Goal: Task Accomplishment & Management: Manage account settings

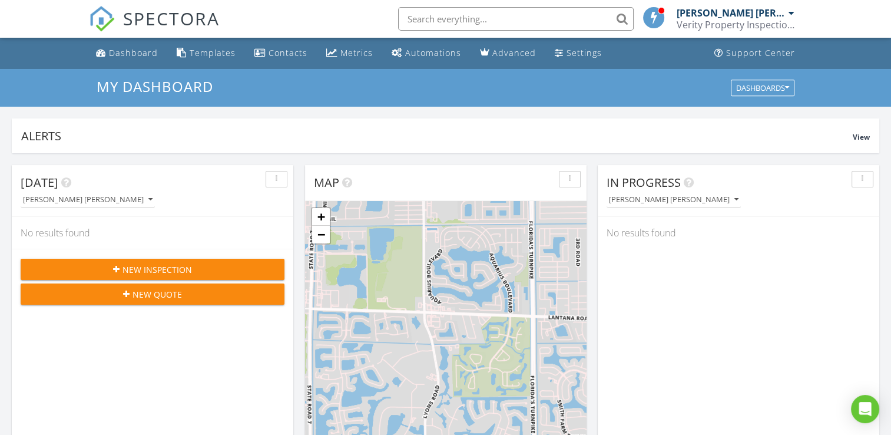
click at [792, 11] on div at bounding box center [792, 12] width 6 height 9
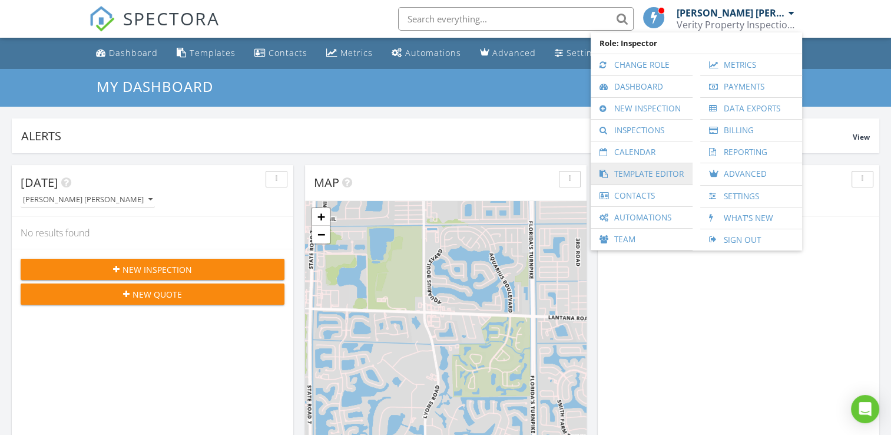
click at [666, 171] on link "Template Editor" at bounding box center [642, 173] width 90 height 21
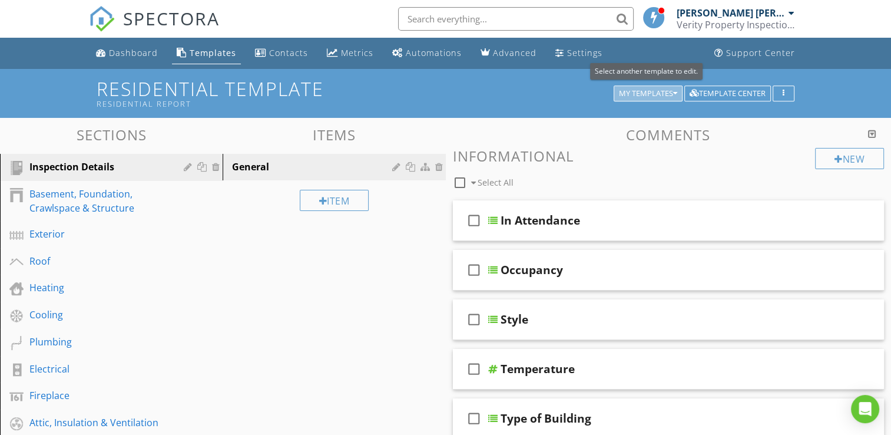
click at [676, 94] on icon "button" at bounding box center [675, 94] width 4 height 8
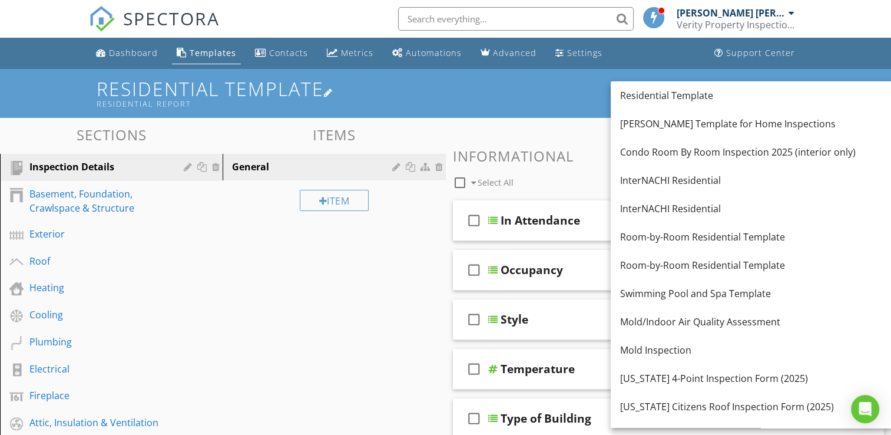
click at [578, 103] on div "Residential Report" at bounding box center [357, 103] width 521 height 9
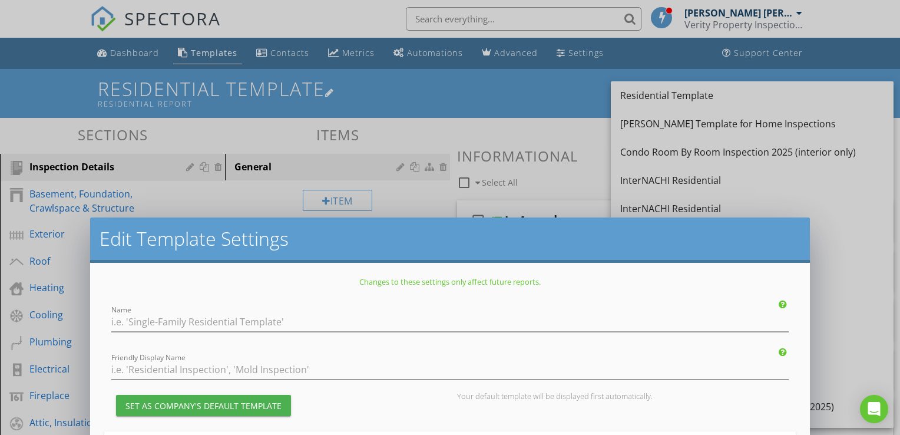
type input "Residential Template"
type input "Residential Report"
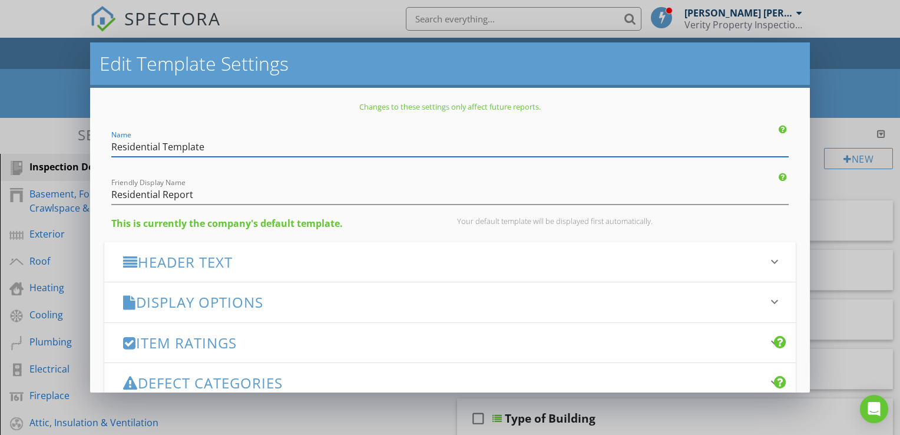
click at [842, 95] on div "Edit Template Settings Changes to these settings only affect future reports. Na…" at bounding box center [450, 217] width 900 height 435
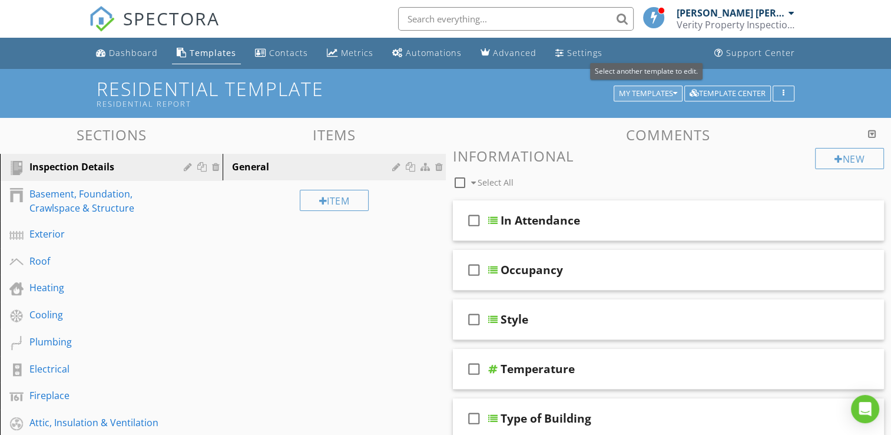
click at [676, 95] on icon "button" at bounding box center [675, 94] width 4 height 8
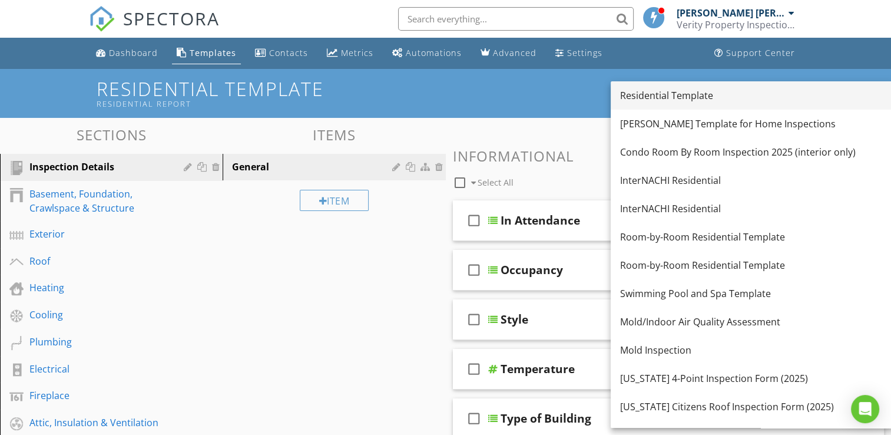
click at [674, 98] on div "Residential Template" at bounding box center [752, 95] width 264 height 14
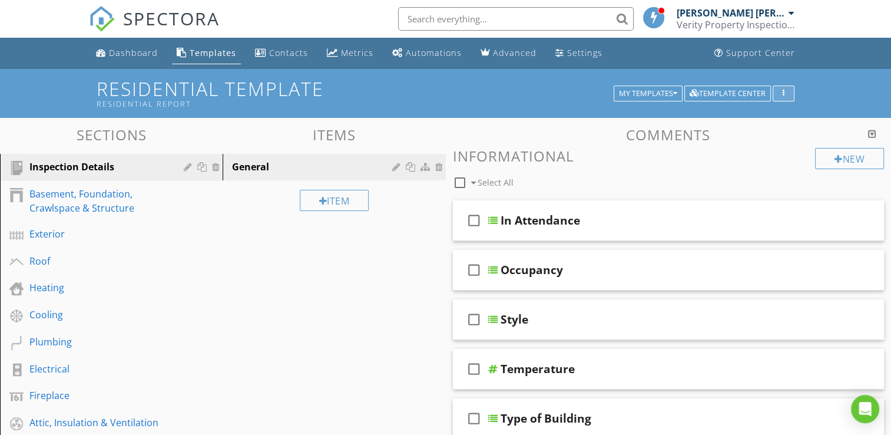
click at [786, 97] on div "button" at bounding box center [783, 94] width 11 height 8
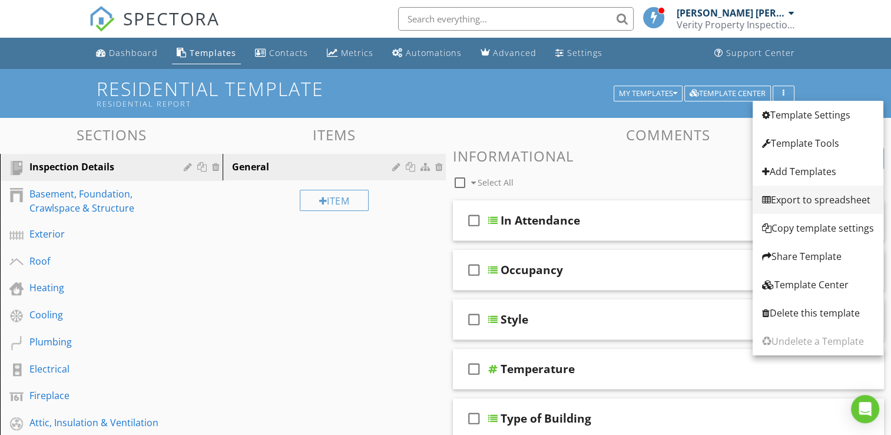
click at [814, 201] on div "Export to spreadsheet" at bounding box center [818, 200] width 112 height 14
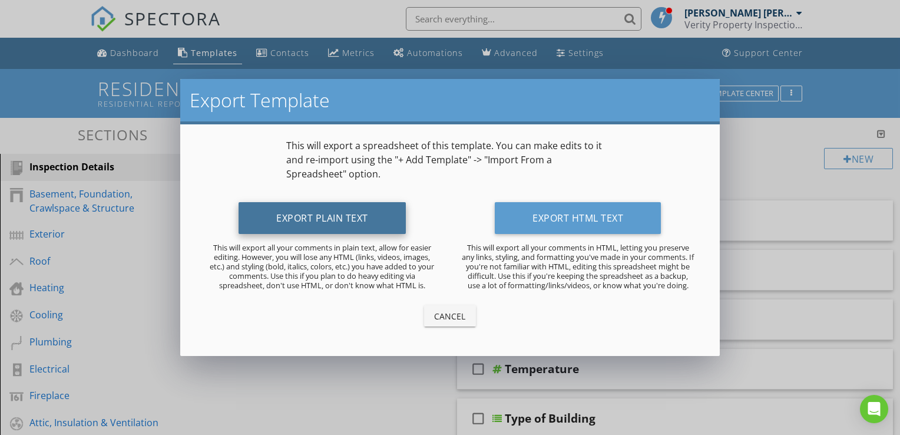
click at [333, 222] on button "Export Plain Text" at bounding box center [322, 218] width 167 height 32
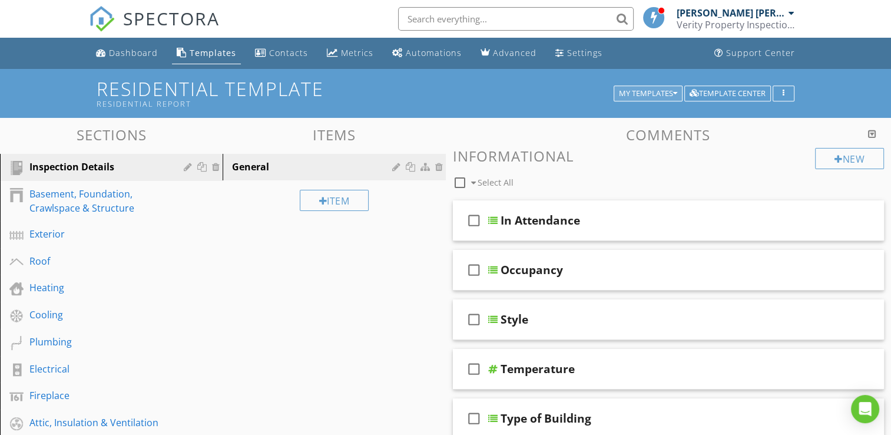
click at [670, 95] on div "My Templates" at bounding box center [648, 94] width 58 height 8
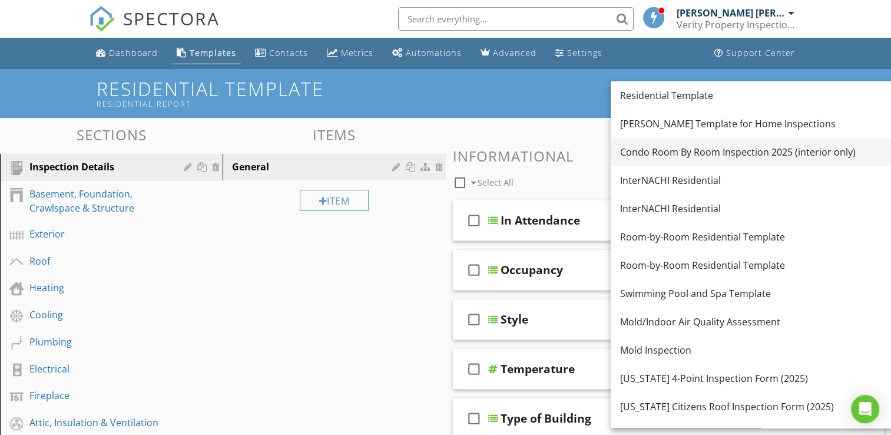
click at [688, 158] on div "Condo Room By Room Inspection 2025 (interior only)" at bounding box center [752, 152] width 264 height 14
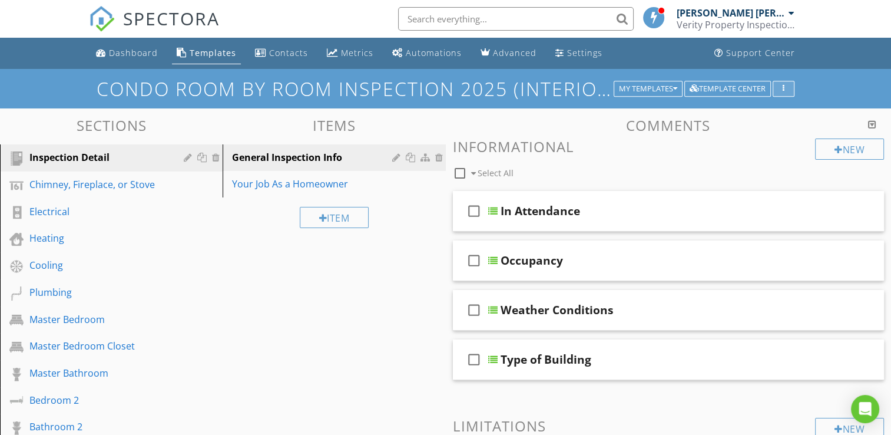
click at [782, 91] on div "button" at bounding box center [783, 89] width 11 height 8
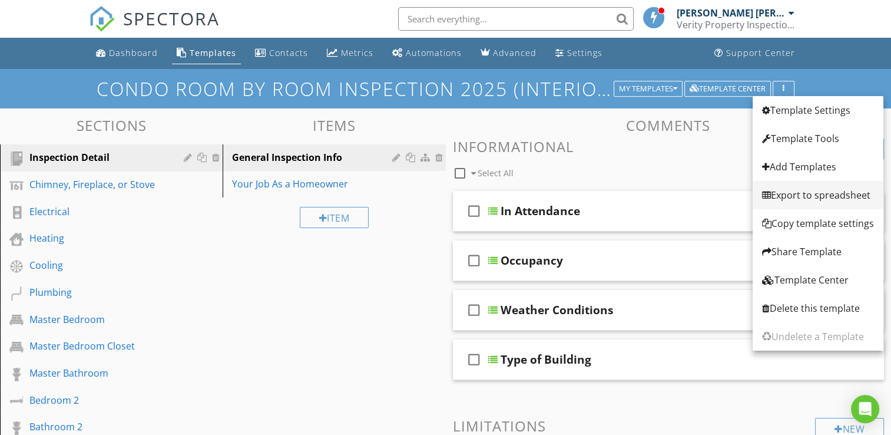
click at [816, 193] on div "Export to spreadsheet" at bounding box center [818, 195] width 112 height 14
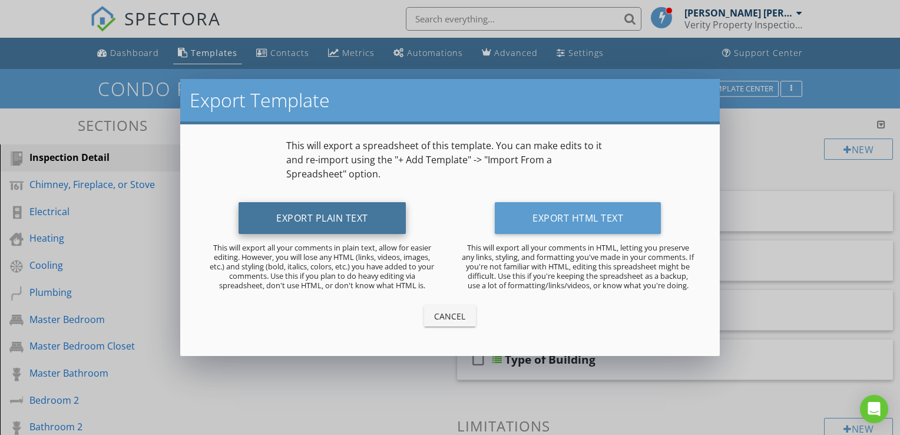
click at [372, 223] on button "Export Plain Text" at bounding box center [322, 218] width 167 height 32
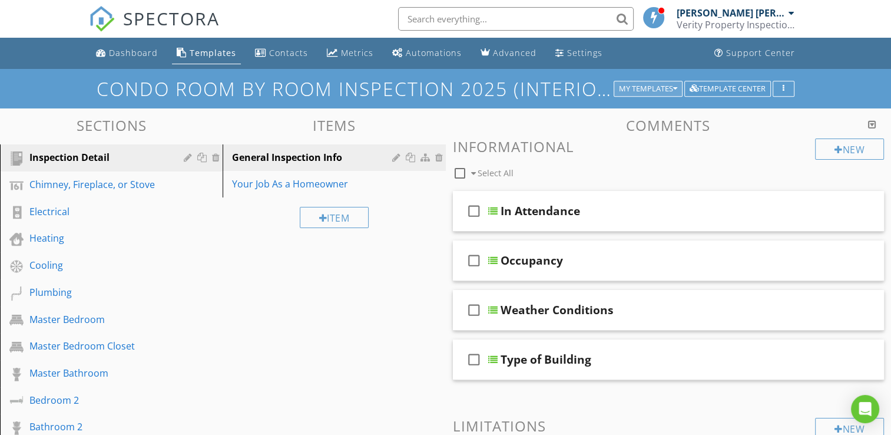
click at [637, 88] on div "My Templates" at bounding box center [648, 89] width 58 height 8
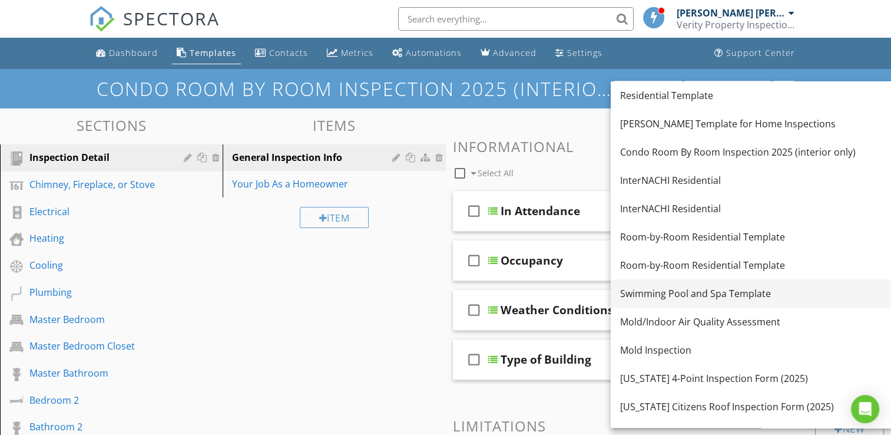
click at [705, 295] on div "Swimming Pool and Spa Template" at bounding box center [752, 293] width 264 height 14
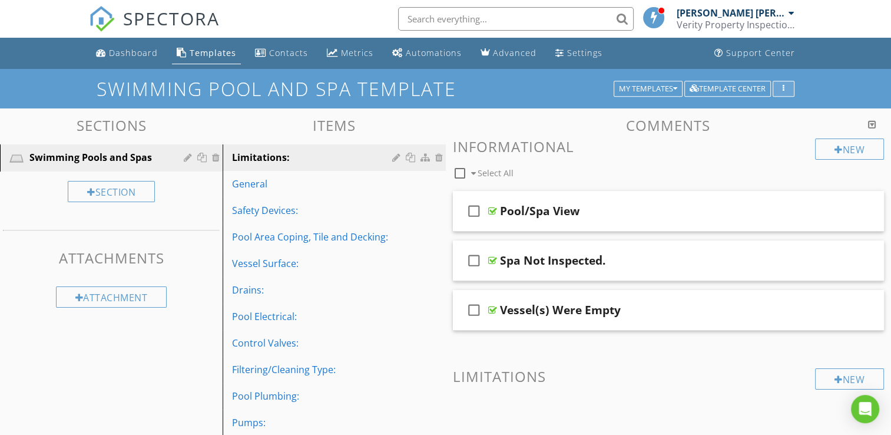
click at [789, 87] on div "button" at bounding box center [783, 89] width 11 height 8
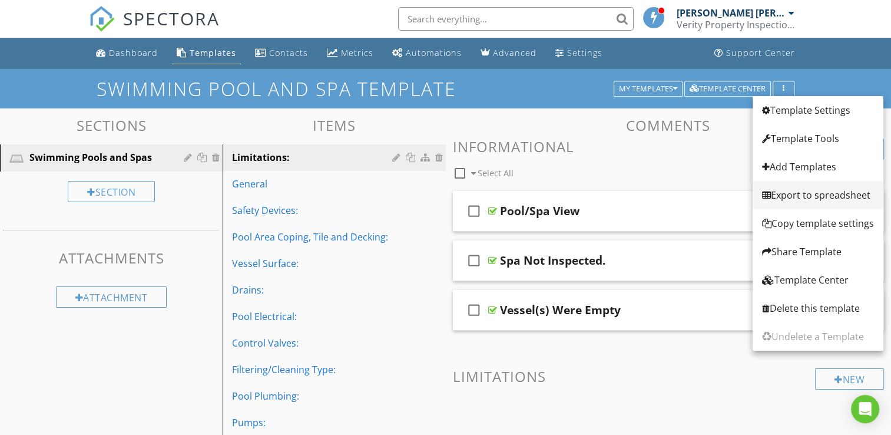
click at [808, 194] on div "Export to spreadsheet" at bounding box center [818, 195] width 112 height 14
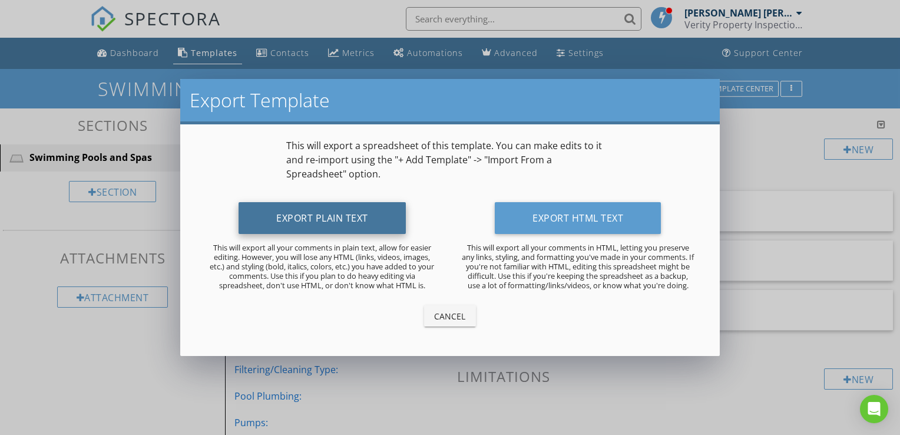
click at [348, 214] on button "Export Plain Text" at bounding box center [322, 218] width 167 height 32
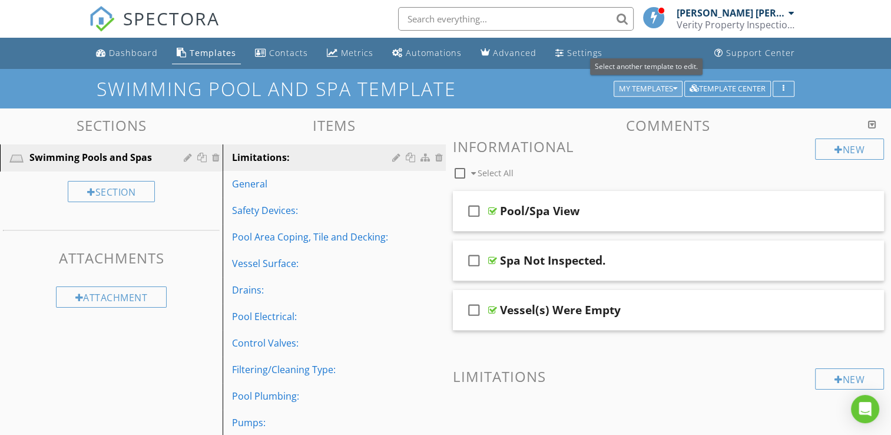
click at [676, 84] on button "My Templates" at bounding box center [648, 89] width 69 height 16
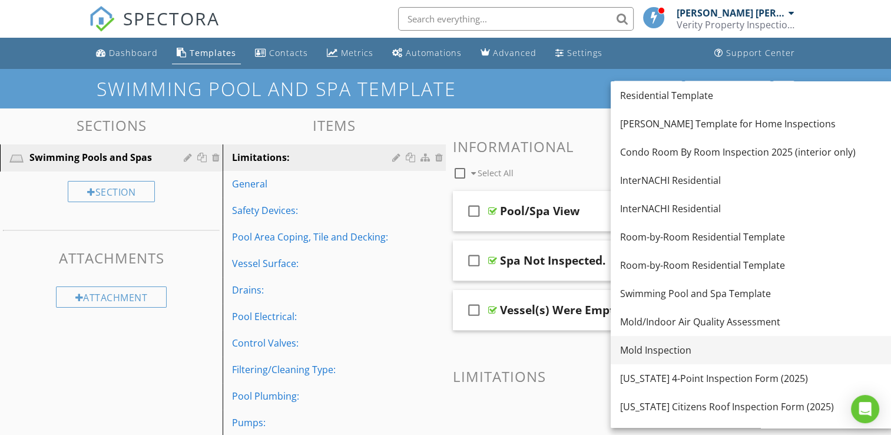
click at [666, 352] on div "Mold Inspection" at bounding box center [752, 350] width 264 height 14
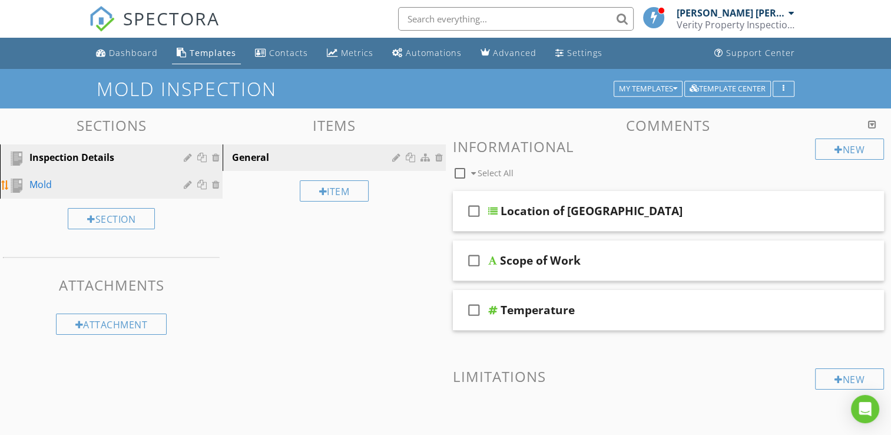
click at [53, 184] on div "Mold" at bounding box center [97, 184] width 137 height 14
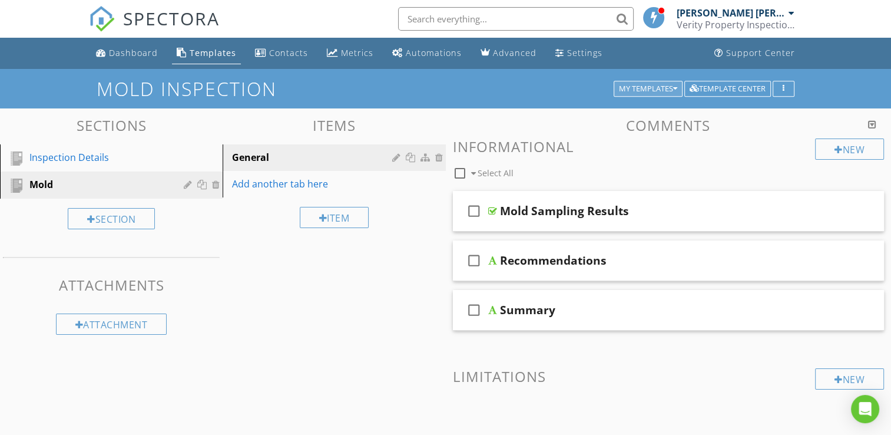
click at [664, 90] on div "My Templates" at bounding box center [648, 89] width 58 height 8
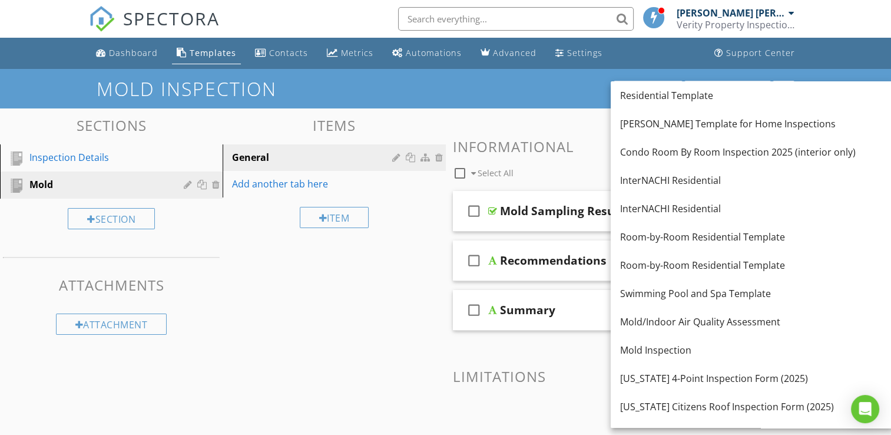
click at [560, 102] on div "Mold Inspection My Templates Template Center" at bounding box center [445, 88] width 891 height 39
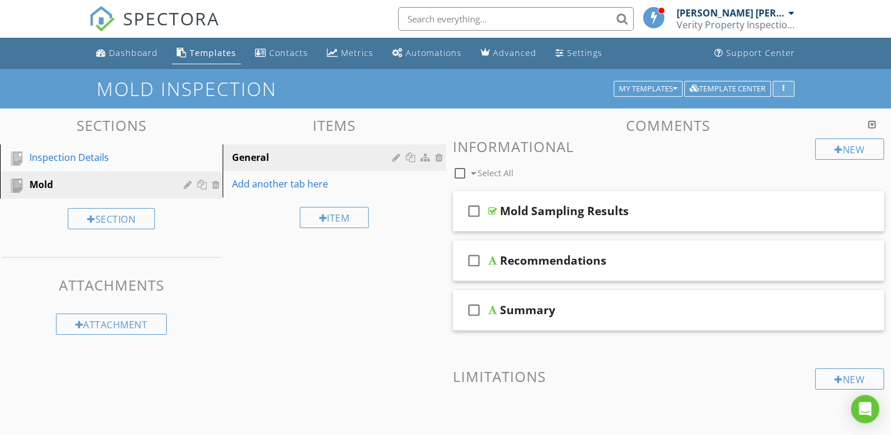
click at [785, 88] on div "button" at bounding box center [783, 89] width 11 height 8
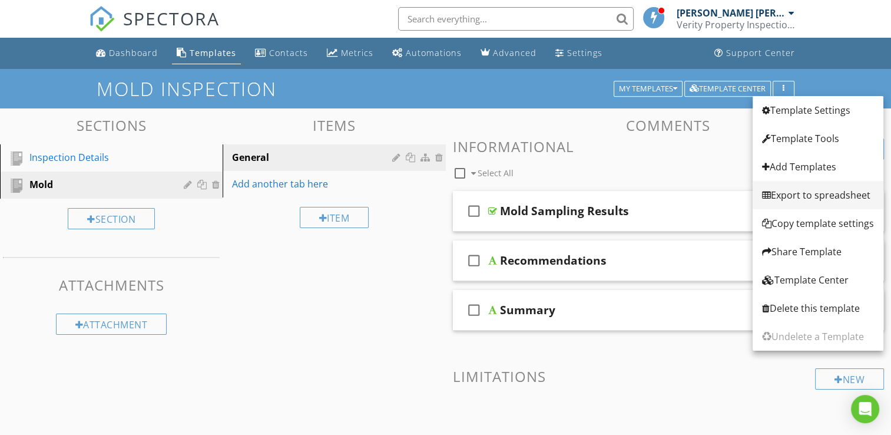
click at [802, 194] on div "Export to spreadsheet" at bounding box center [818, 195] width 112 height 14
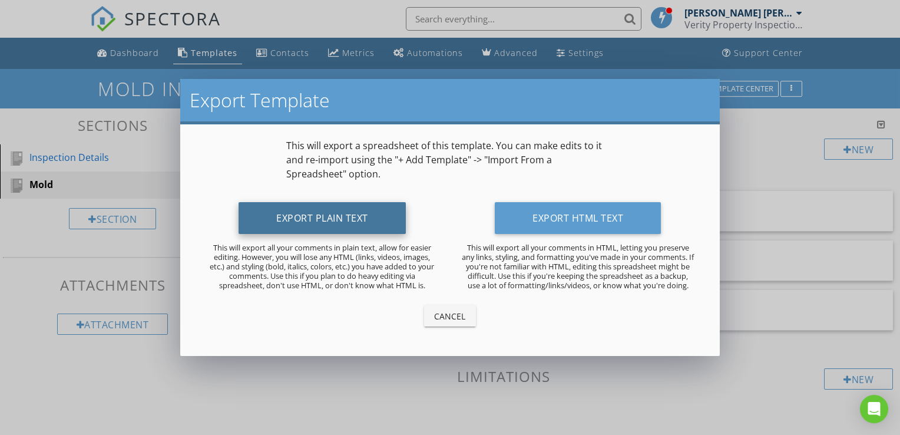
click at [343, 217] on button "Export Plain Text" at bounding box center [322, 218] width 167 height 32
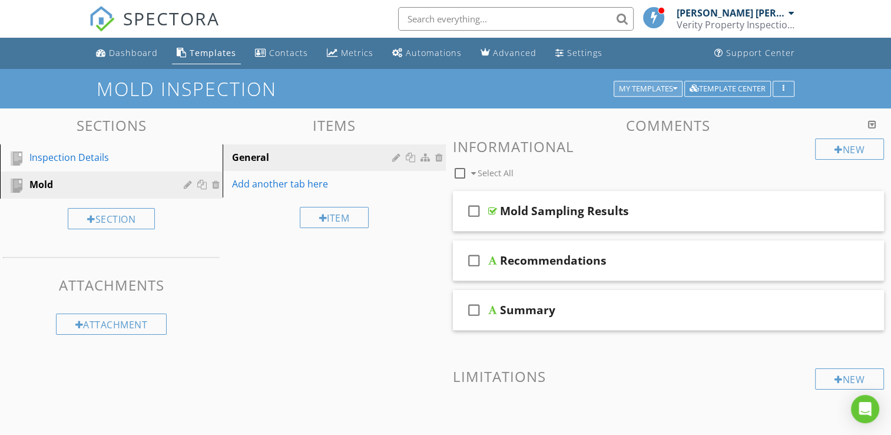
click at [676, 89] on icon "button" at bounding box center [675, 89] width 4 height 8
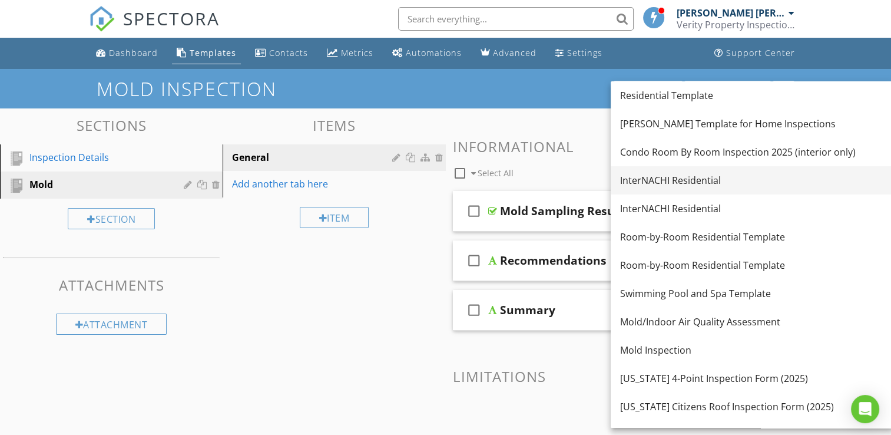
click at [669, 184] on div "InterNACHI Residential" at bounding box center [752, 180] width 264 height 14
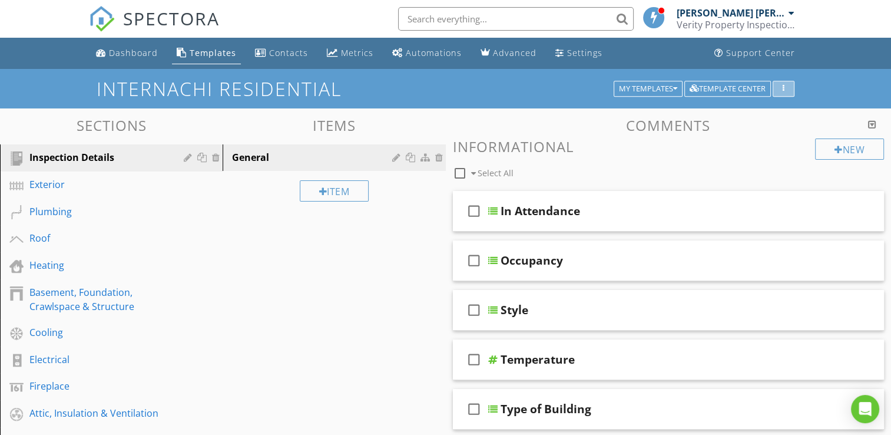
click at [780, 92] on div "button" at bounding box center [783, 89] width 11 height 8
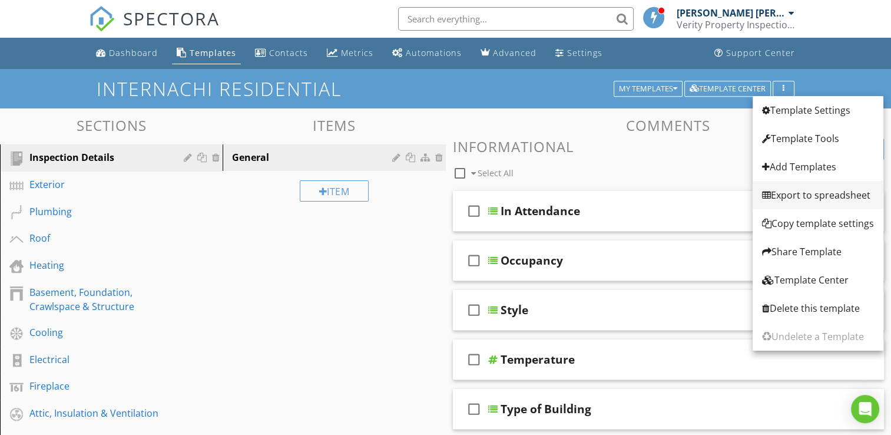
click at [803, 197] on div "Export to spreadsheet" at bounding box center [818, 195] width 112 height 14
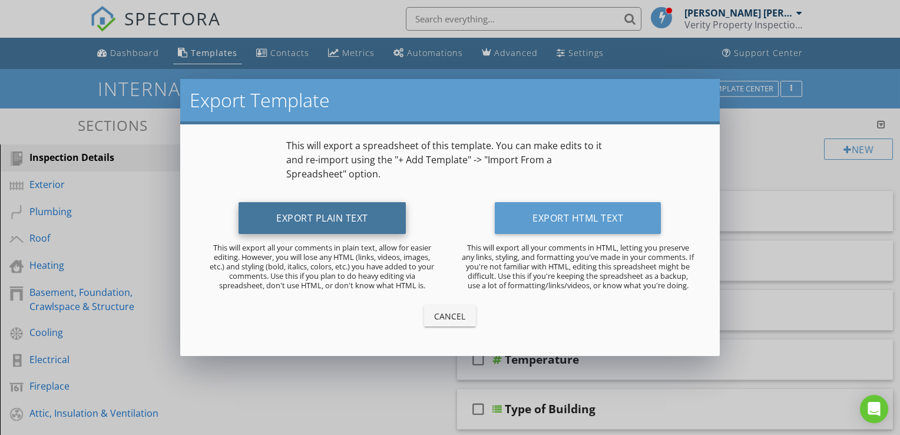
click at [385, 221] on button "Export Plain Text" at bounding box center [322, 218] width 167 height 32
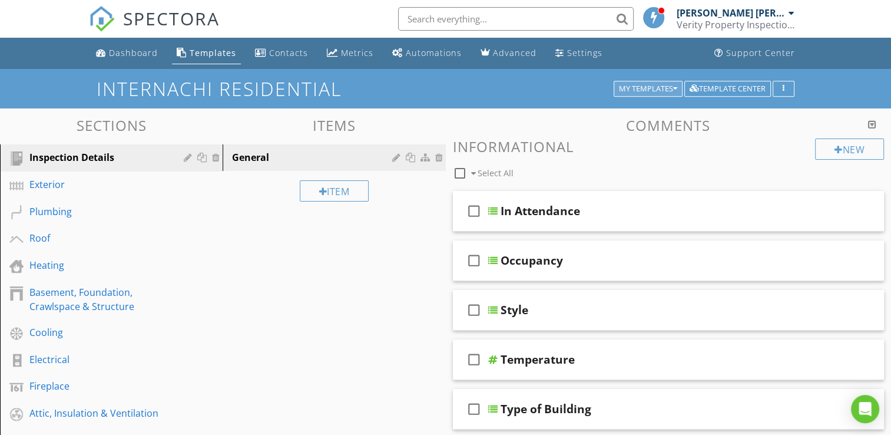
click at [671, 85] on div "My Templates" at bounding box center [648, 89] width 58 height 8
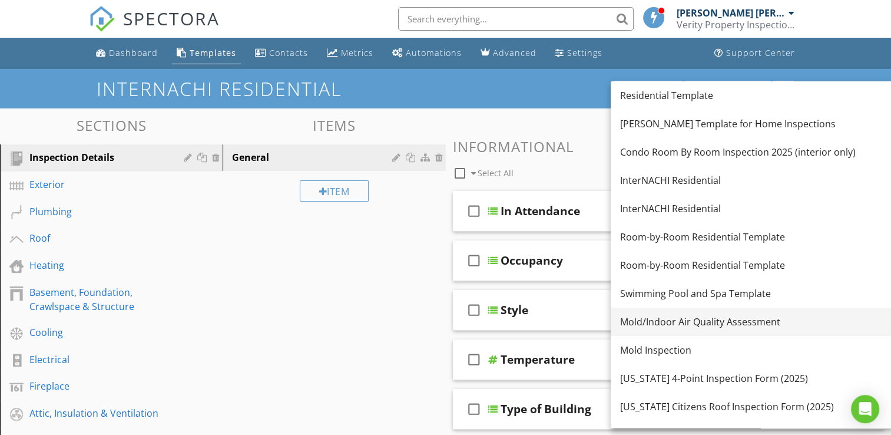
click at [660, 319] on div "Mold/Indoor Air Quality Assessment" at bounding box center [752, 322] width 264 height 14
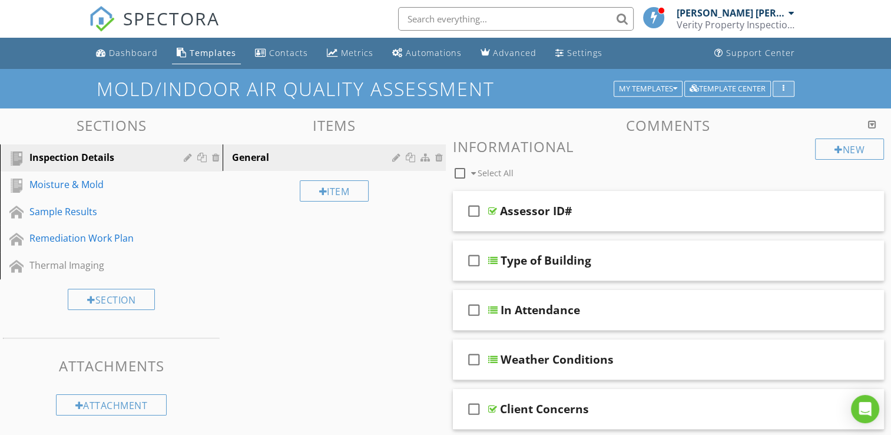
click at [784, 88] on icon "button" at bounding box center [784, 89] width 2 height 8
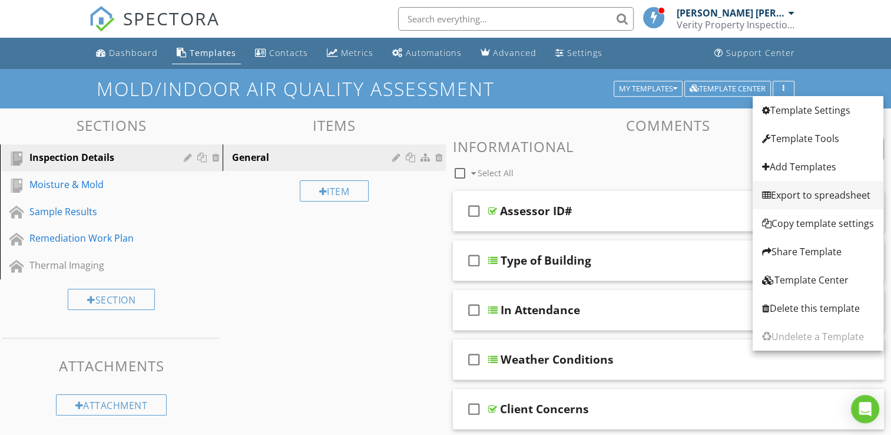
click at [801, 197] on div "Export to spreadsheet" at bounding box center [818, 195] width 112 height 14
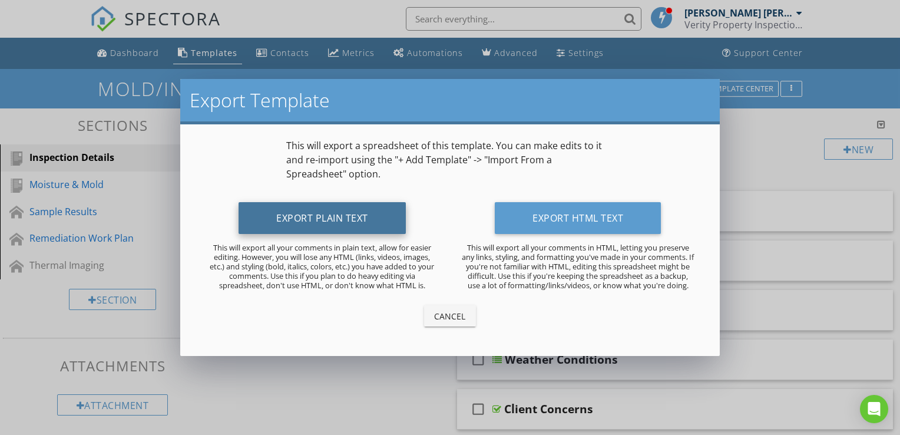
click at [340, 230] on button "Export Plain Text" at bounding box center [322, 218] width 167 height 32
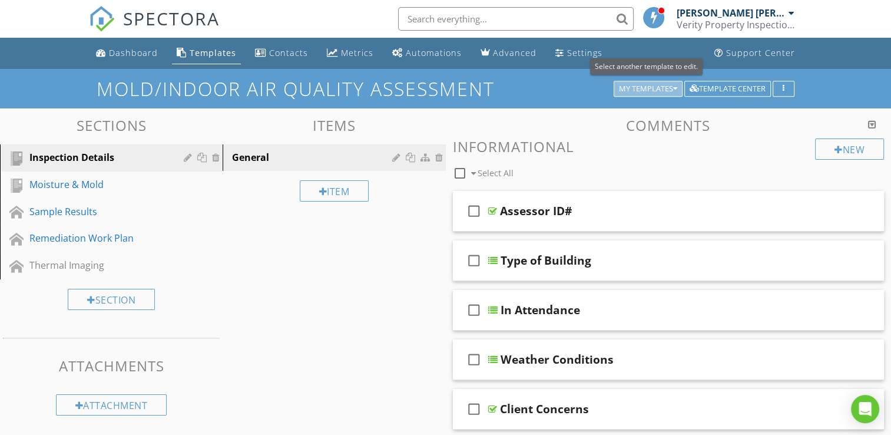
click at [646, 91] on div "My Templates" at bounding box center [648, 89] width 58 height 8
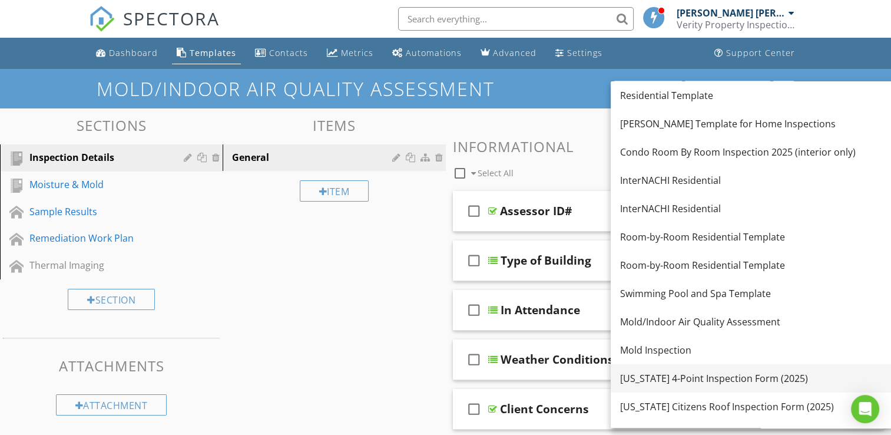
click at [709, 378] on div "[US_STATE] 4-Point Inspection Form (2025)" at bounding box center [752, 378] width 264 height 14
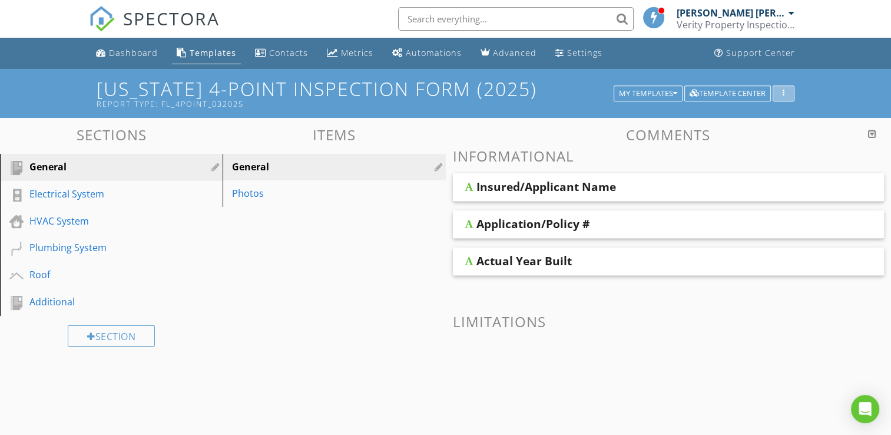
click at [788, 94] on div "button" at bounding box center [783, 94] width 11 height 8
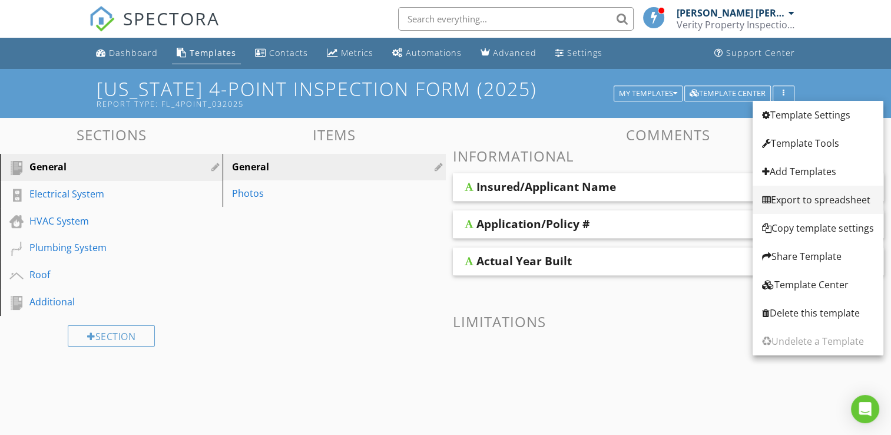
click at [808, 205] on div "Export to spreadsheet" at bounding box center [818, 200] width 112 height 14
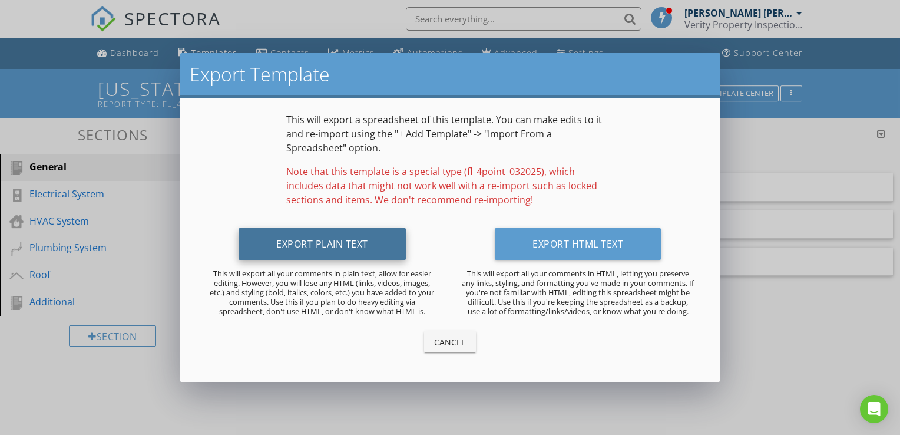
click at [367, 234] on button "Export Plain Text" at bounding box center [322, 244] width 167 height 32
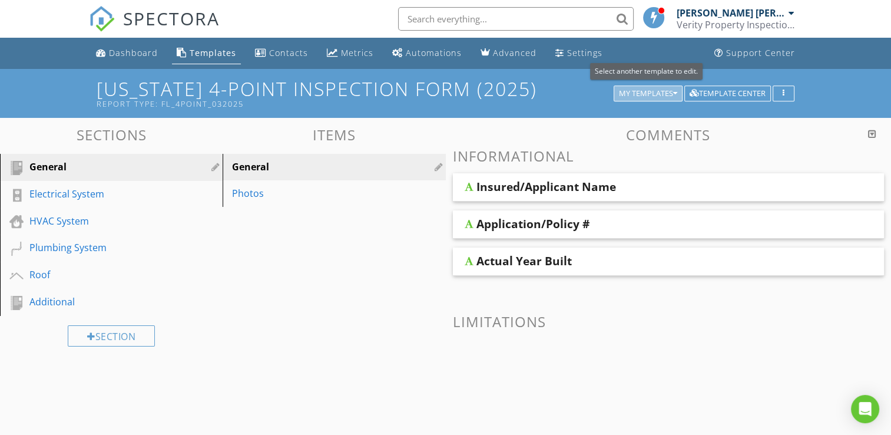
click at [668, 87] on button "My Templates" at bounding box center [648, 93] width 69 height 16
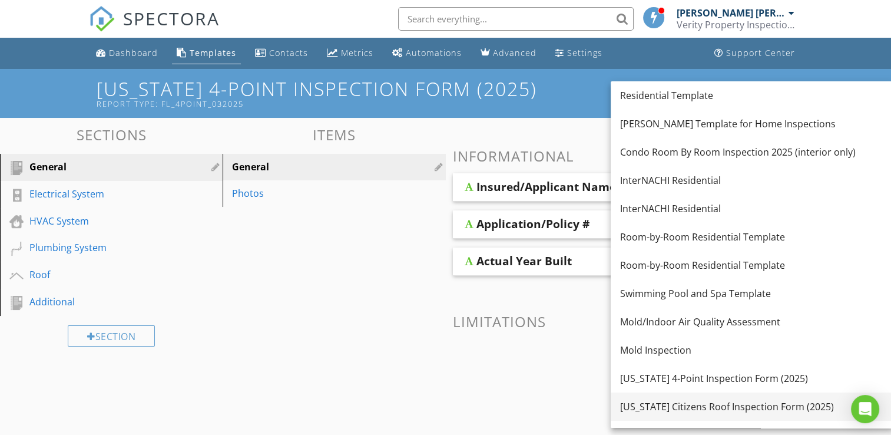
scroll to position [49, 0]
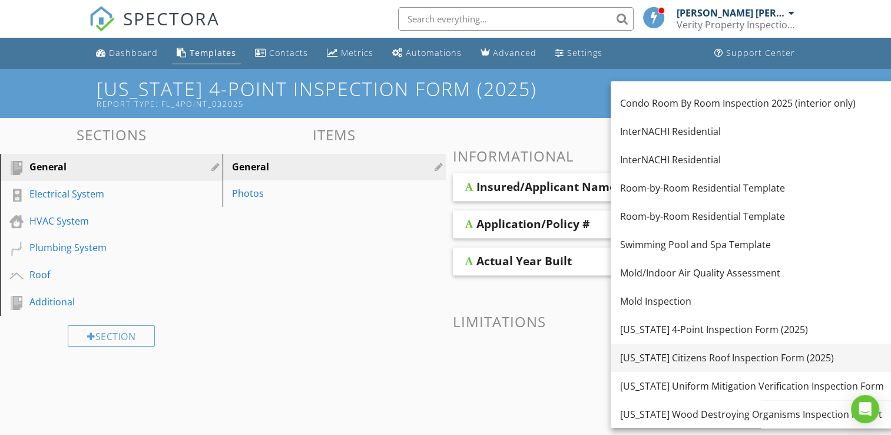
click at [653, 362] on div "[US_STATE] Citizens Roof Inspection Form (2025)" at bounding box center [752, 357] width 264 height 14
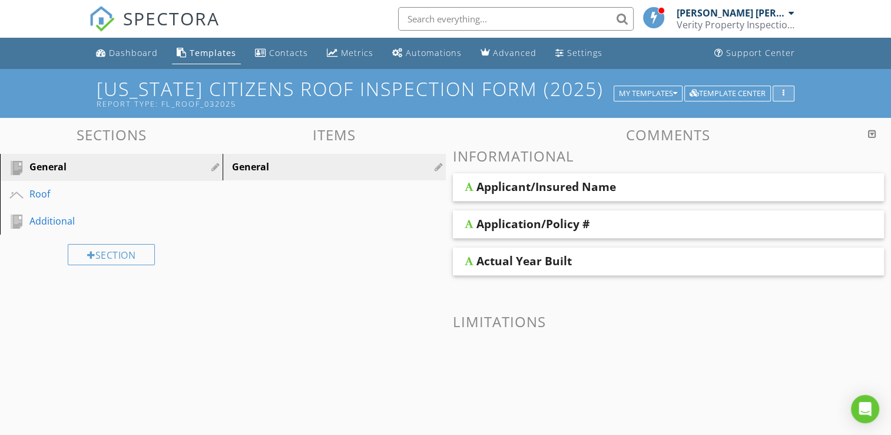
click at [785, 97] on button "button" at bounding box center [784, 93] width 22 height 16
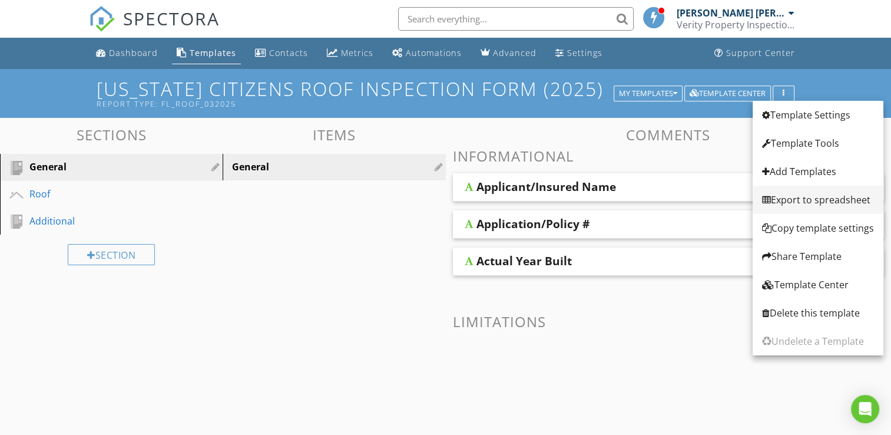
click at [800, 206] on div "Export to spreadsheet" at bounding box center [818, 200] width 112 height 14
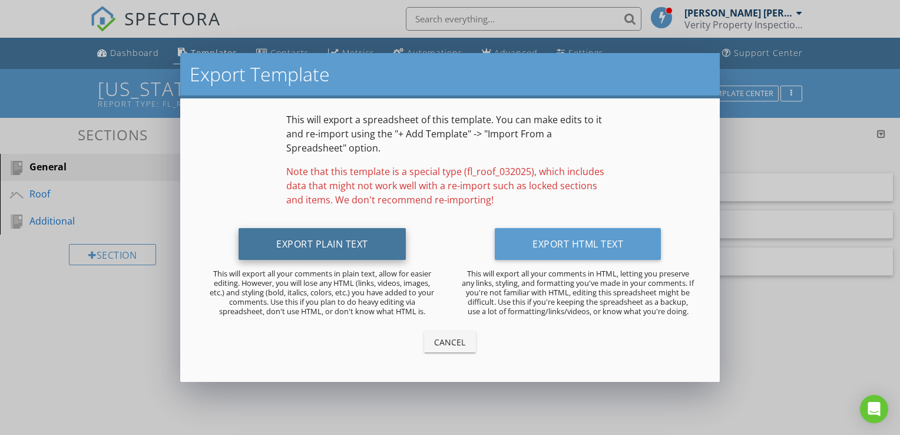
click at [386, 244] on button "Export Plain Text" at bounding box center [322, 244] width 167 height 32
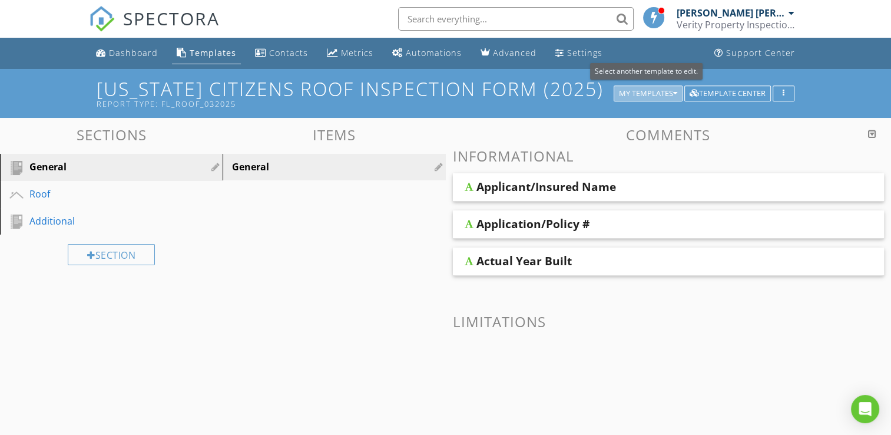
click at [669, 92] on div "My Templates" at bounding box center [648, 94] width 58 height 8
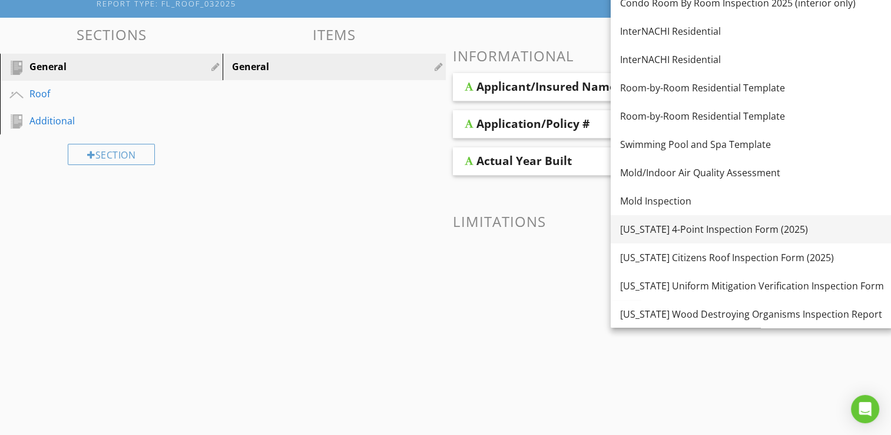
scroll to position [108, 0]
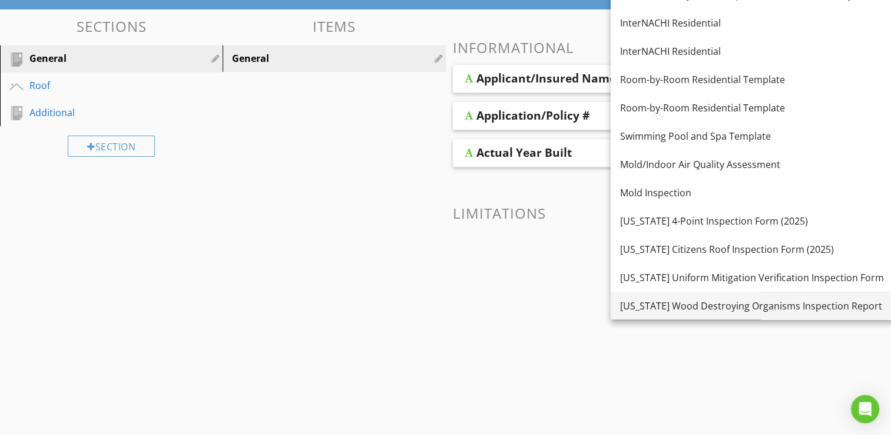
click at [706, 305] on div "[US_STATE] Wood Destroying Organisms Inspection Report" at bounding box center [752, 306] width 264 height 14
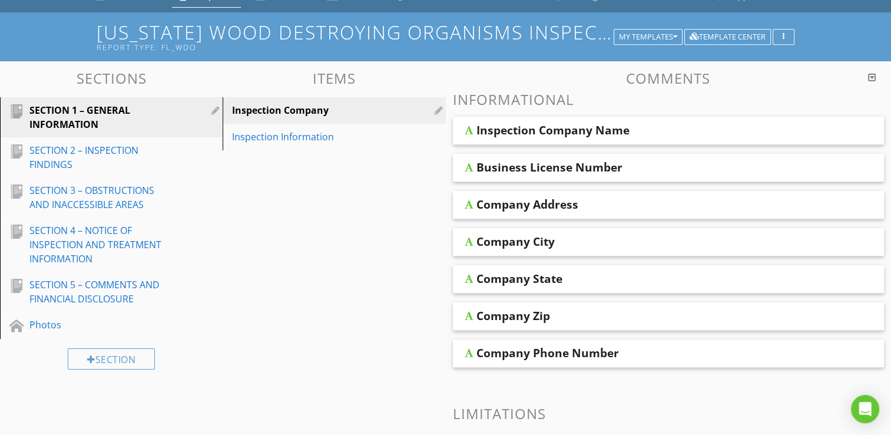
scroll to position [0, 0]
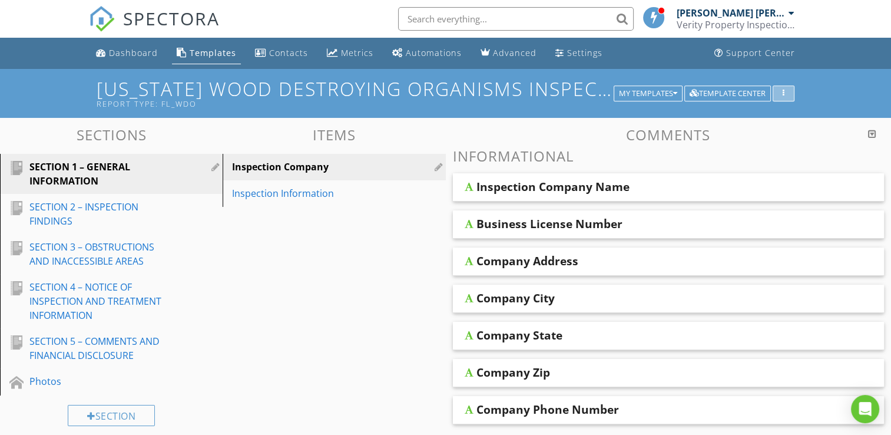
click at [780, 96] on div "button" at bounding box center [783, 94] width 11 height 8
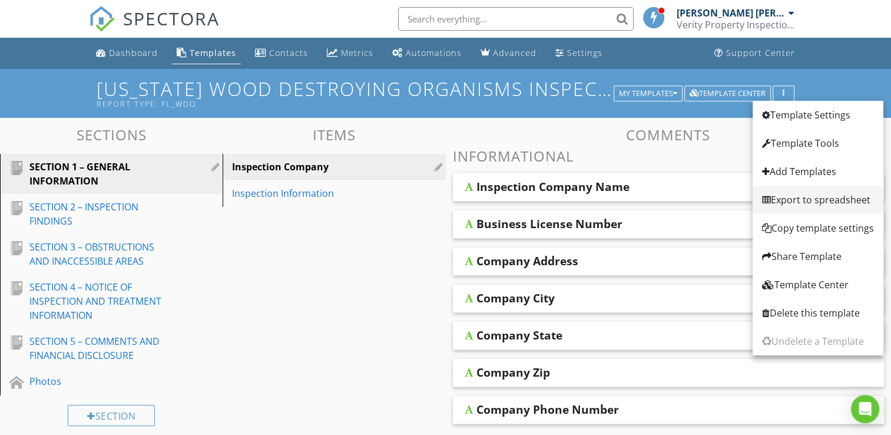
click at [802, 204] on div "Export to spreadsheet" at bounding box center [818, 200] width 112 height 14
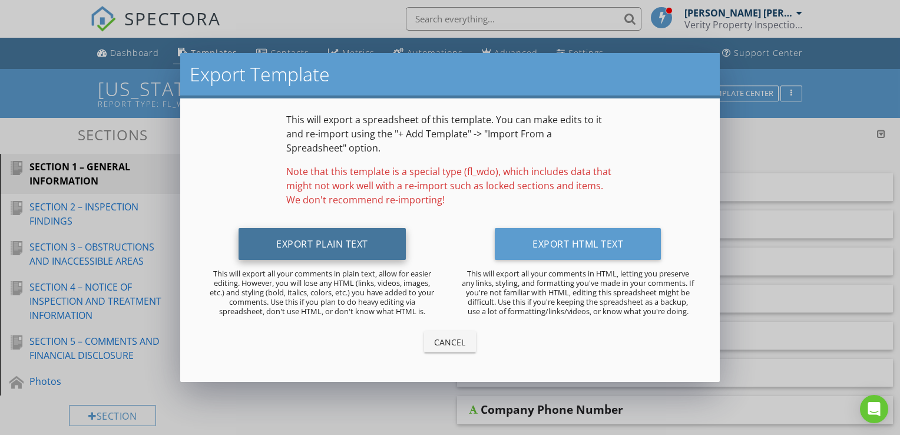
click at [393, 244] on button "Export Plain Text" at bounding box center [322, 244] width 167 height 32
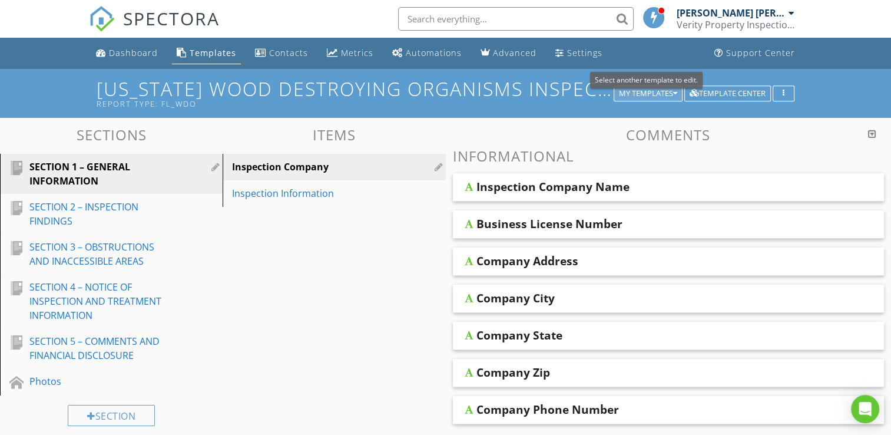
click at [673, 91] on icon "button" at bounding box center [675, 94] width 4 height 8
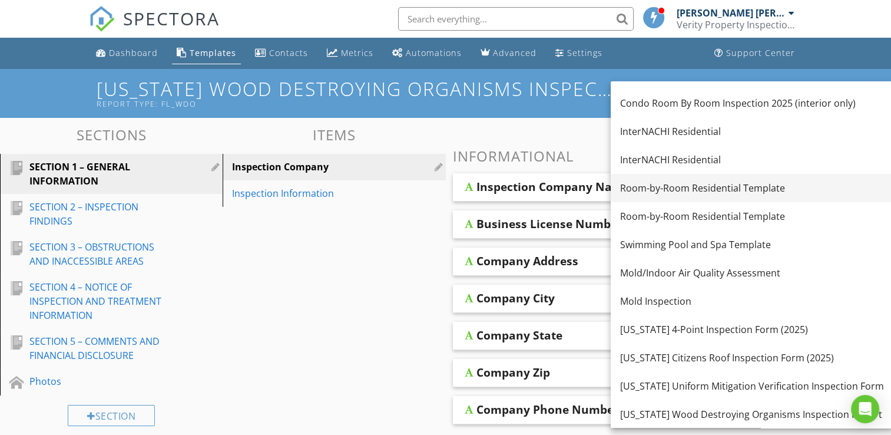
click at [662, 187] on div "Room-by-Room Residential Template" at bounding box center [752, 188] width 264 height 14
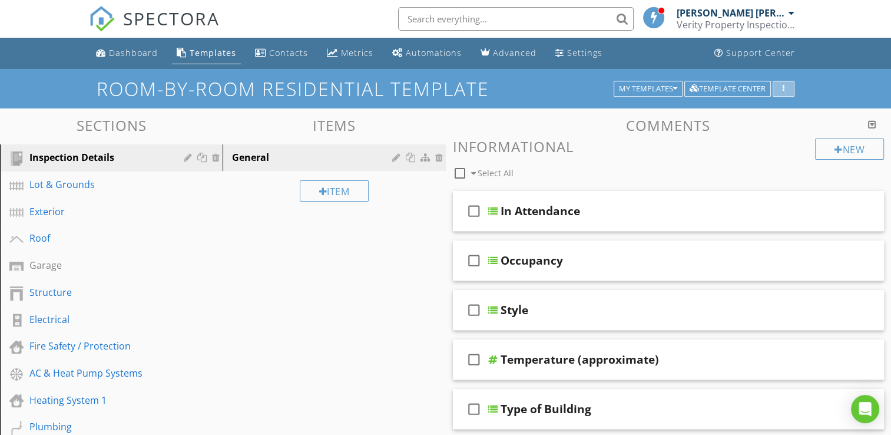
click at [780, 91] on div "button" at bounding box center [783, 89] width 11 height 8
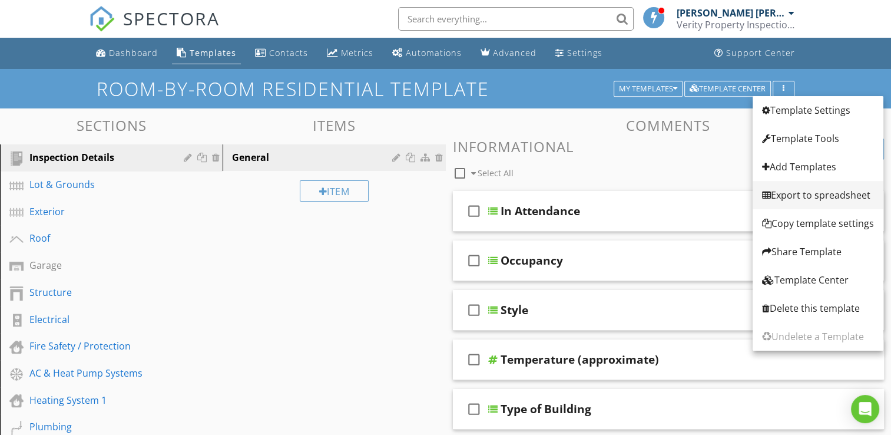
click at [789, 199] on div "Export to spreadsheet" at bounding box center [818, 195] width 112 height 14
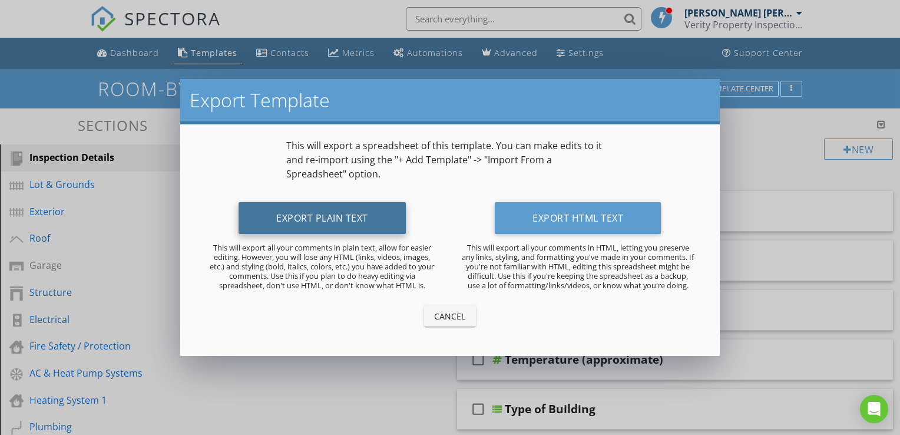
click at [340, 221] on button "Export Plain Text" at bounding box center [322, 218] width 167 height 32
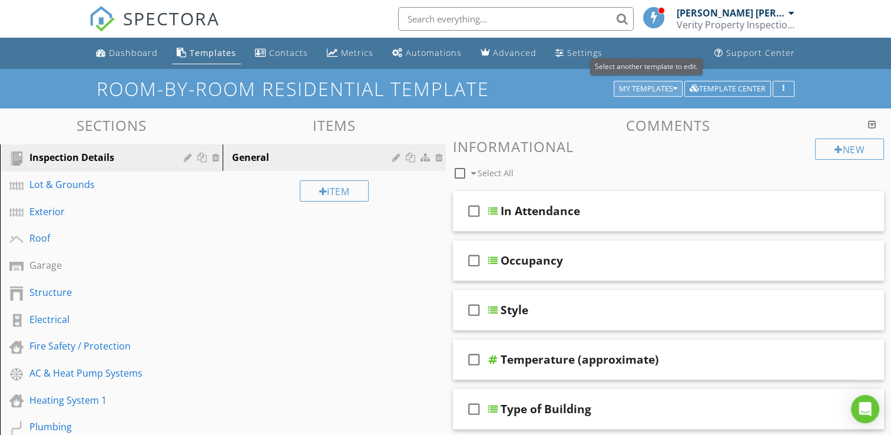
click at [673, 90] on icon "button" at bounding box center [675, 89] width 4 height 8
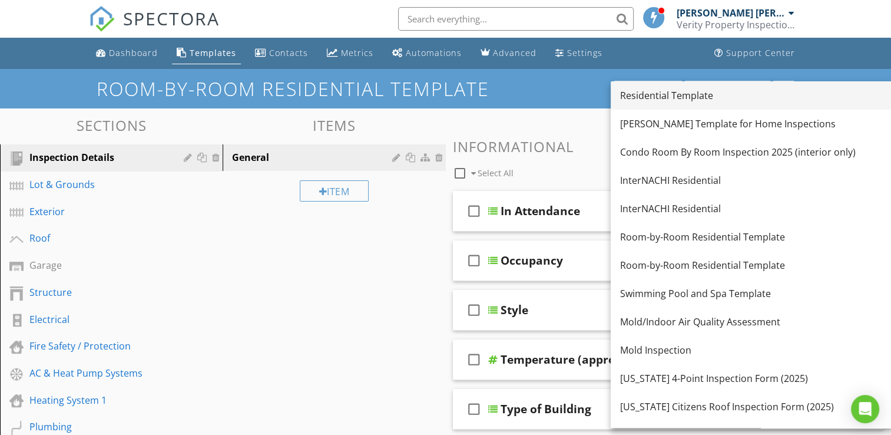
click at [681, 98] on div "Residential Template" at bounding box center [752, 95] width 264 height 14
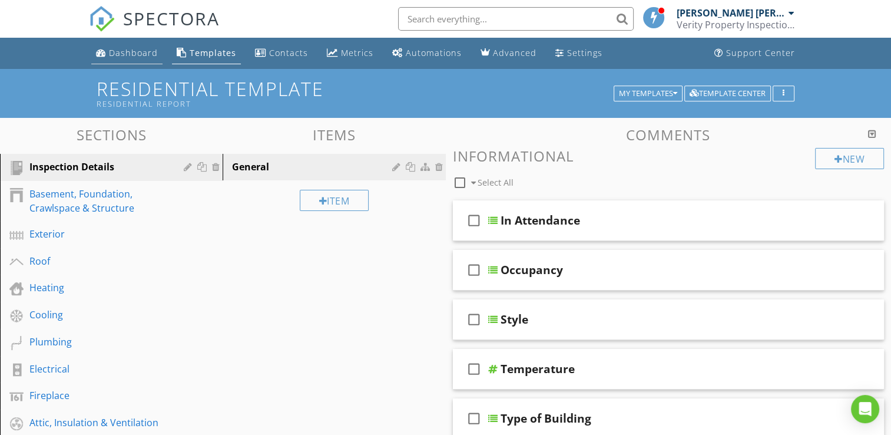
click at [125, 58] on div "Dashboard" at bounding box center [133, 52] width 49 height 11
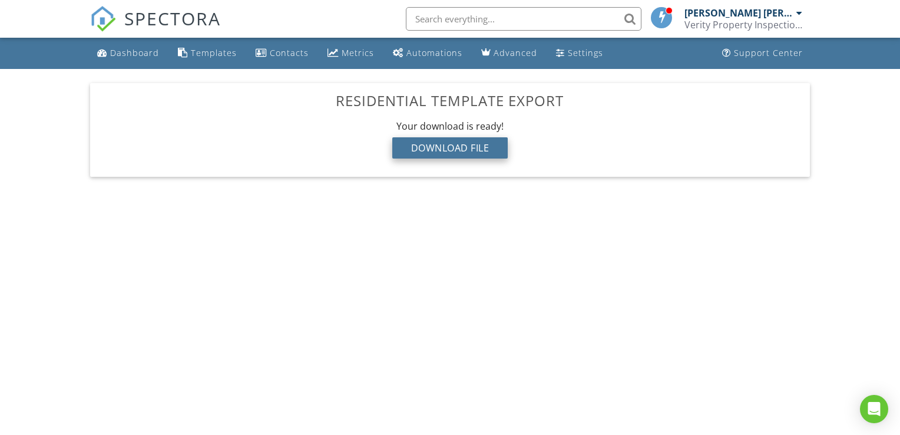
click at [459, 144] on div "Download File" at bounding box center [450, 147] width 116 height 21
click at [448, 155] on div "Download File" at bounding box center [450, 147] width 116 height 21
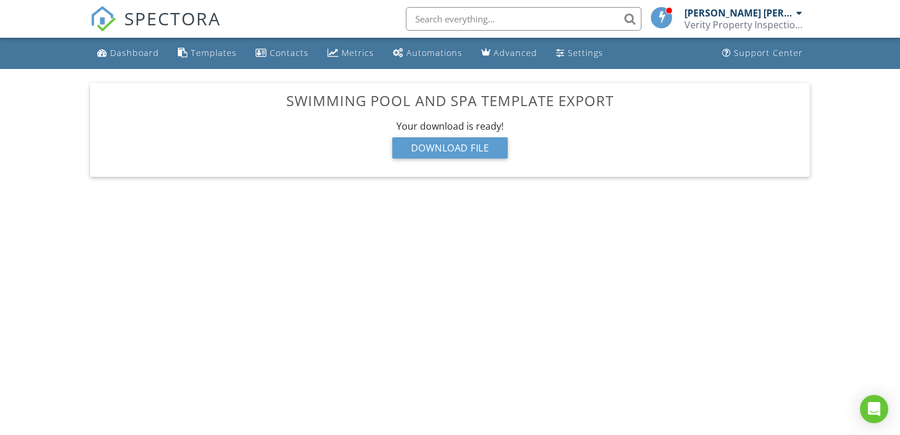
click at [459, 154] on div "Download File" at bounding box center [450, 147] width 116 height 21
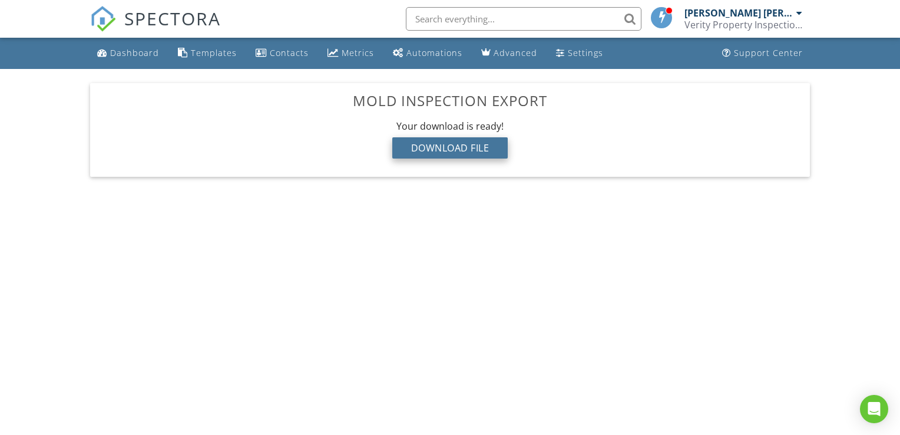
click at [489, 141] on div "Download File" at bounding box center [450, 147] width 116 height 21
click at [455, 147] on div "Download File" at bounding box center [450, 147] width 116 height 21
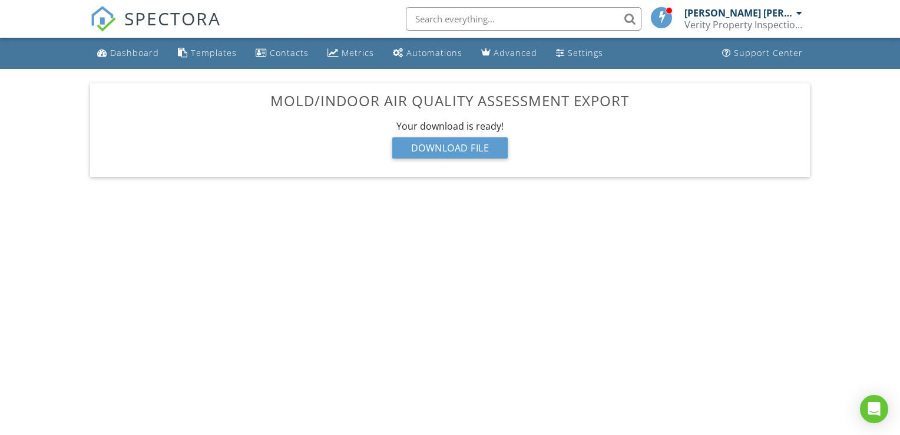
click at [447, 153] on div "Download File" at bounding box center [450, 147] width 116 height 21
click at [457, 145] on div "Download File" at bounding box center [450, 147] width 116 height 21
click at [456, 152] on div "Download File" at bounding box center [450, 147] width 116 height 21
click at [450, 147] on div "Download File" at bounding box center [450, 147] width 116 height 21
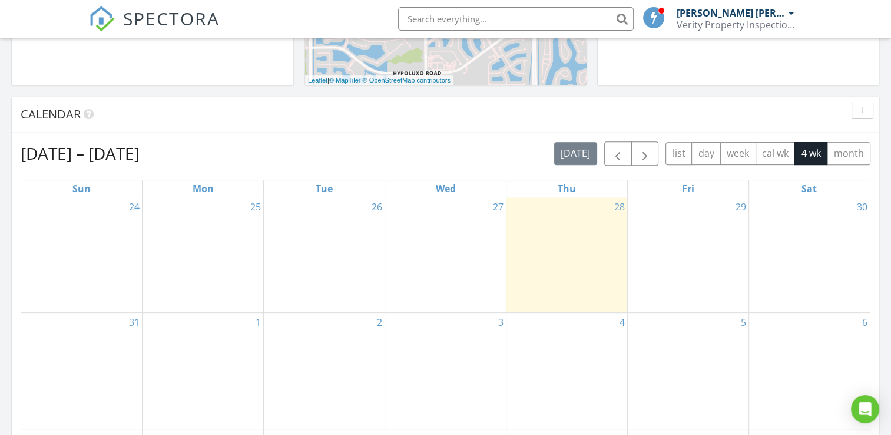
scroll to position [412, 0]
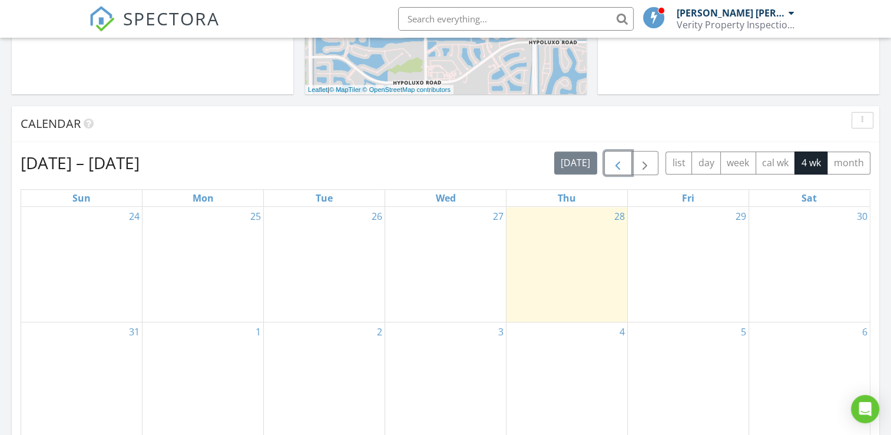
click at [617, 162] on span "button" at bounding box center [618, 163] width 14 height 14
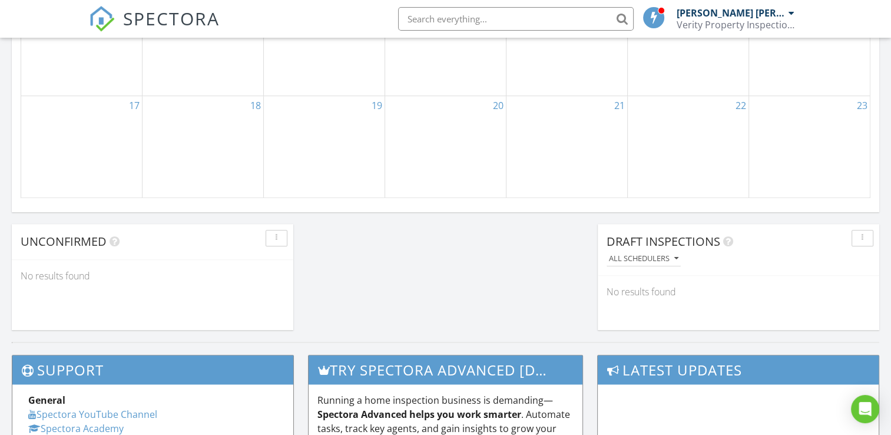
scroll to position [707, 0]
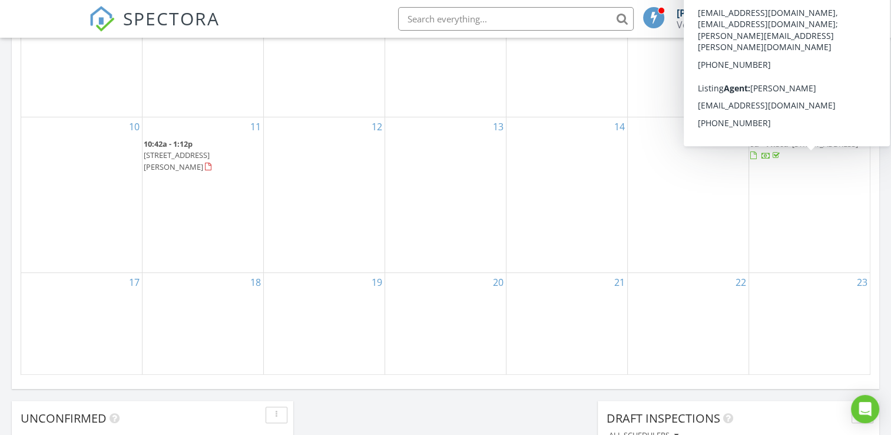
click at [772, 149] on span "9a - 11:30a" at bounding box center [769, 143] width 38 height 11
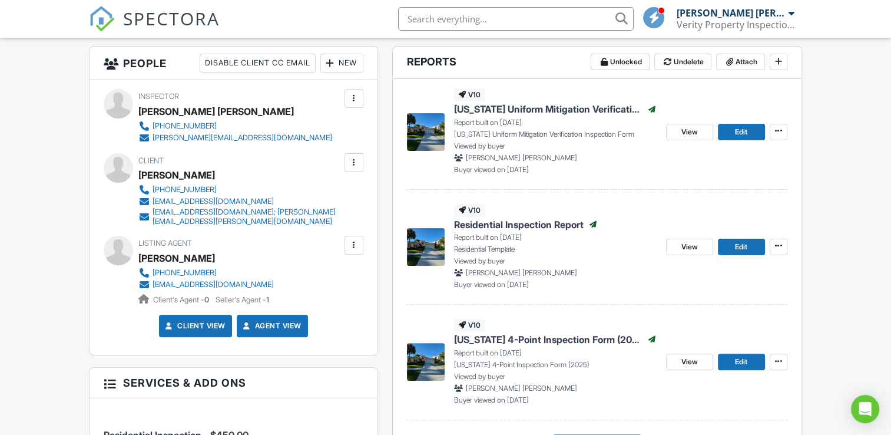
scroll to position [362, 0]
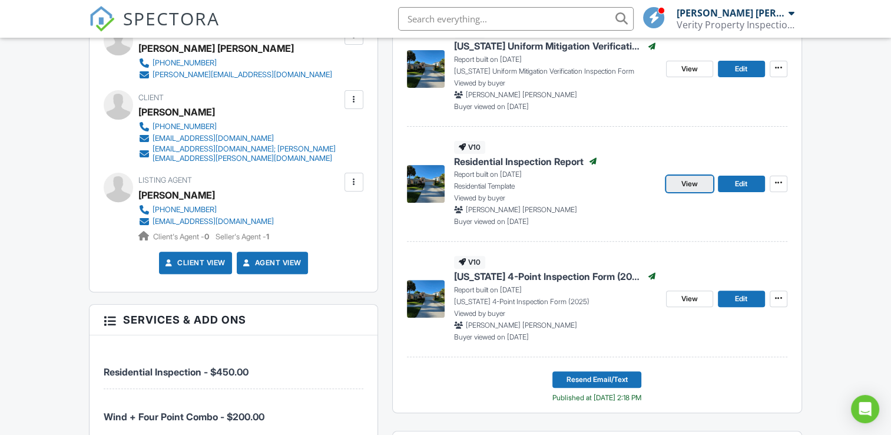
click at [689, 186] on span "View" at bounding box center [690, 184] width 16 height 12
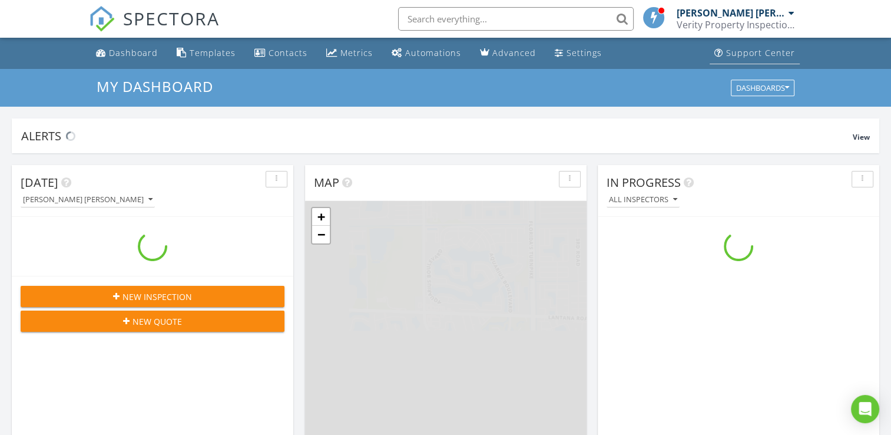
scroll to position [1090, 910]
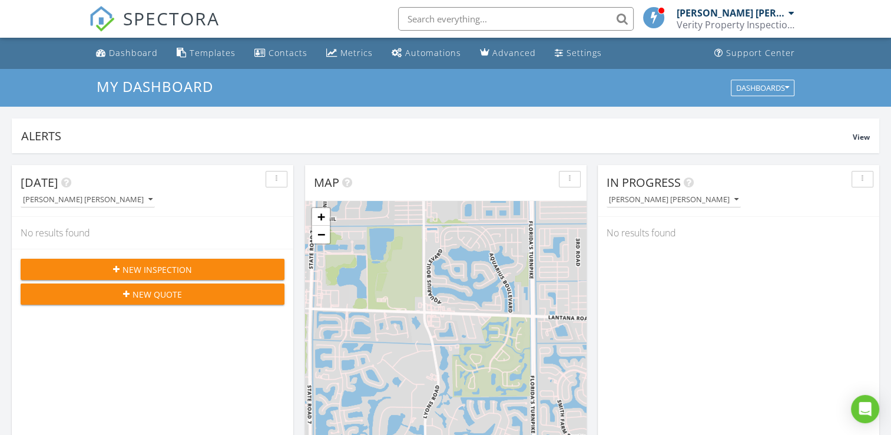
click at [787, 16] on div "[PERSON_NAME] [PERSON_NAME]" at bounding box center [736, 13] width 118 height 12
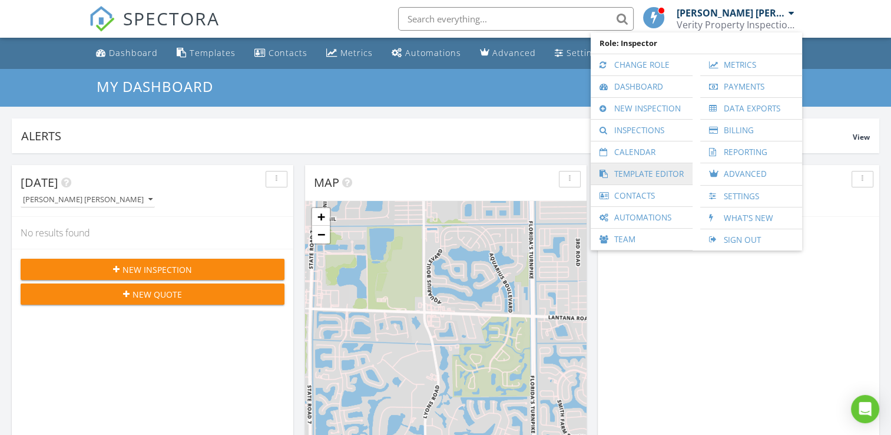
click at [663, 170] on link "Template Editor" at bounding box center [642, 173] width 90 height 21
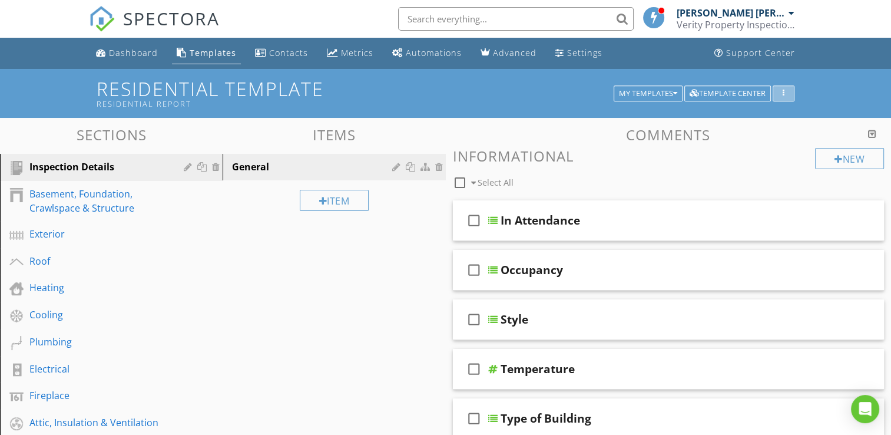
click at [780, 97] on button "button" at bounding box center [784, 93] width 22 height 16
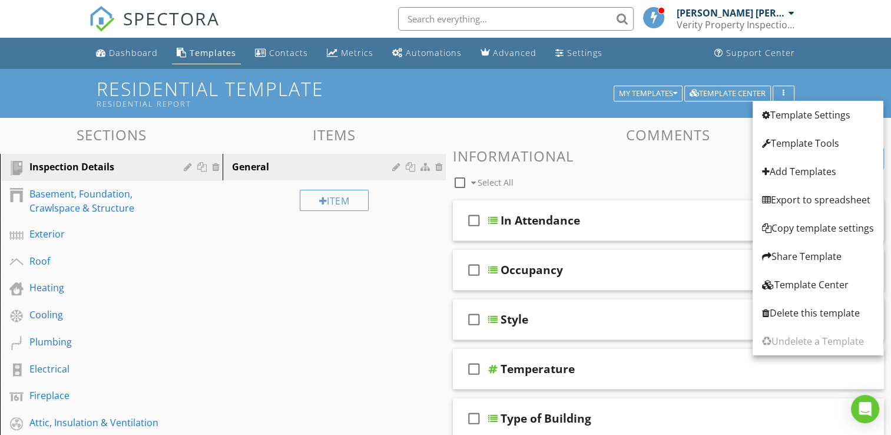
click at [544, 116] on div "Residential Template Residential Report My Templates Template Center" at bounding box center [445, 93] width 891 height 49
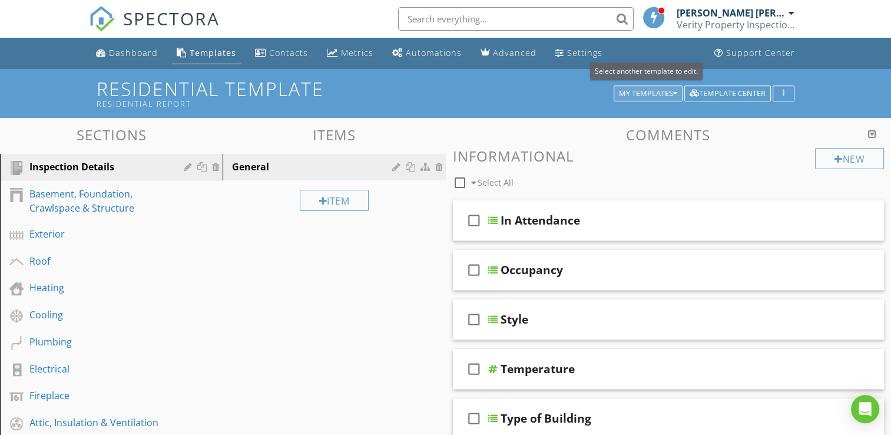
click at [640, 96] on div "My Templates" at bounding box center [648, 94] width 58 height 8
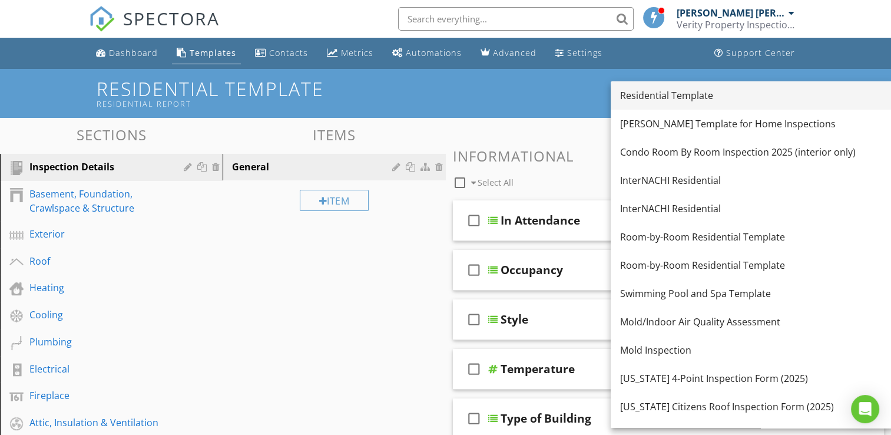
click at [650, 100] on div "Residential Template" at bounding box center [752, 95] width 264 height 14
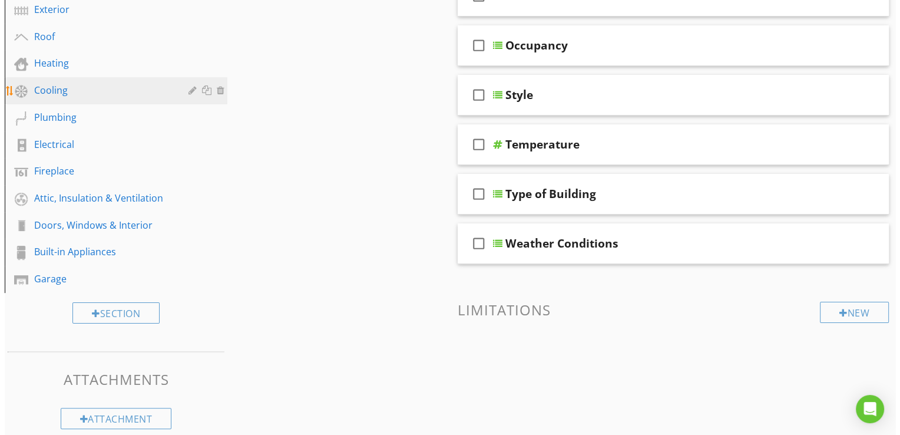
scroll to position [236, 0]
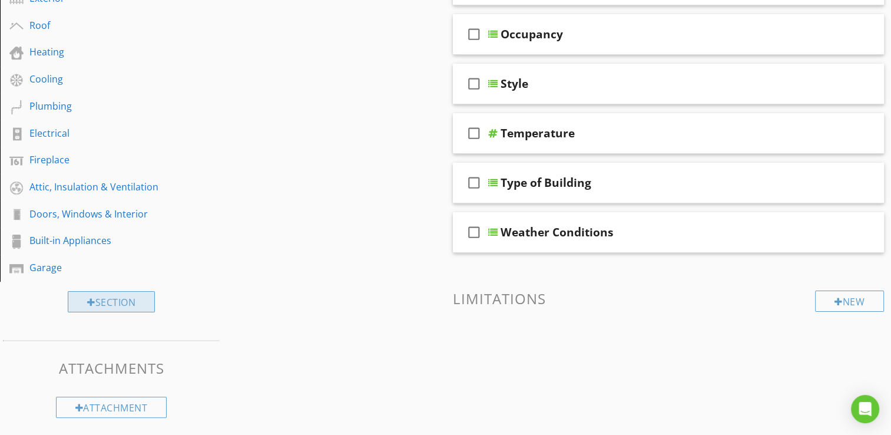
click at [116, 300] on div "Section" at bounding box center [111, 301] width 87 height 21
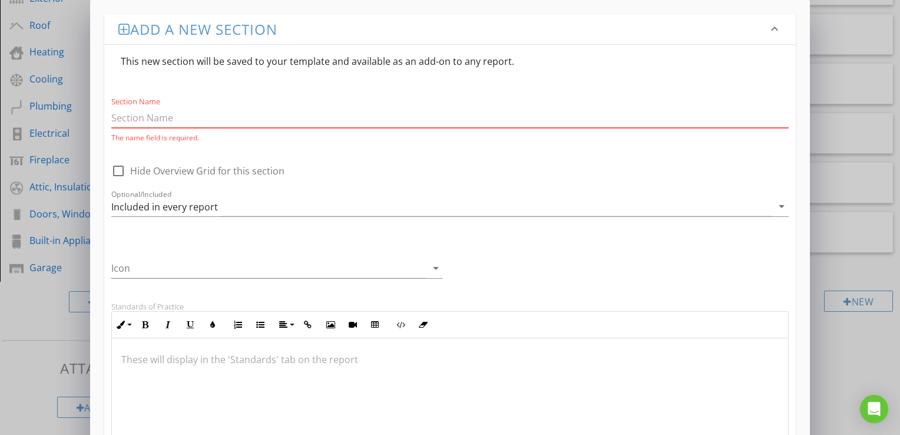
click at [195, 113] on input "Section Name" at bounding box center [449, 117] width 677 height 19
paste input "Interior Areas — Photo Documentation"
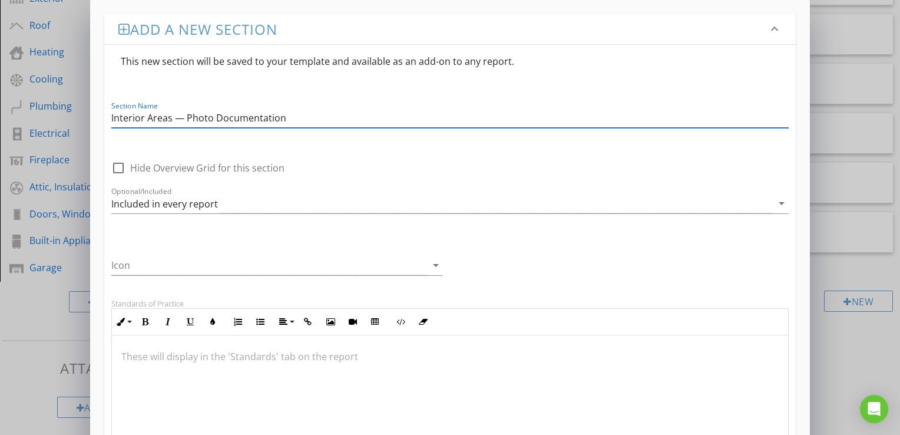
click at [184, 115] on input "Interior Areas — Photo Documentation" at bounding box center [449, 117] width 677 height 19
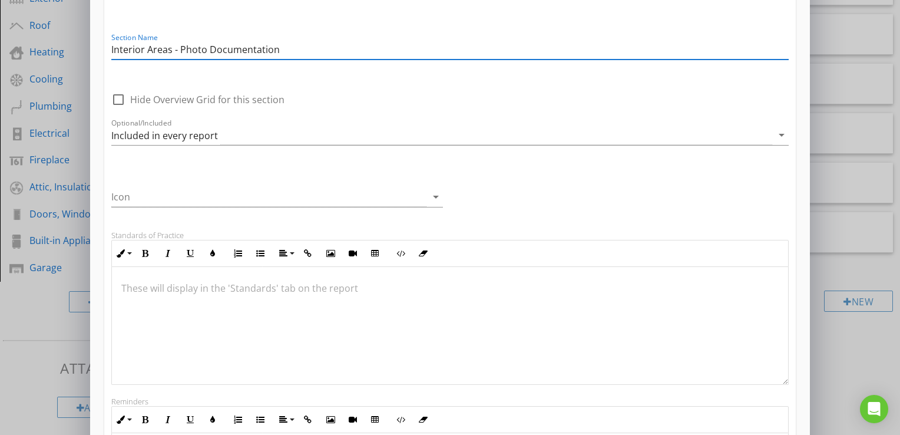
scroll to position [0, 0]
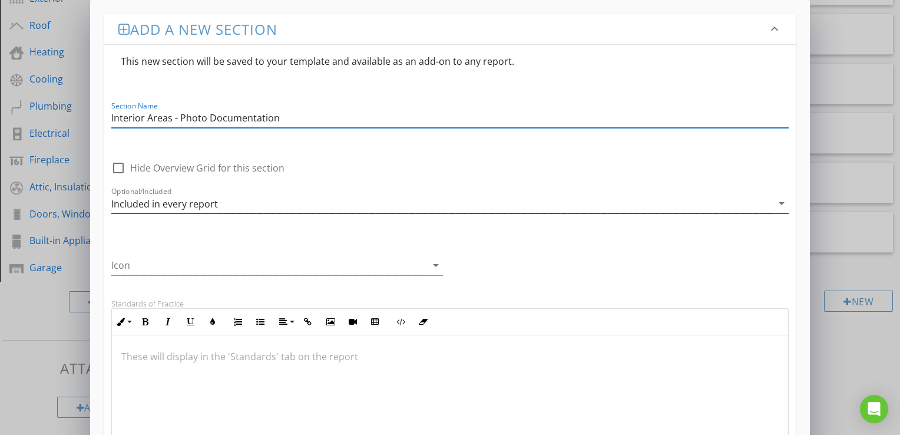
type input "Interior Areas - Photo Documentation"
click at [780, 206] on icon "arrow_drop_down" at bounding box center [782, 203] width 14 height 14
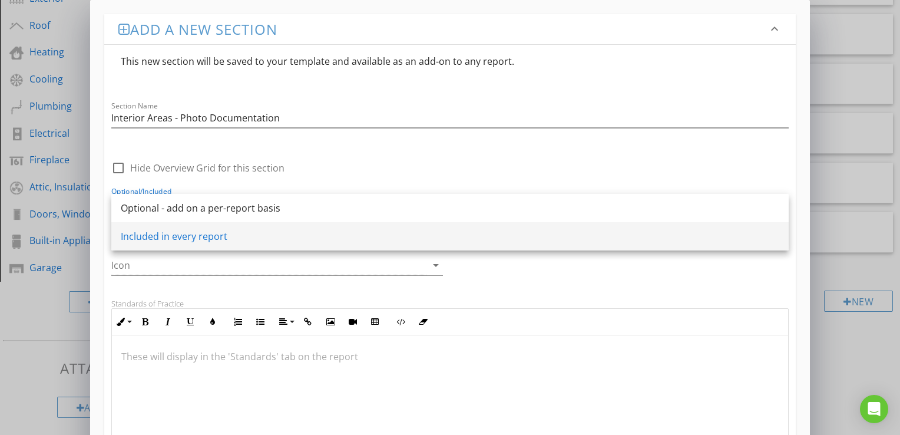
click at [176, 239] on div "Included in every report" at bounding box center [450, 236] width 659 height 14
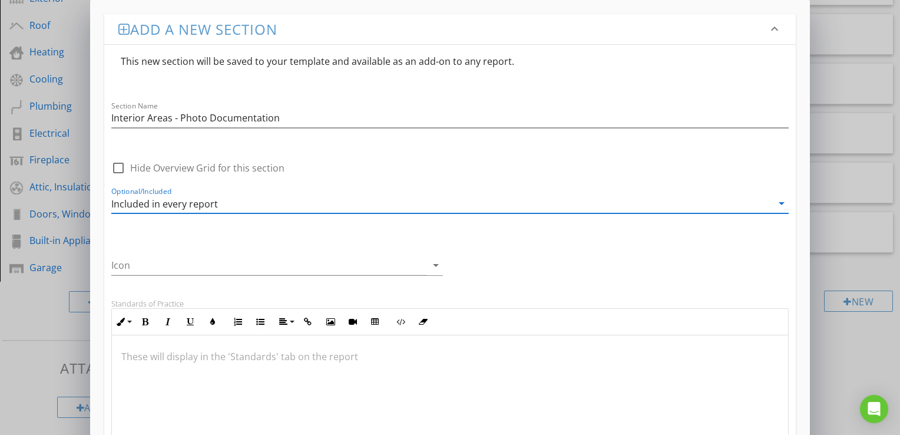
click at [786, 206] on icon "arrow_drop_down" at bounding box center [782, 203] width 14 height 14
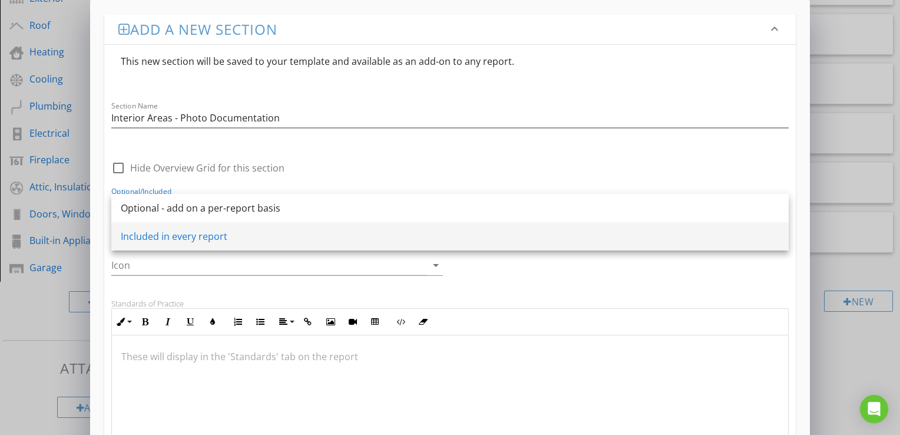
click at [207, 237] on div "Included in every report" at bounding box center [450, 236] width 659 height 14
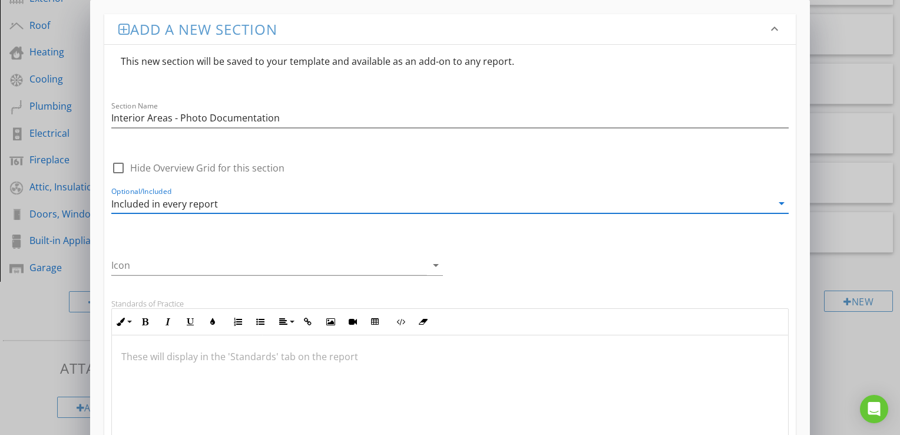
click at [120, 166] on div at bounding box center [118, 168] width 20 height 20
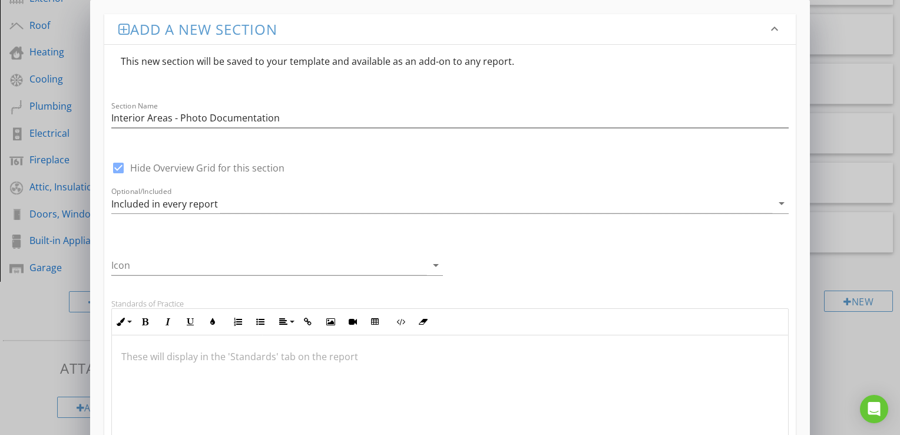
click at [120, 166] on div at bounding box center [118, 168] width 20 height 20
checkbox input "false"
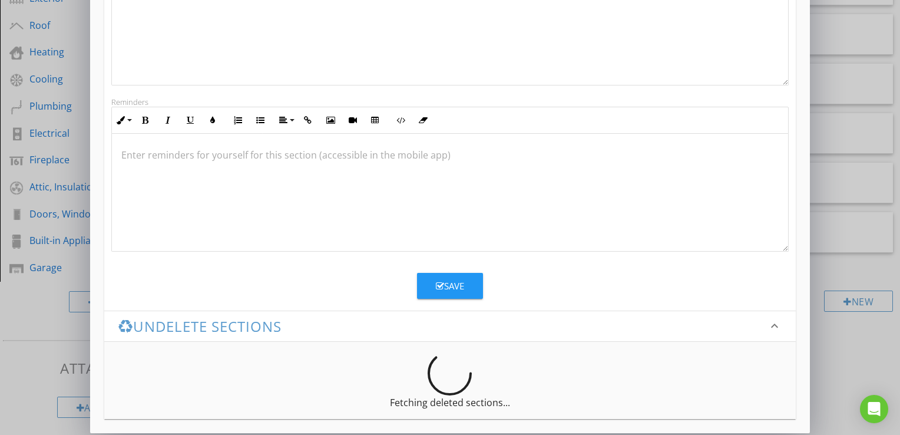
scroll to position [372, 0]
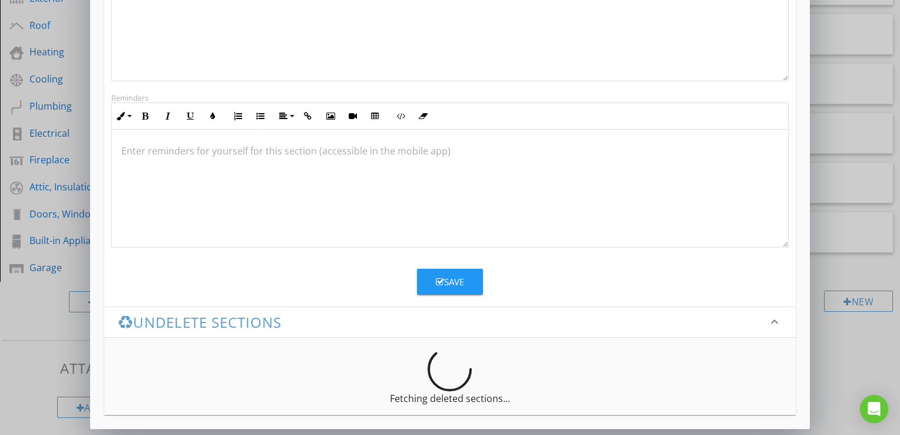
click at [471, 287] on button "Save" at bounding box center [450, 282] width 66 height 26
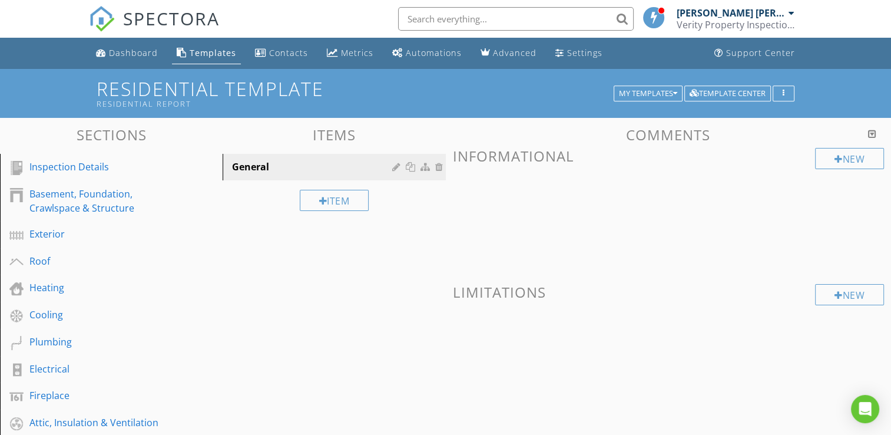
scroll to position [59, 0]
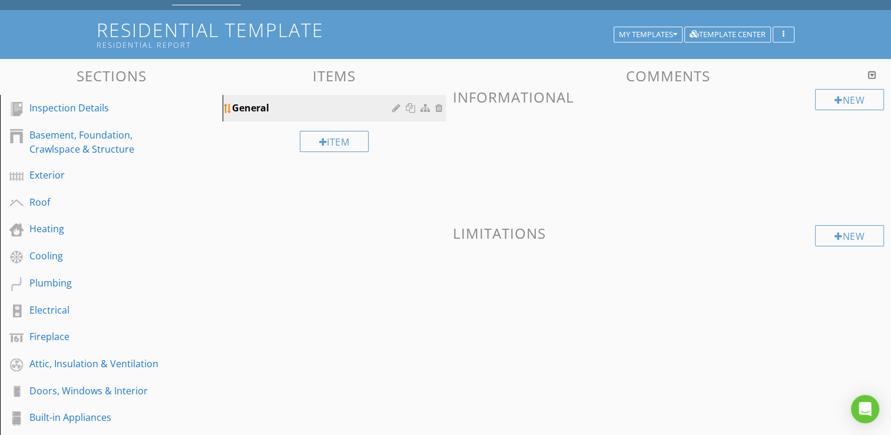
click at [283, 111] on div "General" at bounding box center [313, 108] width 163 height 14
click at [292, 105] on div "General" at bounding box center [313, 108] width 163 height 14
click at [395, 110] on div at bounding box center [397, 107] width 11 height 9
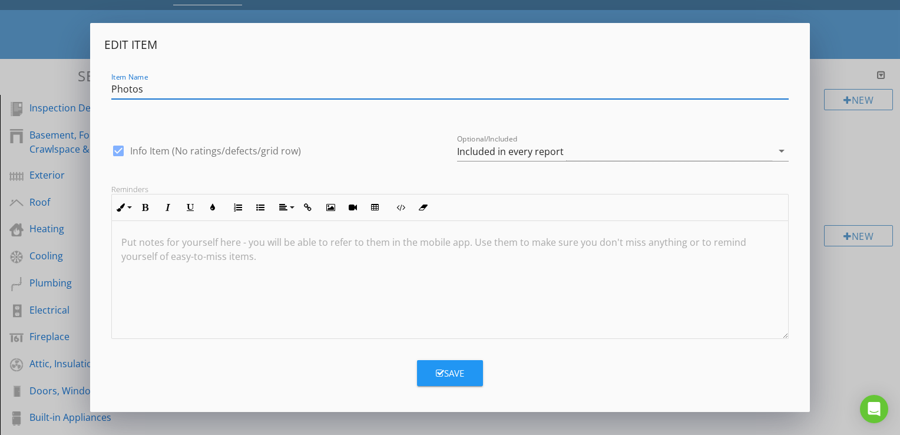
type input "Photos"
click at [468, 368] on button "Save" at bounding box center [450, 373] width 66 height 26
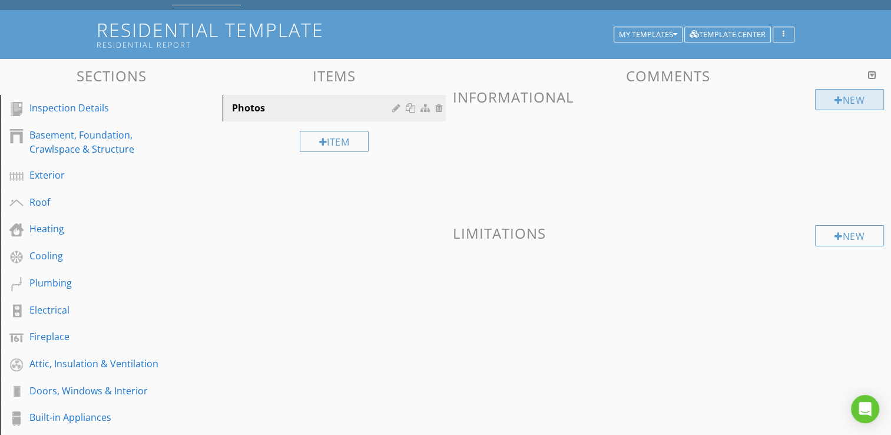
click at [841, 105] on div "New" at bounding box center [849, 99] width 69 height 21
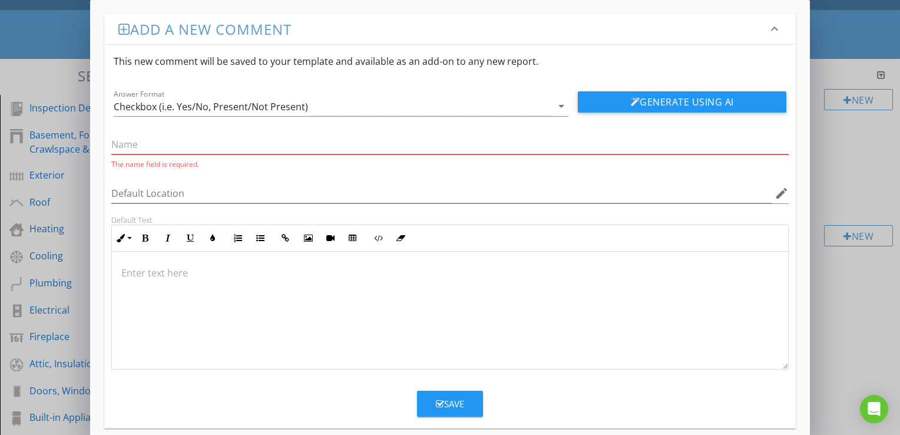
click at [247, 142] on input "text" at bounding box center [449, 144] width 677 height 19
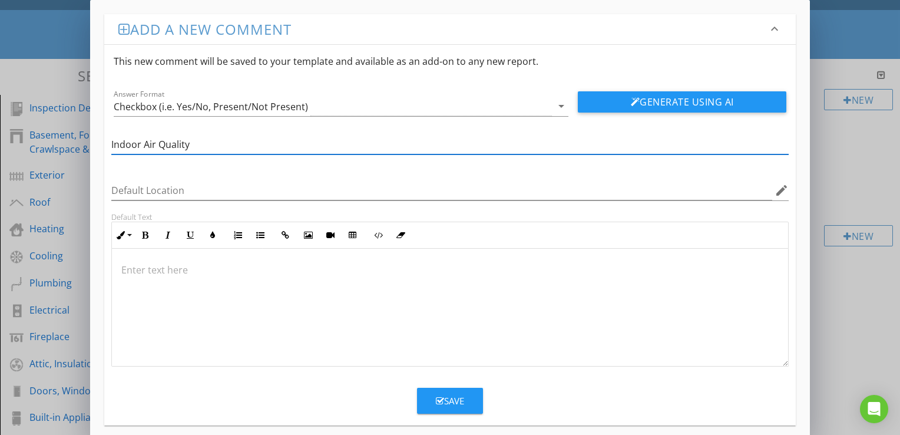
type input "Indoor Air Quality"
click at [455, 398] on div "Save" at bounding box center [450, 401] width 28 height 14
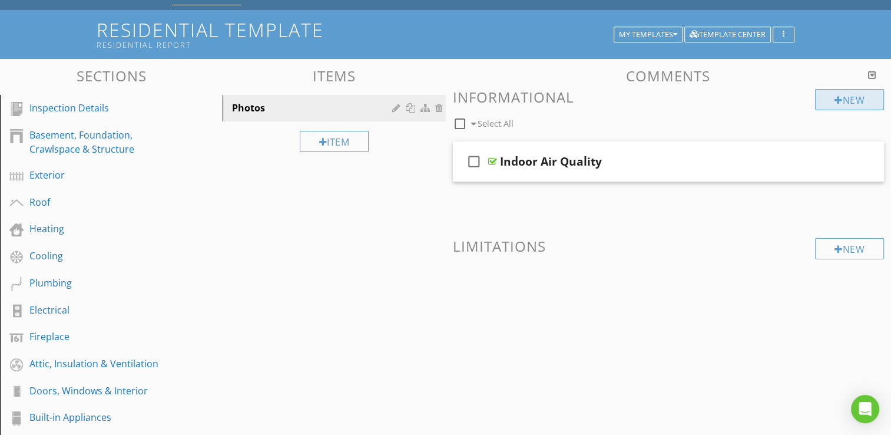
click at [835, 104] on div at bounding box center [839, 99] width 8 height 9
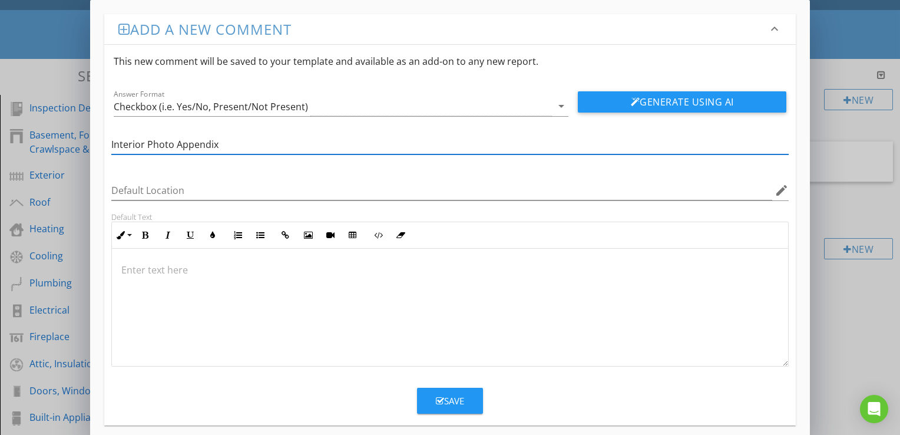
type input "Interior Photo Appendix"
click at [462, 401] on div "Save" at bounding box center [450, 401] width 28 height 14
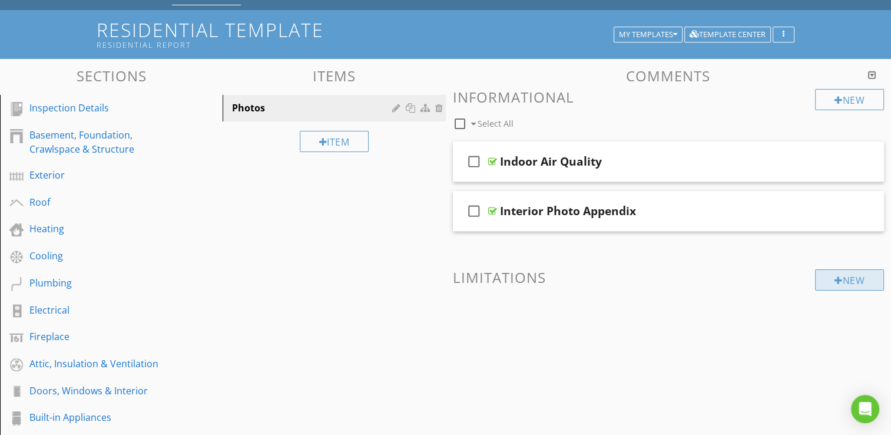
click at [836, 278] on div at bounding box center [839, 280] width 8 height 9
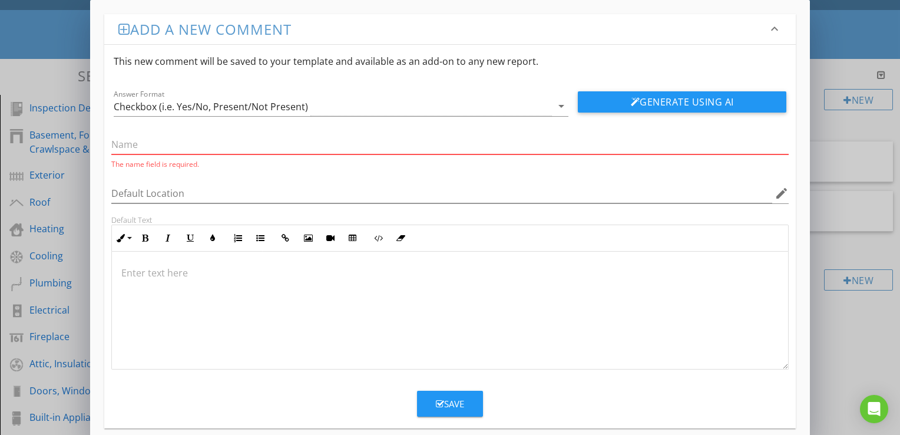
paste input "Occupied Home – Access Limits"
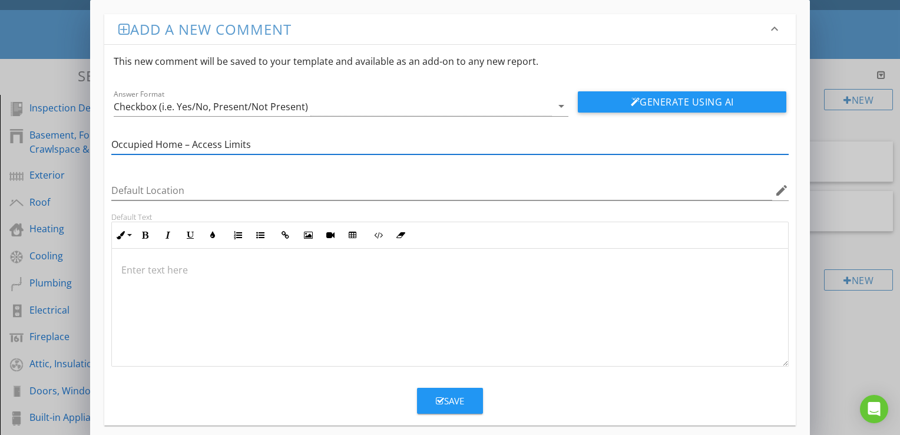
type input "Occupied Home – Access Limits"
click at [409, 315] on div at bounding box center [450, 308] width 676 height 118
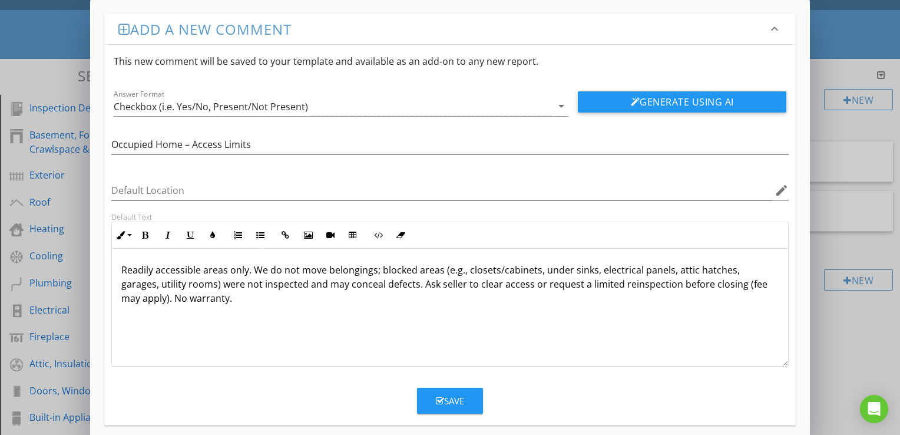
click at [452, 402] on div "Save" at bounding box center [450, 401] width 28 height 14
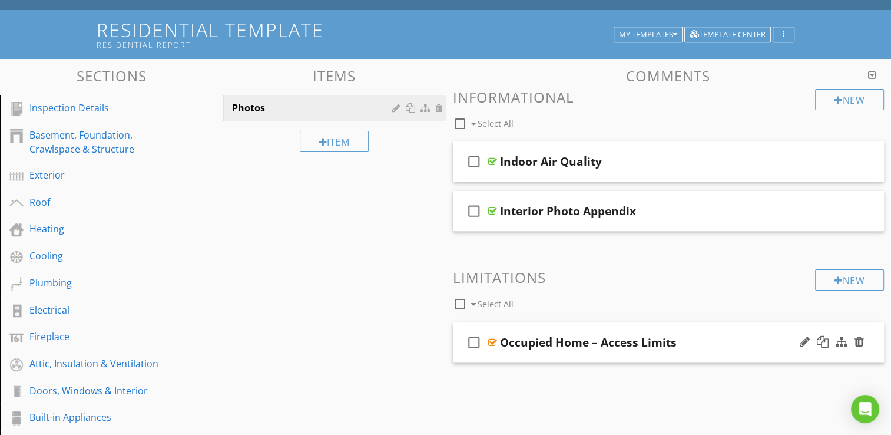
click at [474, 345] on icon "check_box_outline_blank" at bounding box center [474, 342] width 19 height 28
checkbox input "true"
click at [375, 280] on div "Sections Inspection Details Basement, Foundation, Crawlspace & Structure Exteri…" at bounding box center [445, 351] width 891 height 584
click at [697, 344] on div "Occupied Home – Access Limits" at bounding box center [653, 342] width 306 height 14
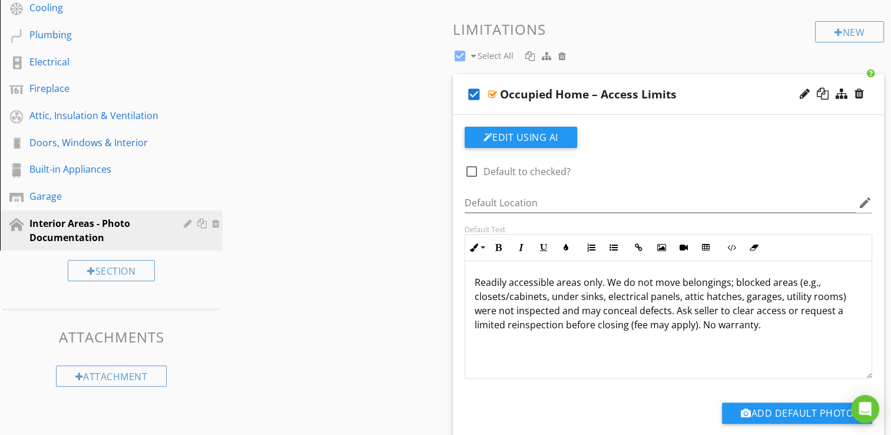
scroll to position [236, 0]
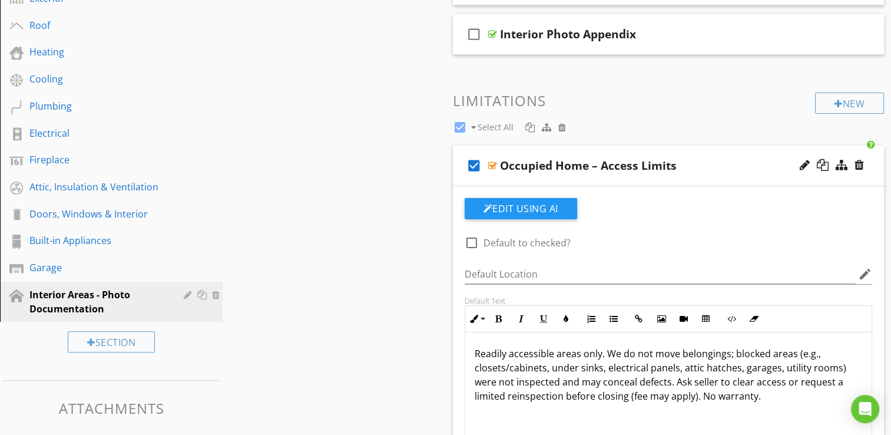
click at [697, 170] on div "Occupied Home – Access Limits" at bounding box center [653, 165] width 306 height 14
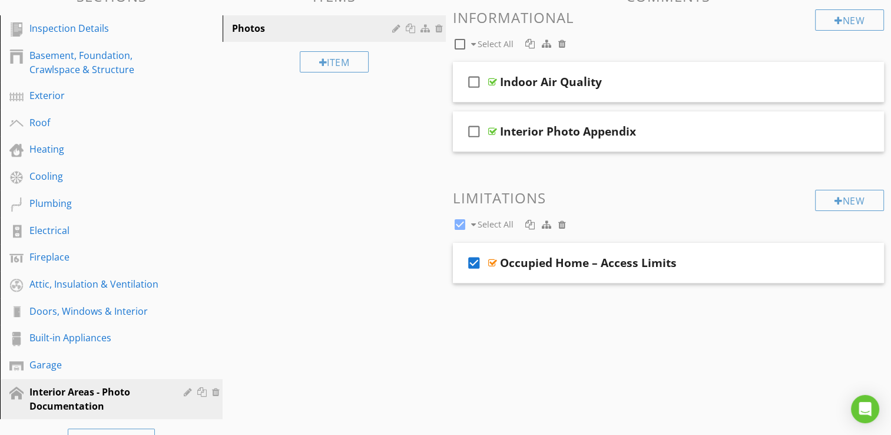
scroll to position [0, 0]
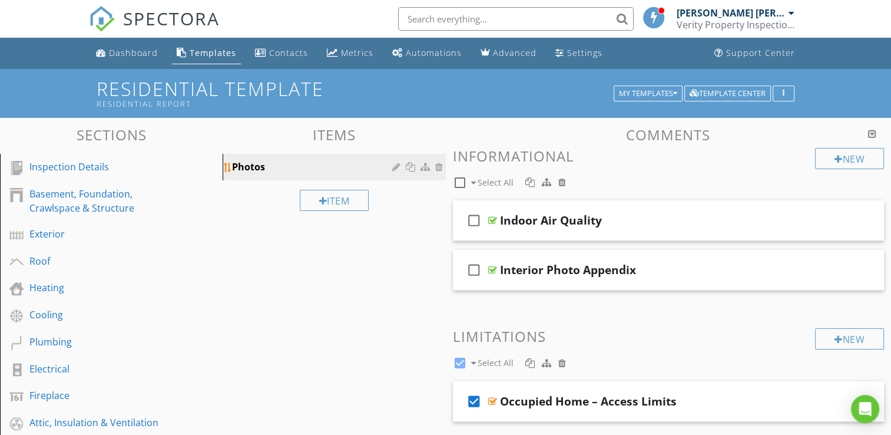
click at [318, 169] on div "Photos" at bounding box center [313, 167] width 163 height 14
click at [460, 180] on div at bounding box center [460, 183] width 20 height 20
checkbox input "false"
click at [609, 181] on div "check_box_outline_blank Select All" at bounding box center [634, 179] width 363 height 22
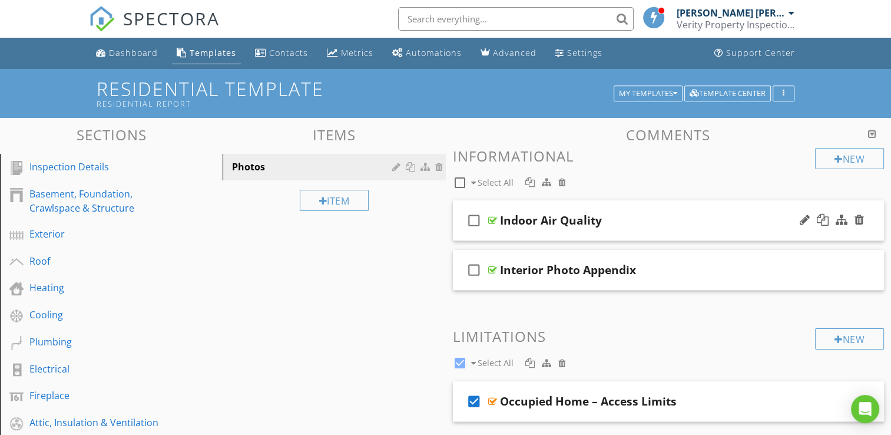
click at [697, 220] on div "Indoor Air Quality" at bounding box center [653, 220] width 306 height 14
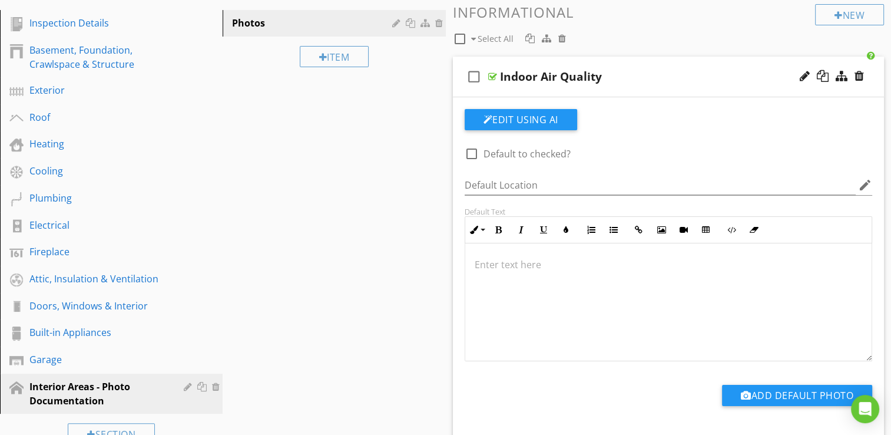
scroll to position [59, 0]
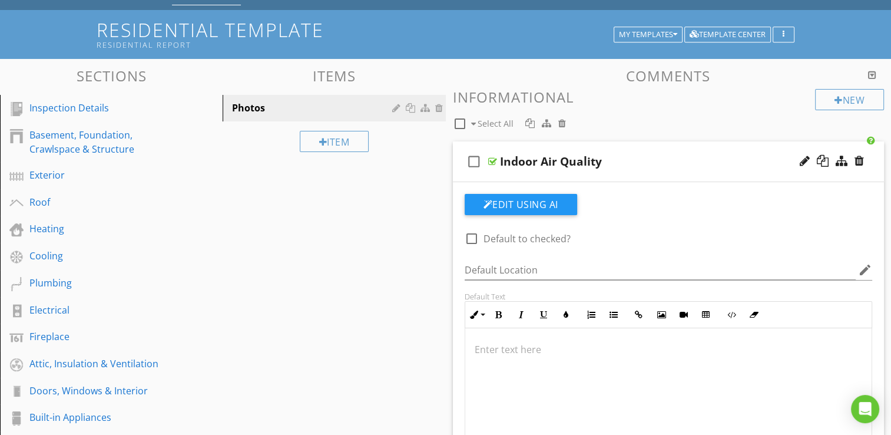
click at [686, 155] on div "Indoor Air Quality" at bounding box center [653, 161] width 306 height 14
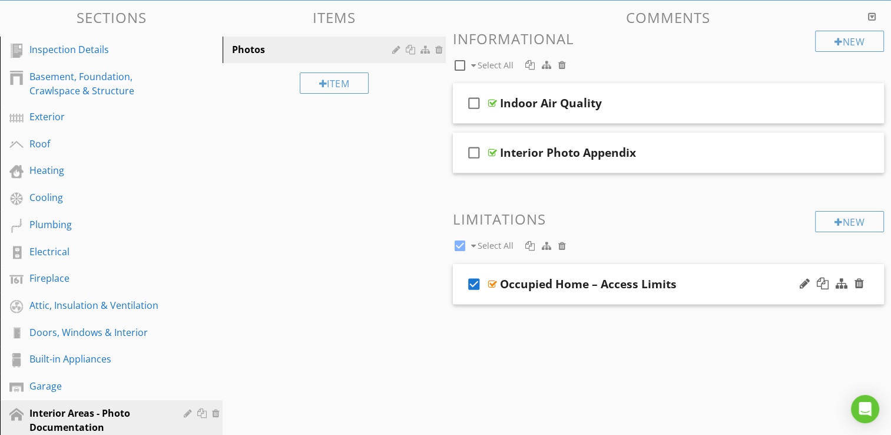
scroll to position [118, 0]
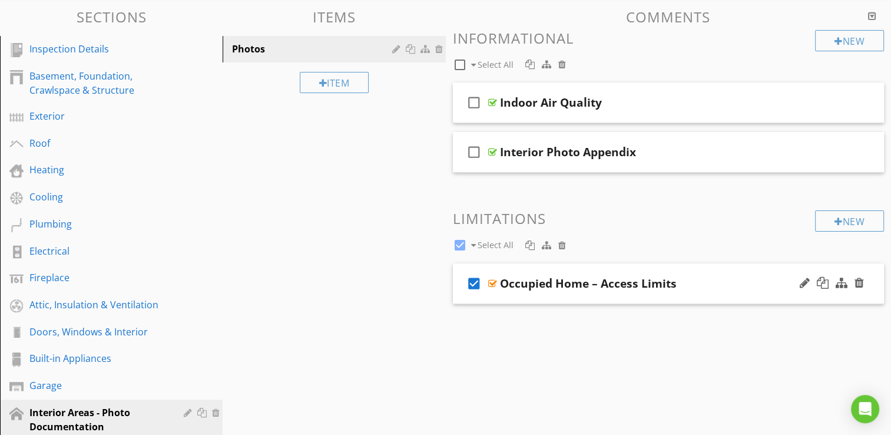
click at [676, 284] on div "Occupied Home – Access Limits" at bounding box center [653, 283] width 306 height 14
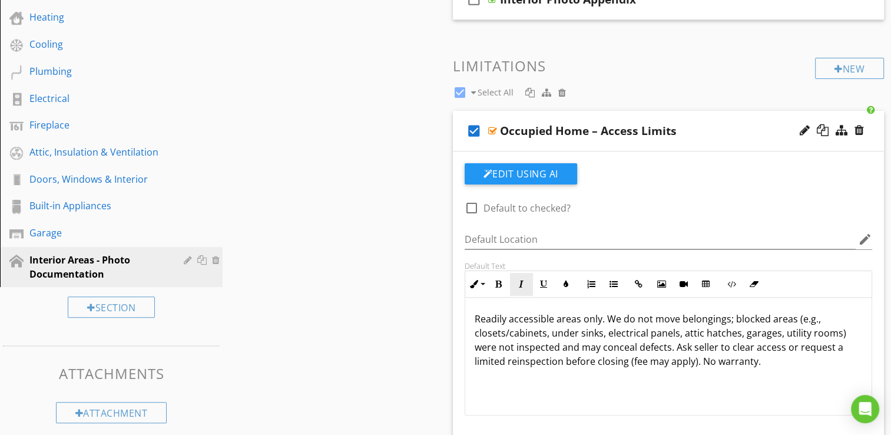
scroll to position [295, 0]
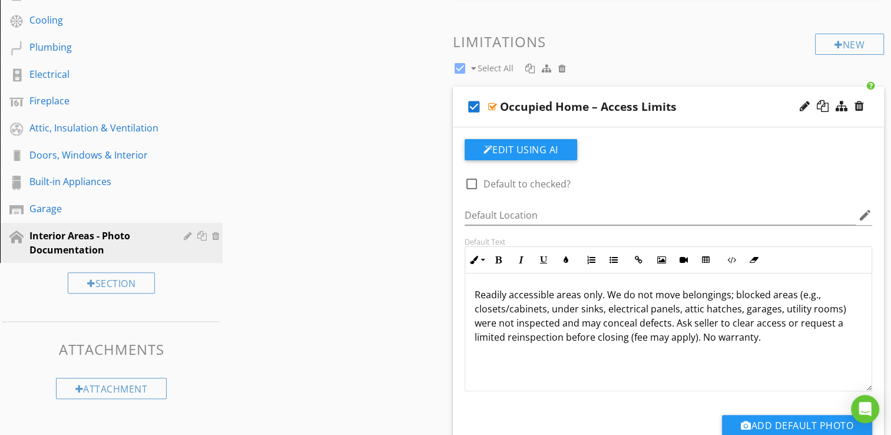
click at [471, 184] on div at bounding box center [472, 184] width 20 height 20
checkbox input "true"
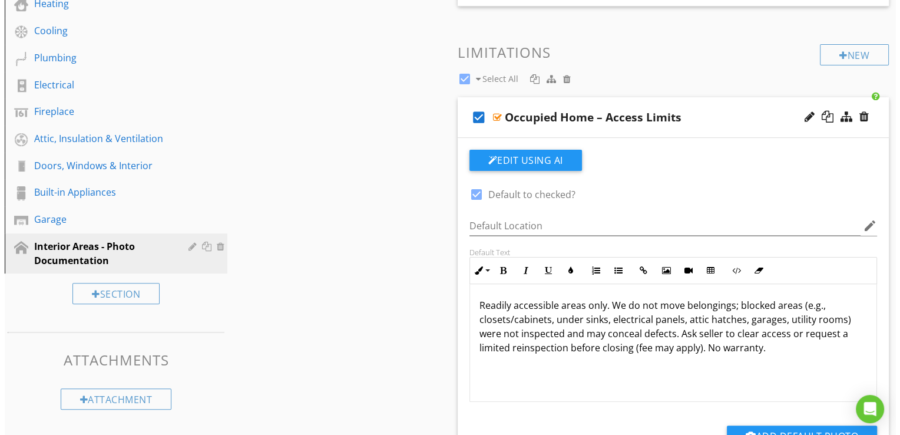
scroll to position [353, 0]
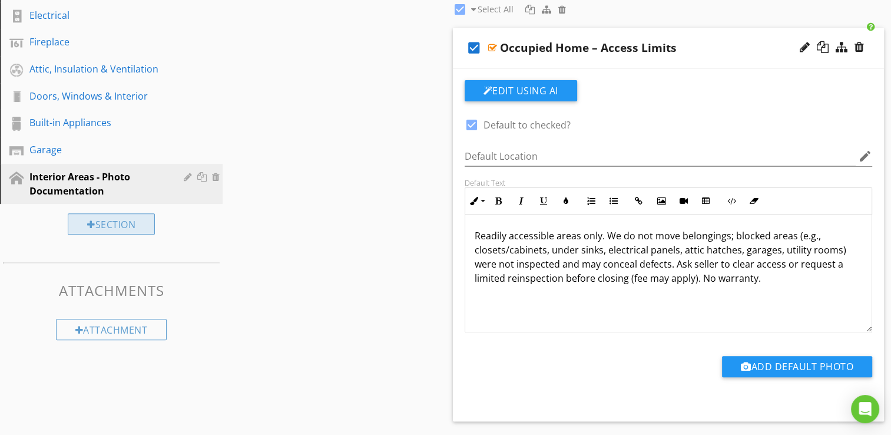
click at [113, 221] on div "Section" at bounding box center [111, 223] width 87 height 21
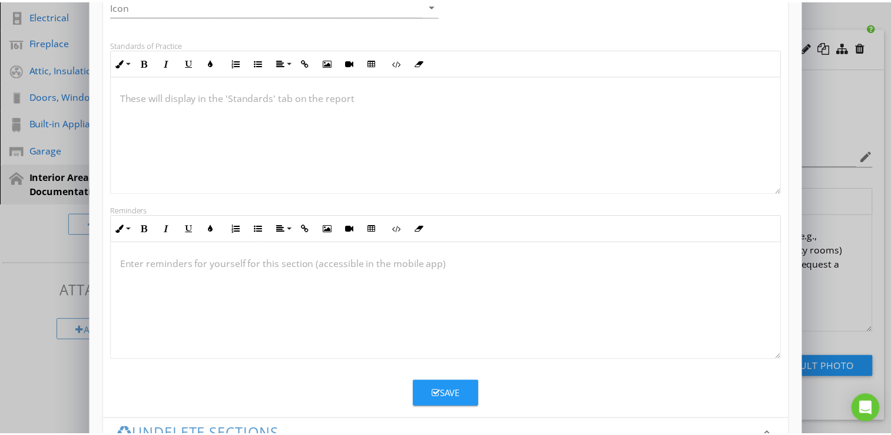
scroll to position [372, 0]
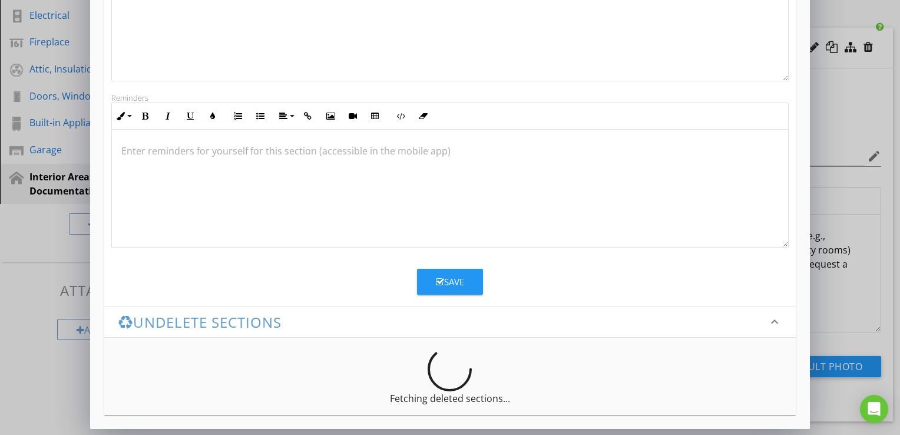
type input "Limitations & Exclusions"
click at [436, 285] on icon "button" at bounding box center [440, 281] width 8 height 9
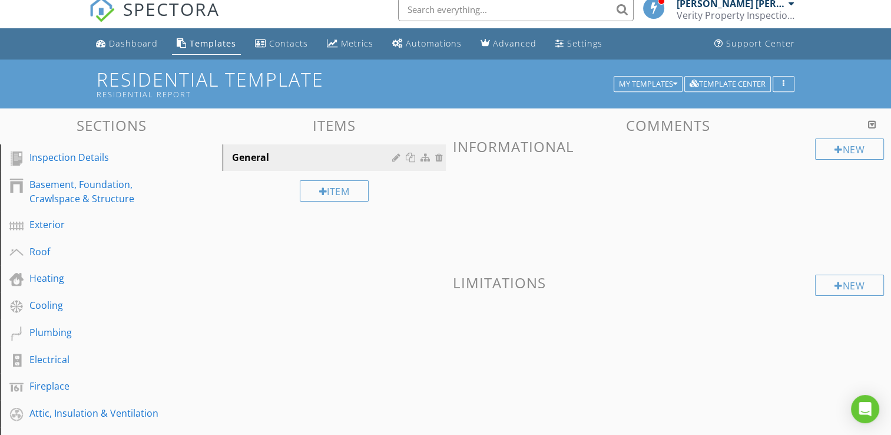
scroll to position [7, 0]
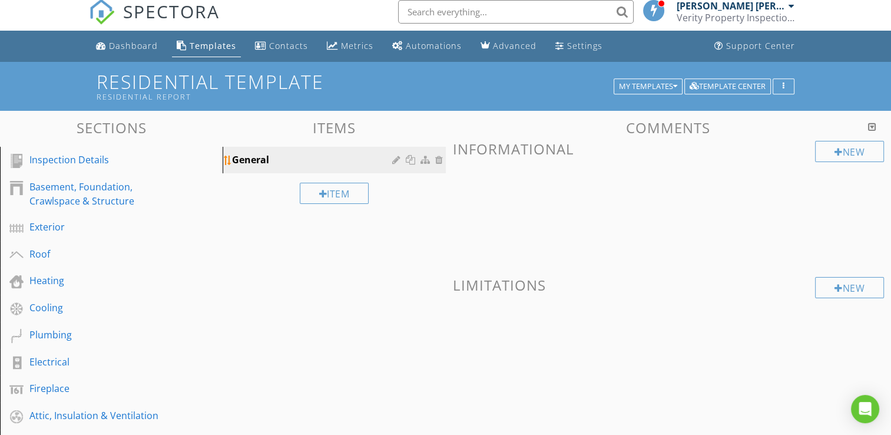
click at [313, 158] on div "General" at bounding box center [313, 160] width 163 height 14
click at [844, 291] on div "New" at bounding box center [849, 287] width 69 height 21
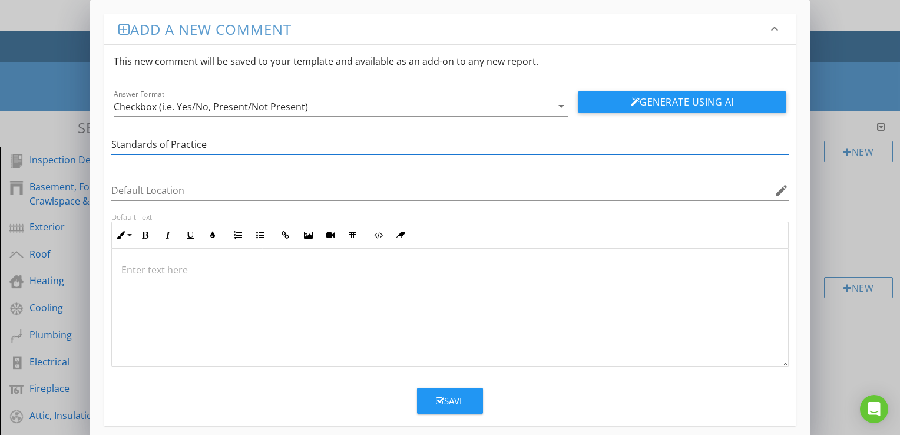
type input "Standards of Practice"
click at [447, 394] on div "Save" at bounding box center [450, 401] width 28 height 14
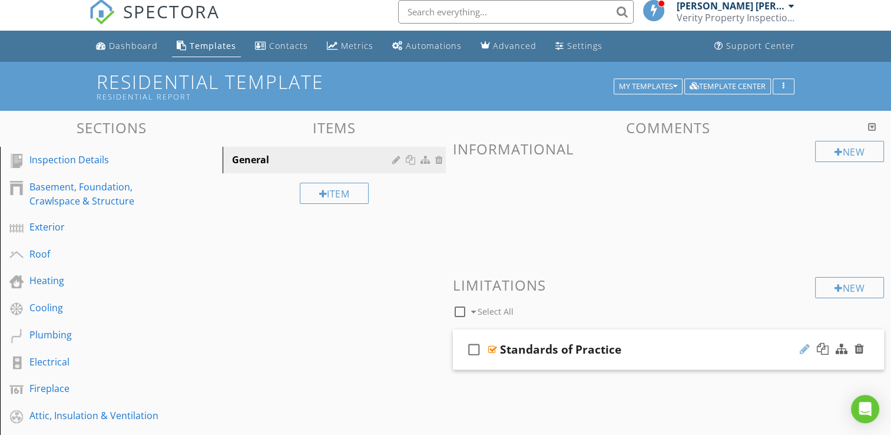
click at [801, 350] on div at bounding box center [805, 349] width 10 height 12
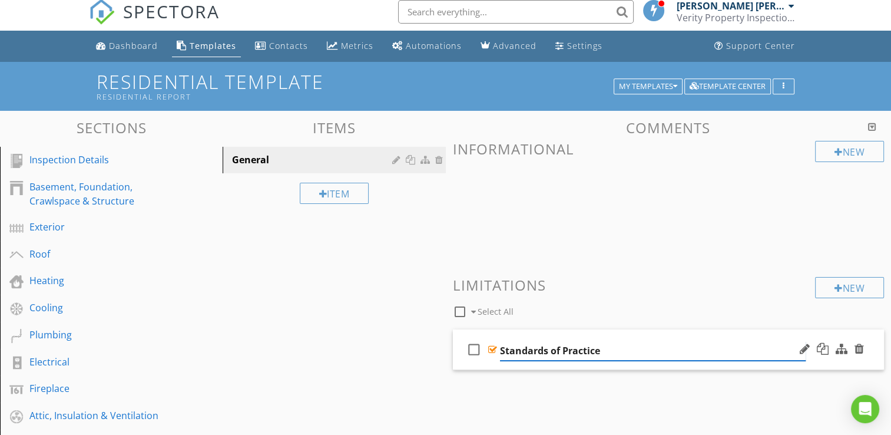
click at [556, 346] on input "Standards of Practice" at bounding box center [653, 350] width 306 height 19
type input "Standards Of Practice"
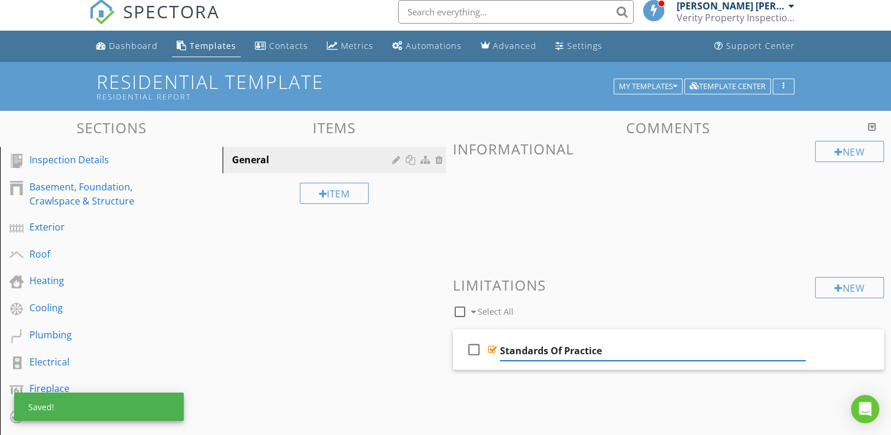
click at [345, 369] on div "Sections Inspection Details Basement, Foundation, Crawlspace & Structure Exteri…" at bounding box center [445, 416] width 891 height 611
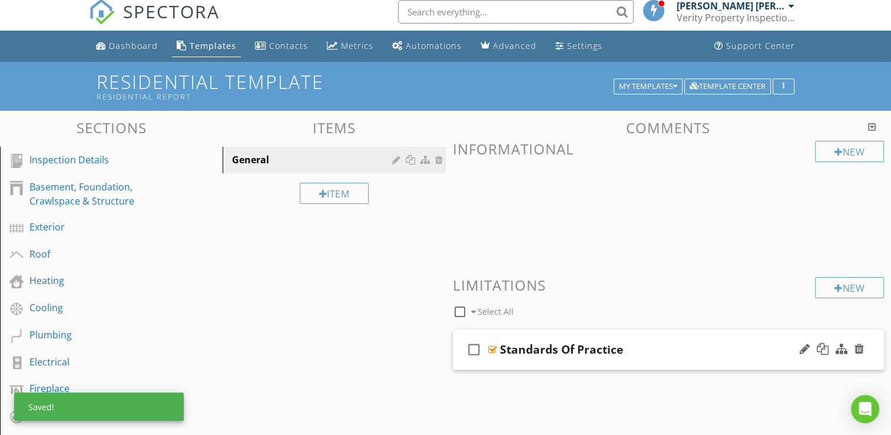
click at [650, 347] on div "Standards Of Practice" at bounding box center [653, 349] width 306 height 14
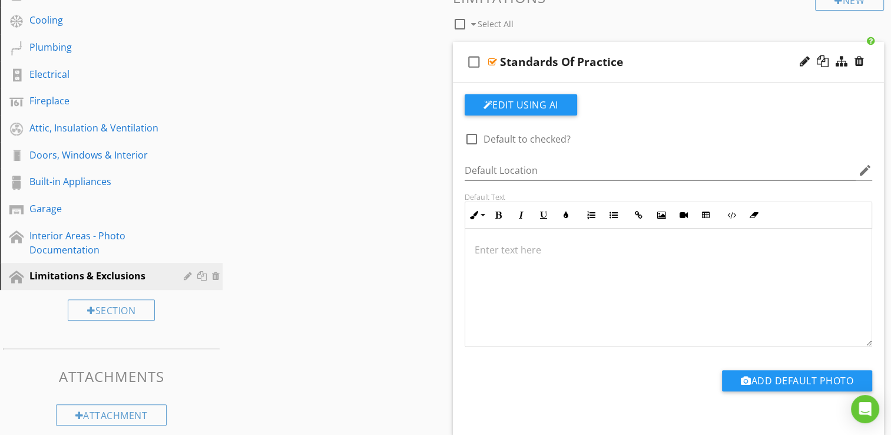
scroll to position [302, 0]
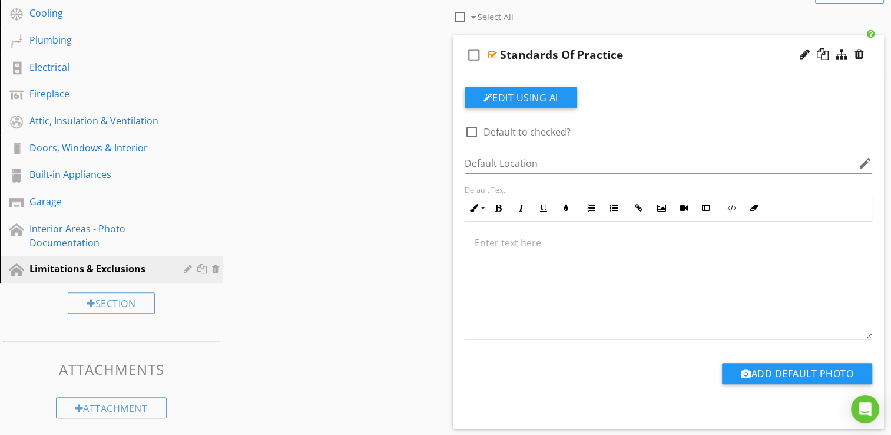
click at [593, 262] on div at bounding box center [668, 280] width 407 height 118
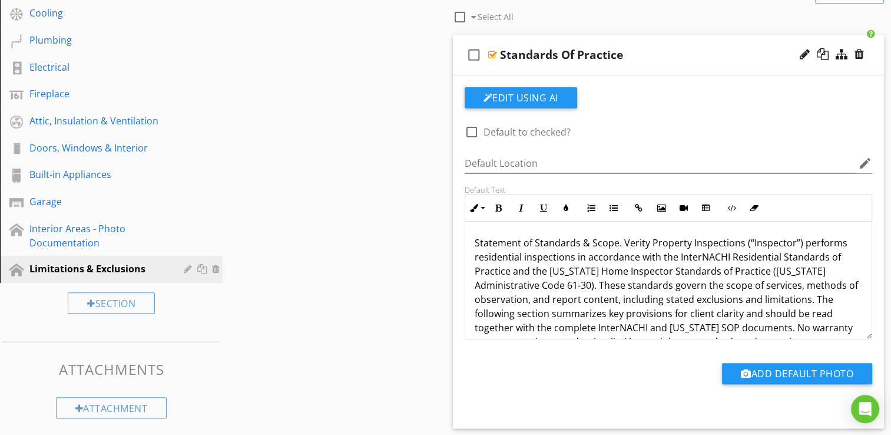
scroll to position [836, 0]
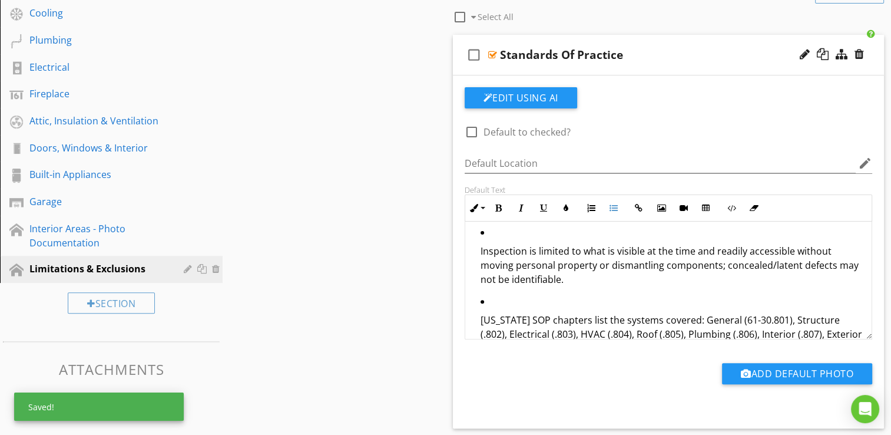
click at [405, 275] on div "Sections Inspection Details Basement, Foundation, Crawlspace & Structure Exteri…" at bounding box center [445, 141] width 891 height 650
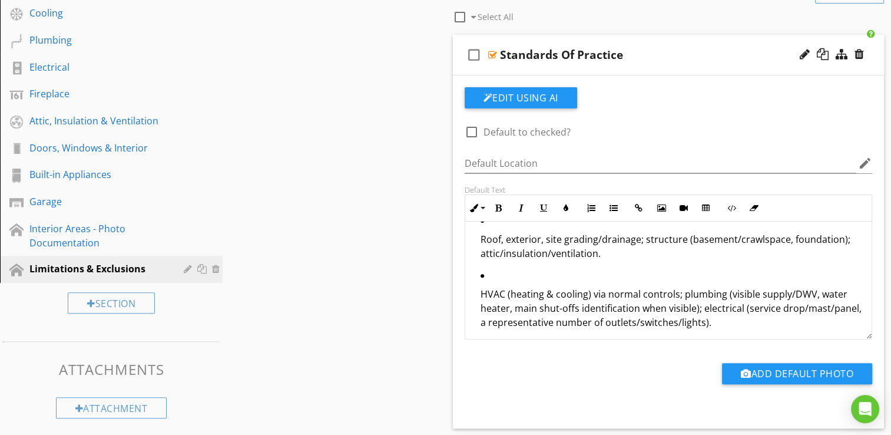
scroll to position [236, 0]
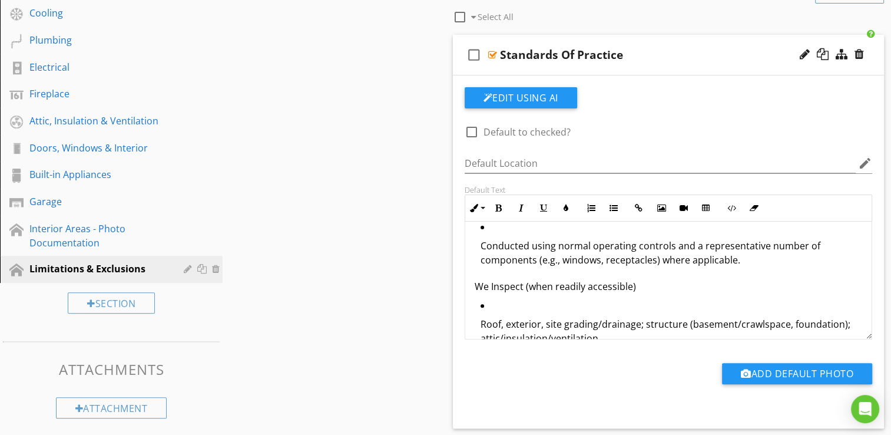
click at [480, 303] on ul "Roof, exterior, site grading/drainage; structure (basement/crawlspace, foundati…" at bounding box center [669, 394] width 388 height 193
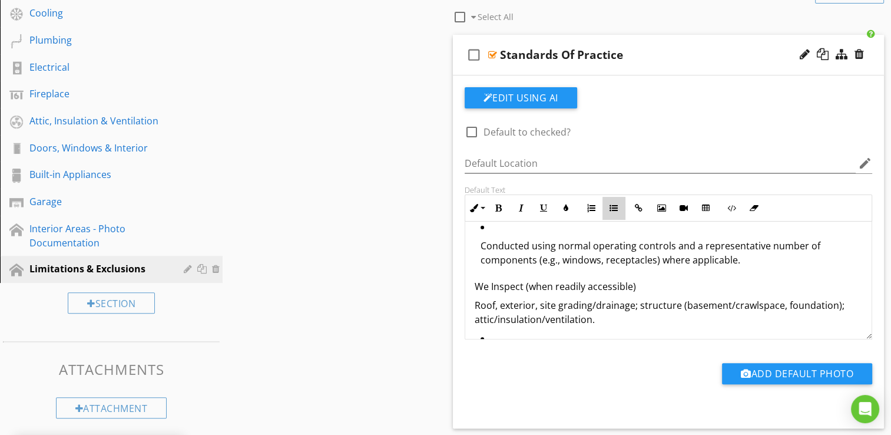
click at [613, 206] on icon "button" at bounding box center [614, 208] width 8 height 8
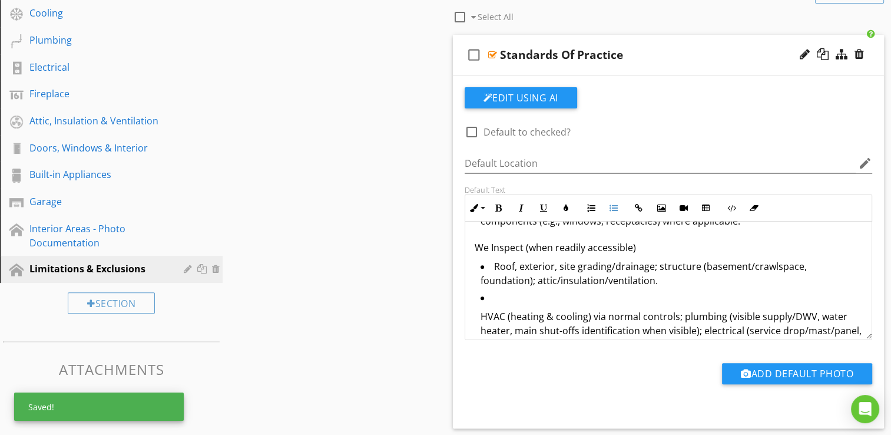
scroll to position [295, 0]
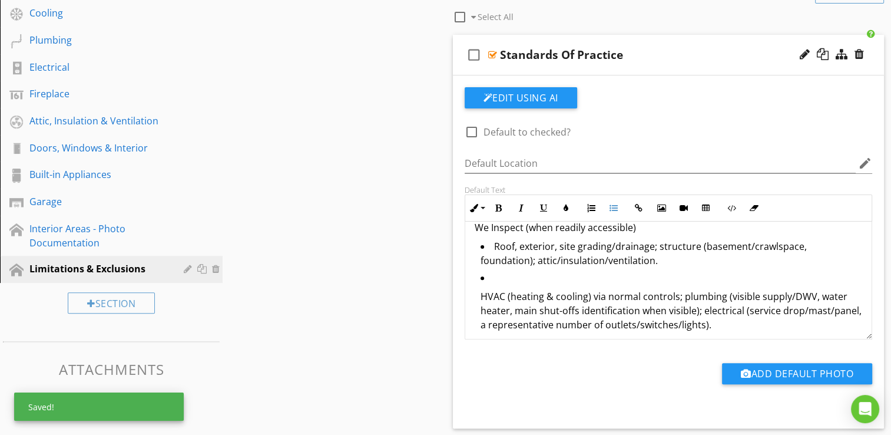
click at [481, 289] on p "HVAC (heating & cooling) via normal controls; plumbing (visible supply/DWV, wat…" at bounding box center [672, 310] width 382 height 42
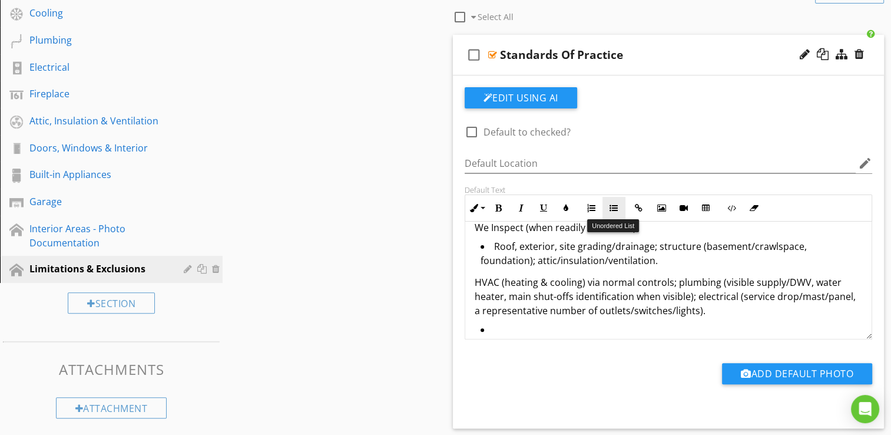
click at [619, 211] on button "Unordered List" at bounding box center [614, 208] width 22 height 22
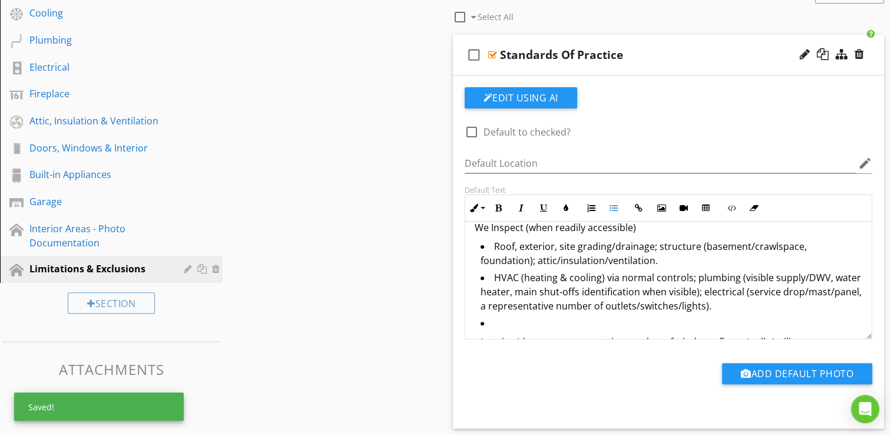
click at [478, 325] on ul "Interior (doors, a representative number of windows, floors/walls/ceilings, sta…" at bounding box center [669, 350] width 388 height 69
click at [617, 211] on button "Unordered List" at bounding box center [614, 208] width 22 height 22
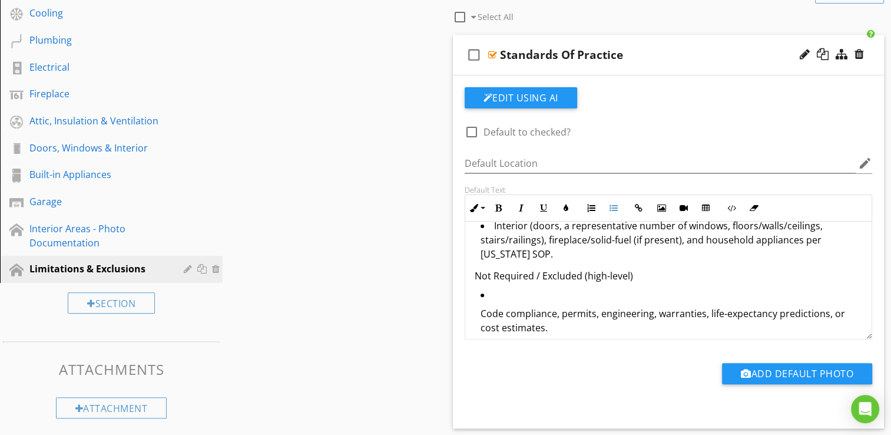
scroll to position [412, 0]
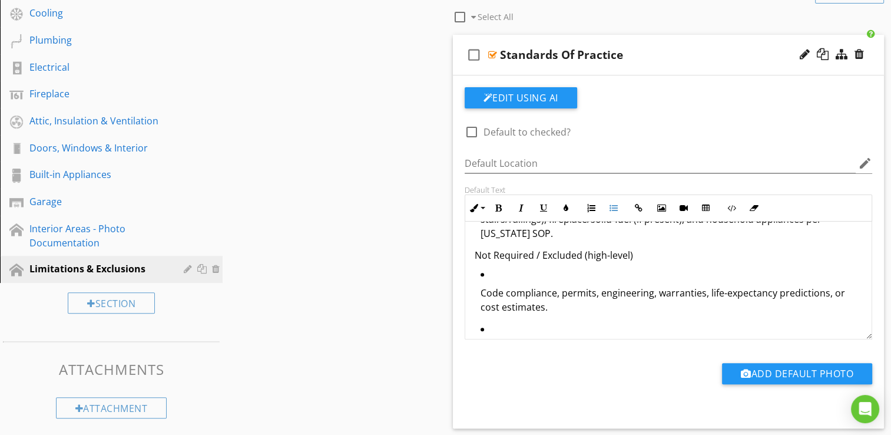
click at [480, 277] on ul "Code compliance, permits, engineering, warranties, life-expectancy predictions,…" at bounding box center [669, 411] width 388 height 288
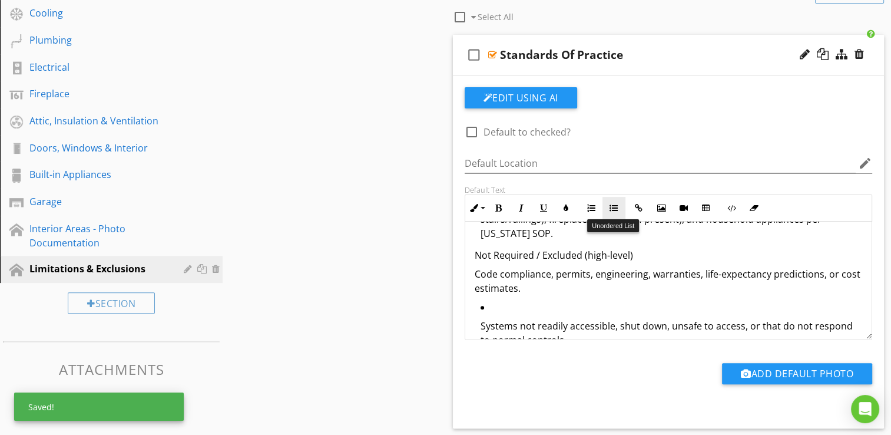
click at [612, 211] on icon "button" at bounding box center [614, 208] width 8 height 8
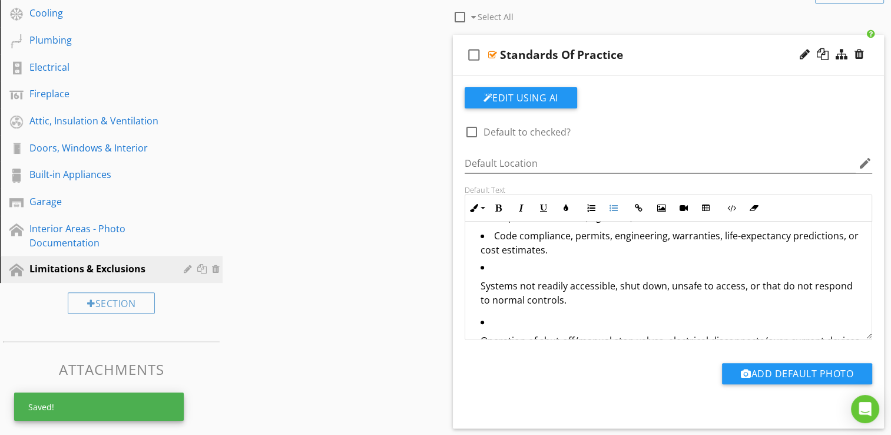
scroll to position [471, 0]
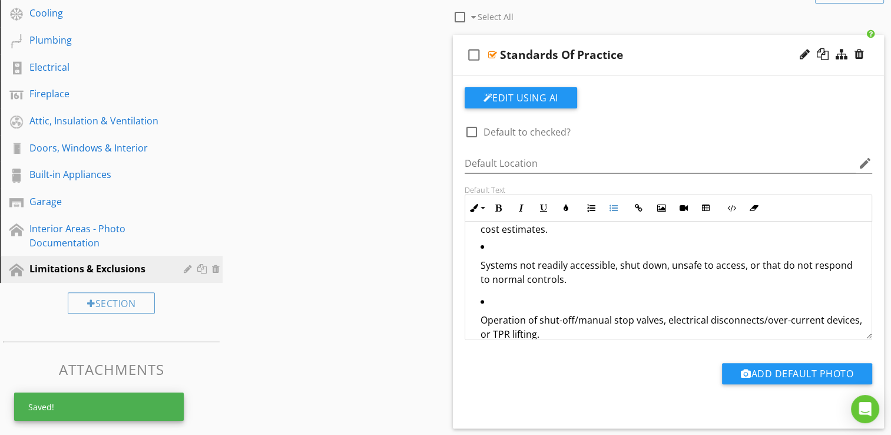
click at [481, 258] on p "Systems not readily accessible, shut down, unsafe to access, or that do not res…" at bounding box center [672, 272] width 382 height 28
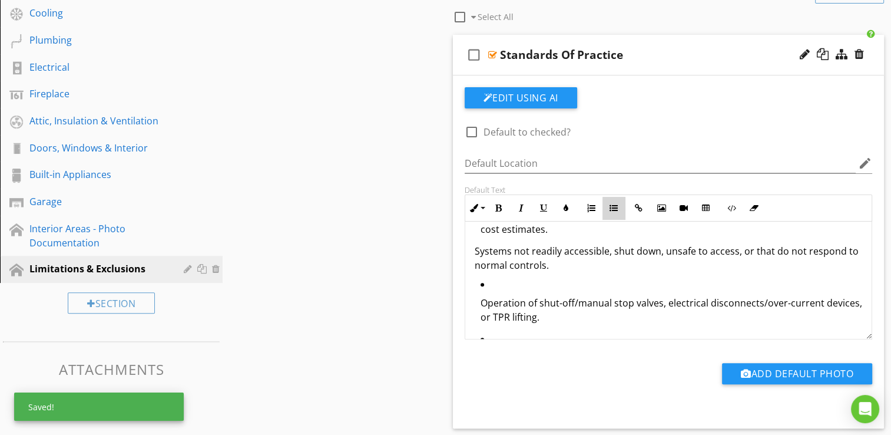
click at [613, 210] on icon "button" at bounding box center [614, 208] width 8 height 8
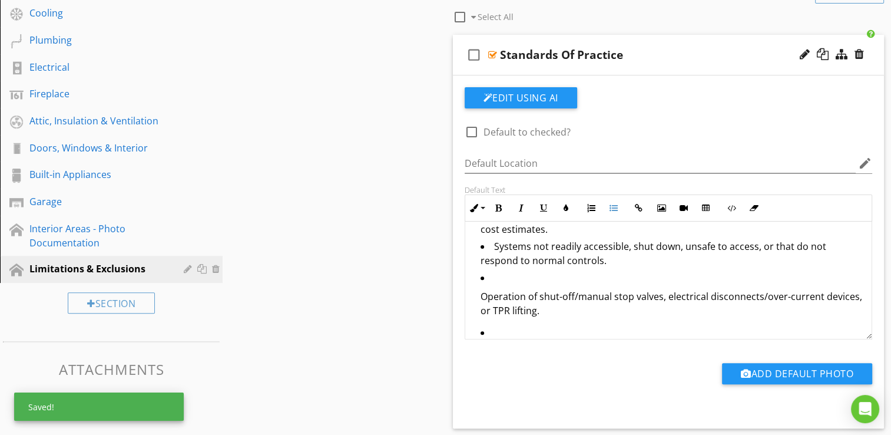
click at [481, 289] on p "Operation of shut-off/manual stop valves, electrical disconnects/over-current d…" at bounding box center [672, 303] width 382 height 28
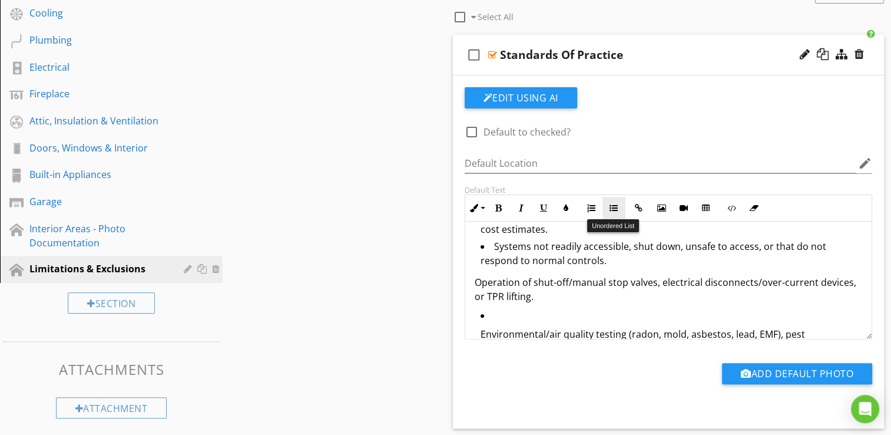
click at [616, 207] on icon "button" at bounding box center [614, 208] width 8 height 8
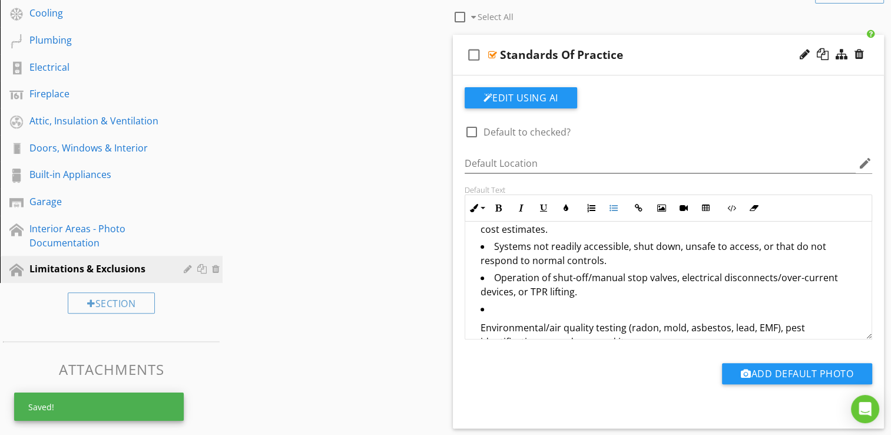
click at [481, 320] on p "Environmental/air quality testing (radon, mold, asbestos, lead, EMF), pest iden…" at bounding box center [672, 334] width 382 height 28
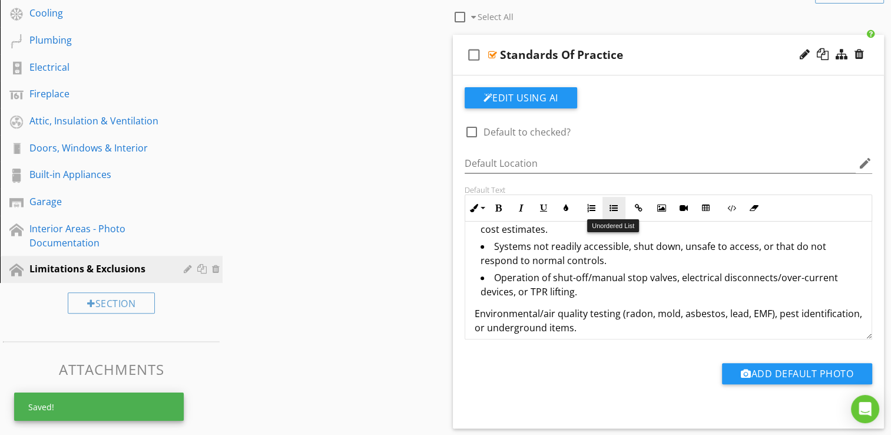
click at [617, 204] on icon "button" at bounding box center [614, 208] width 8 height 8
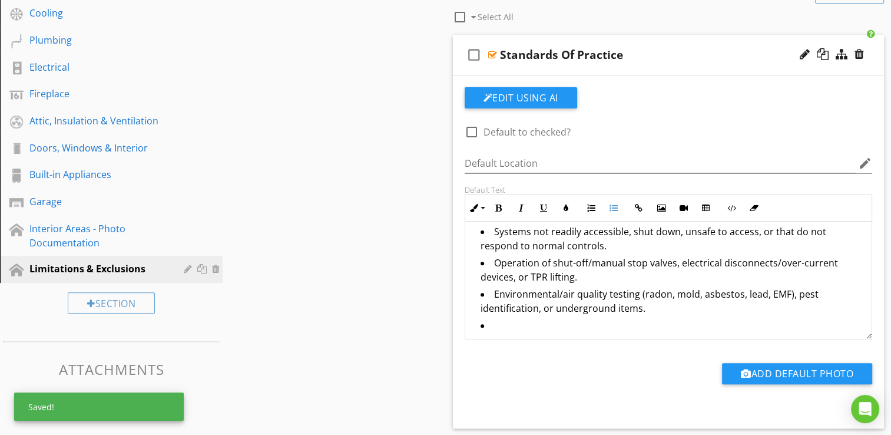
scroll to position [530, 0]
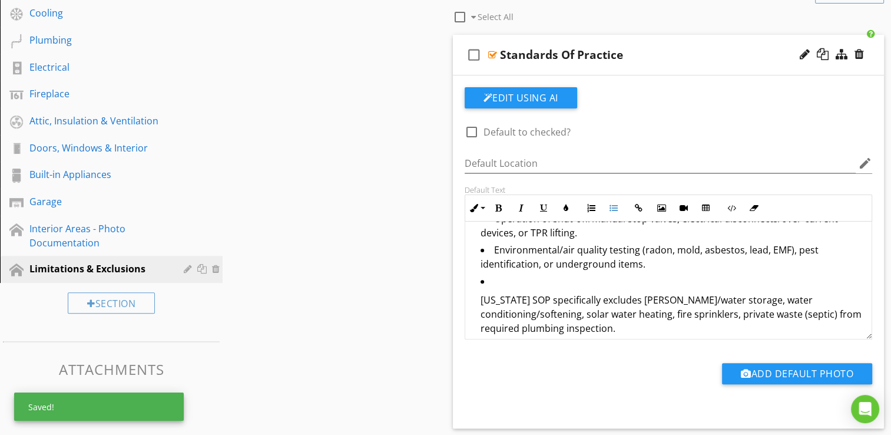
click at [478, 285] on ul "Florida SOP specifically excludes wells/water storage, water conditioning/softe…" at bounding box center [669, 308] width 388 height 69
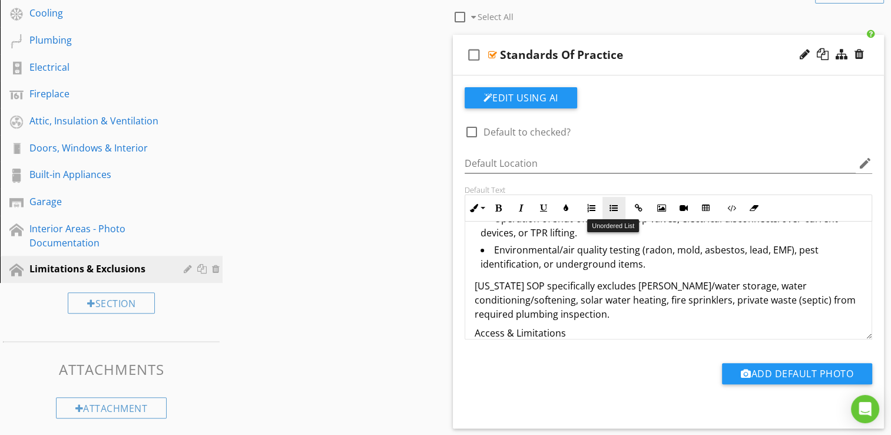
click at [614, 206] on icon "button" at bounding box center [614, 208] width 8 height 8
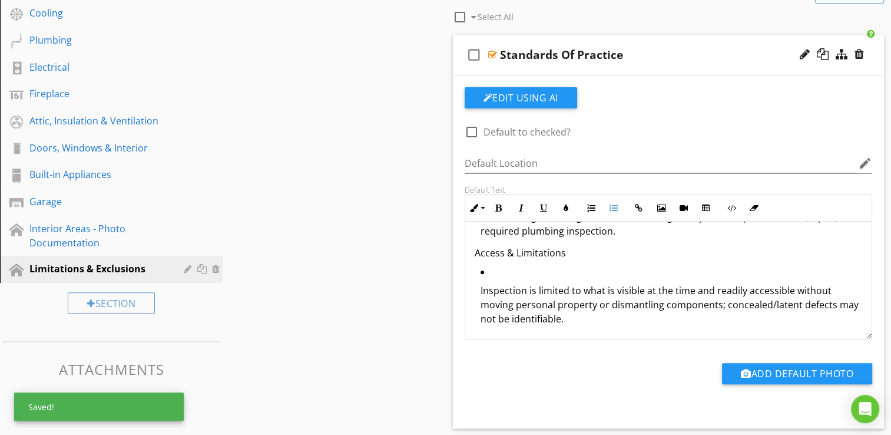
scroll to position [589, 0]
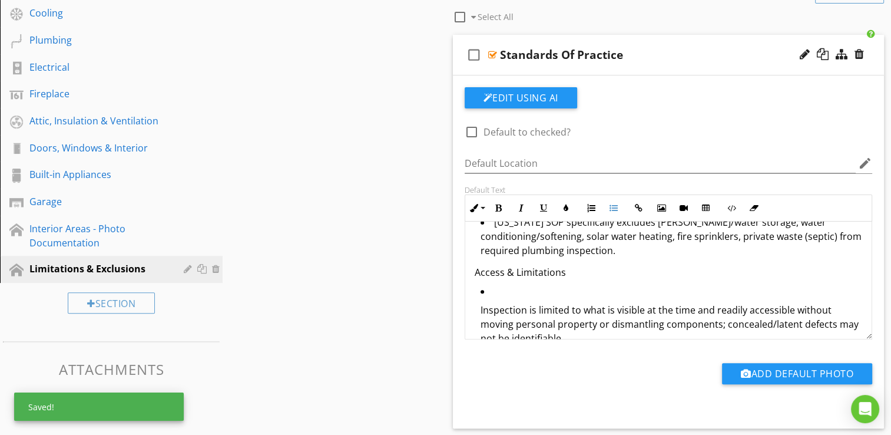
click at [479, 293] on ul "Inspection is limited to what is visible at the time and readily accessible wit…" at bounding box center [669, 353] width 388 height 138
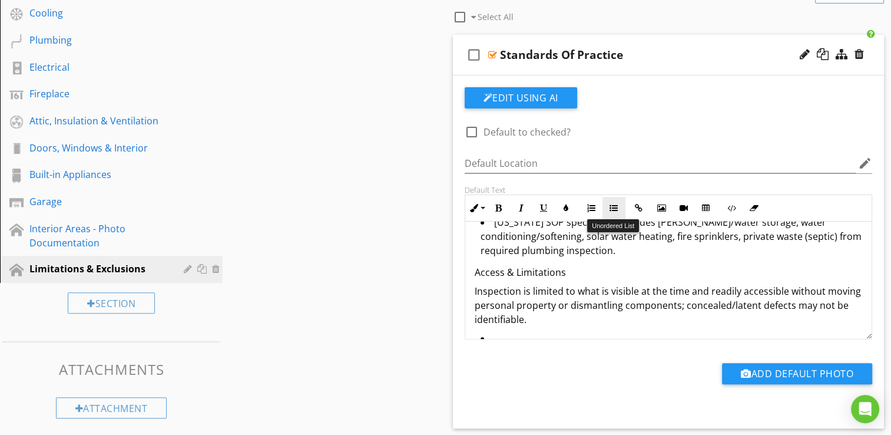
click at [613, 209] on icon "button" at bounding box center [614, 208] width 8 height 8
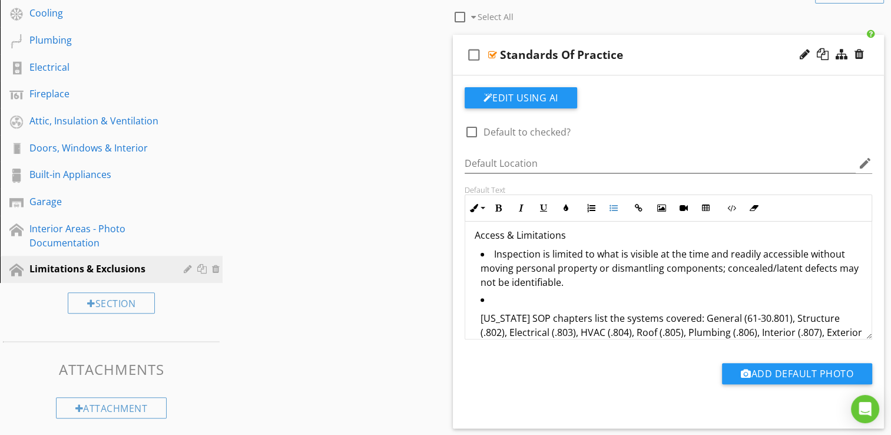
scroll to position [643, 0]
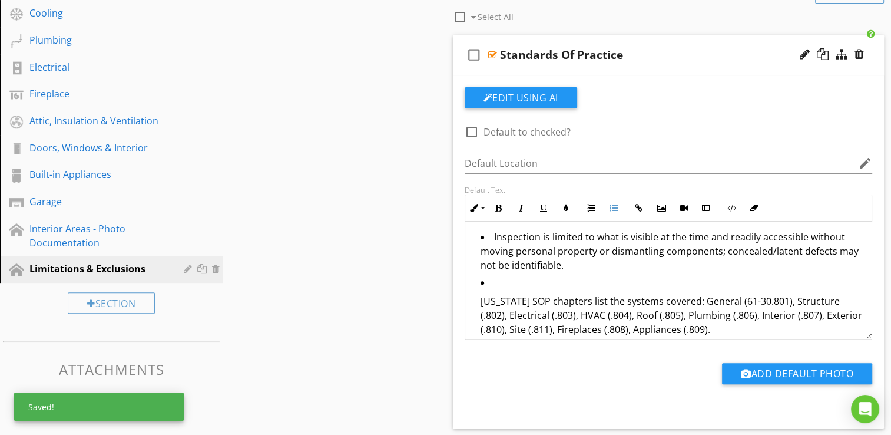
click at [481, 294] on p "Florida SOP chapters list the systems covered: General (61-30.801), Structure (…" at bounding box center [672, 315] width 382 height 42
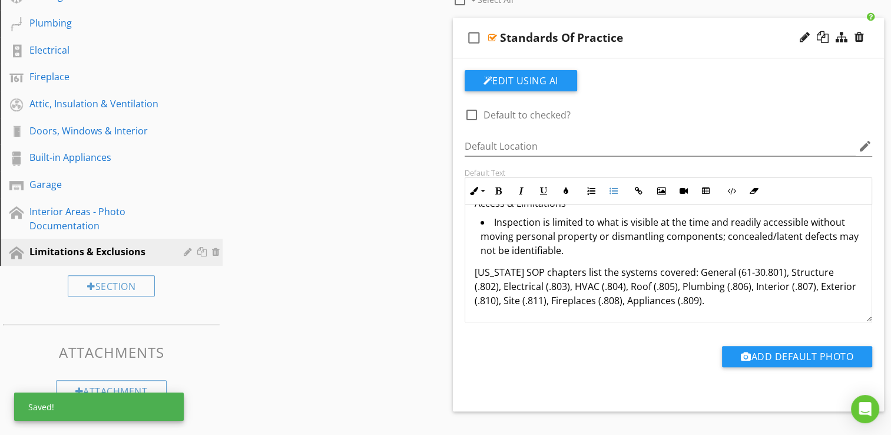
scroll to position [627, 0]
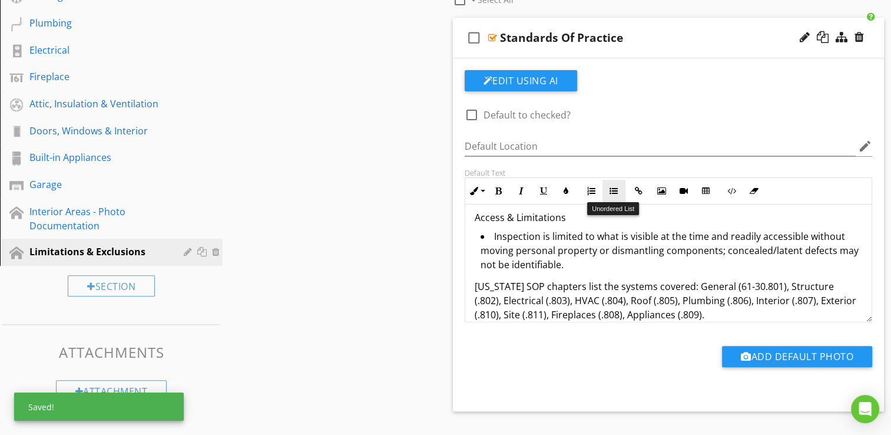
click at [610, 191] on icon "button" at bounding box center [614, 191] width 8 height 8
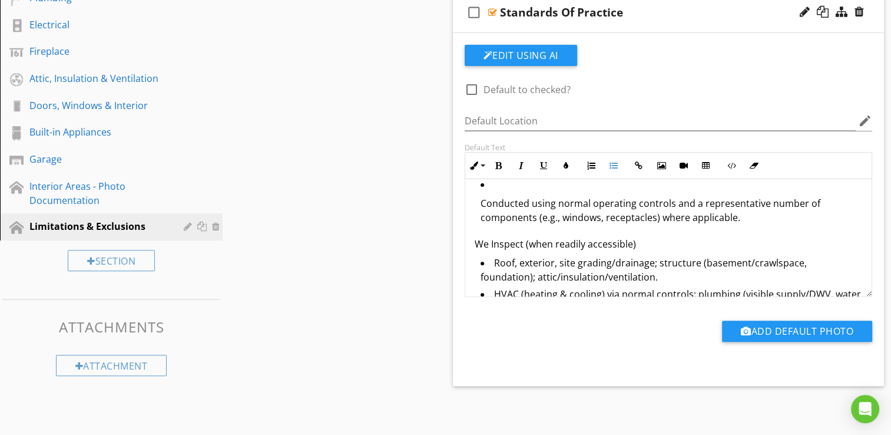
scroll to position [177, 0]
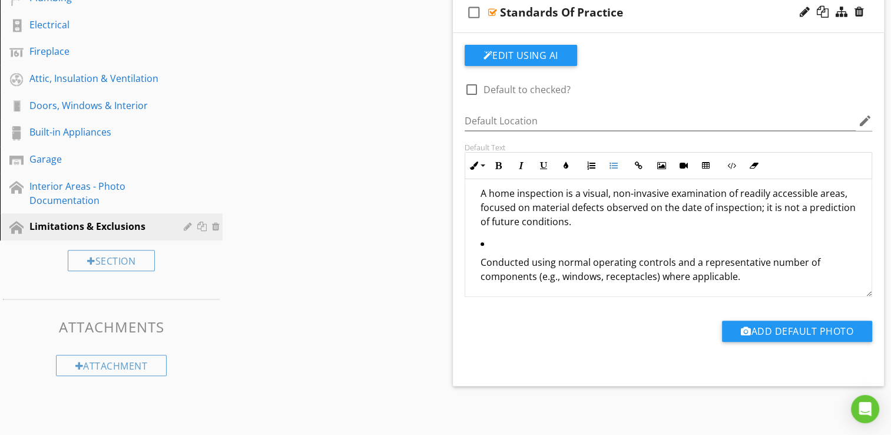
click at [477, 249] on ul "A home inspection is a visual, non-invasive examination of readily accessible a…" at bounding box center [669, 229] width 388 height 124
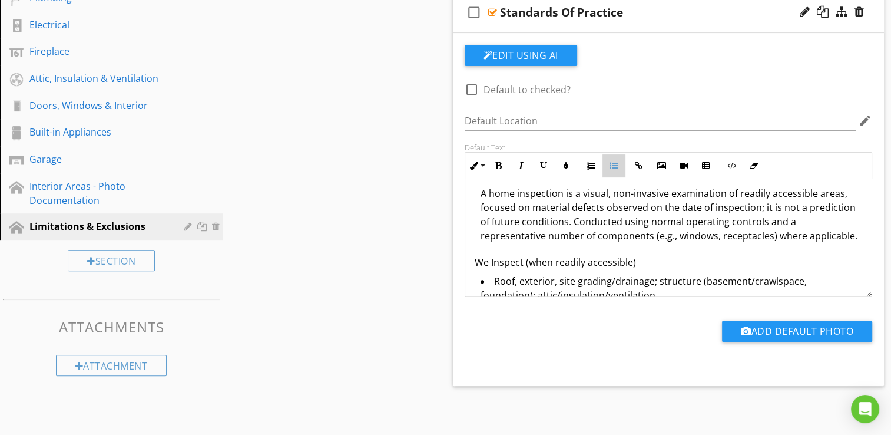
click at [610, 166] on icon "button" at bounding box center [614, 165] width 8 height 8
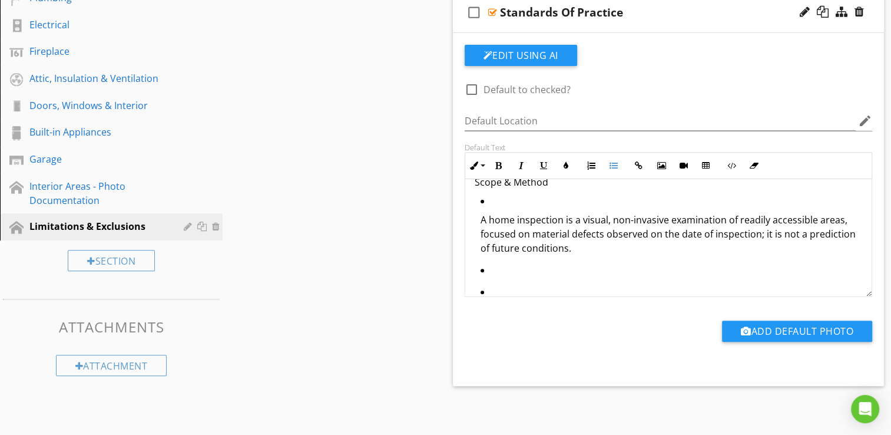
scroll to position [156, 0]
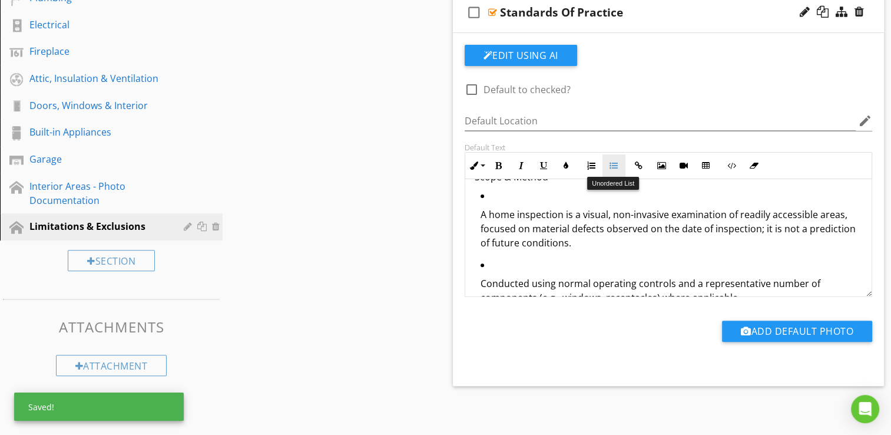
click at [617, 162] on button "Unordered List" at bounding box center [614, 165] width 22 height 22
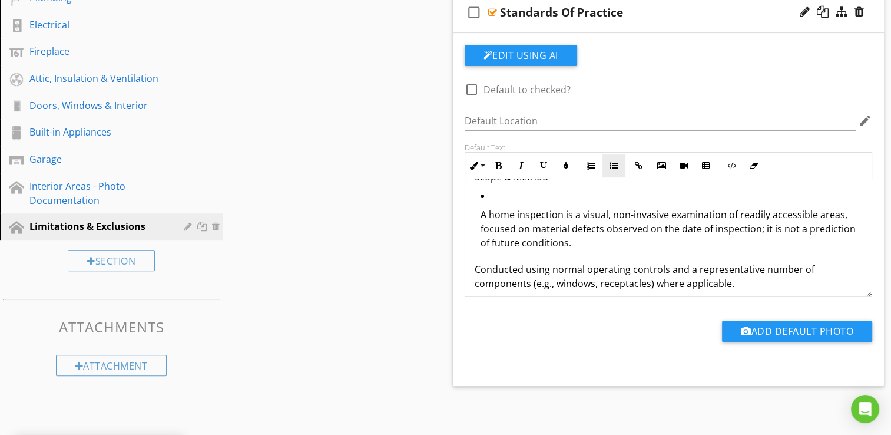
click at [610, 169] on button "Unordered List" at bounding box center [614, 165] width 22 height 22
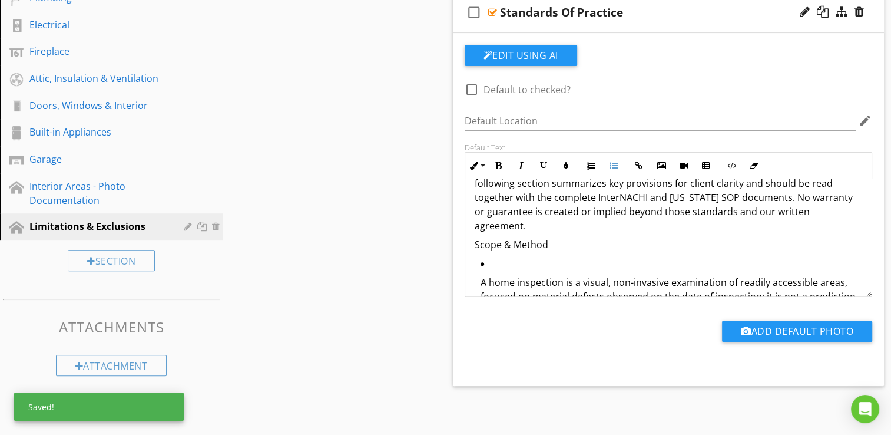
scroll to position [118, 0]
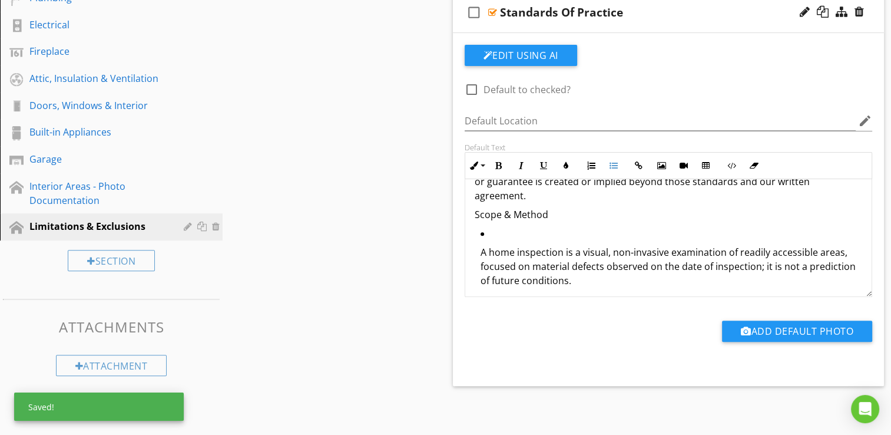
click at [478, 236] on ul "A home inspection is a visual, non-invasive examination of readily accessible a…" at bounding box center [669, 260] width 388 height 69
click at [612, 167] on icon "button" at bounding box center [614, 165] width 8 height 8
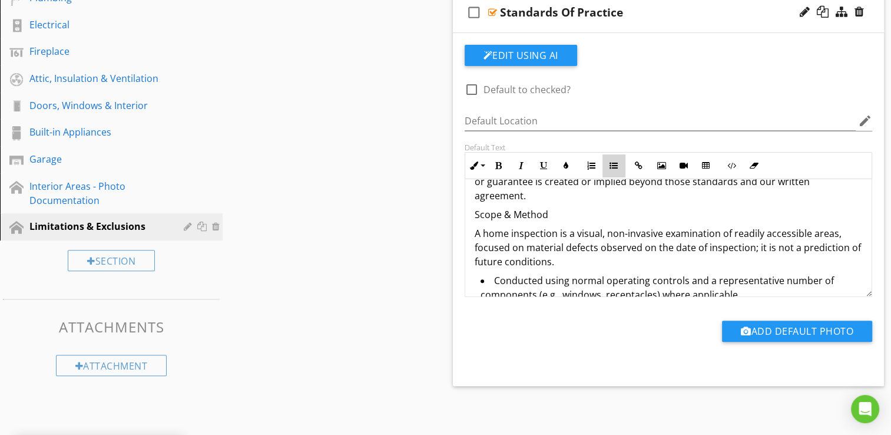
click at [613, 167] on icon "button" at bounding box center [614, 165] width 8 height 8
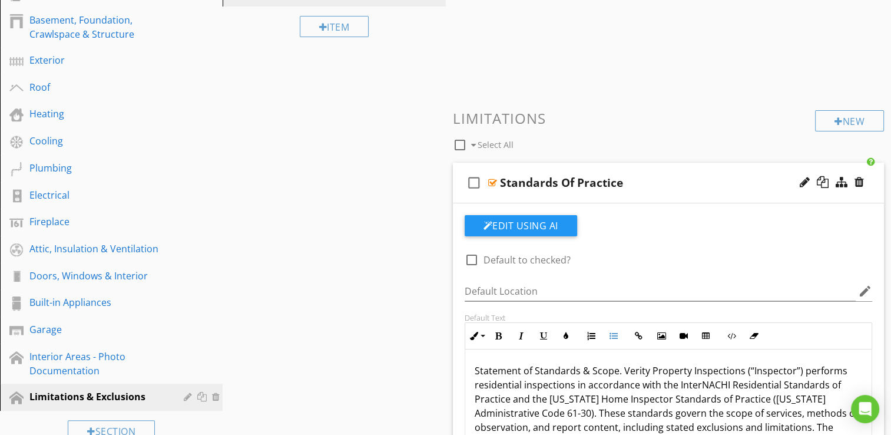
scroll to position [177, 0]
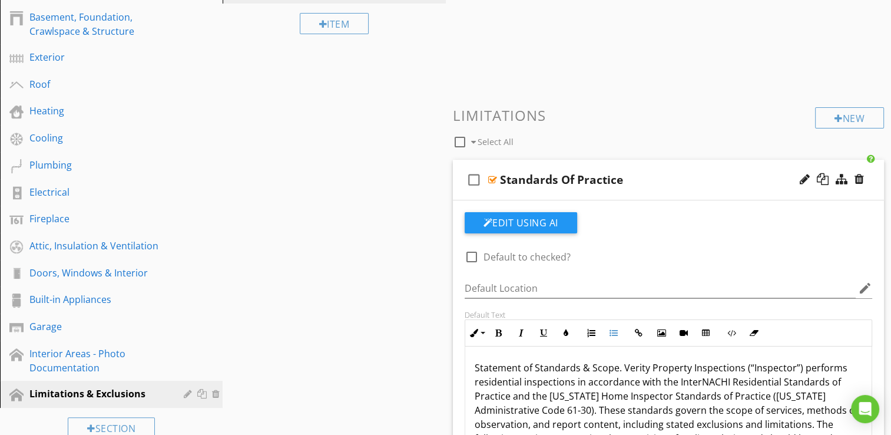
click at [474, 256] on div at bounding box center [472, 257] width 20 height 20
checkbox input "true"
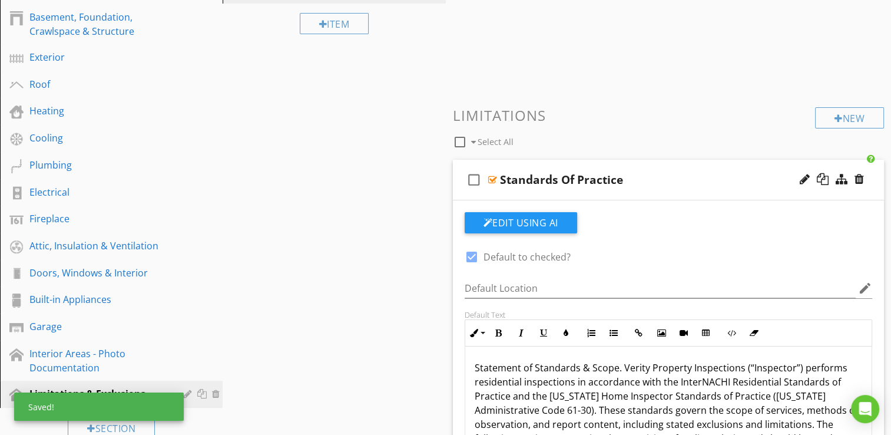
click at [474, 180] on icon "check_box_outline_blank" at bounding box center [474, 180] width 19 height 28
checkbox input "true"
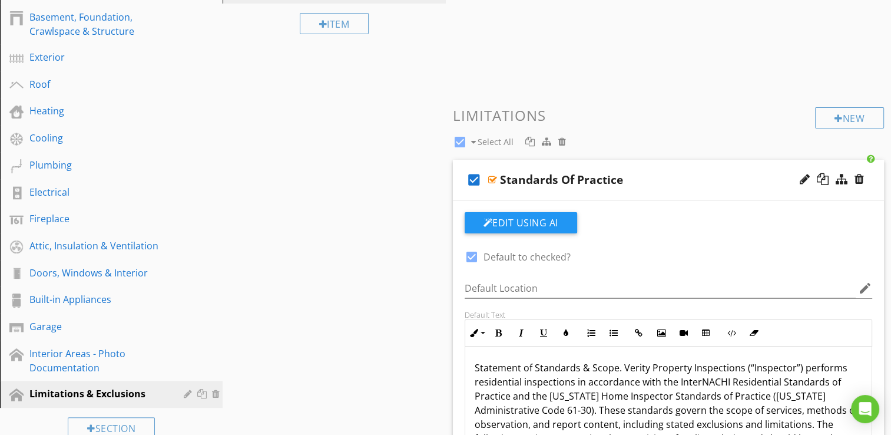
click at [415, 205] on div "Sections Inspection Details Basement, Foundation, Crawlspace & Structure Exteri…" at bounding box center [445, 266] width 891 height 650
click at [669, 180] on div "Standards Of Practice" at bounding box center [653, 180] width 306 height 14
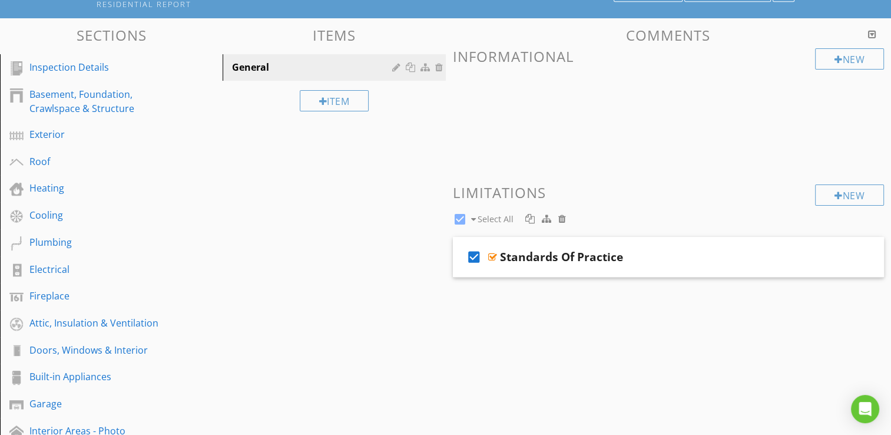
scroll to position [0, 0]
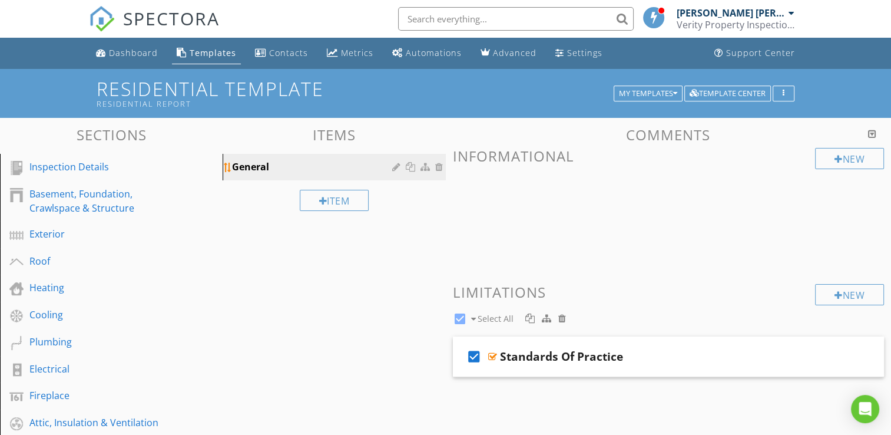
click at [301, 172] on div "General" at bounding box center [313, 167] width 163 height 14
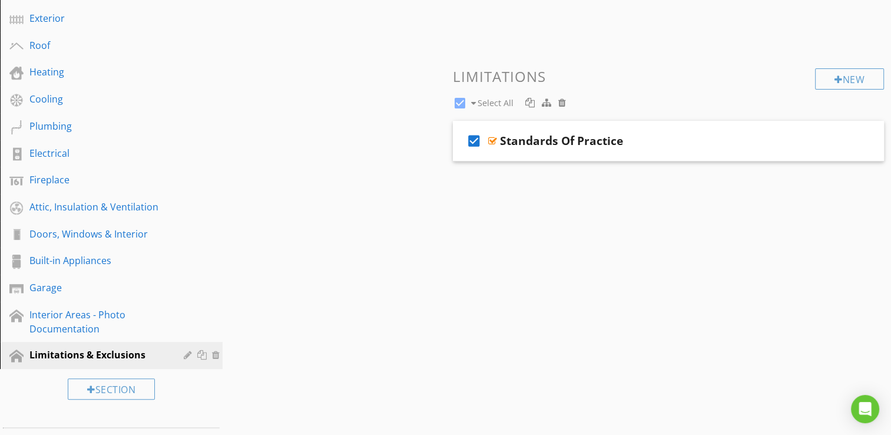
scroll to position [236, 0]
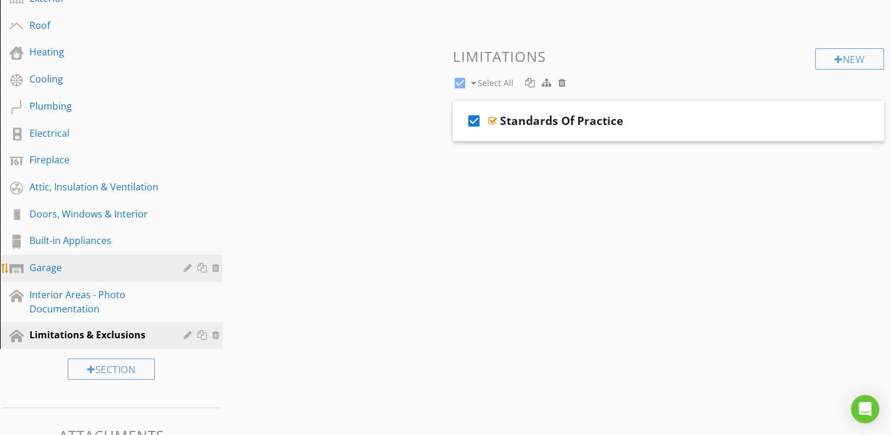
click at [57, 268] on div "Garage" at bounding box center [97, 267] width 137 height 14
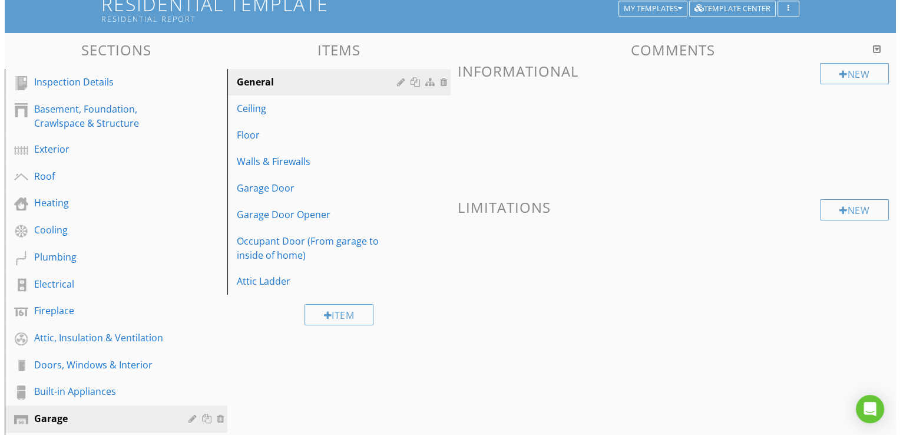
scroll to position [59, 0]
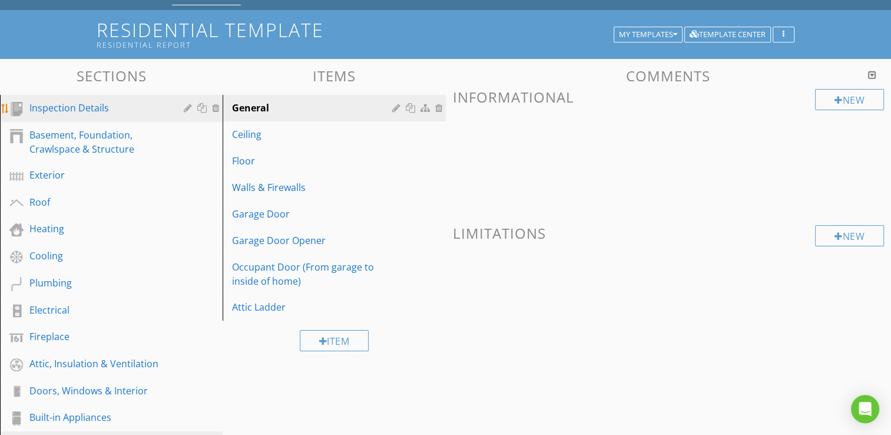
click at [93, 111] on div "Inspection Details" at bounding box center [97, 108] width 137 height 14
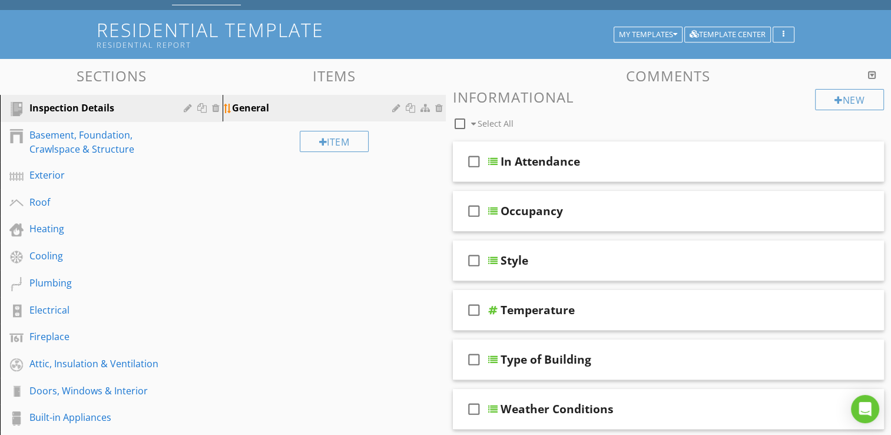
click at [285, 110] on div "General" at bounding box center [313, 108] width 163 height 14
click at [861, 260] on div at bounding box center [859, 260] width 9 height 12
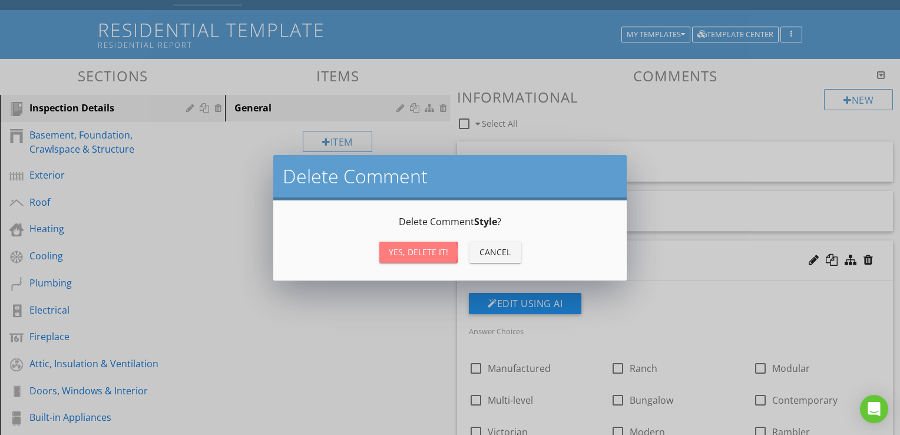
click at [423, 246] on div "Yes, Delete it!" at bounding box center [418, 252] width 59 height 12
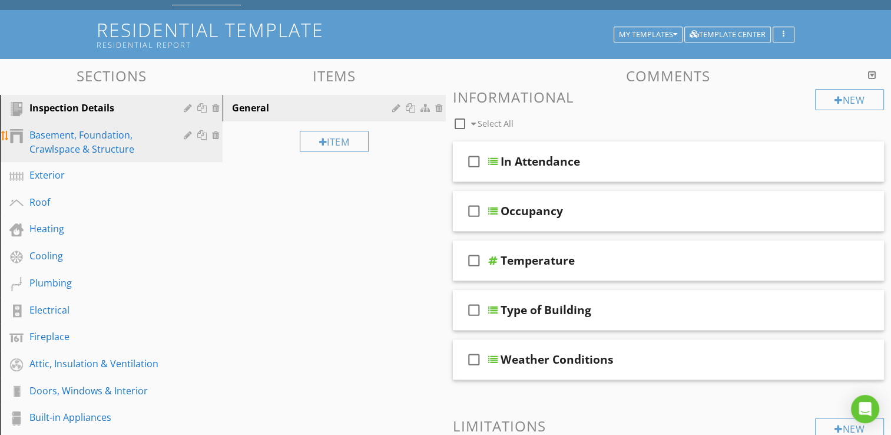
click at [98, 145] on div "Basement, Foundation, Crawlspace & Structure" at bounding box center [97, 142] width 137 height 28
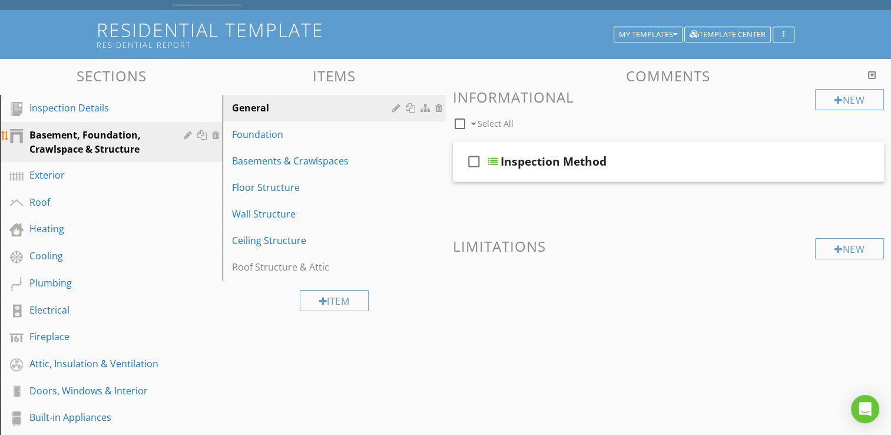
click at [189, 134] on div at bounding box center [189, 134] width 11 height 9
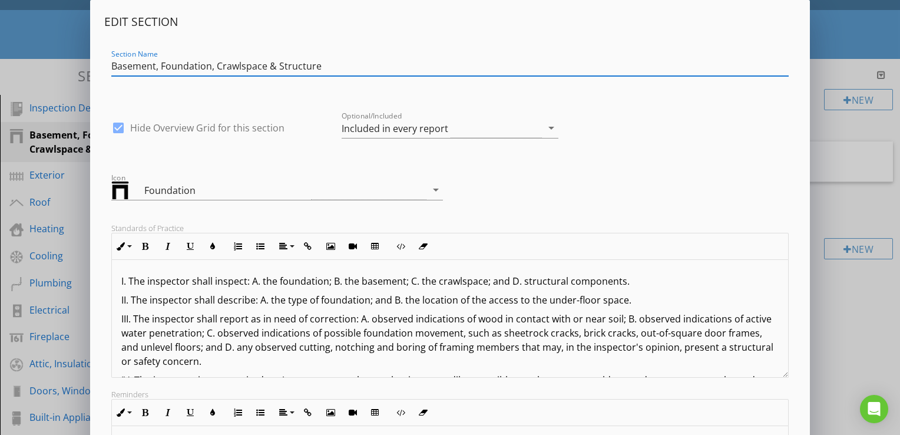
click at [160, 67] on input "Basement, Foundation, Crawlspace & Structure" at bounding box center [449, 66] width 677 height 19
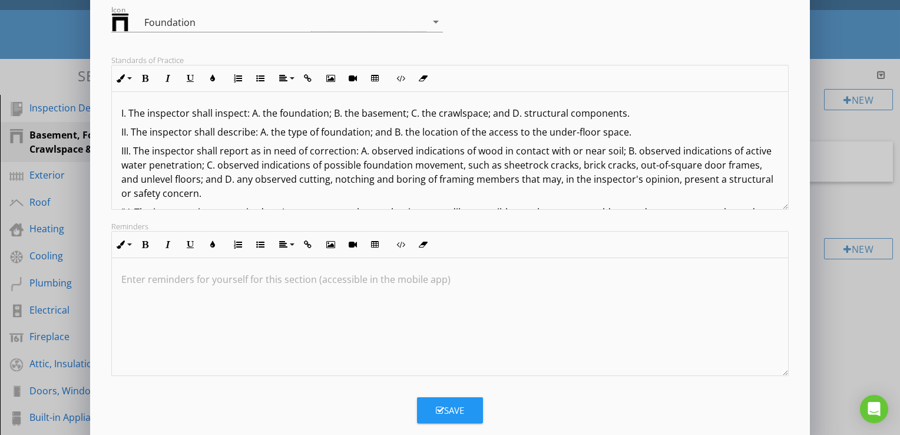
scroll to position [188, 0]
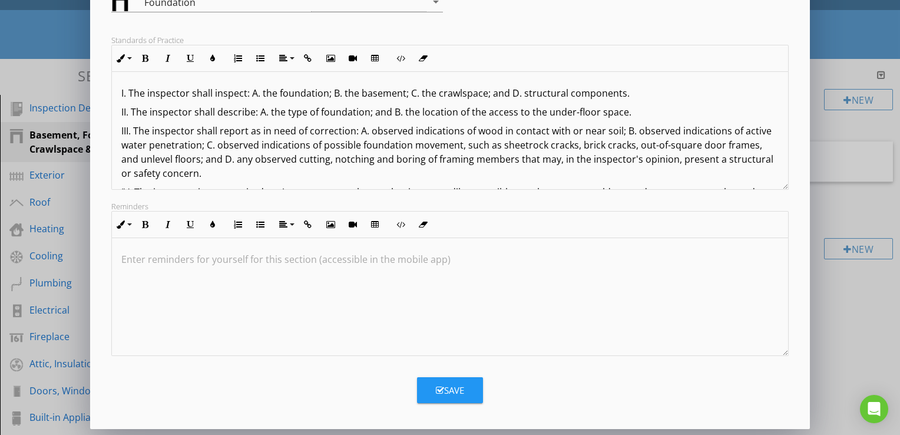
type input "Foundation, Crawlspace & Structure"
click at [466, 400] on button "Save" at bounding box center [450, 390] width 66 height 26
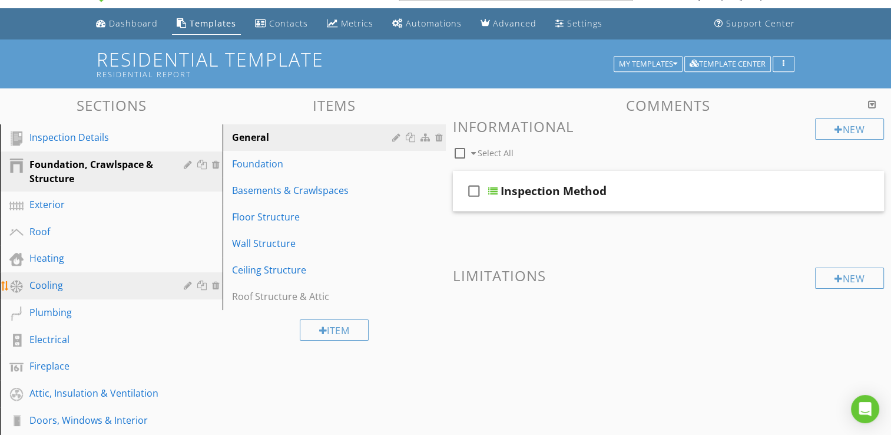
scroll to position [0, 0]
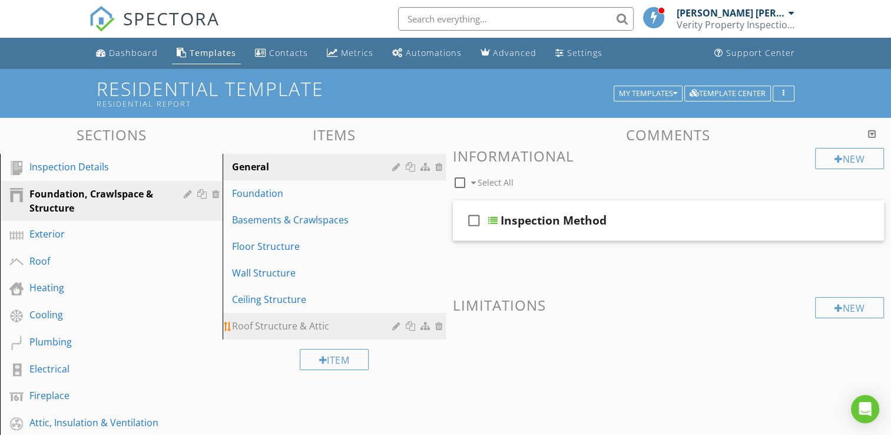
click at [286, 328] on div "Roof Structure & Attic" at bounding box center [313, 326] width 163 height 14
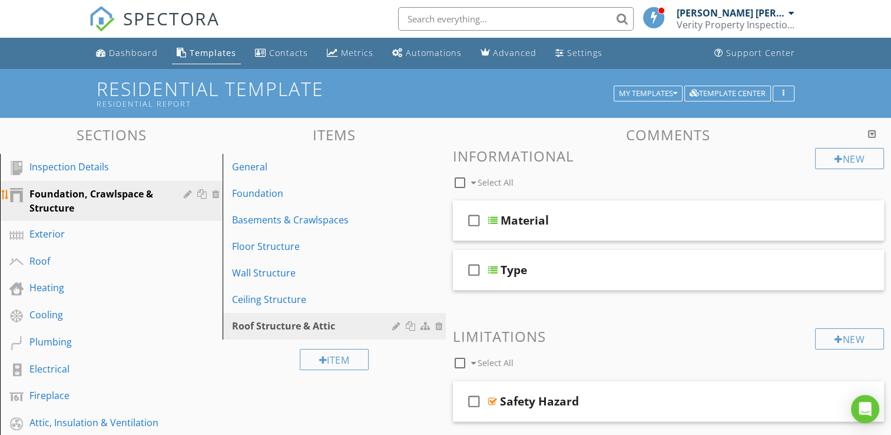
click at [71, 200] on div "Foundation, Crawlspace & Structure" at bounding box center [97, 201] width 137 height 28
click at [441, 218] on div at bounding box center [440, 219] width 11 height 9
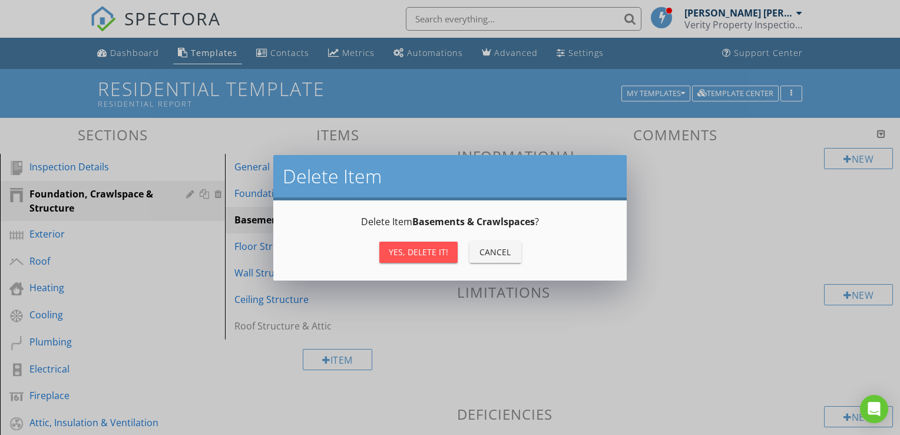
click at [424, 246] on div "Yes, Delete it!" at bounding box center [418, 252] width 59 height 12
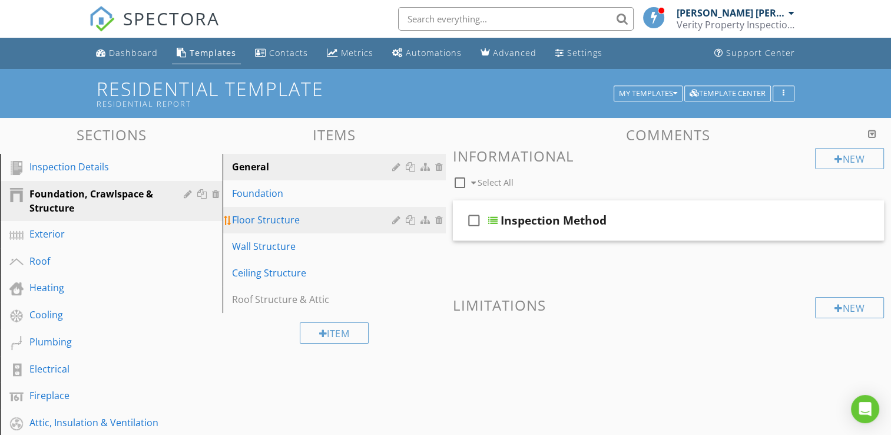
click at [438, 220] on div at bounding box center [440, 219] width 11 height 9
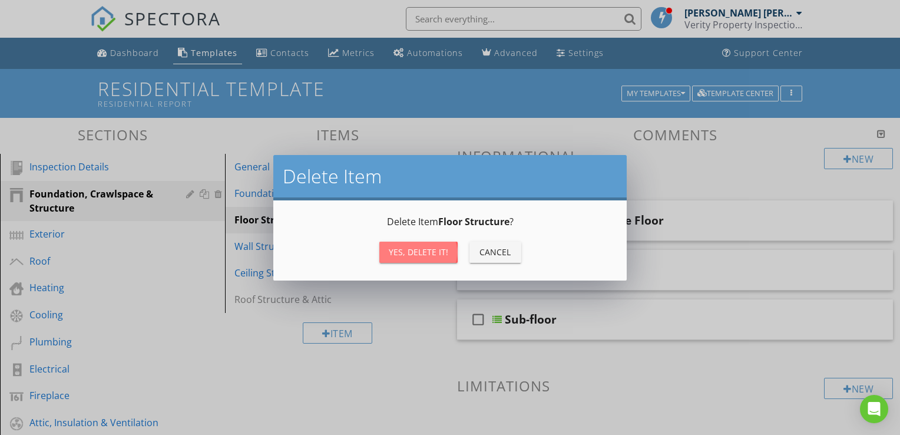
click at [439, 249] on div "Yes, Delete it!" at bounding box center [418, 252] width 59 height 12
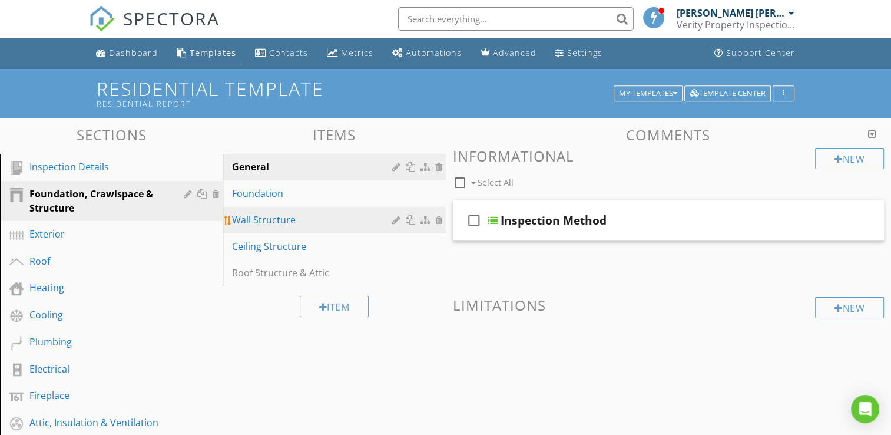
click at [437, 219] on div at bounding box center [440, 219] width 11 height 9
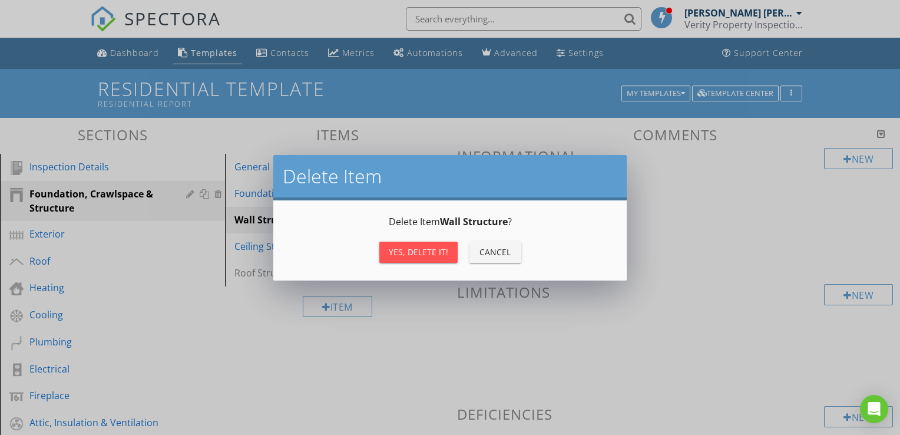
click at [427, 251] on div "Yes, Delete it!" at bounding box center [418, 252] width 59 height 12
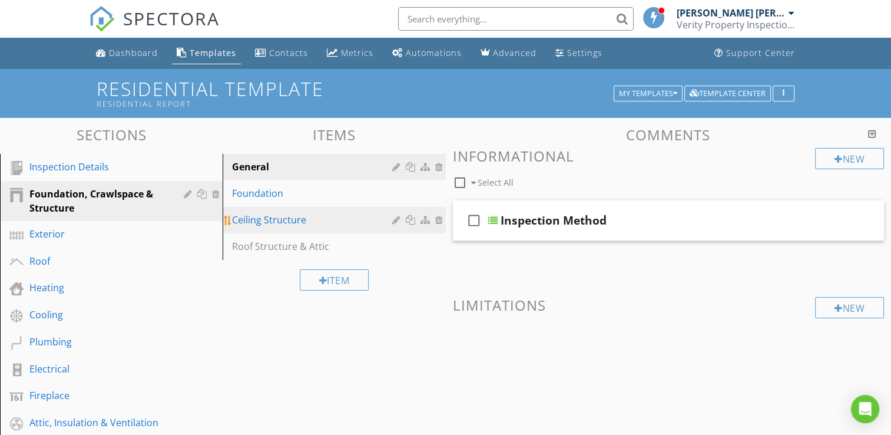
click at [437, 221] on div at bounding box center [440, 219] width 11 height 9
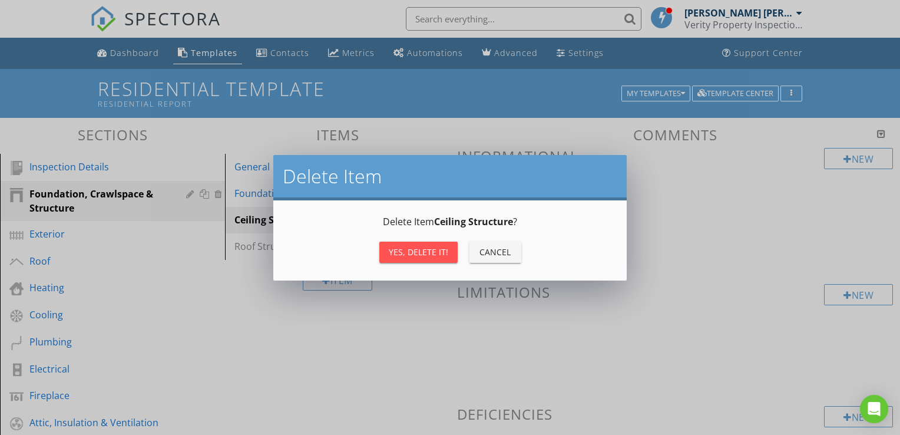
click at [429, 252] on div "Yes, Delete it!" at bounding box center [418, 252] width 59 height 12
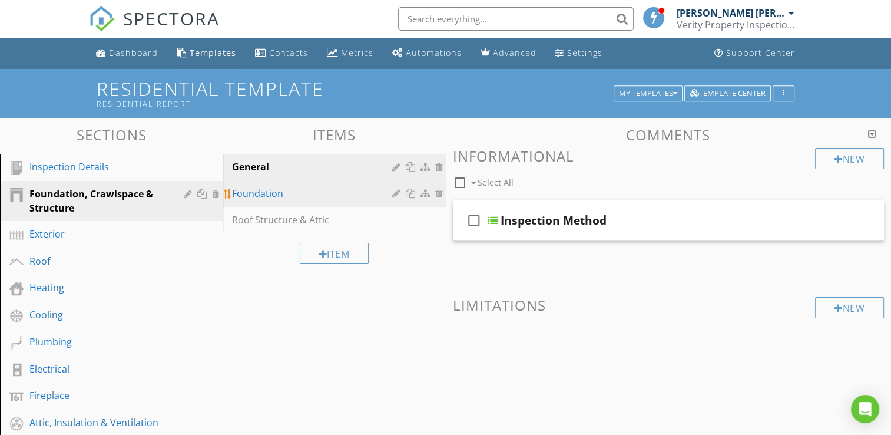
click at [266, 193] on div "Foundation" at bounding box center [313, 193] width 163 height 14
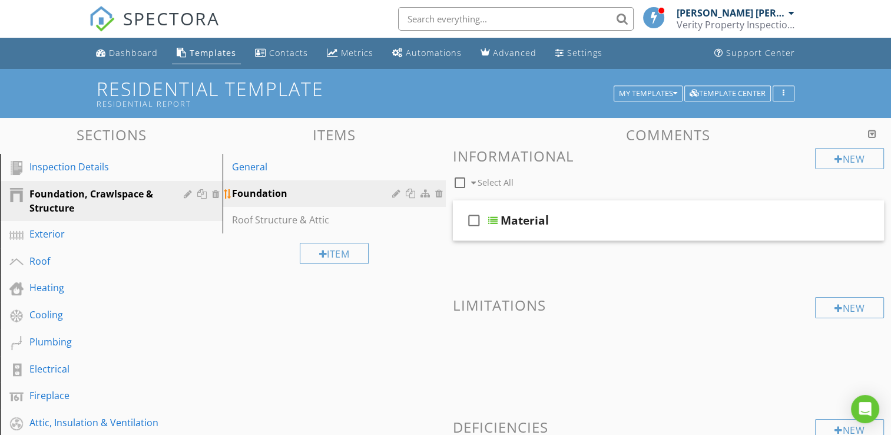
click at [273, 193] on div "Foundation" at bounding box center [313, 193] width 163 height 14
click at [526, 221] on div "Material" at bounding box center [525, 220] width 48 height 14
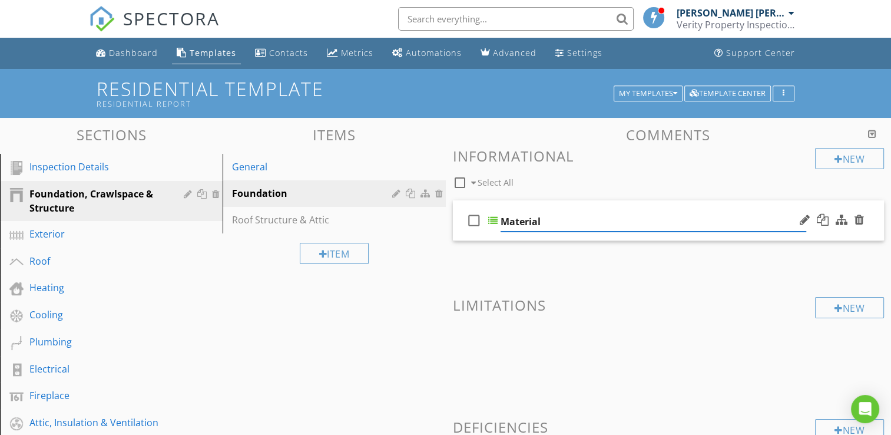
click at [474, 223] on icon "check_box_outline_blank" at bounding box center [474, 220] width 19 height 28
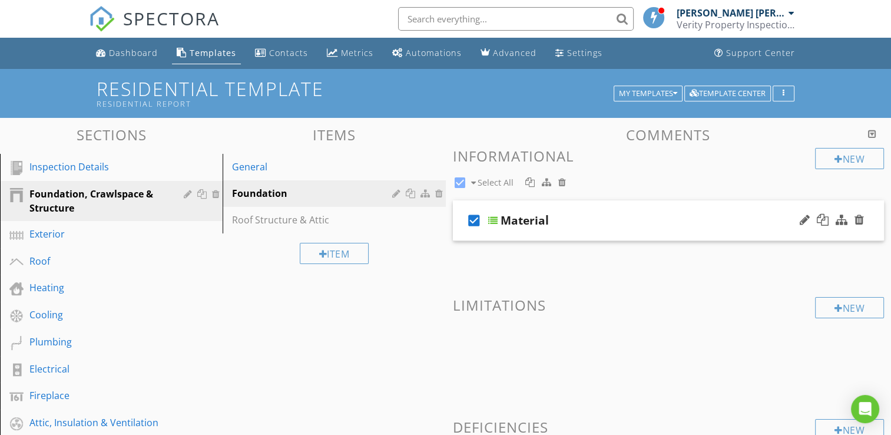
click at [611, 220] on div "Material" at bounding box center [654, 220] width 306 height 14
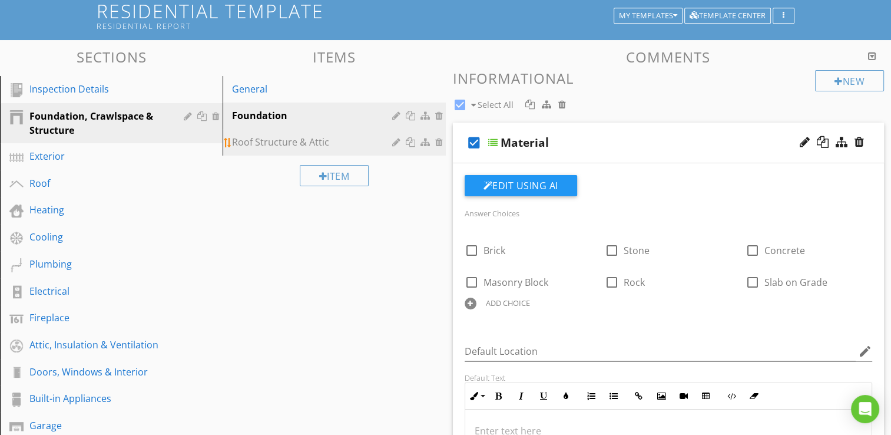
scroll to position [59, 0]
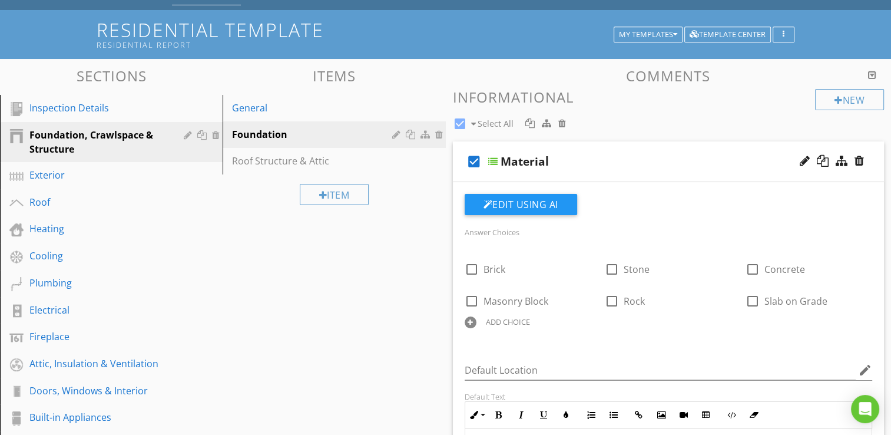
click at [477, 163] on icon "check_box" at bounding box center [474, 161] width 19 height 28
checkbox input "false"
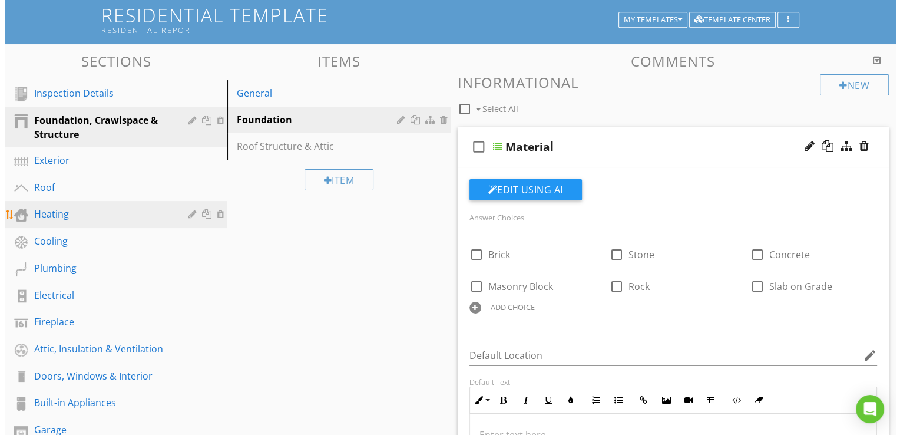
scroll to position [118, 0]
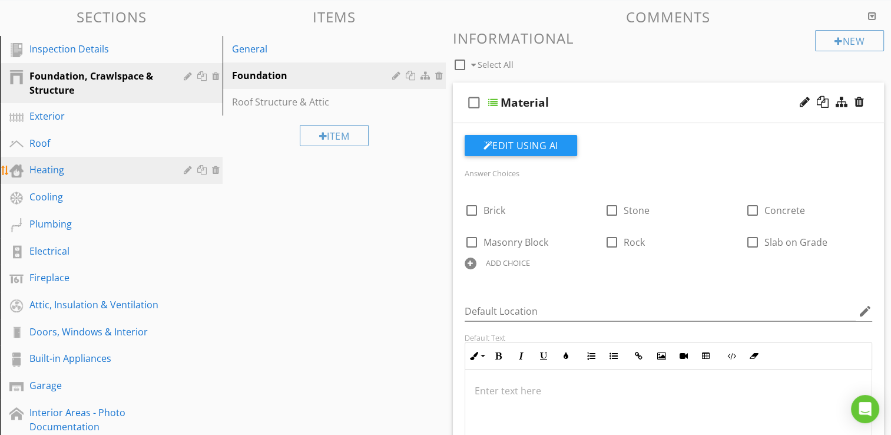
click at [54, 177] on link "Heating" at bounding box center [113, 170] width 219 height 27
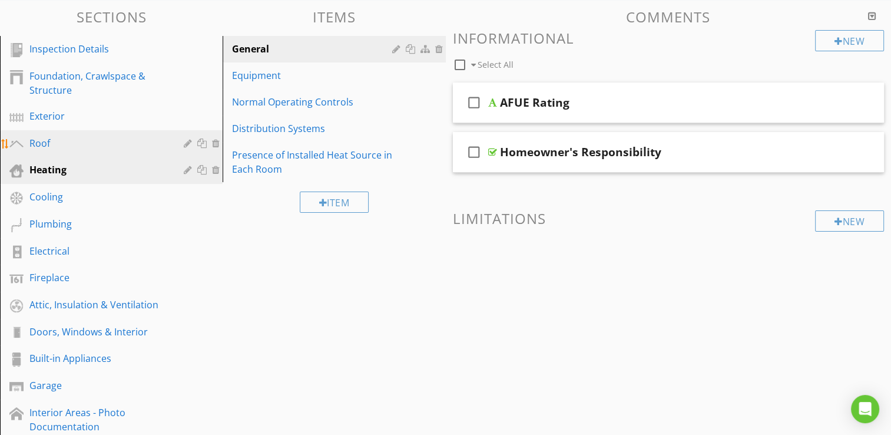
click at [54, 140] on div "Roof" at bounding box center [97, 143] width 137 height 14
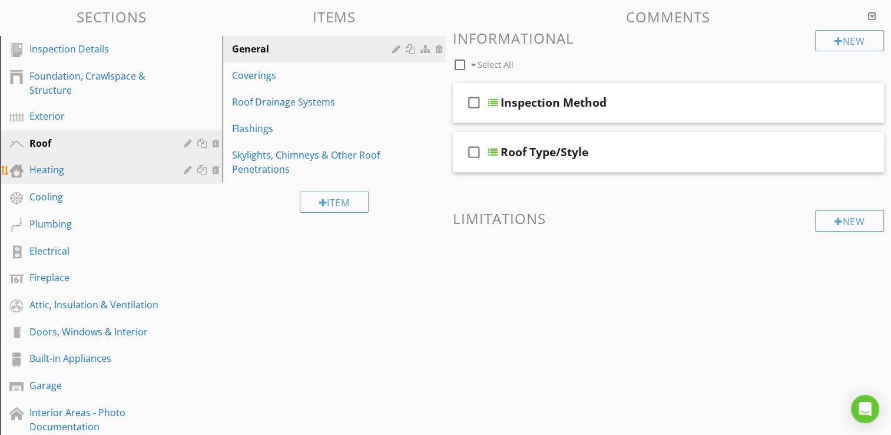
click at [41, 176] on div "Heating" at bounding box center [97, 170] width 137 height 14
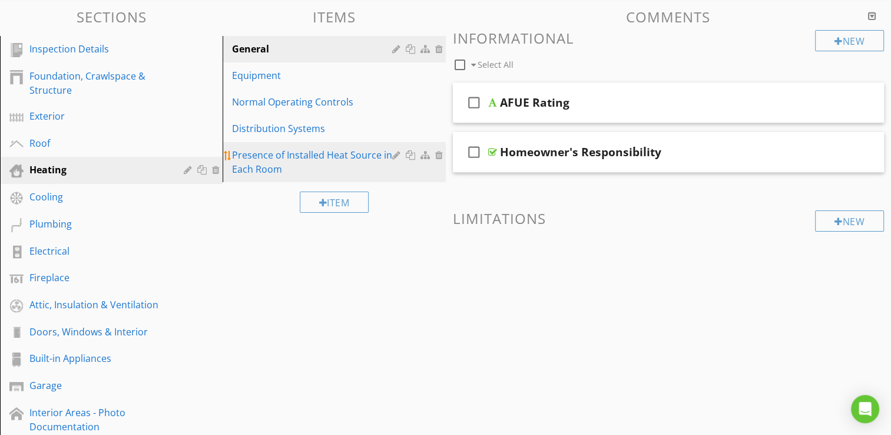
click at [439, 153] on div at bounding box center [440, 154] width 11 height 9
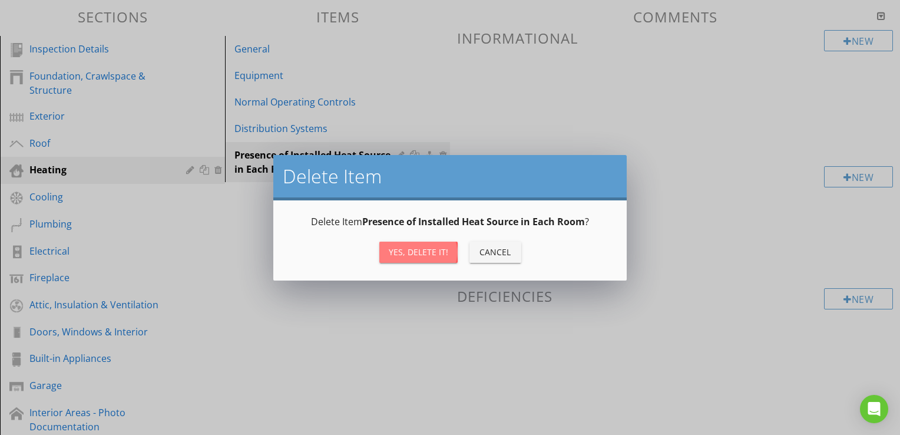
click at [422, 247] on div "Yes, Delete it!" at bounding box center [418, 252] width 59 height 12
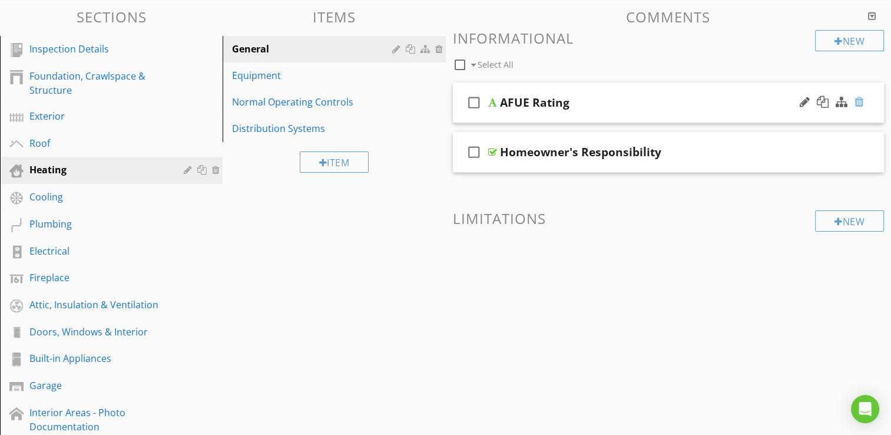
click at [859, 100] on div at bounding box center [859, 102] width 9 height 12
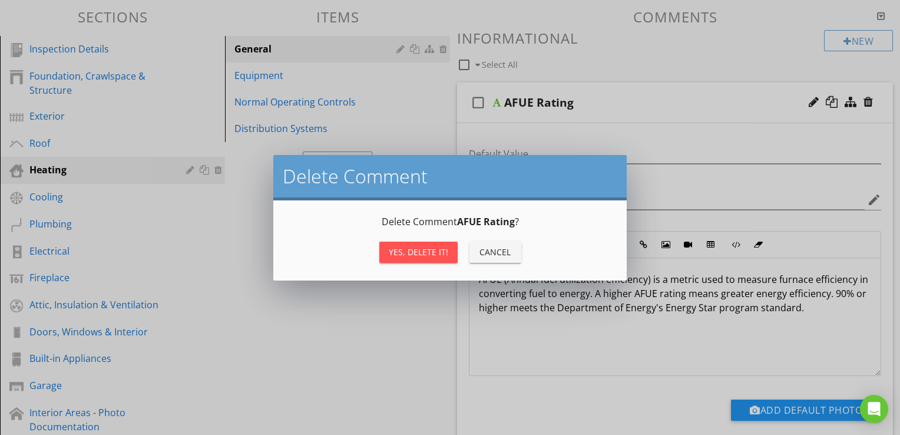
click at [412, 255] on div "Yes, Delete it!" at bounding box center [418, 252] width 59 height 12
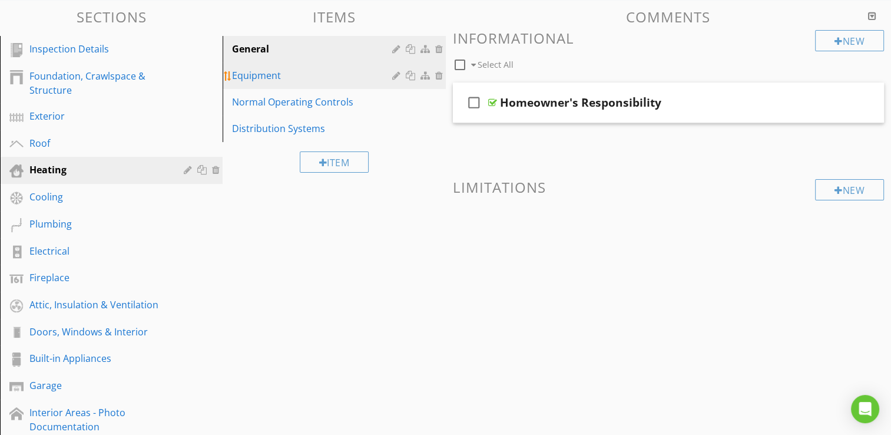
click at [293, 80] on div "Equipment" at bounding box center [313, 75] width 163 height 14
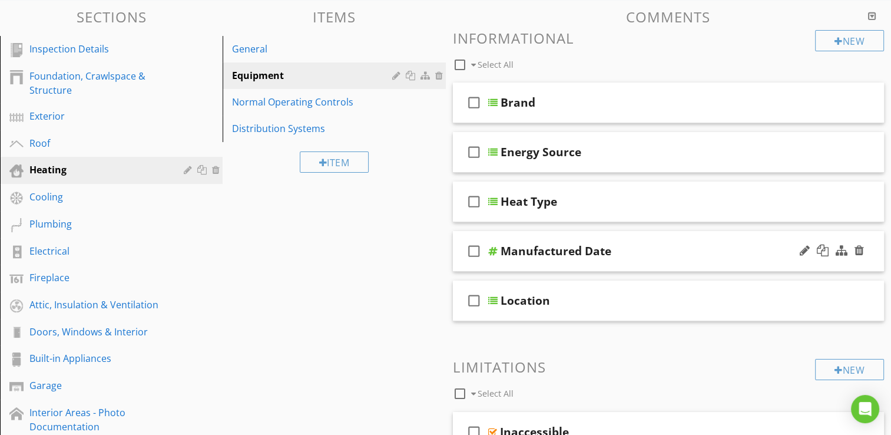
click at [474, 253] on icon "check_box_outline_blank" at bounding box center [474, 251] width 19 height 28
click at [474, 253] on icon "check_box" at bounding box center [474, 251] width 19 height 28
click at [577, 204] on div "Heat Type" at bounding box center [654, 201] width 306 height 14
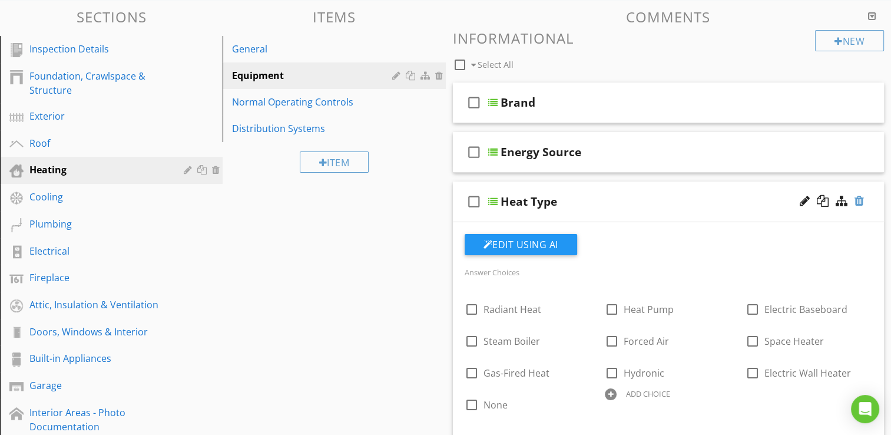
click at [861, 202] on div at bounding box center [859, 201] width 9 height 12
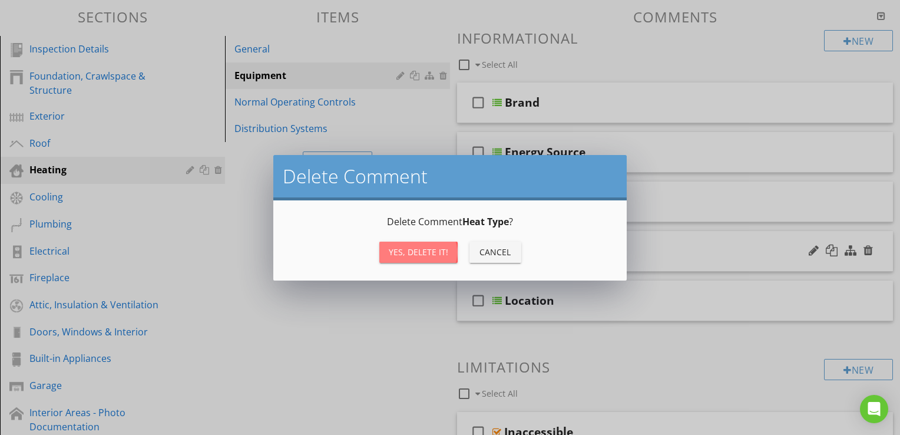
click at [432, 249] on div "Yes, Delete it!" at bounding box center [418, 252] width 59 height 12
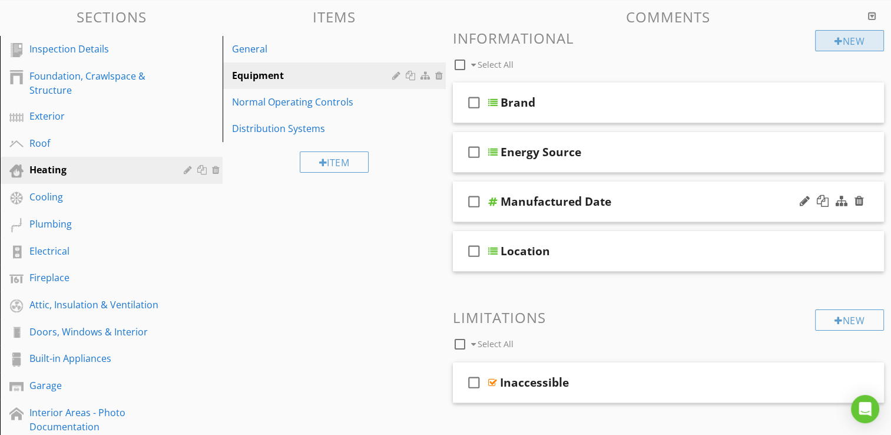
click at [844, 39] on div "New" at bounding box center [849, 40] width 69 height 21
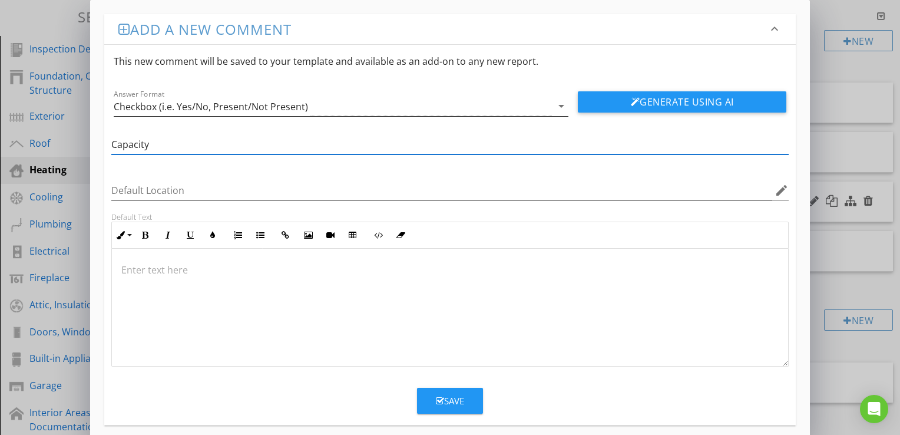
type input "Capacity"
click at [558, 108] on icon "arrow_drop_down" at bounding box center [561, 106] width 14 height 14
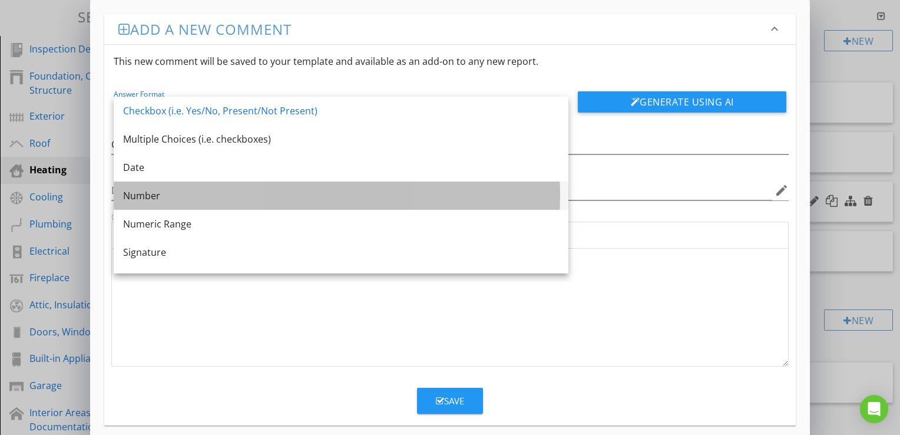
click at [172, 189] on div "Number" at bounding box center [341, 196] width 436 height 14
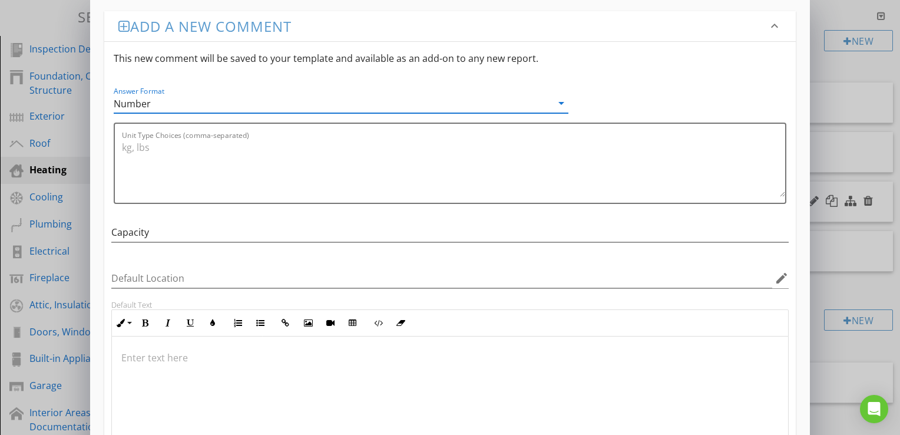
scroll to position [0, 0]
click at [558, 106] on icon "arrow_drop_down" at bounding box center [561, 106] width 14 height 14
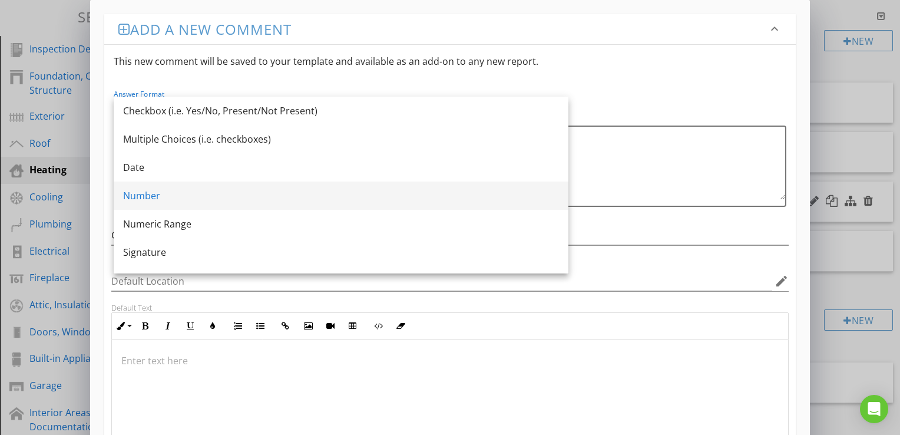
click at [158, 200] on div "Number" at bounding box center [341, 196] width 436 height 14
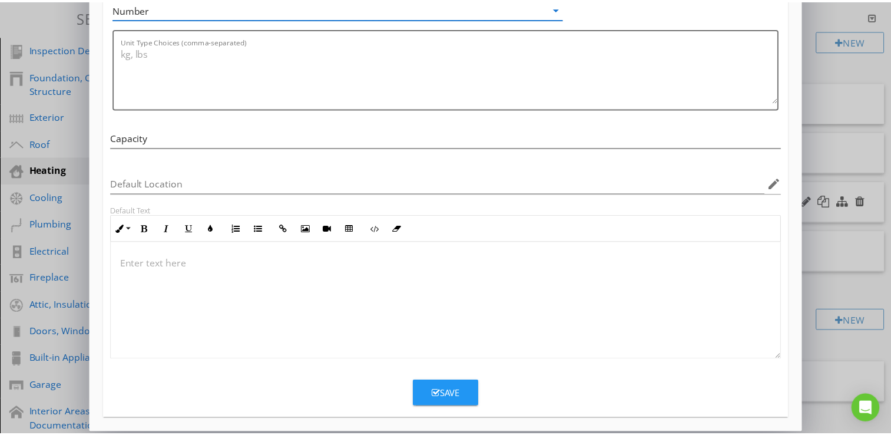
scroll to position [101, 0]
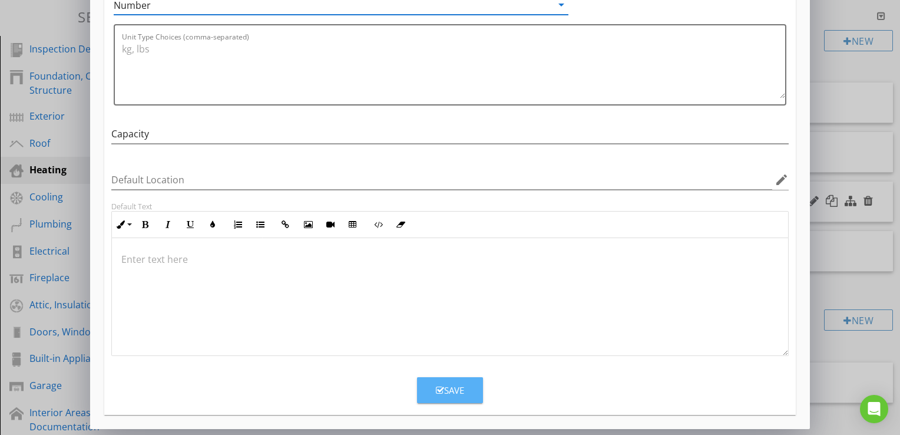
click at [465, 397] on button "Save" at bounding box center [450, 390] width 66 height 26
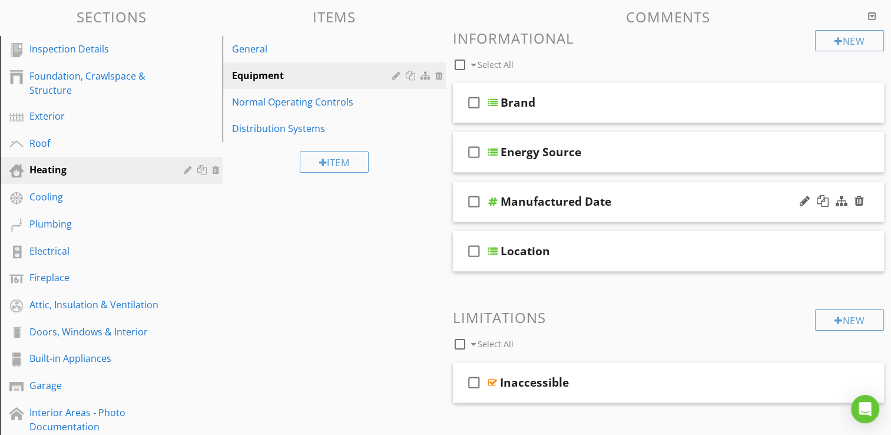
scroll to position [45, 0]
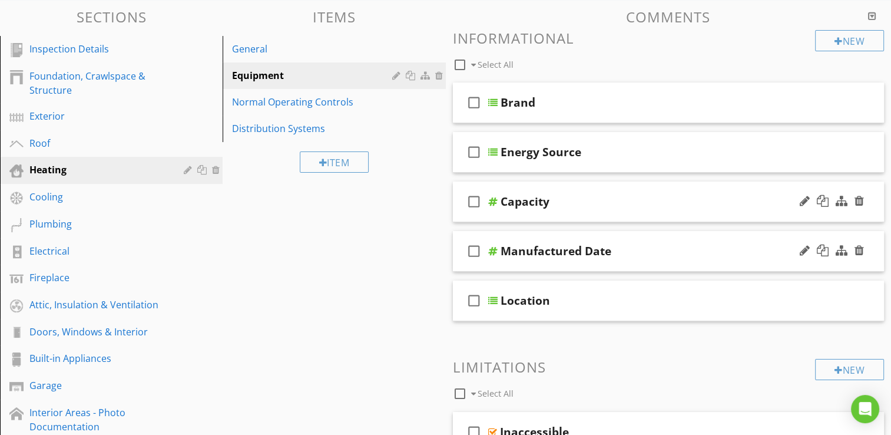
click at [563, 204] on div "Capacity" at bounding box center [654, 201] width 306 height 14
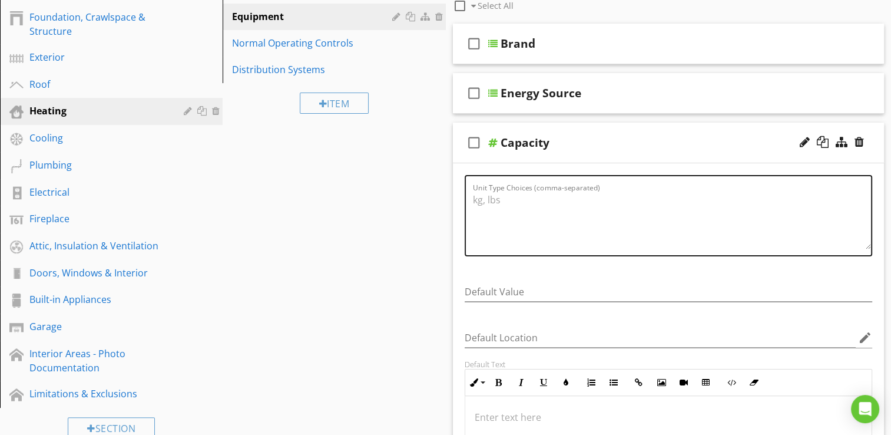
scroll to position [177, 0]
click at [550, 203] on textarea "Unit Type Choices (comma-separated)" at bounding box center [672, 219] width 399 height 59
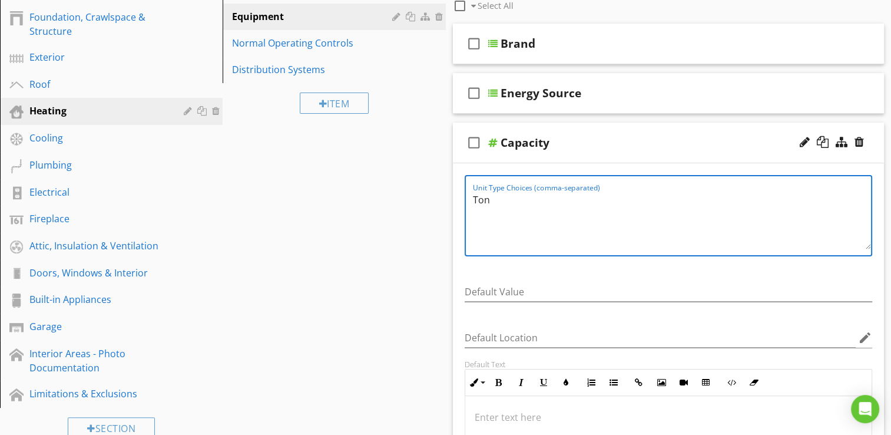
type textarea "Ton"
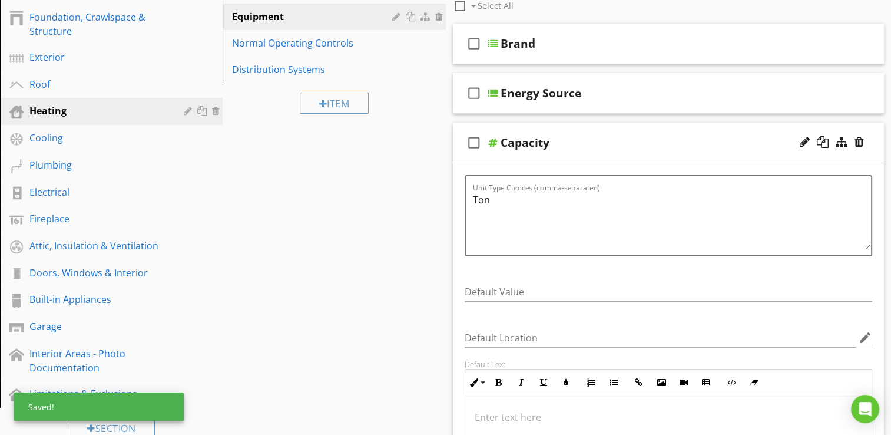
click at [604, 149] on div "Capacity" at bounding box center [654, 142] width 306 height 14
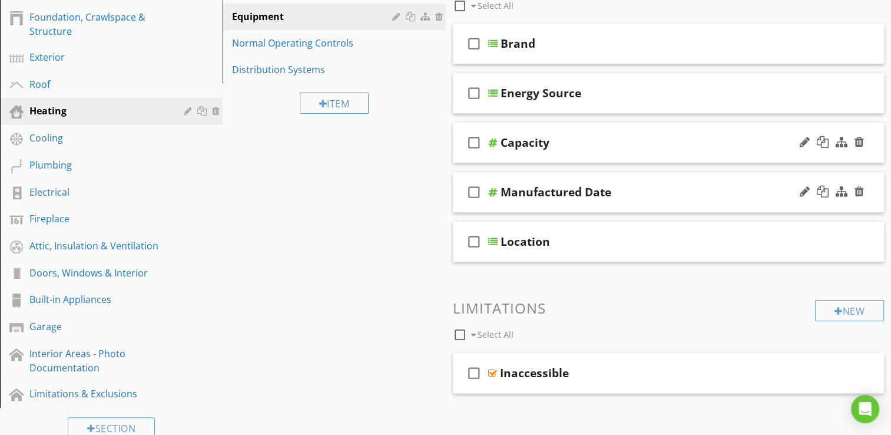
click at [590, 145] on div "Capacity" at bounding box center [654, 142] width 306 height 14
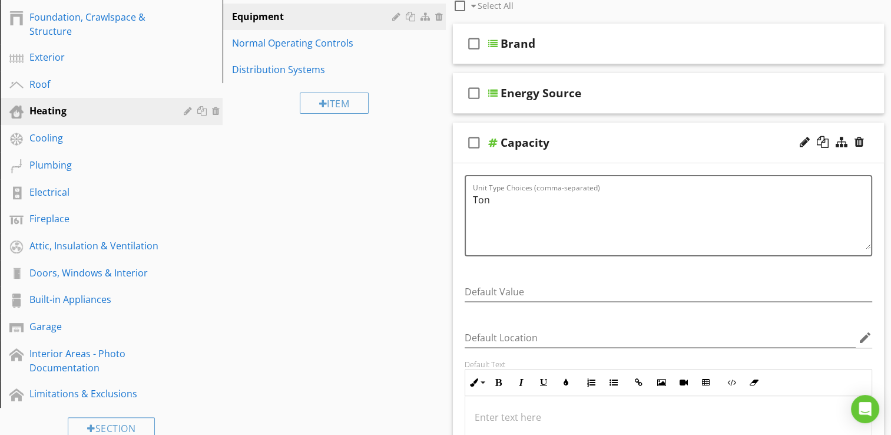
click at [590, 145] on div "Capacity" at bounding box center [654, 142] width 306 height 14
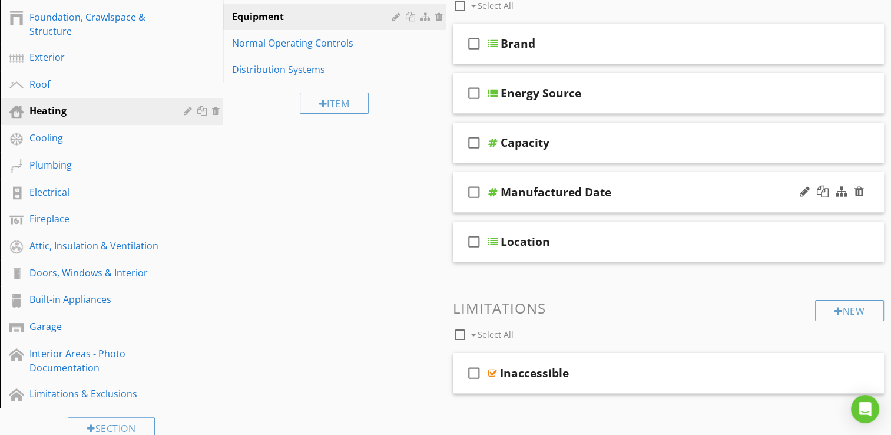
click at [573, 197] on div "Manufactured Date" at bounding box center [556, 192] width 111 height 14
click at [634, 186] on div "Manufactured Date" at bounding box center [654, 192] width 306 height 14
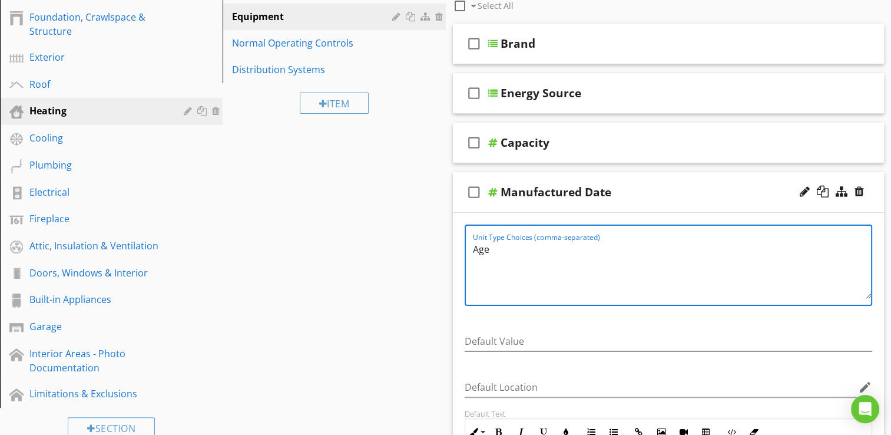
drag, startPoint x: 509, startPoint y: 250, endPoint x: 462, endPoint y: 239, distance: 48.4
click at [462, 239] on div "Unit Type Choices (comma-separated) Age" at bounding box center [669, 273] width 422 height 98
type textarea "Year"
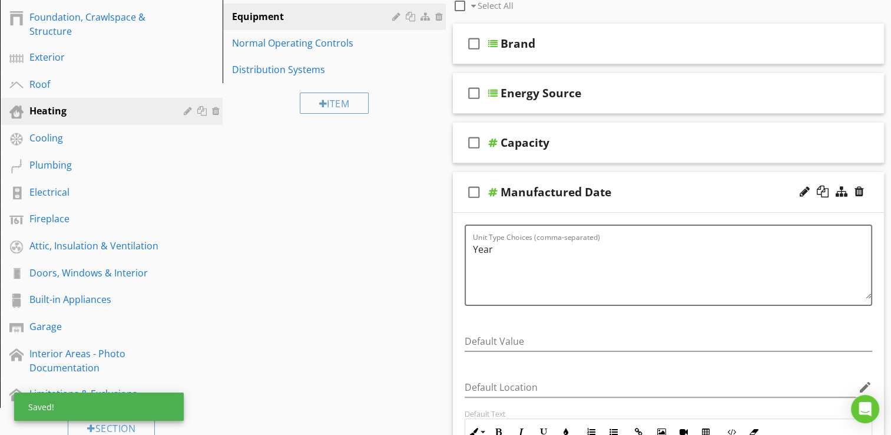
click at [646, 191] on div "Manufactured Date" at bounding box center [654, 192] width 306 height 14
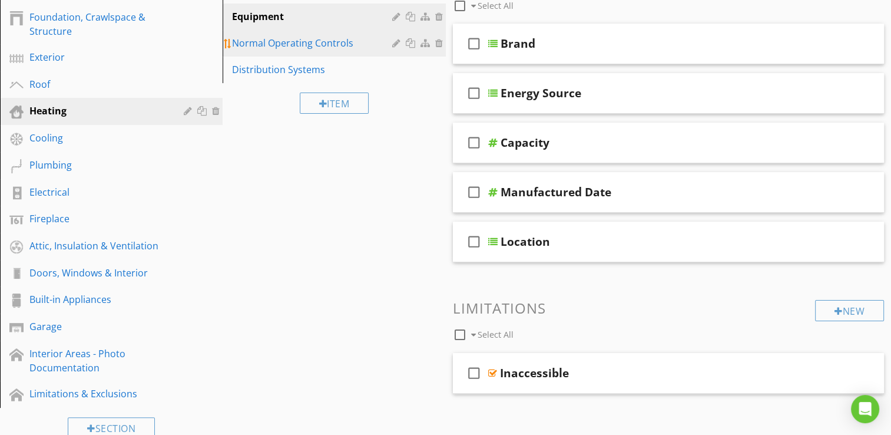
click at [320, 44] on div "Normal Operating Controls" at bounding box center [313, 43] width 163 height 14
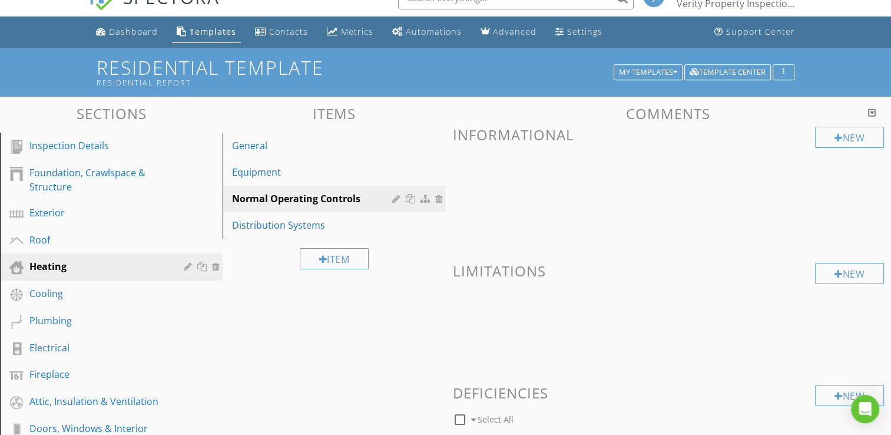
scroll to position [0, 0]
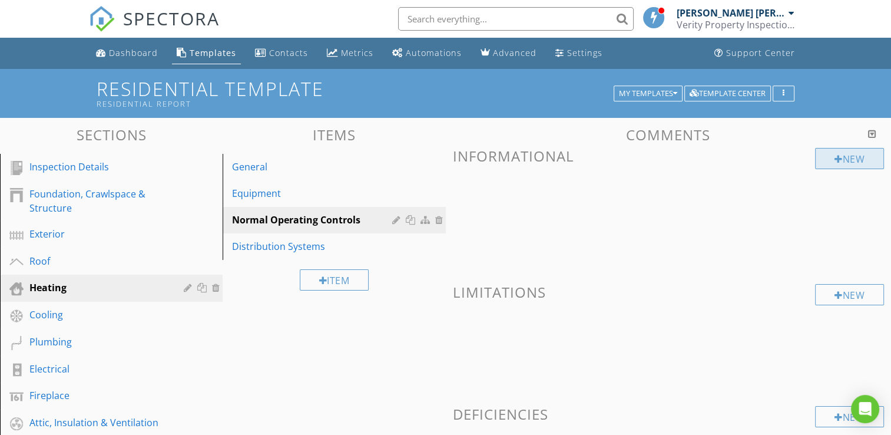
click at [822, 159] on div "New" at bounding box center [849, 158] width 69 height 21
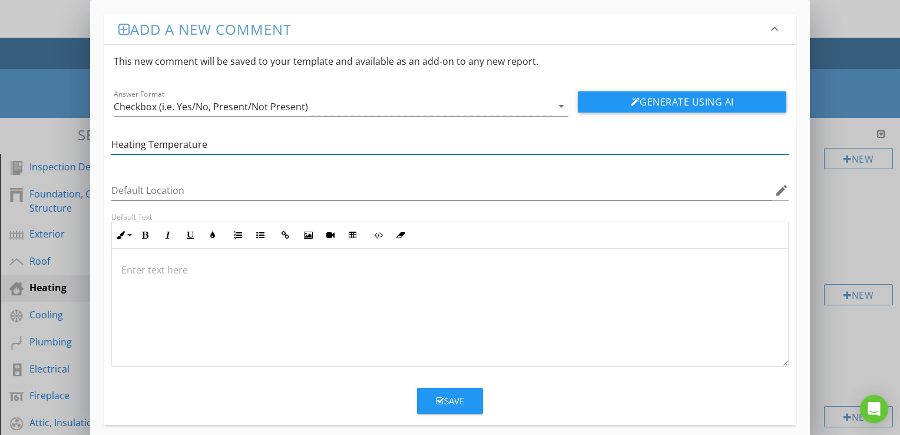
type input "Heating Temperature"
click at [448, 403] on div "Save" at bounding box center [450, 401] width 28 height 14
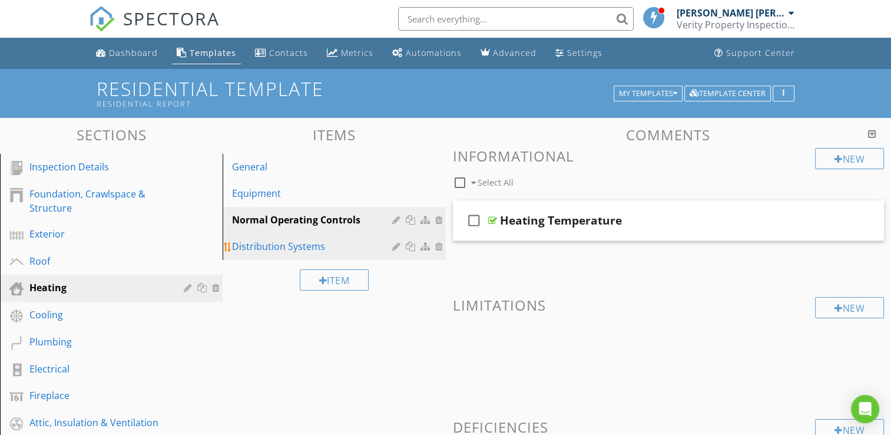
click at [259, 249] on div "Distribution Systems" at bounding box center [313, 246] width 163 height 14
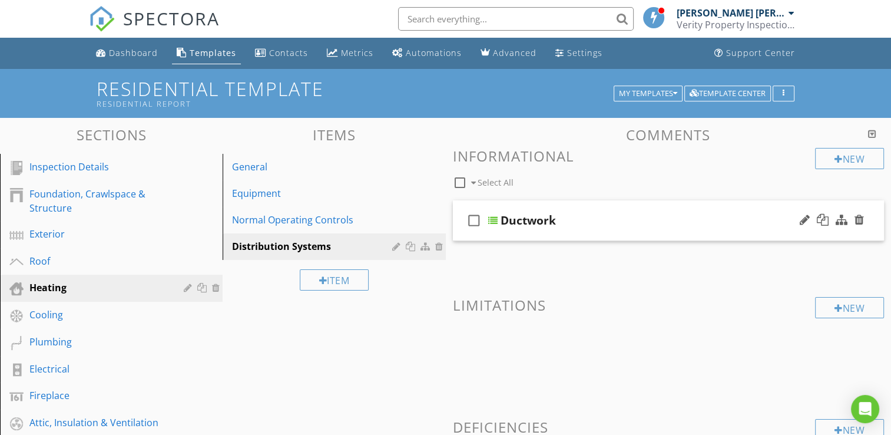
click at [567, 227] on div "check_box_outline_blank Ductwork" at bounding box center [669, 220] width 432 height 41
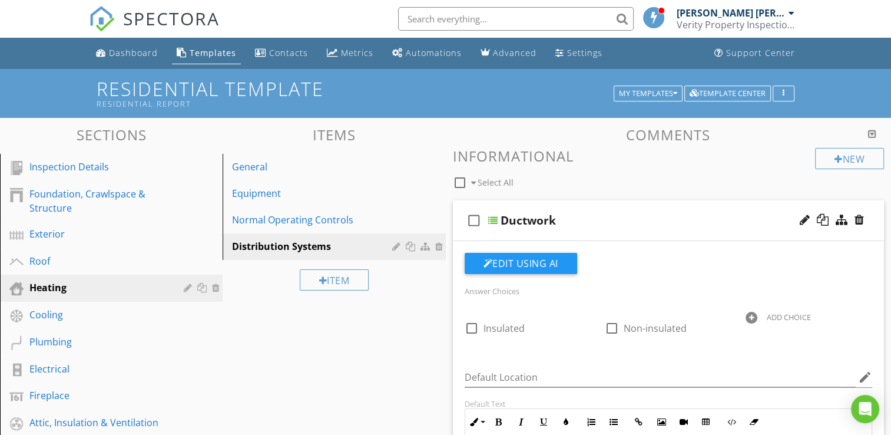
click at [47, 315] on div "Cooling" at bounding box center [97, 314] width 137 height 14
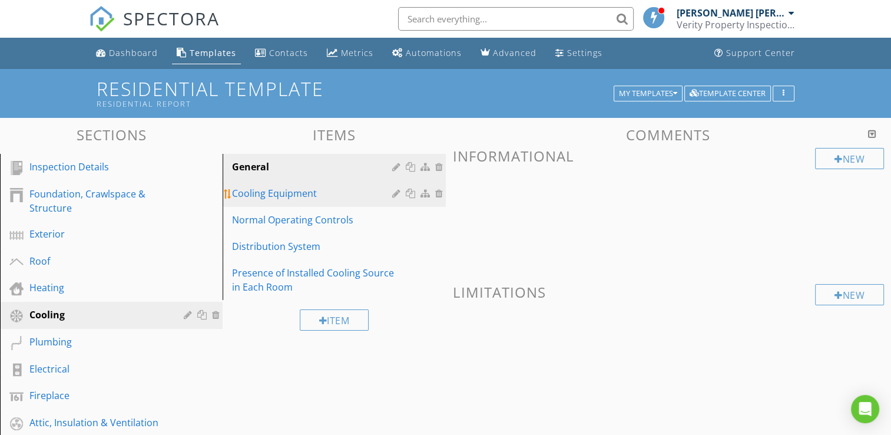
click at [264, 195] on div "Cooling Equipment" at bounding box center [313, 193] width 163 height 14
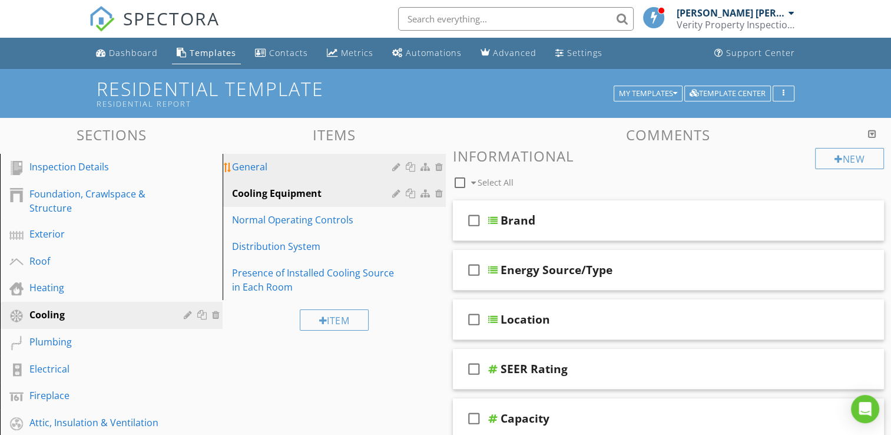
click at [264, 168] on div "General" at bounding box center [313, 167] width 163 height 14
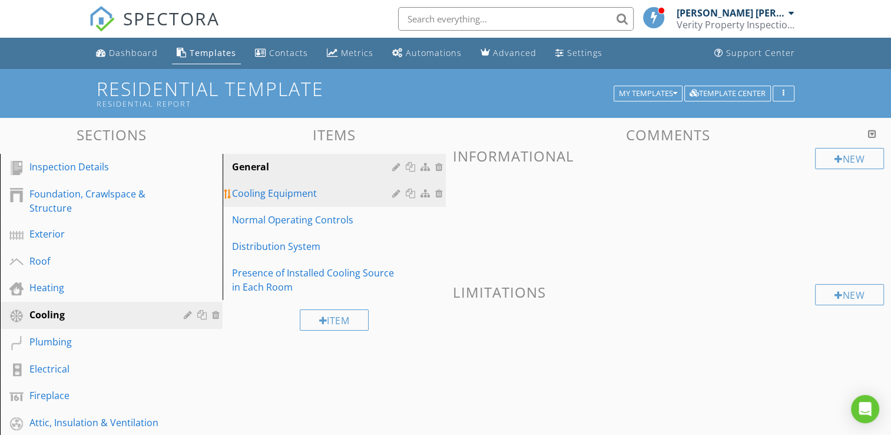
click at [273, 199] on div "Cooling Equipment" at bounding box center [313, 193] width 163 height 14
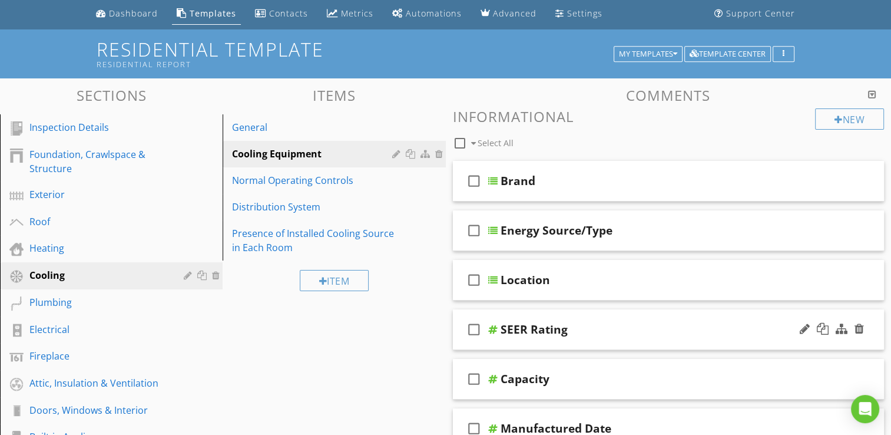
scroll to position [59, 0]
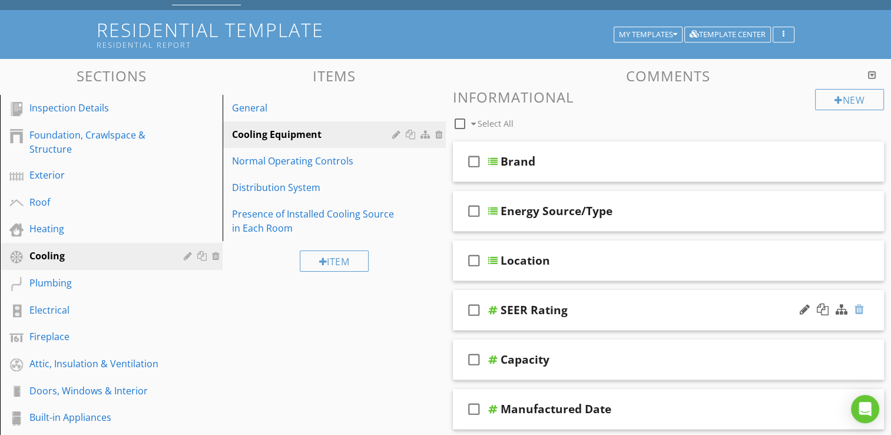
click at [860, 309] on div at bounding box center [859, 309] width 9 height 12
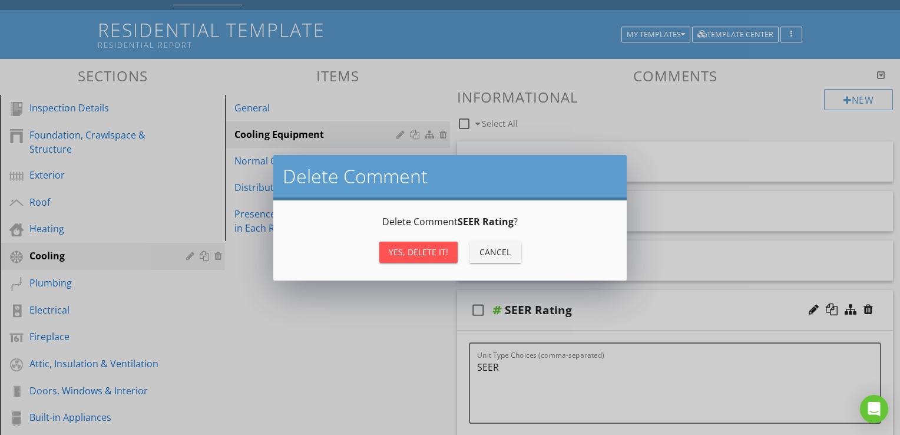
click at [399, 252] on div "Yes, Delete it!" at bounding box center [418, 252] width 59 height 12
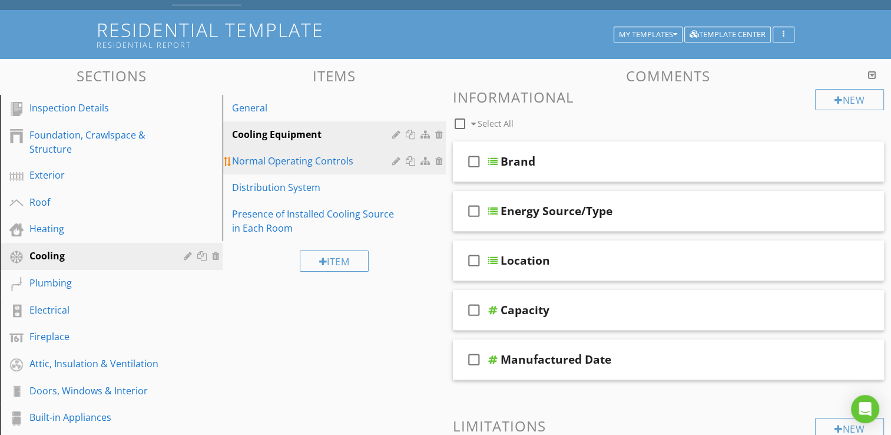
click at [330, 161] on div "Normal Operating Controls" at bounding box center [313, 161] width 163 height 14
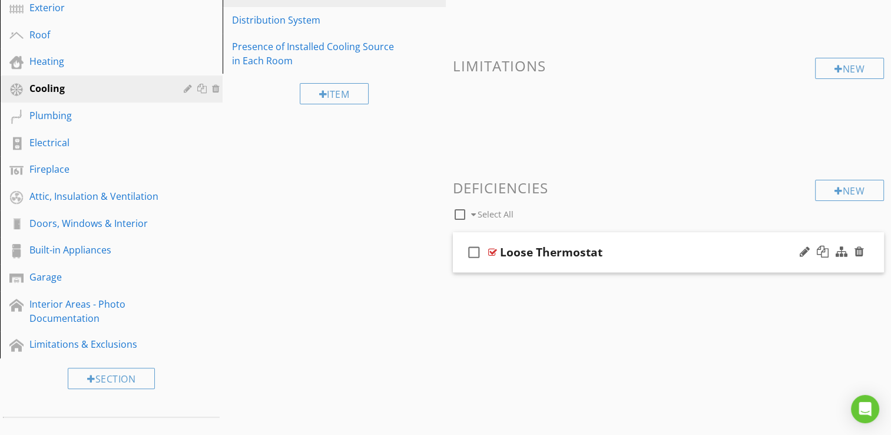
scroll to position [118, 0]
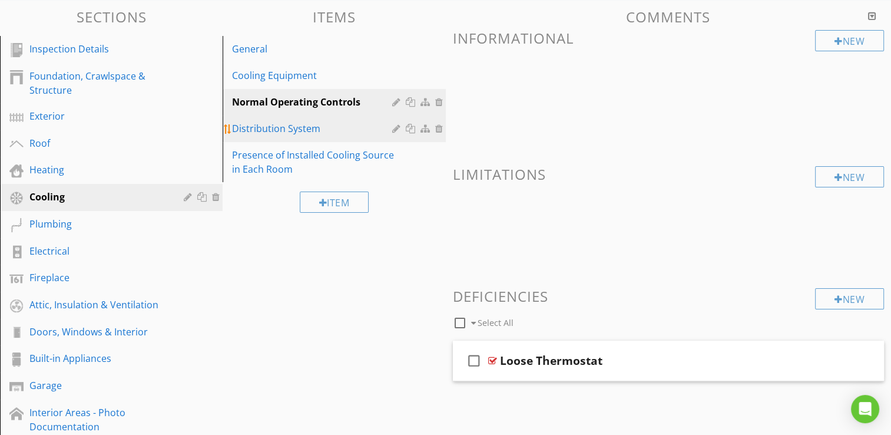
click at [298, 128] on div "Distribution System" at bounding box center [313, 128] width 163 height 14
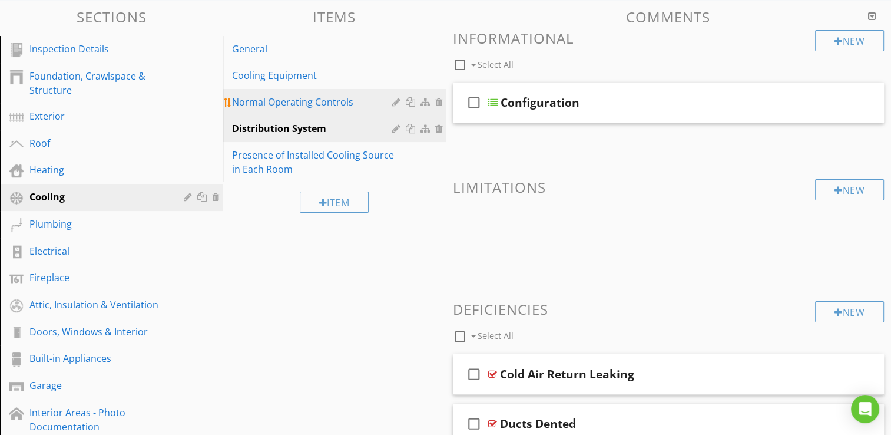
click at [305, 102] on div "Normal Operating Controls" at bounding box center [313, 102] width 163 height 14
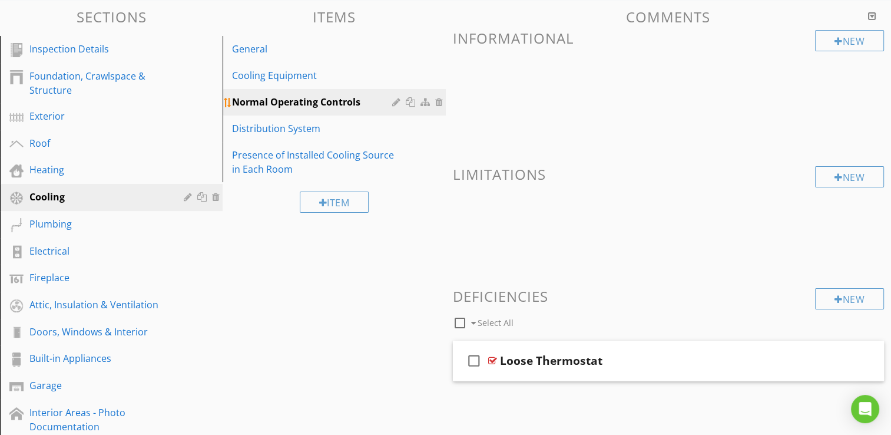
click at [440, 101] on div at bounding box center [440, 101] width 11 height 9
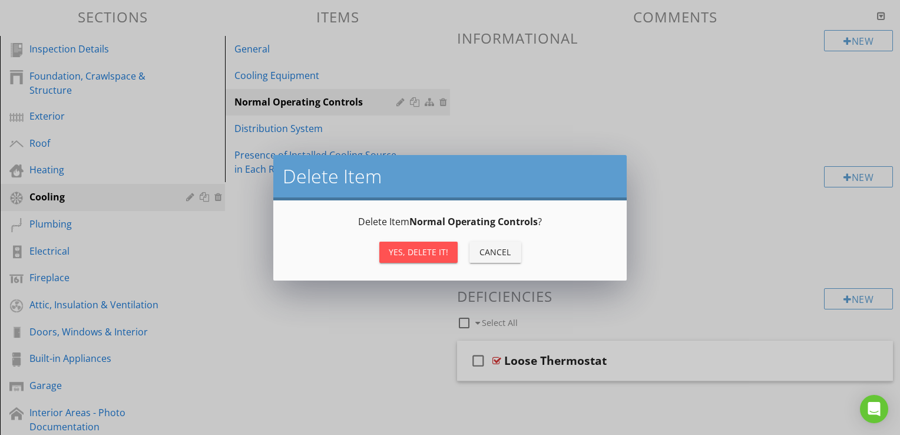
click at [431, 254] on div "Yes, Delete it!" at bounding box center [418, 252] width 59 height 12
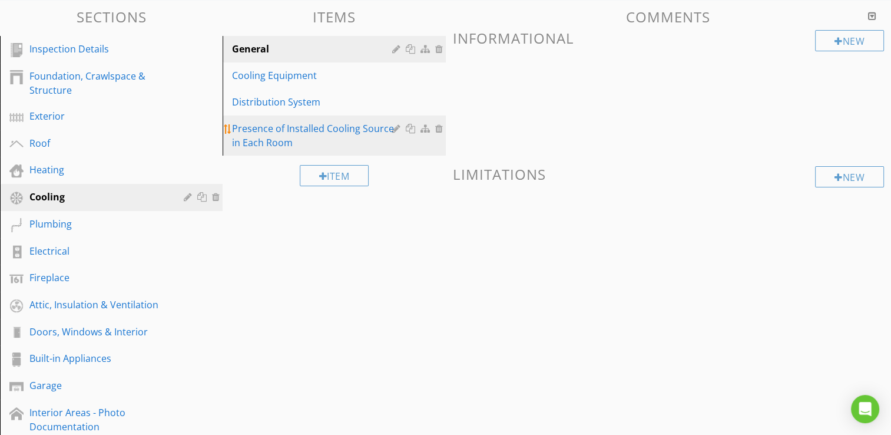
click at [348, 135] on div "Presence of Installed Cooling Source in Each Room" at bounding box center [313, 135] width 163 height 28
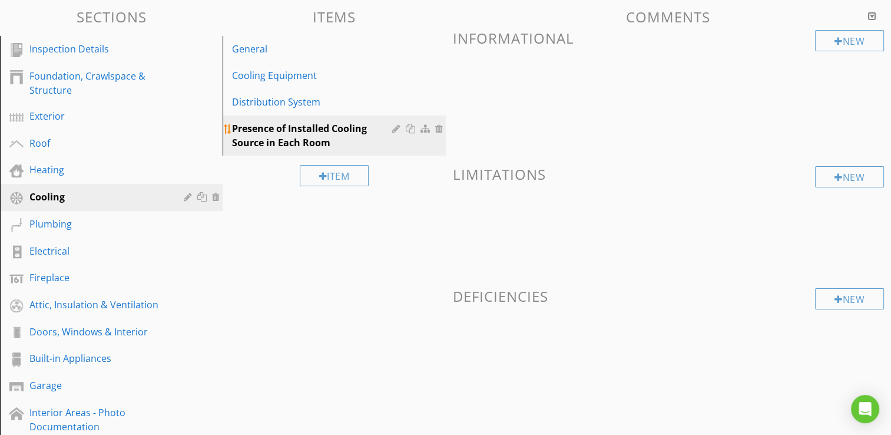
click at [439, 131] on div at bounding box center [440, 128] width 11 height 9
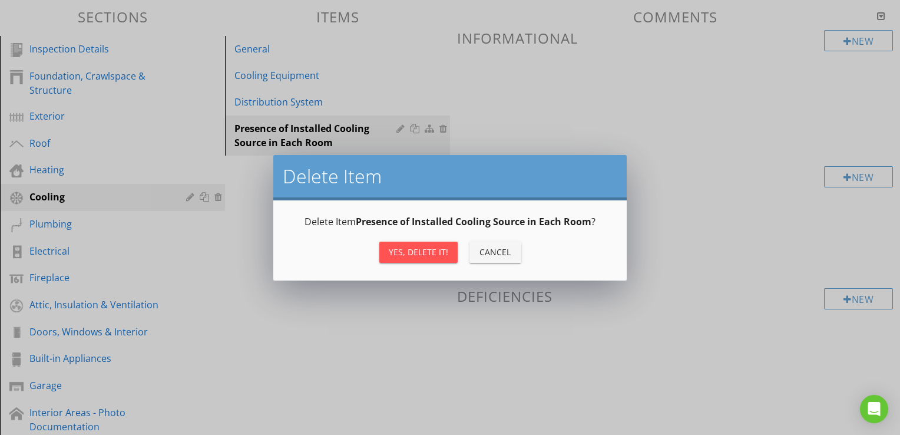
click at [409, 249] on div "Yes, Delete it!" at bounding box center [418, 252] width 59 height 12
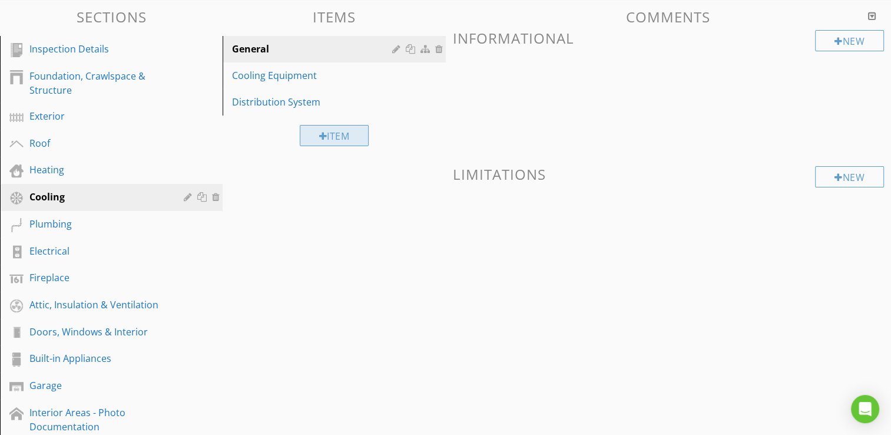
click at [345, 134] on div "Item" at bounding box center [335, 135] width 70 height 21
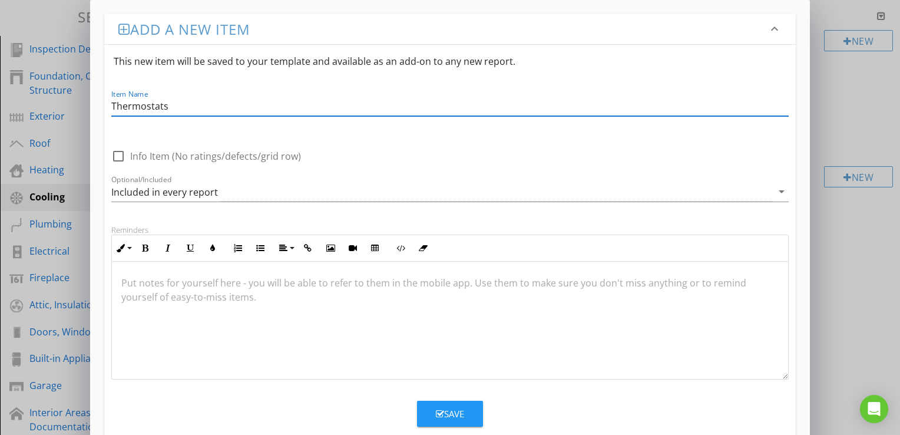
type input "Thermostats"
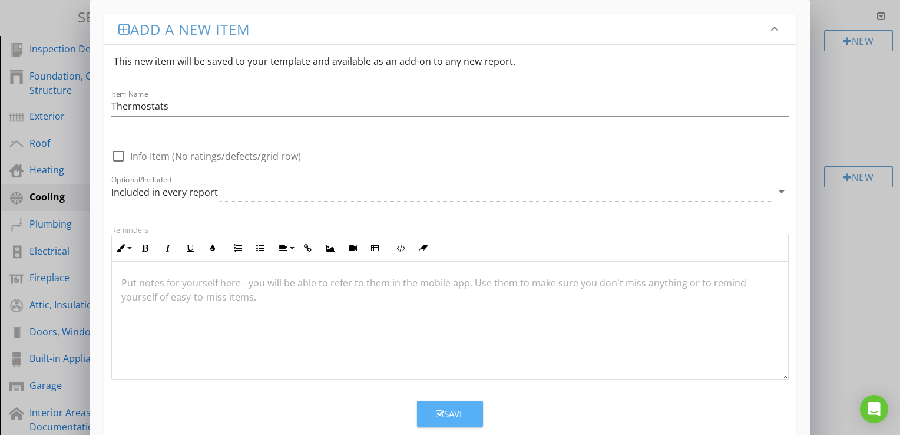
click at [455, 411] on div "Save" at bounding box center [450, 414] width 28 height 14
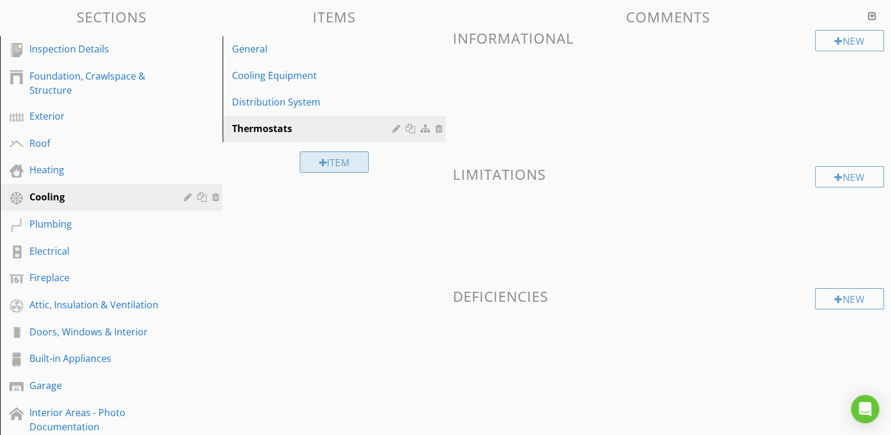
click at [355, 158] on div "Item" at bounding box center [335, 161] width 70 height 21
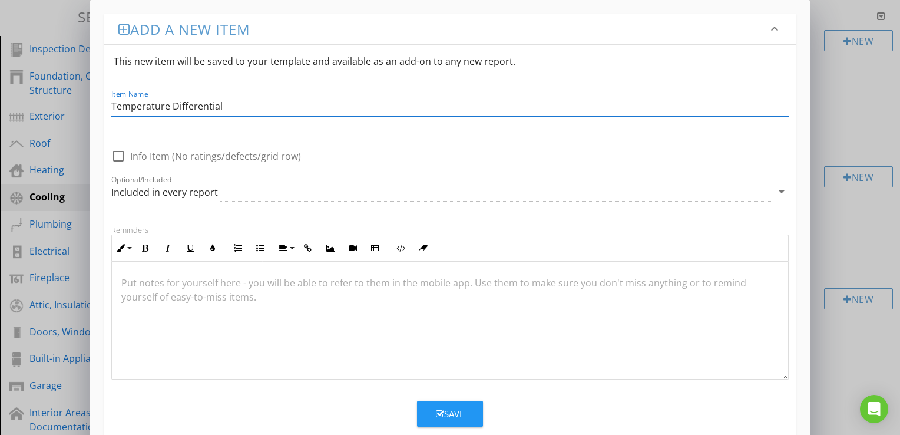
type input "Temperature Differential"
click at [435, 415] on button "Save" at bounding box center [450, 414] width 66 height 26
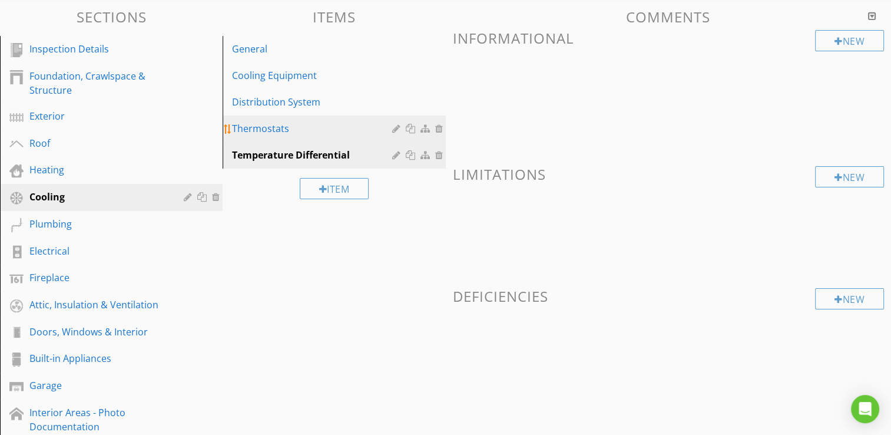
click at [280, 131] on div "Thermostats" at bounding box center [313, 128] width 163 height 14
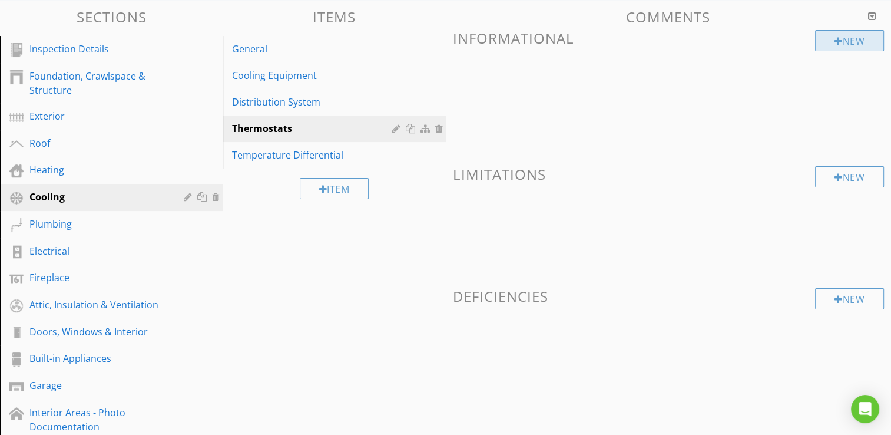
click at [858, 42] on div "New" at bounding box center [849, 40] width 69 height 21
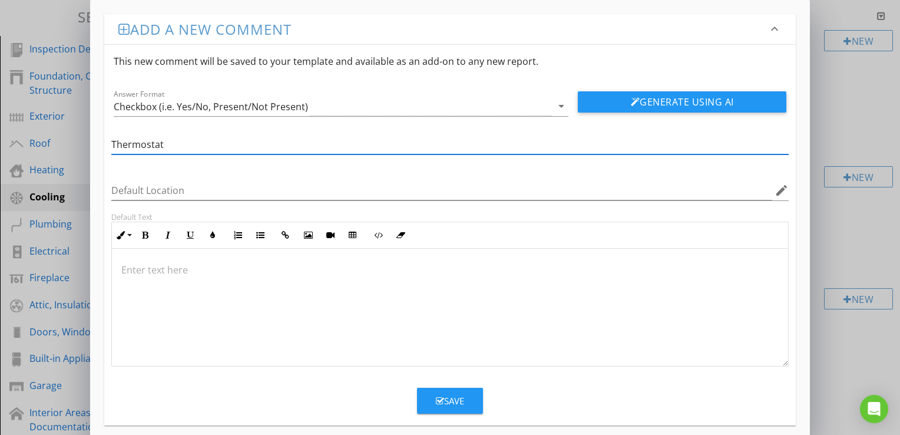
type input "Thermostat"
click at [465, 405] on button "Save" at bounding box center [450, 401] width 66 height 26
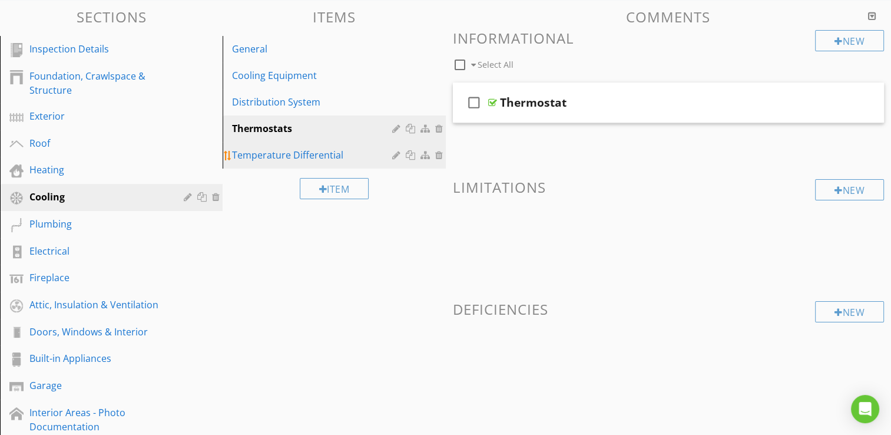
click at [300, 158] on div "Temperature Differential" at bounding box center [313, 155] width 163 height 14
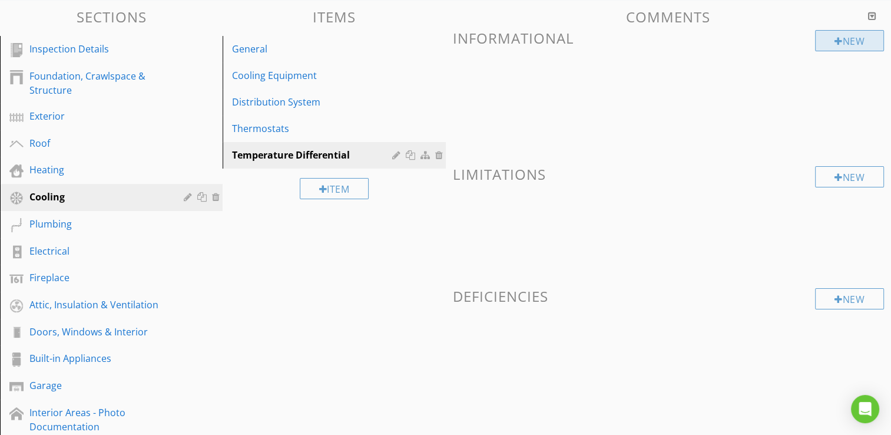
click at [826, 42] on div "New" at bounding box center [849, 40] width 69 height 21
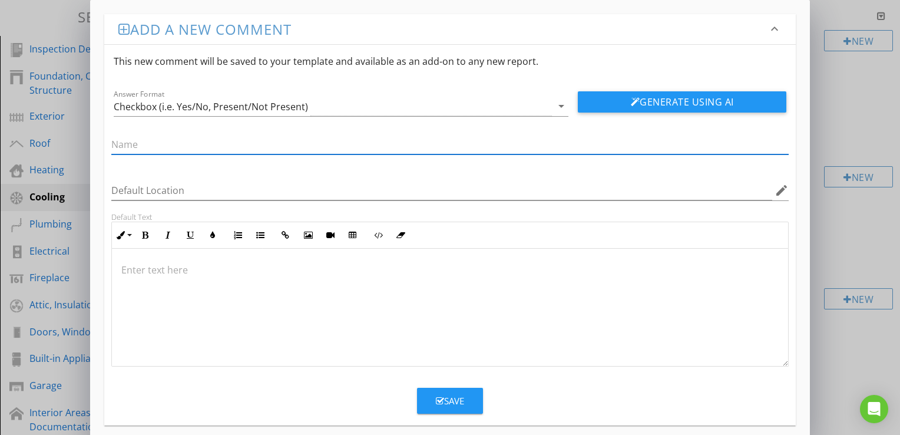
click at [378, 147] on input "text" at bounding box center [449, 144] width 677 height 19
type input "Temperature Differential"
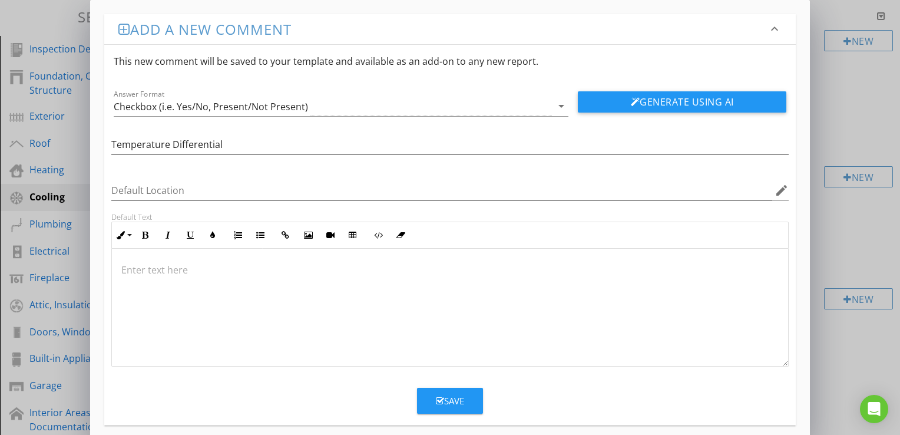
click at [449, 400] on div "Save" at bounding box center [450, 401] width 28 height 14
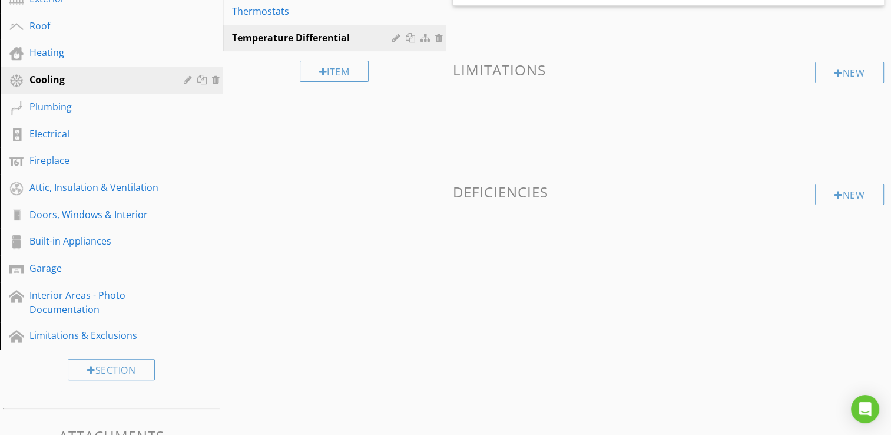
scroll to position [236, 0]
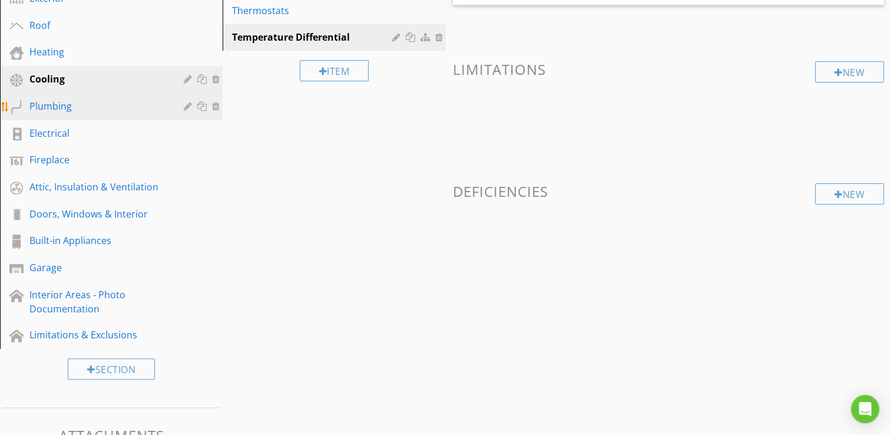
click at [52, 105] on div "Plumbing" at bounding box center [97, 106] width 137 height 14
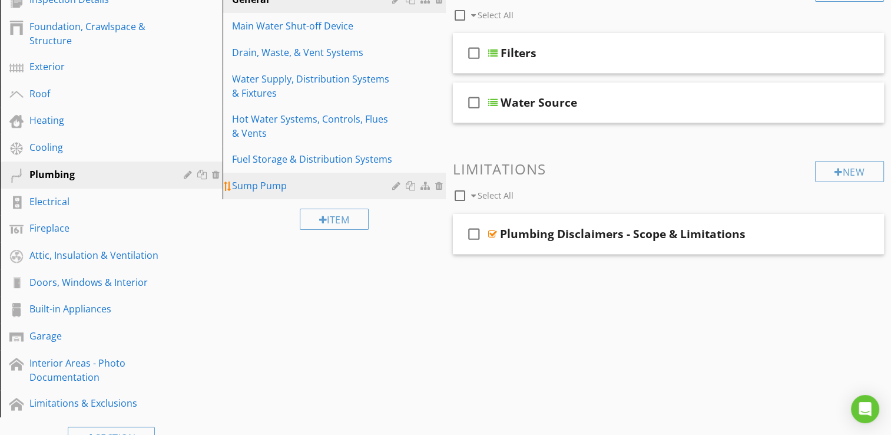
scroll to position [118, 0]
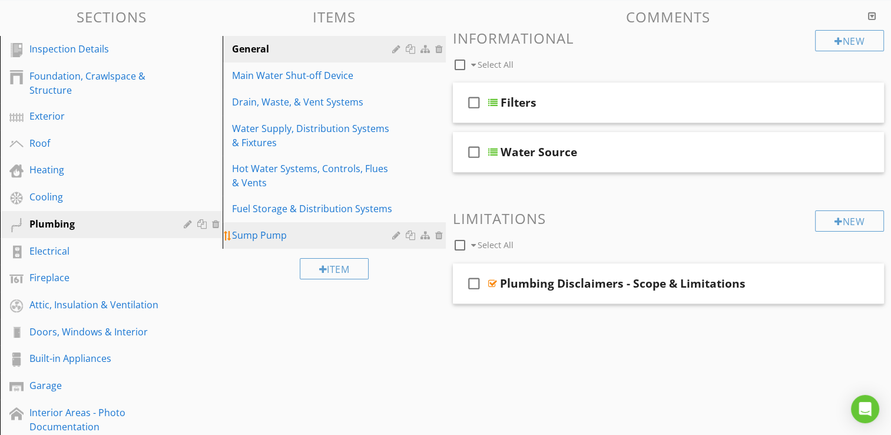
click at [439, 233] on div at bounding box center [440, 234] width 11 height 9
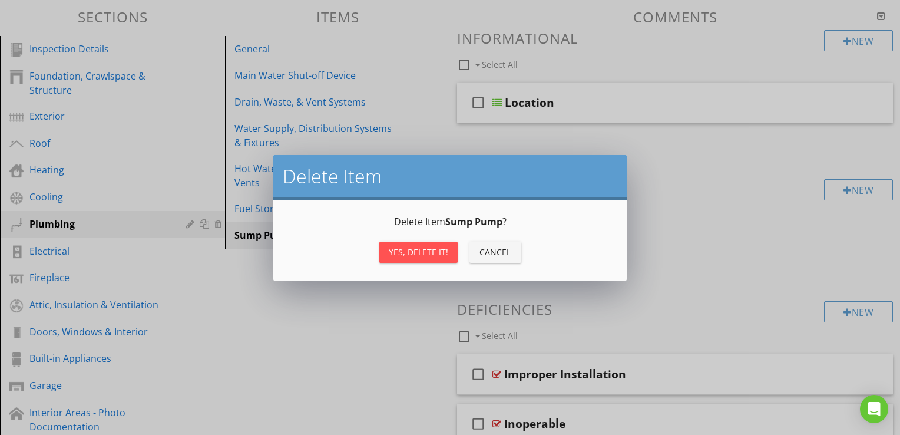
click at [424, 255] on div "Yes, Delete it!" at bounding box center [418, 252] width 59 height 12
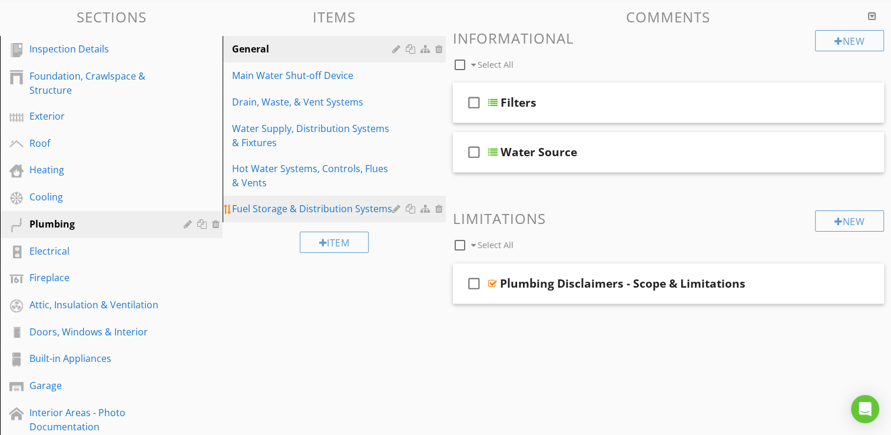
click at [436, 211] on div at bounding box center [440, 208] width 11 height 9
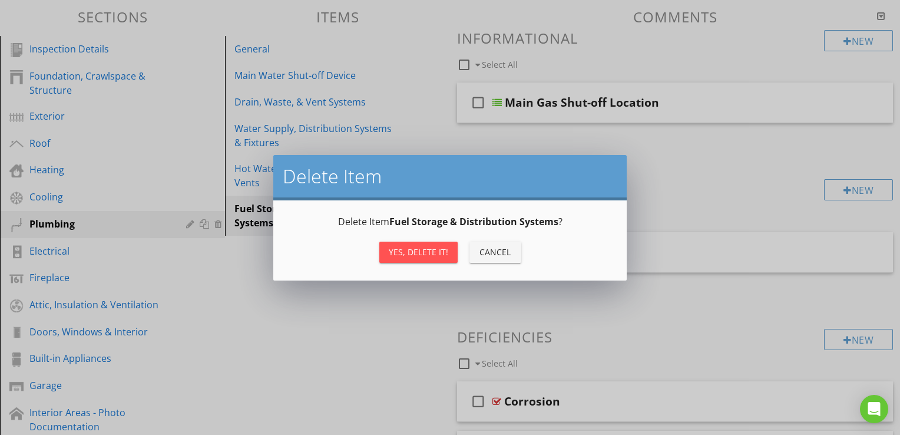
click at [424, 253] on div "Yes, Delete it!" at bounding box center [418, 252] width 59 height 12
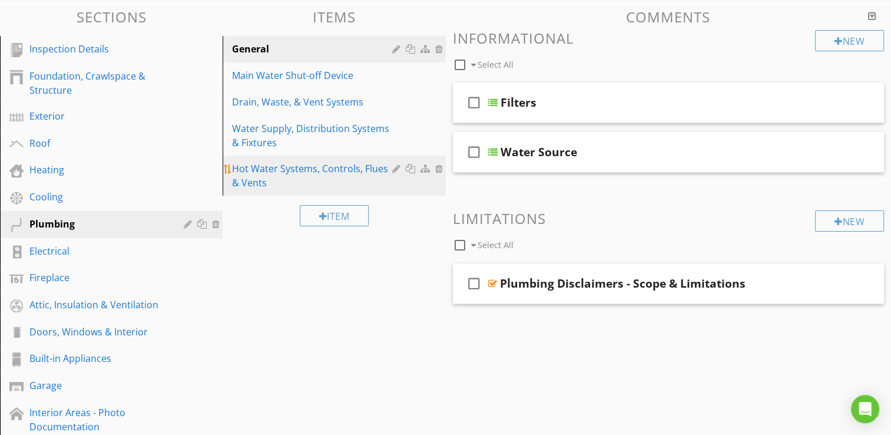
click at [332, 166] on div "Hot Water Systems, Controls, Flues & Vents" at bounding box center [313, 175] width 163 height 28
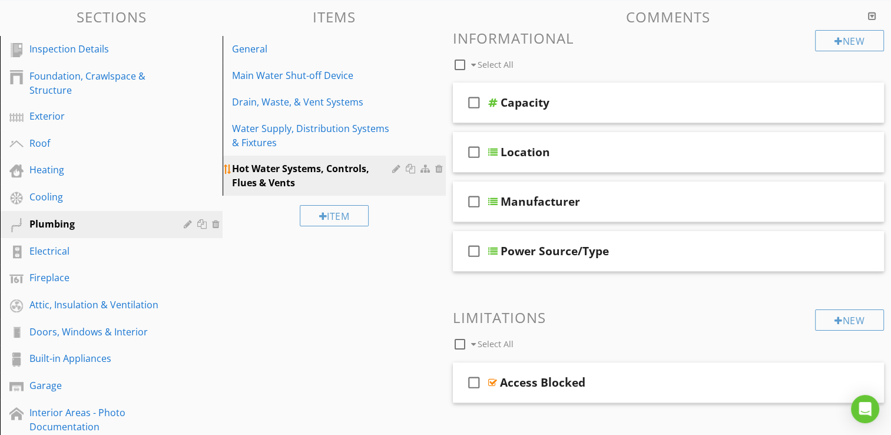
click at [398, 168] on div at bounding box center [397, 168] width 11 height 9
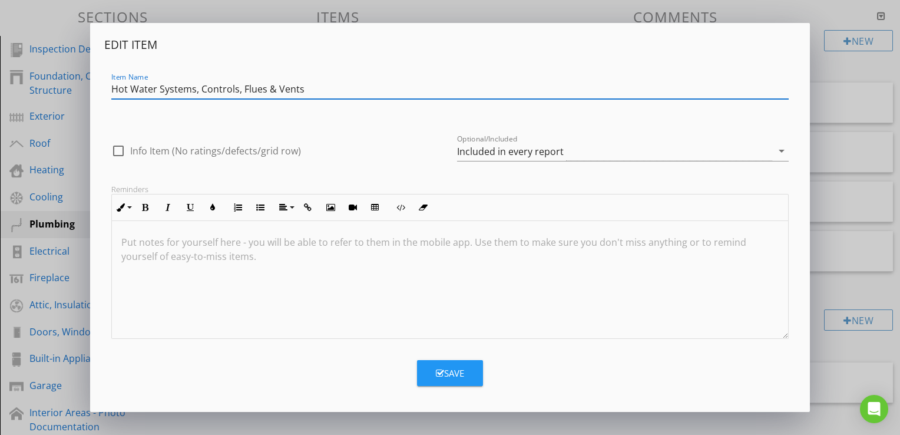
drag, startPoint x: 315, startPoint y: 90, endPoint x: 111, endPoint y: 96, distance: 203.9
click at [111, 96] on input "Hot Water Systems, Controls, Flues & Vents" at bounding box center [449, 89] width 677 height 19
type input "Water Heater"
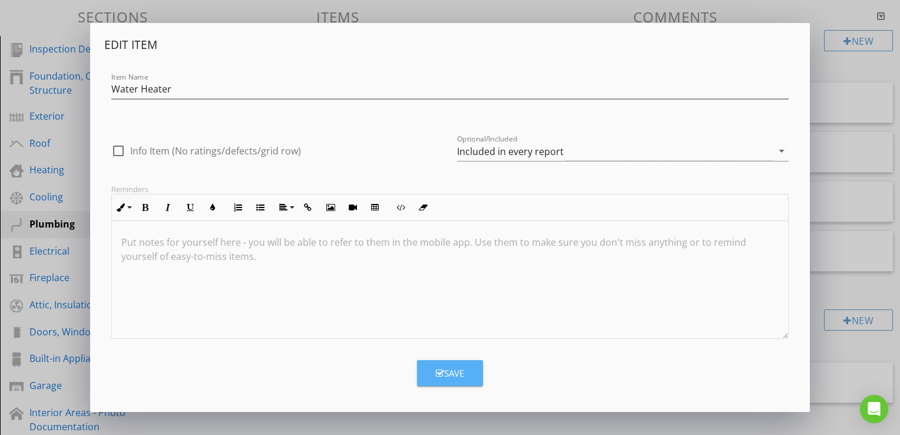
click at [467, 374] on button "Save" at bounding box center [450, 373] width 66 height 26
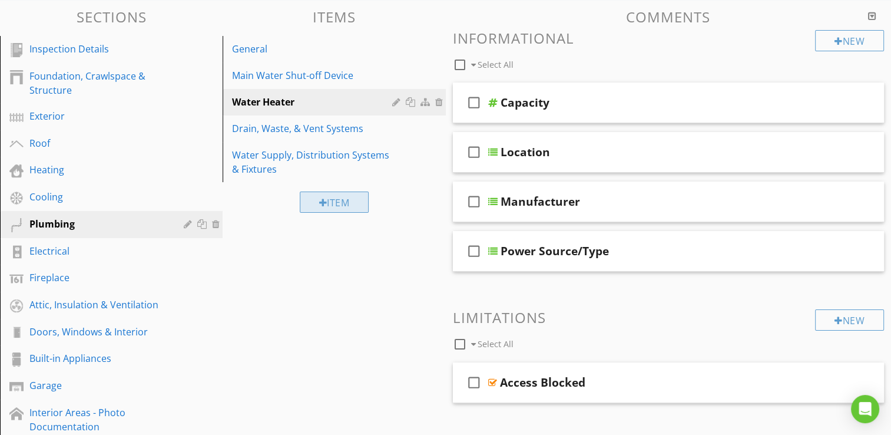
click at [321, 196] on div "Item" at bounding box center [335, 201] width 70 height 21
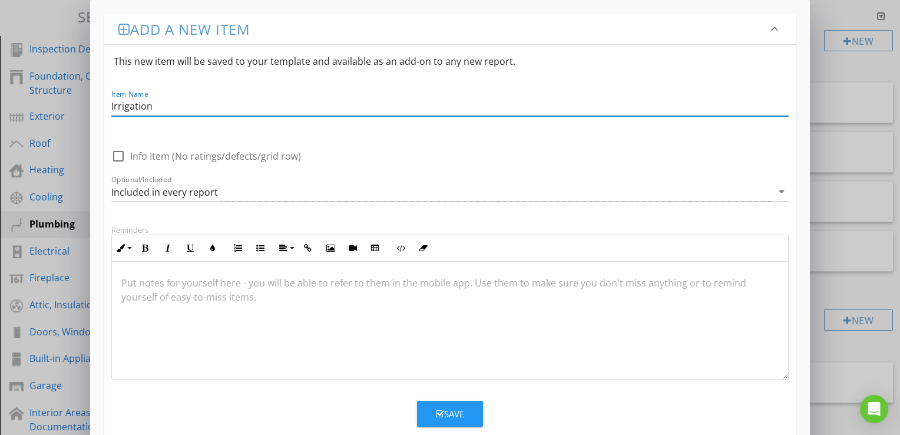
type input "Irrigation"
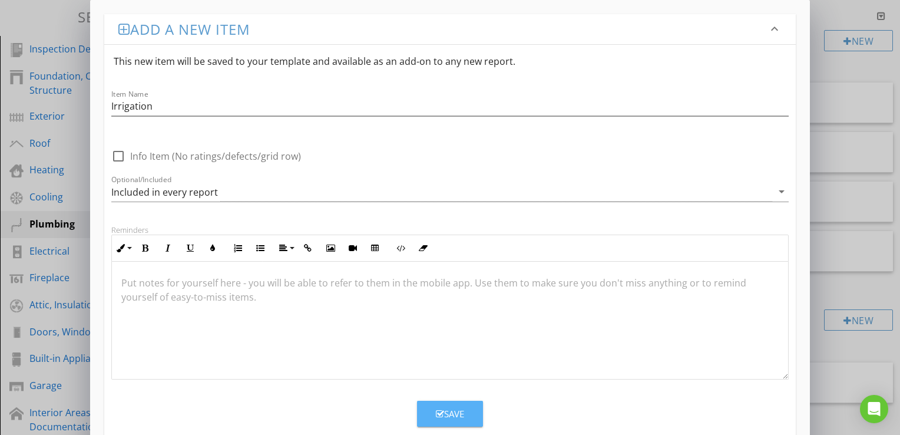
click at [450, 416] on div "Save" at bounding box center [450, 414] width 28 height 14
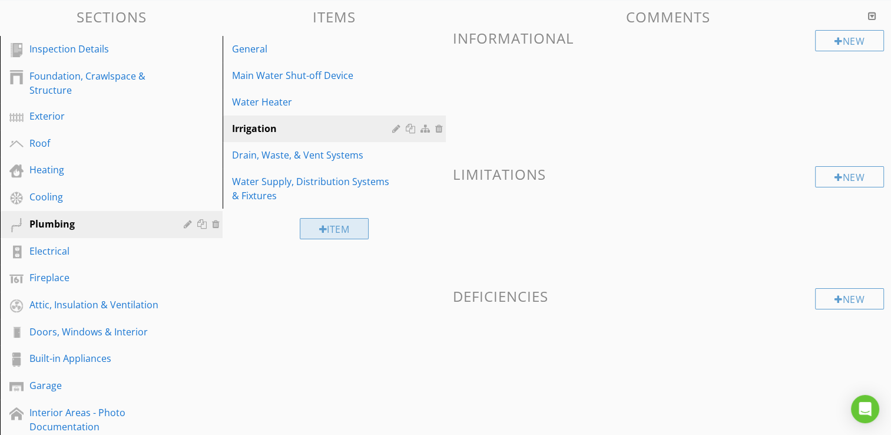
click at [350, 229] on div "Item" at bounding box center [335, 228] width 70 height 21
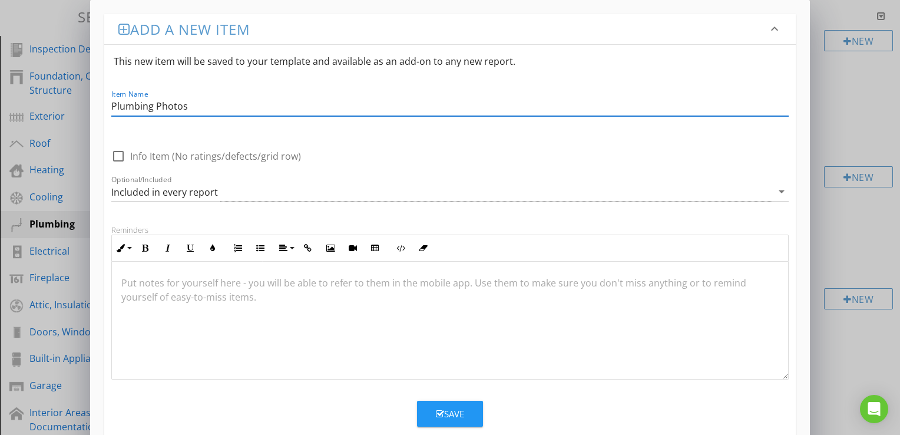
type input "Plumbing Photos"
click at [457, 409] on div "Save" at bounding box center [450, 414] width 28 height 14
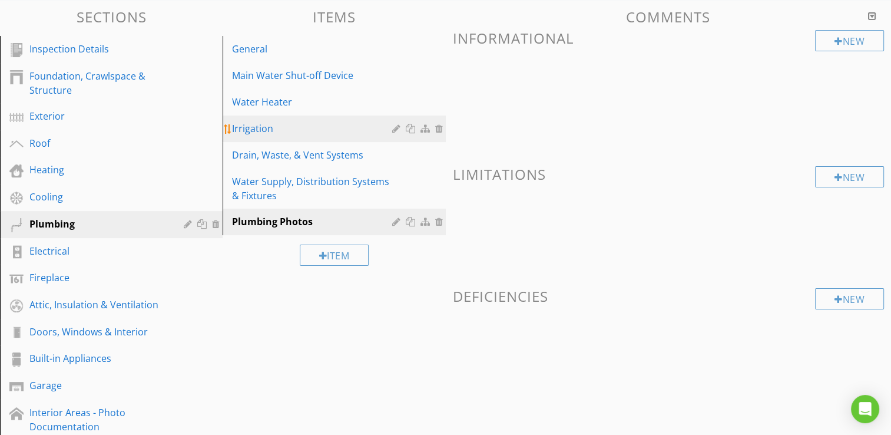
click at [273, 125] on div "Irrigation" at bounding box center [313, 128] width 163 height 14
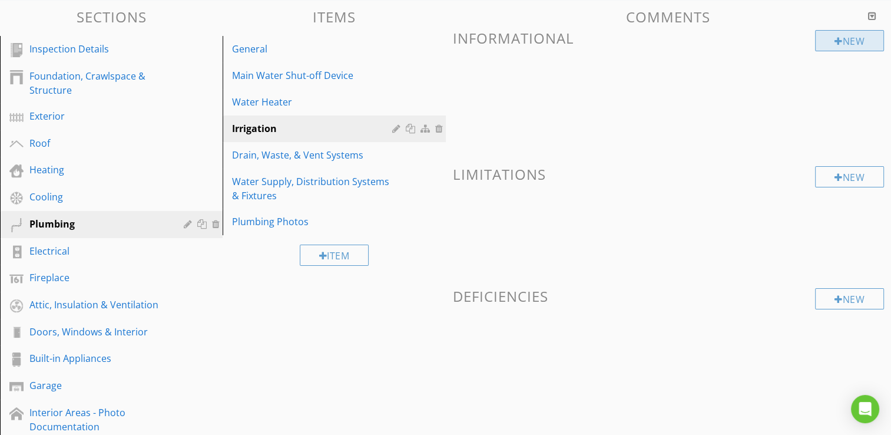
click at [842, 45] on div "New" at bounding box center [849, 40] width 69 height 21
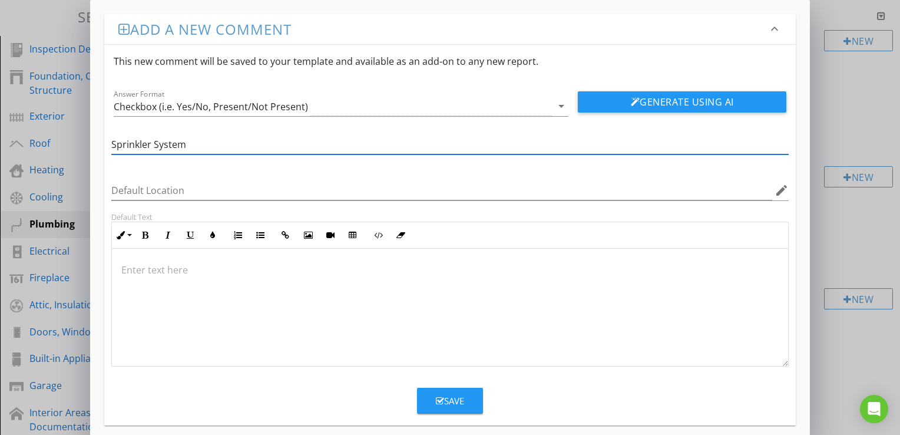
click at [204, 141] on input "Sprinkler System" at bounding box center [449, 144] width 677 height 19
type input "Sprinkler Systems"
click at [340, 322] on div at bounding box center [450, 308] width 676 height 118
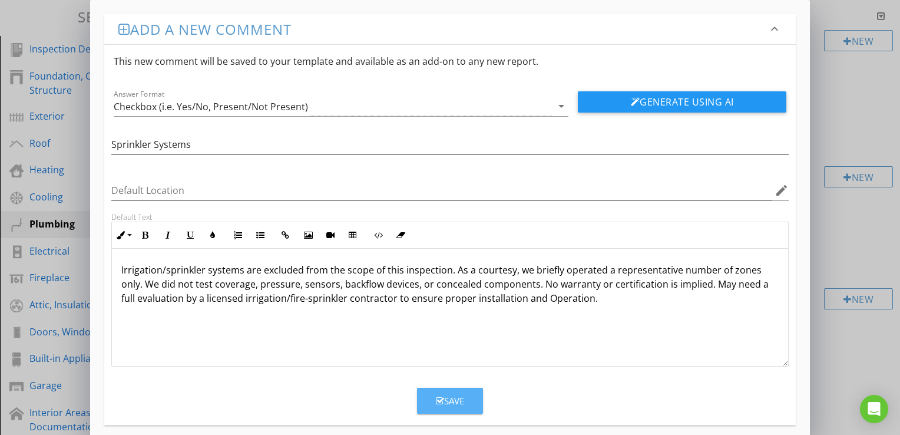
click at [449, 404] on div "Save" at bounding box center [450, 401] width 28 height 14
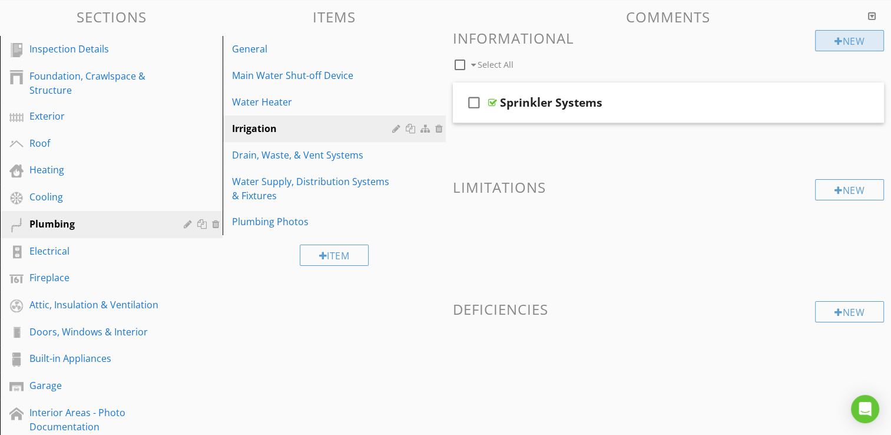
click at [848, 42] on div "New" at bounding box center [849, 40] width 69 height 21
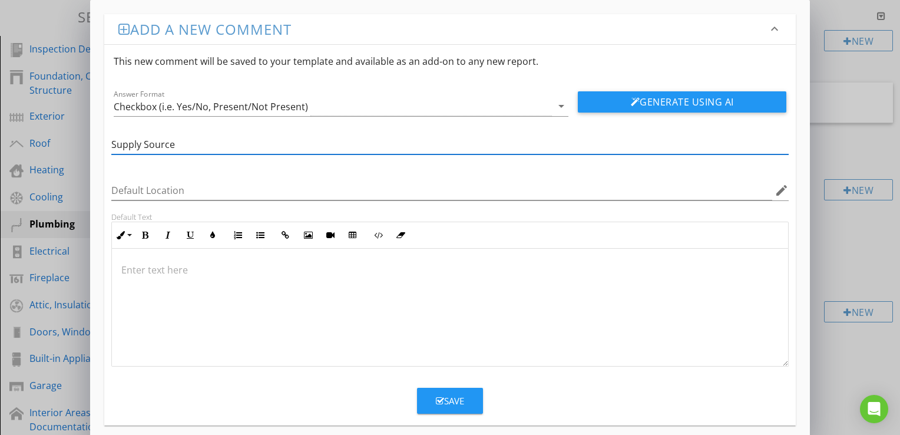
type input "Supply Source"
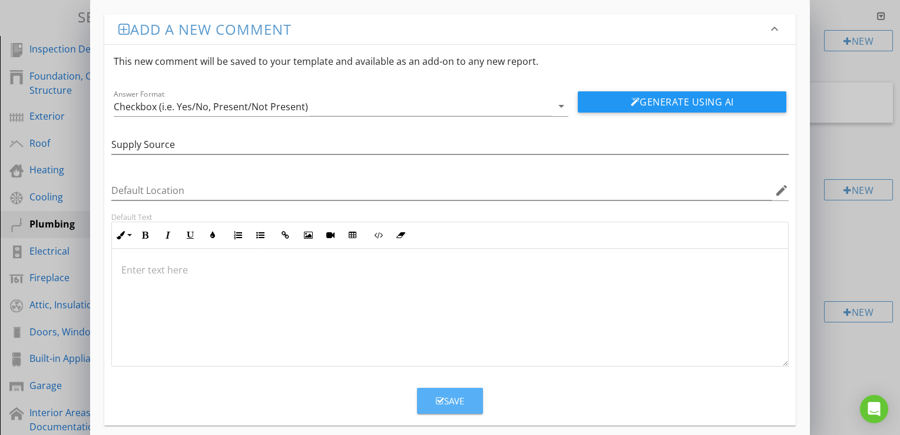
click at [445, 408] on button "Save" at bounding box center [450, 401] width 66 height 26
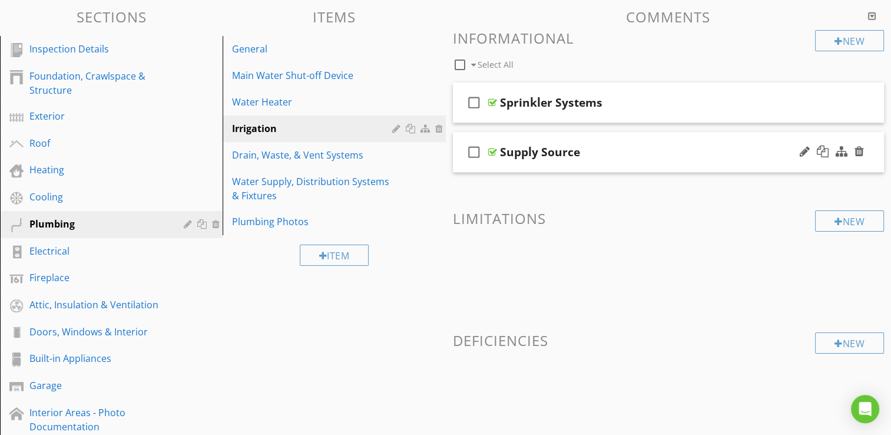
click at [611, 154] on div "Supply Source" at bounding box center [653, 152] width 306 height 14
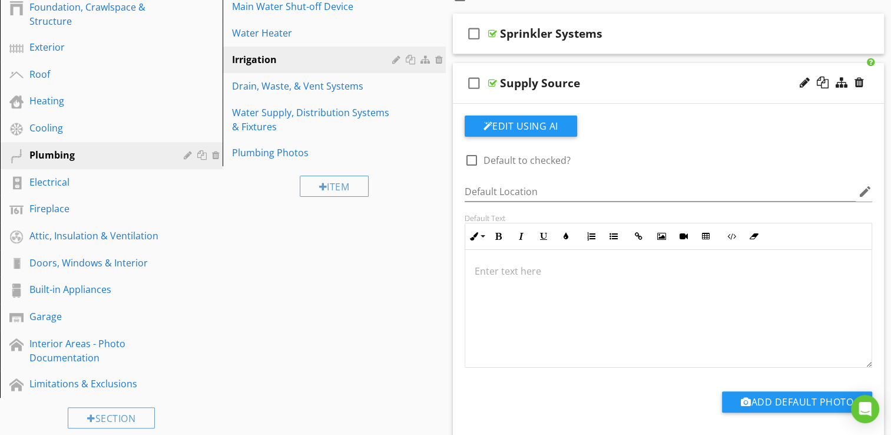
scroll to position [177, 0]
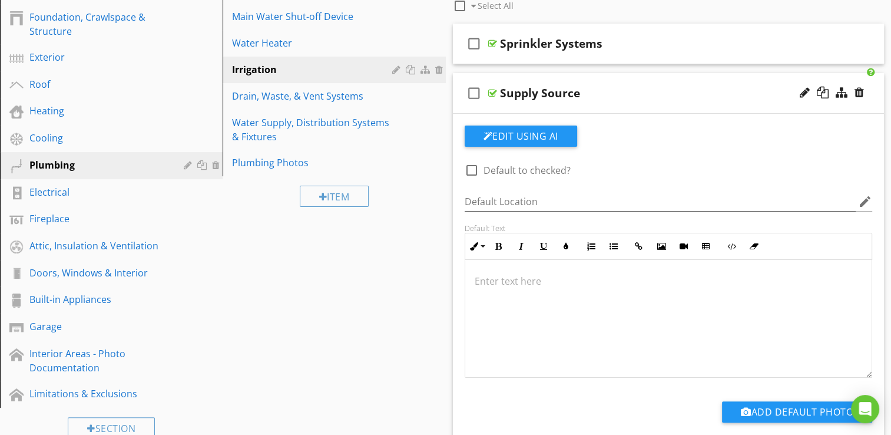
click at [864, 199] on icon "edit" at bounding box center [865, 201] width 14 height 14
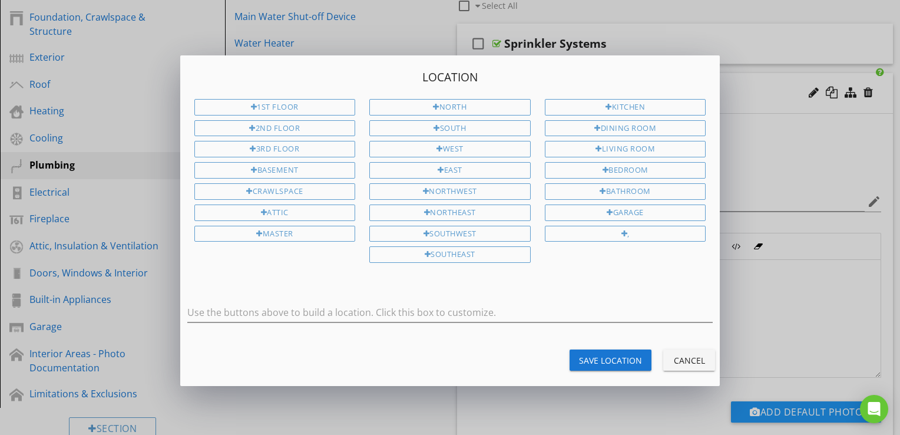
click at [684, 354] on div "Cancel" at bounding box center [689, 360] width 33 height 12
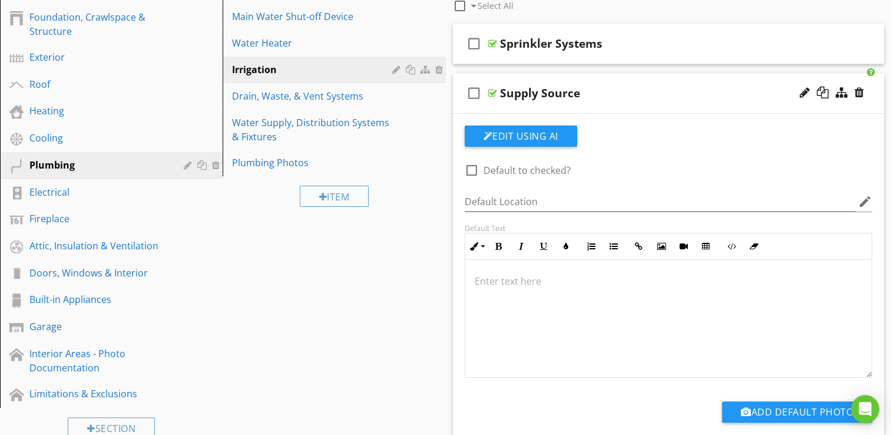
click at [421, 272] on div "Sections Inspection Details Foundation, Crawlspace & Structure Exterior Roof He…" at bounding box center [445, 344] width 891 height 807
click at [475, 88] on icon "check_box_outline_blank" at bounding box center [474, 93] width 19 height 28
click at [475, 88] on icon "check_box" at bounding box center [474, 93] width 19 height 28
click at [608, 102] on div "check_box_outline_blank Supply Source" at bounding box center [669, 93] width 432 height 41
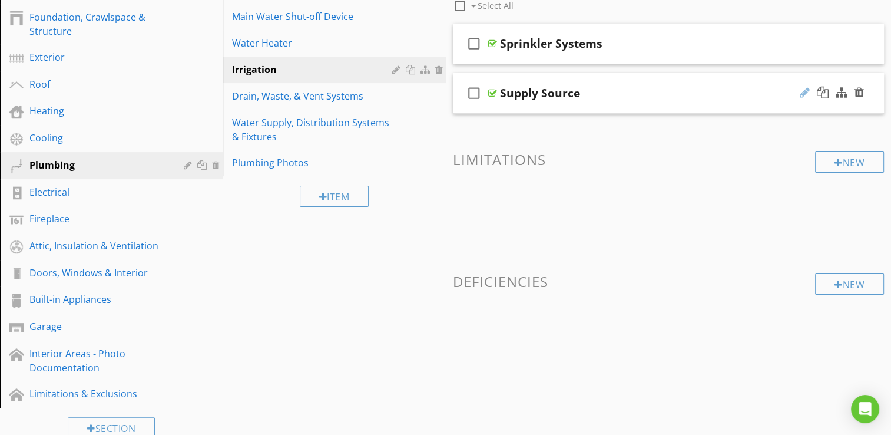
click at [805, 92] on div at bounding box center [805, 93] width 10 height 12
click at [690, 124] on div "New Informational check_box_outline_blank Select All check_box_outline_blank Sp…" at bounding box center [669, 164] width 432 height 387
click at [858, 94] on div at bounding box center [859, 93] width 9 height 12
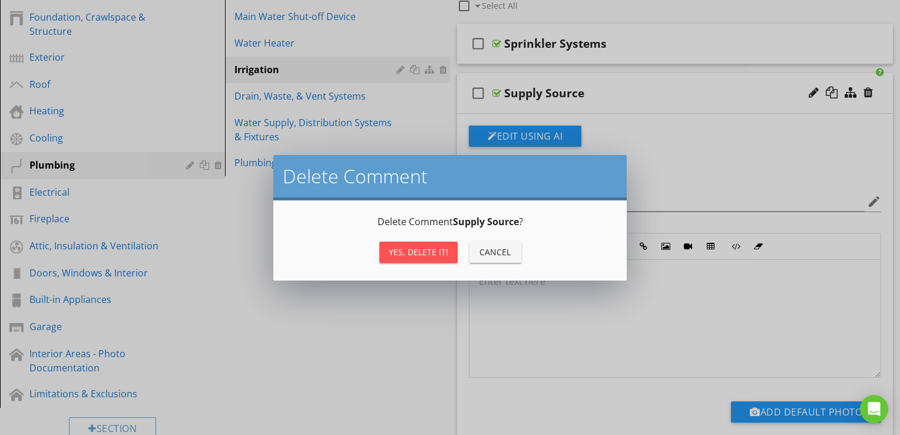
click at [417, 248] on div "Yes, Delete it!" at bounding box center [418, 252] width 59 height 12
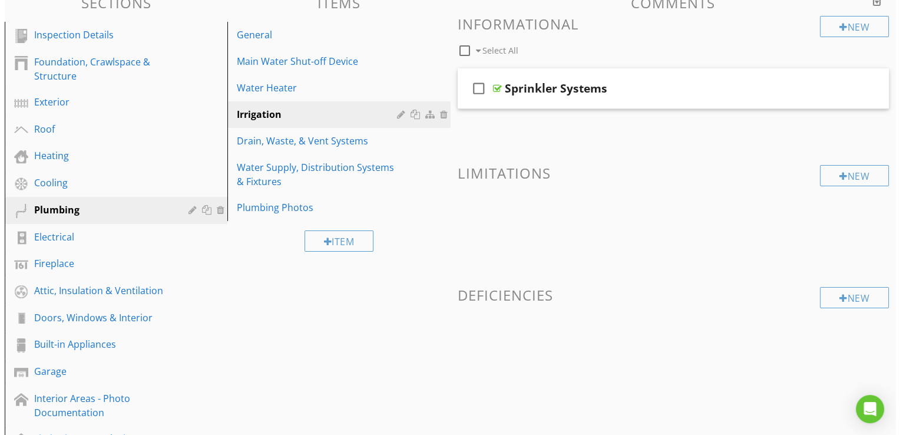
scroll to position [59, 0]
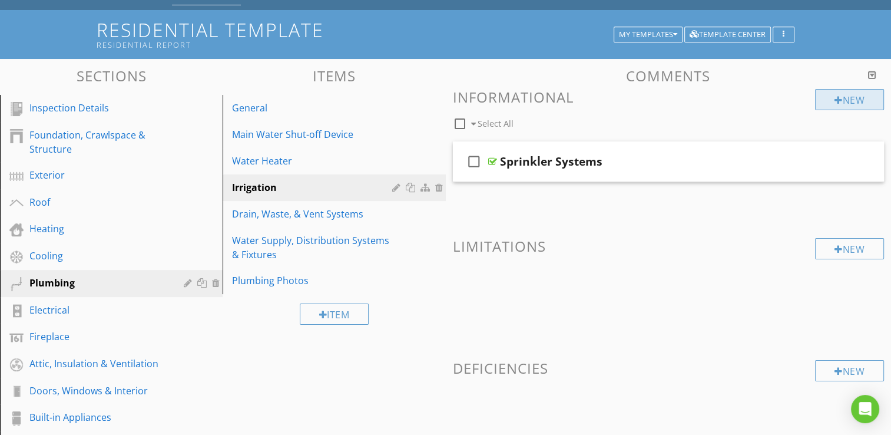
click at [837, 103] on div at bounding box center [839, 99] width 8 height 9
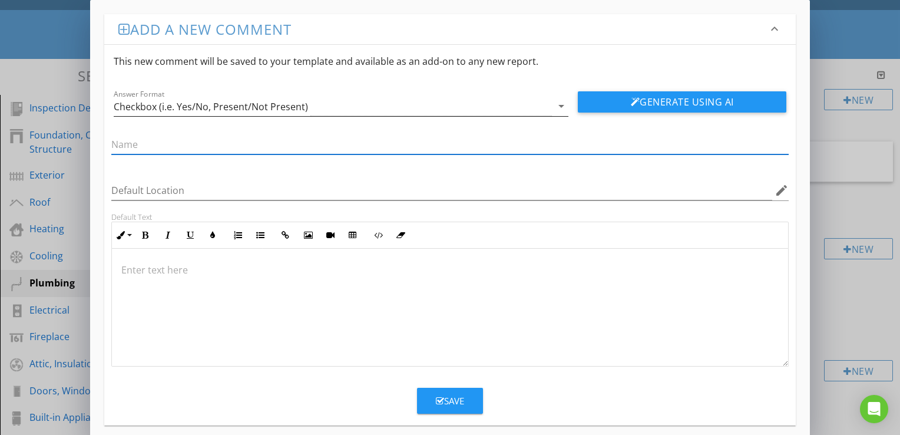
click at [558, 109] on icon "arrow_drop_down" at bounding box center [561, 106] width 14 height 14
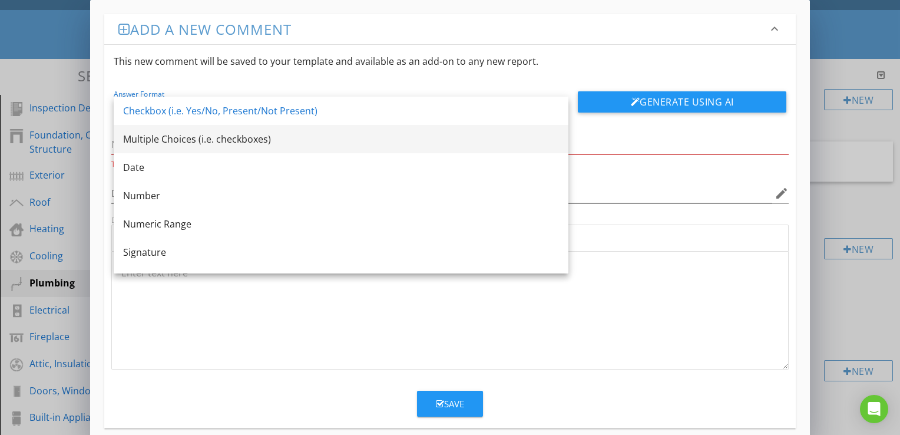
click at [207, 135] on div "Multiple Choices (i.e. checkboxes)" at bounding box center [341, 139] width 436 height 14
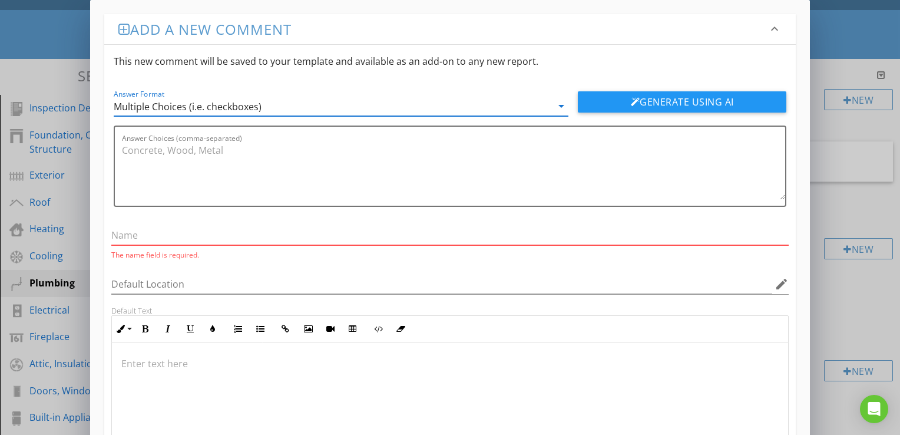
click at [270, 240] on input "text" at bounding box center [449, 235] width 677 height 19
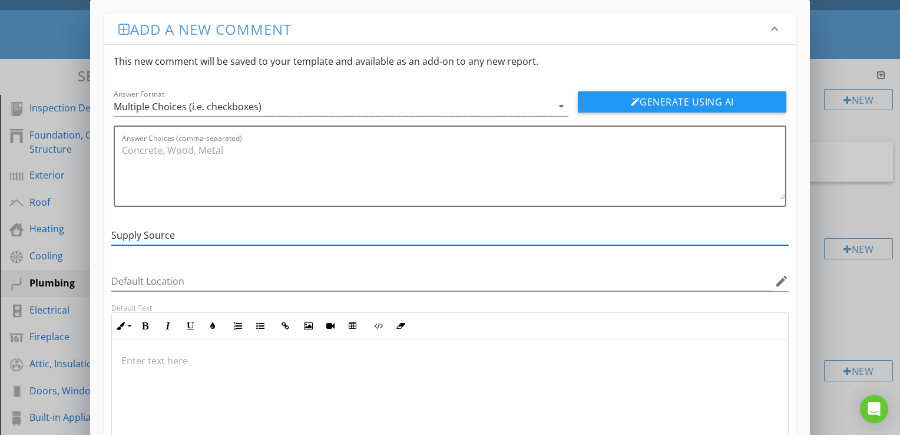
type input "Supply Source"
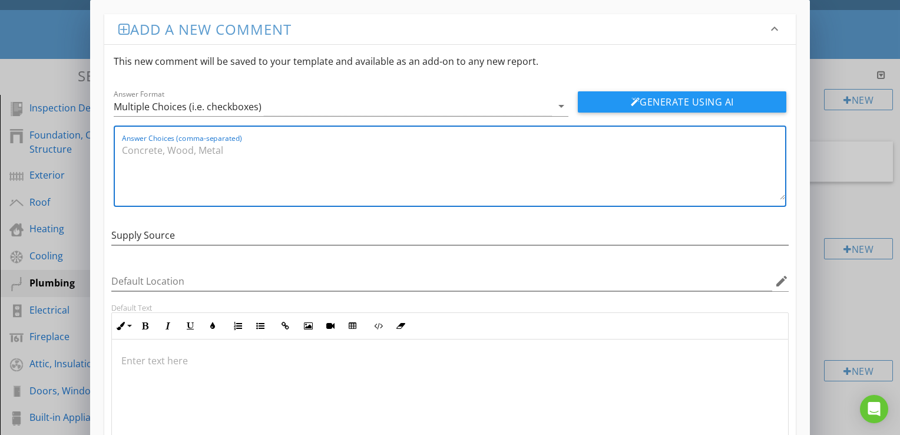
click at [286, 152] on textarea "Answer Choices (comma-separated)" at bounding box center [453, 170] width 663 height 59
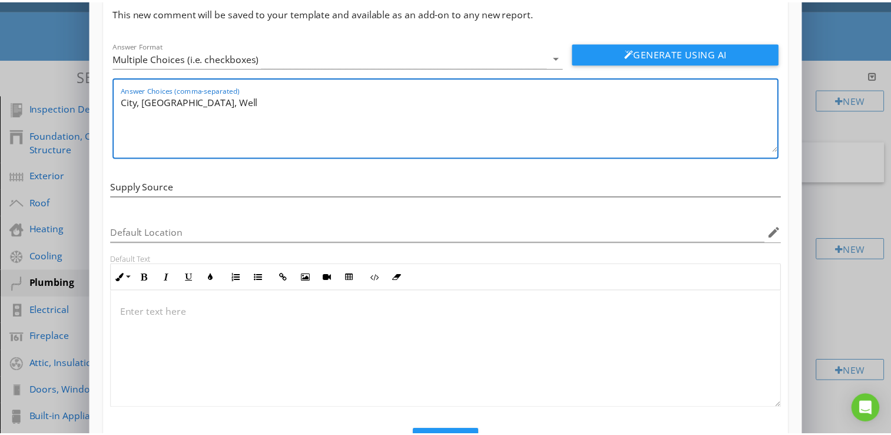
scroll to position [101, 0]
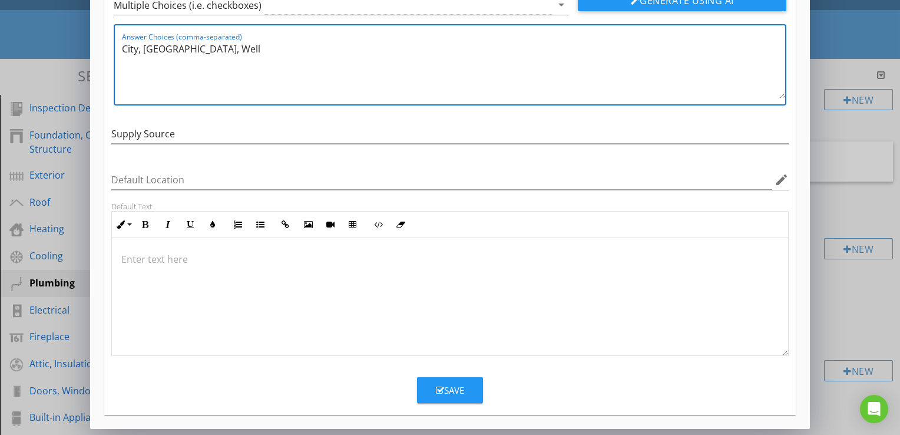
type textarea "City, Canal/Lake, Well"
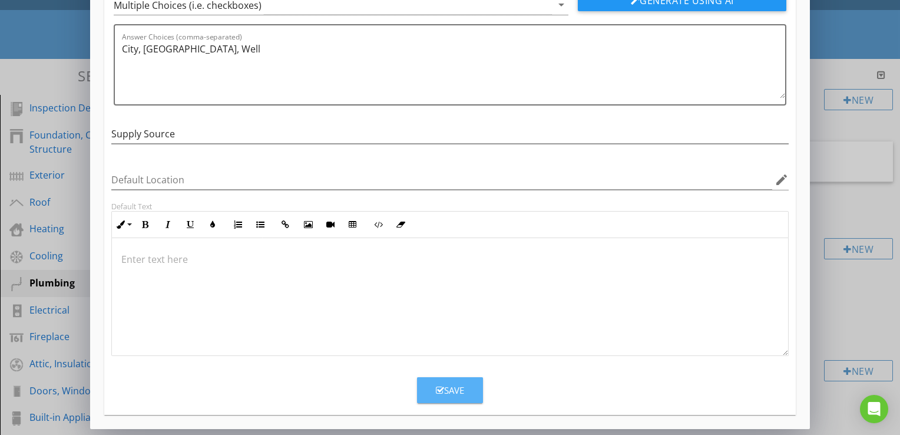
click at [452, 388] on div "Save" at bounding box center [450, 390] width 28 height 14
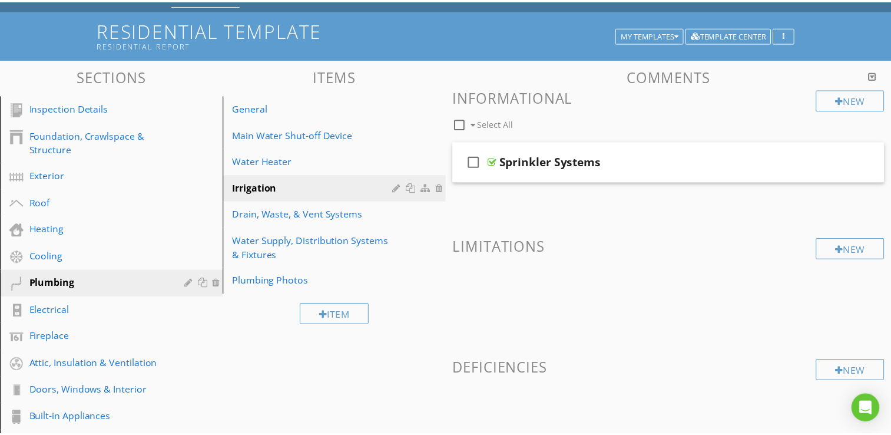
scroll to position [45, 0]
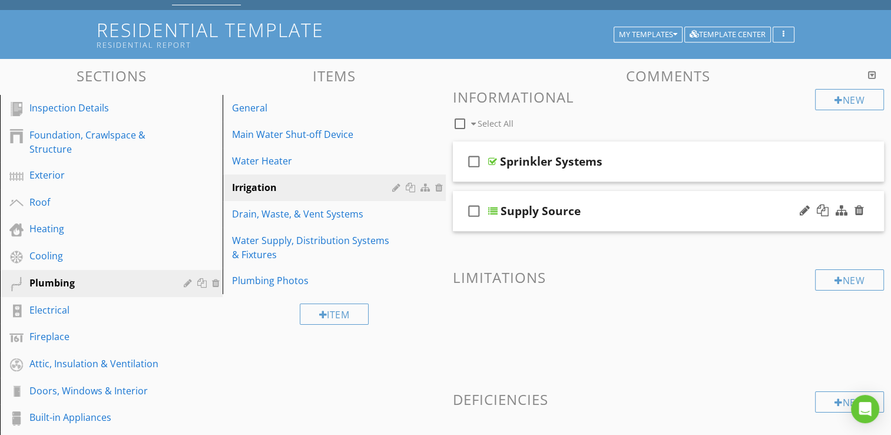
click at [631, 204] on div "Supply Source" at bounding box center [654, 211] width 306 height 14
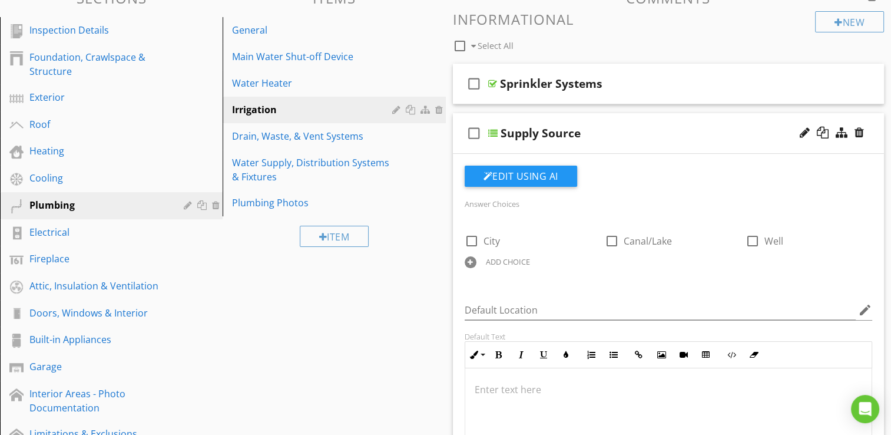
scroll to position [118, 0]
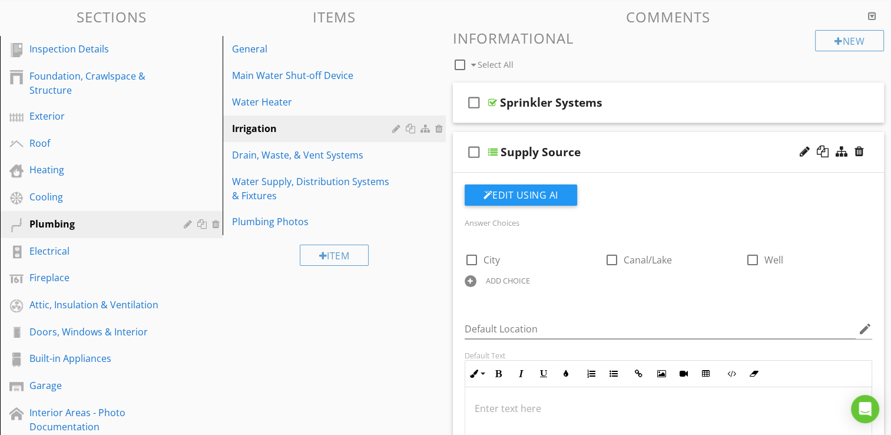
click at [621, 166] on div "check_box_outline_blank Supply Source" at bounding box center [669, 152] width 432 height 41
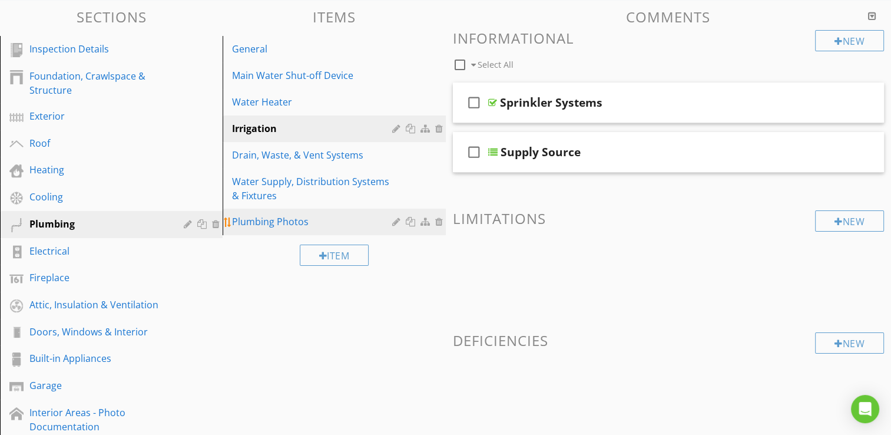
click at [276, 220] on div "Plumbing Photos" at bounding box center [313, 221] width 163 height 14
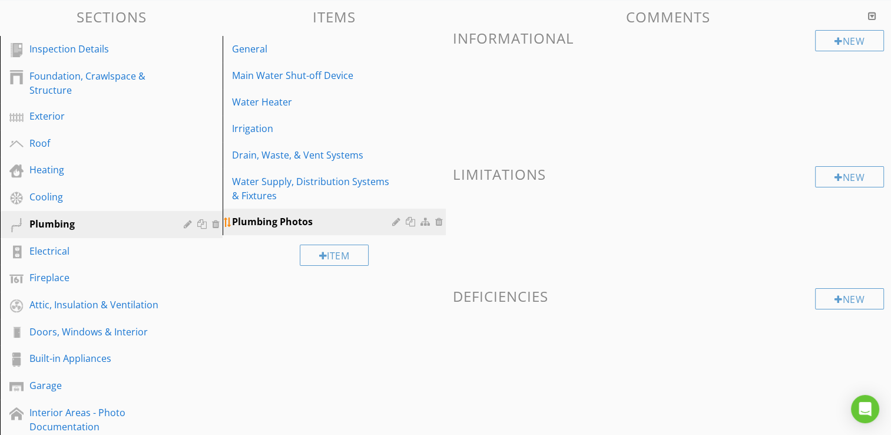
click at [337, 222] on div "Plumbing Photos" at bounding box center [313, 221] width 163 height 14
click at [862, 41] on div "New" at bounding box center [849, 40] width 69 height 21
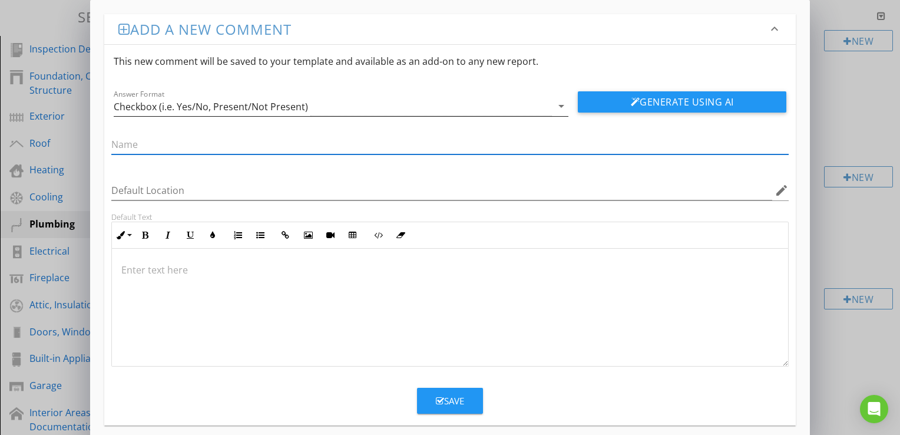
click at [559, 109] on icon "arrow_drop_down" at bounding box center [561, 106] width 14 height 14
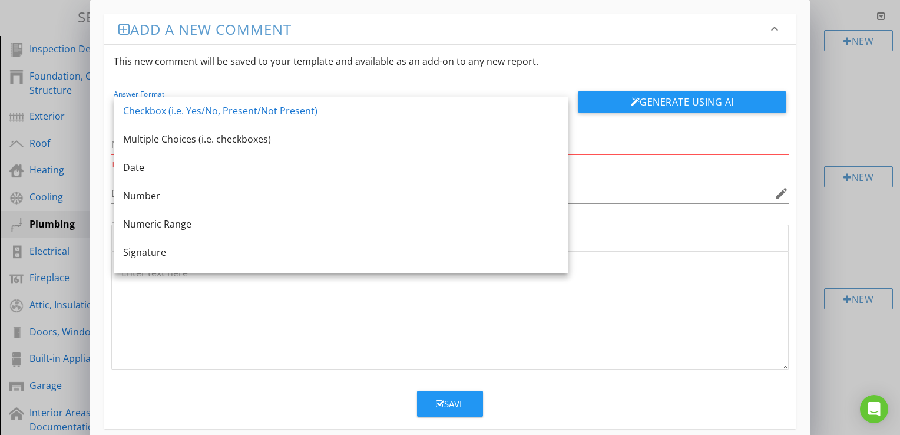
click at [641, 289] on div at bounding box center [450, 311] width 676 height 118
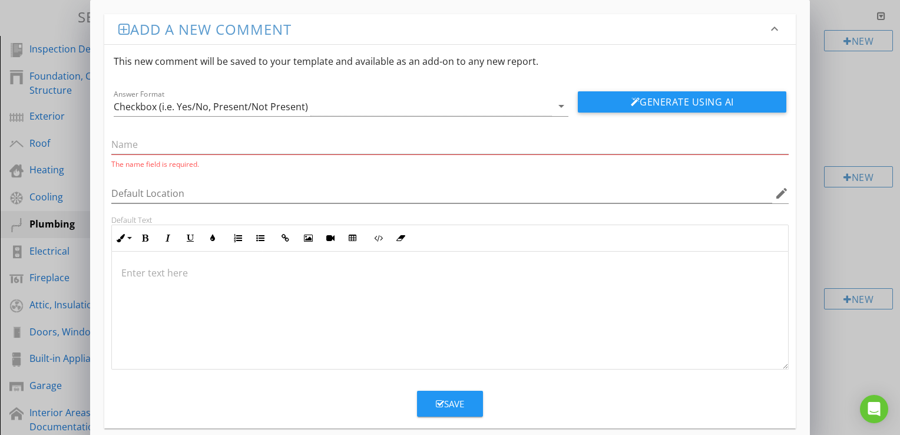
click at [363, 134] on div "The name field is required." at bounding box center [449, 148] width 677 height 41
click at [362, 138] on input "text" at bounding box center [449, 144] width 677 height 19
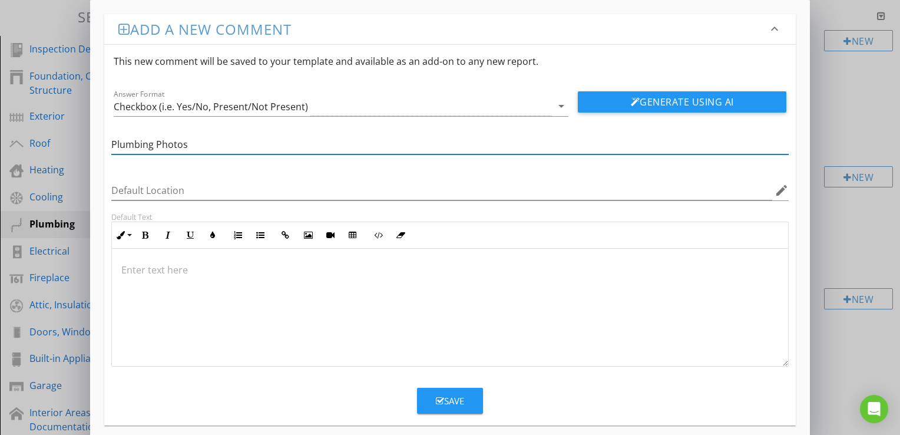
type input "Plumbing Photos"
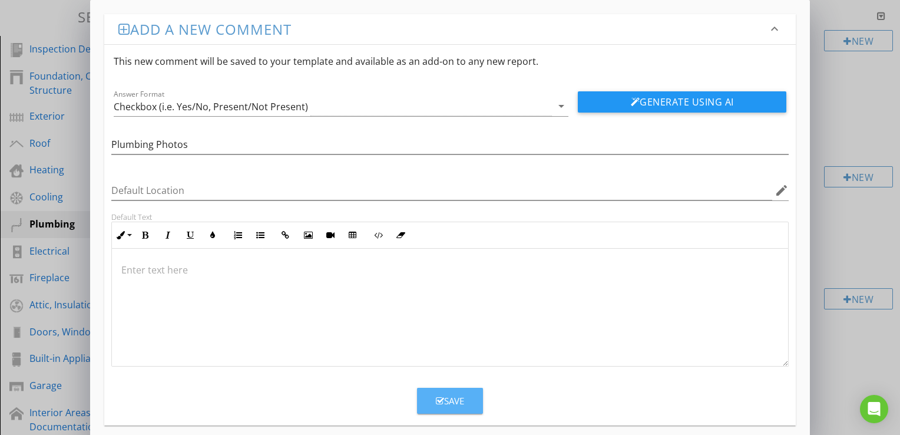
click at [444, 397] on div "Save" at bounding box center [450, 401] width 28 height 14
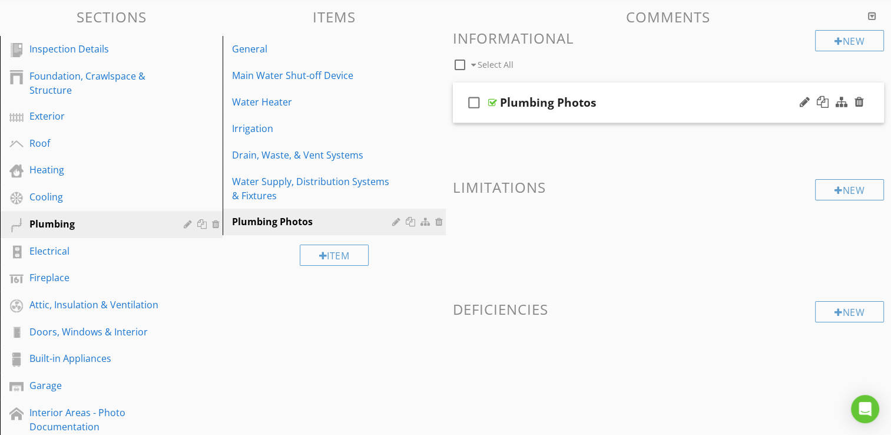
click at [615, 98] on div "Plumbing Photos" at bounding box center [653, 102] width 306 height 14
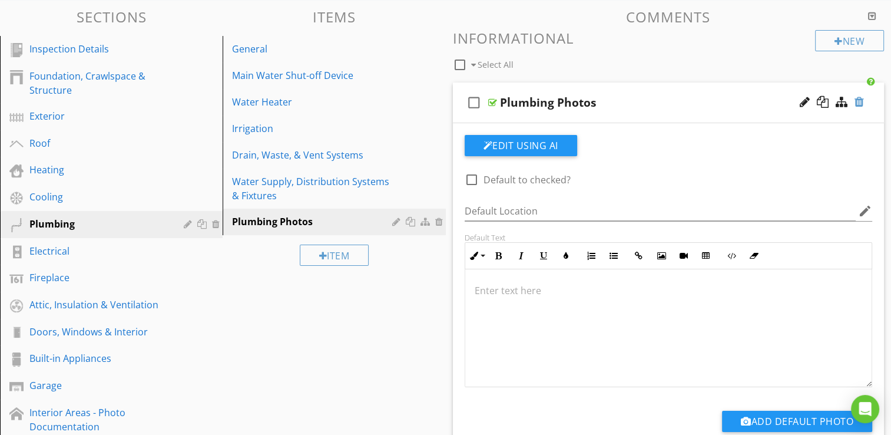
click at [863, 100] on div at bounding box center [859, 102] width 9 height 12
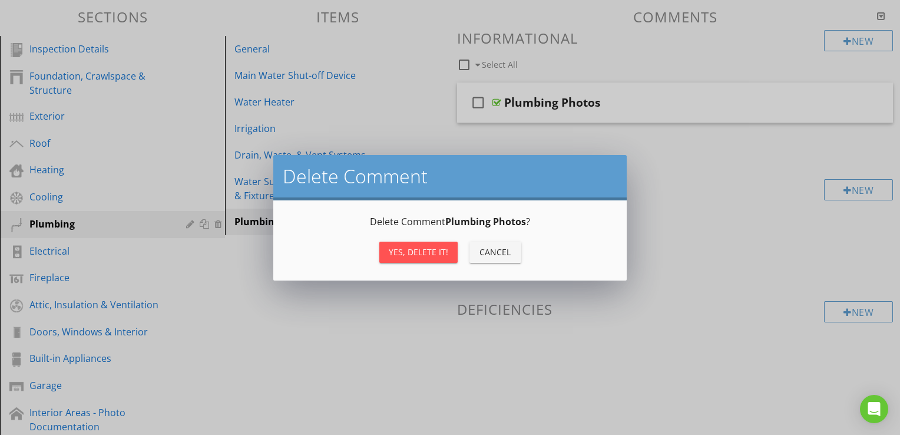
click at [427, 257] on div "Yes, Delete it!" at bounding box center [418, 252] width 59 height 12
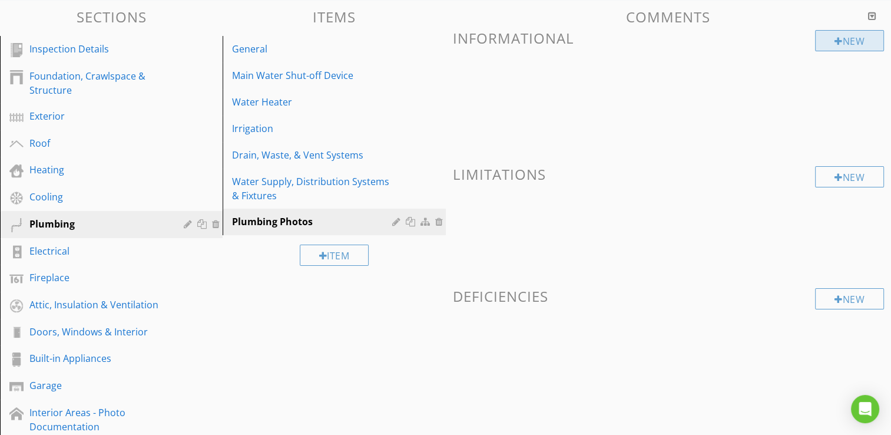
click at [861, 43] on div "New" at bounding box center [849, 40] width 69 height 21
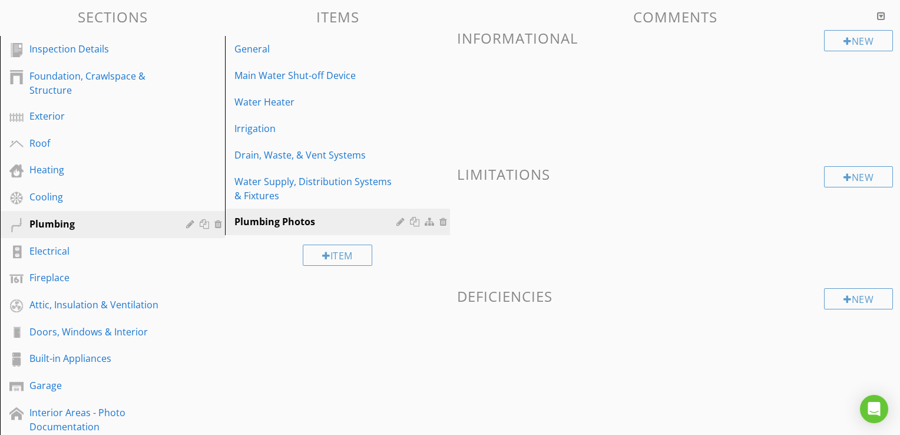
click at [823, 124] on div at bounding box center [450, 217] width 900 height 435
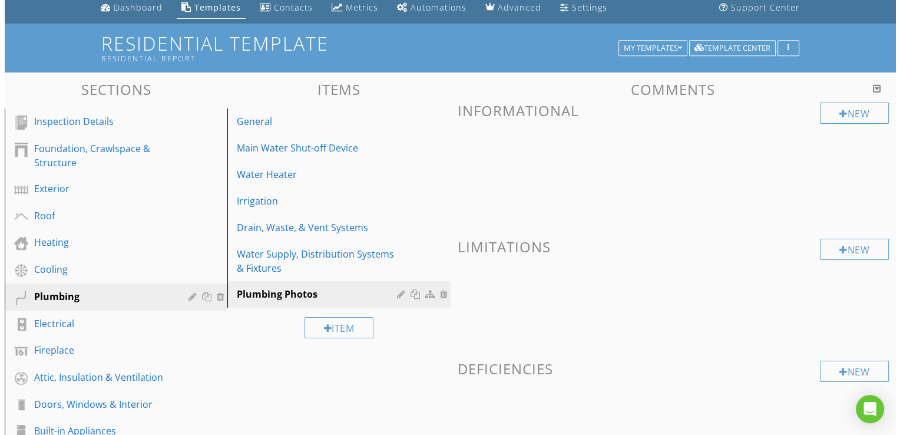
scroll to position [59, 0]
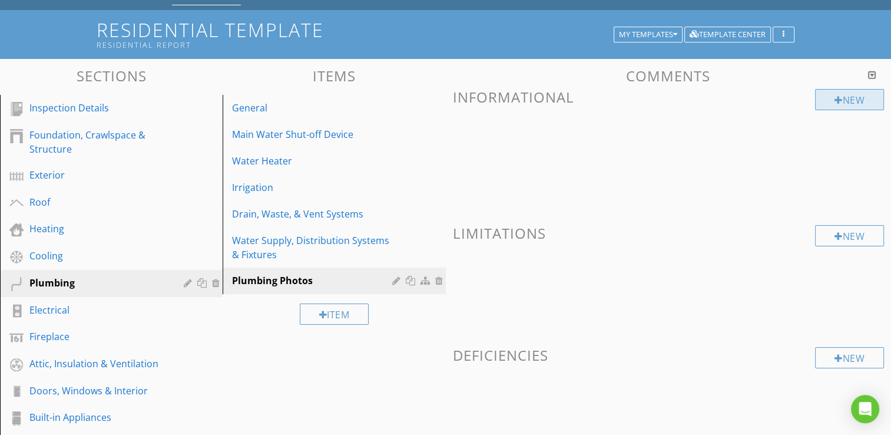
click at [848, 102] on div "New" at bounding box center [849, 99] width 69 height 21
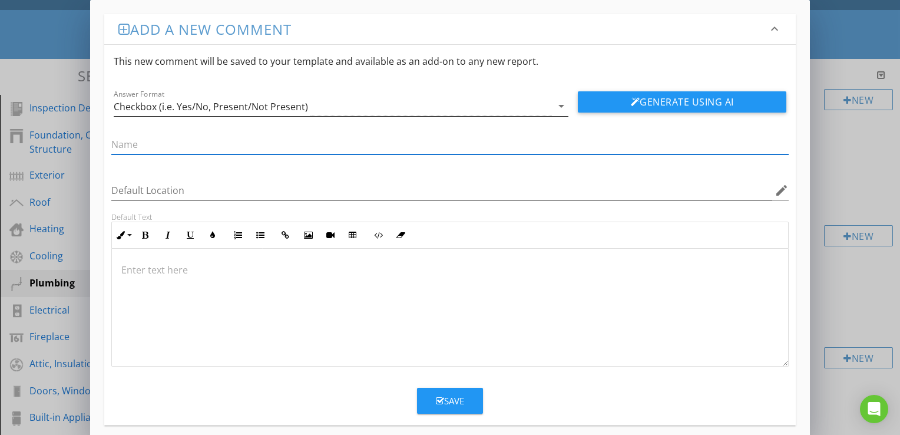
click at [555, 110] on icon "arrow_drop_down" at bounding box center [561, 106] width 14 height 14
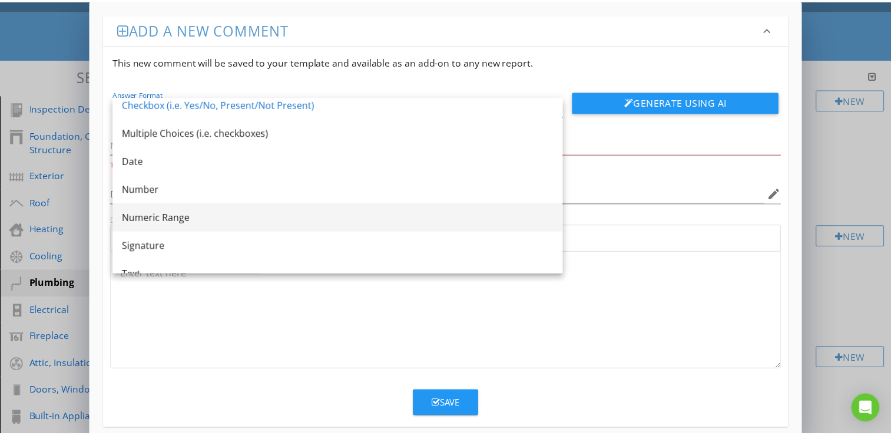
scroll to position [0, 0]
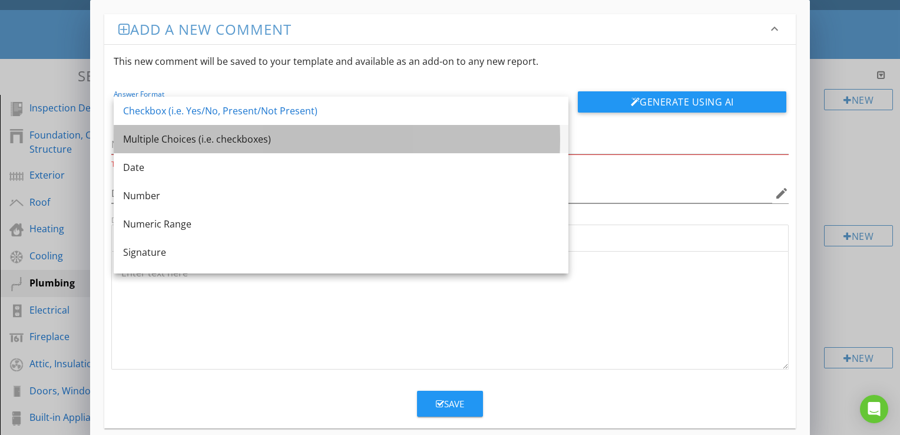
click at [181, 140] on div "Multiple Choices (i.e. checkboxes)" at bounding box center [341, 139] width 436 height 14
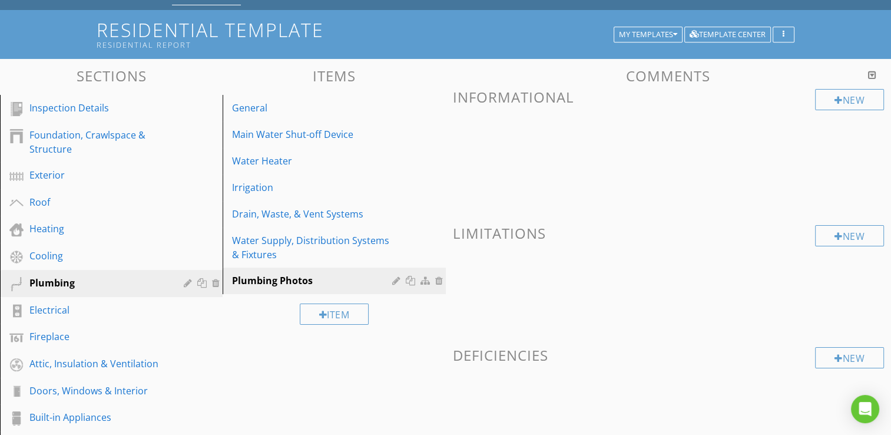
click at [838, 185] on div at bounding box center [445, 217] width 891 height 435
click at [250, 190] on div "Irrigation" at bounding box center [313, 187] width 163 height 14
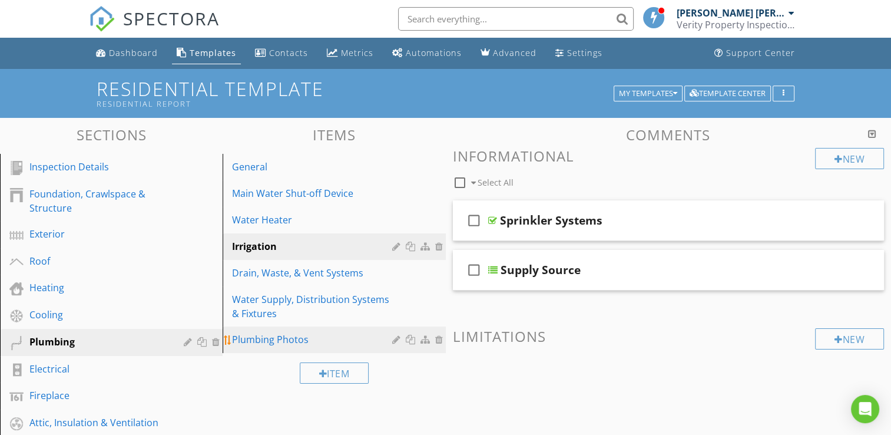
click at [280, 340] on div "Plumbing Photos" at bounding box center [313, 339] width 163 height 14
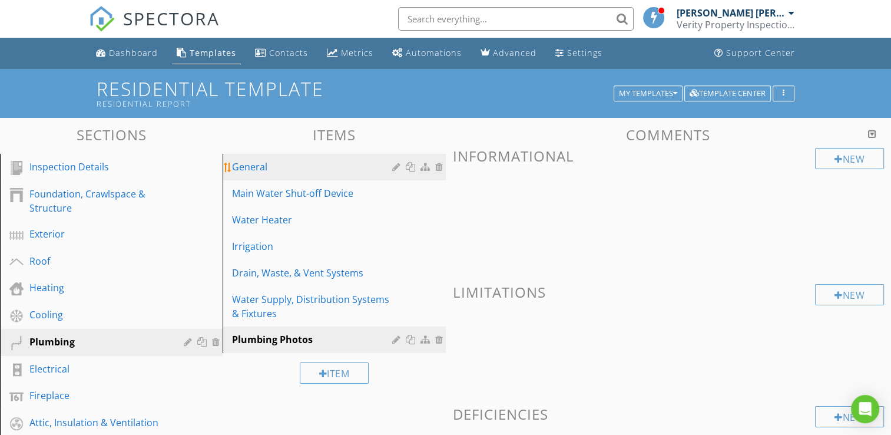
click at [263, 164] on div "General" at bounding box center [313, 167] width 163 height 14
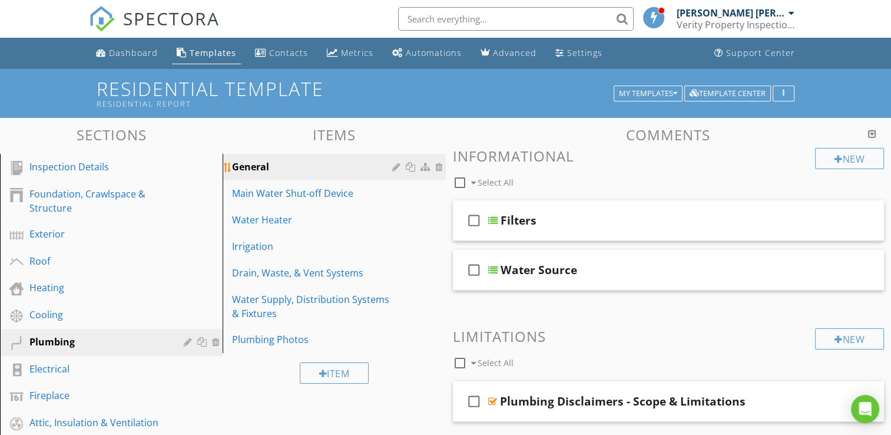
click at [279, 162] on div "General" at bounding box center [313, 167] width 163 height 14
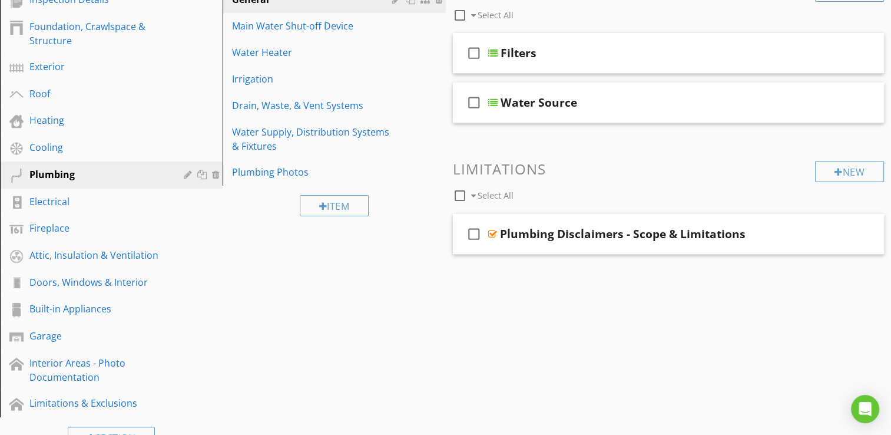
scroll to position [177, 0]
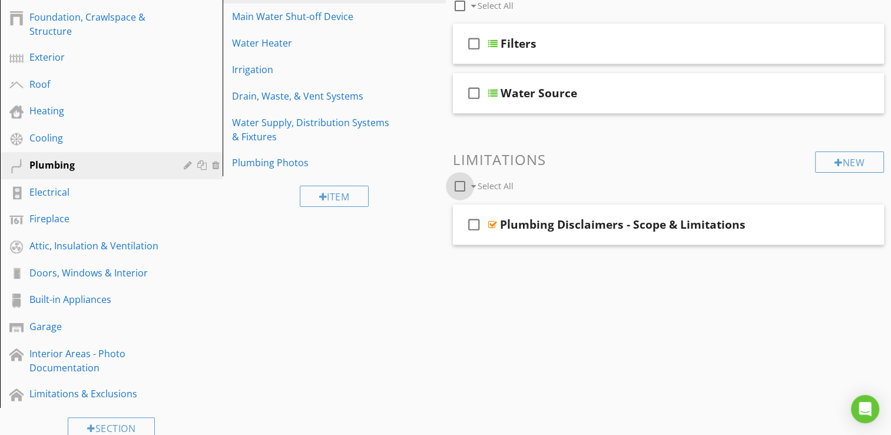
click at [462, 185] on div at bounding box center [460, 186] width 20 height 20
checkbox input "true"
click at [574, 218] on div "Plumbing Disclaimers - Scope & Limitations" at bounding box center [623, 224] width 246 height 14
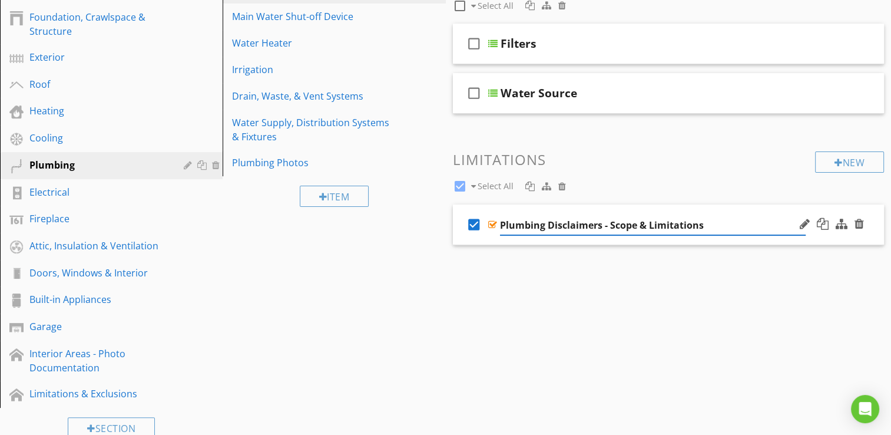
click at [750, 264] on div "Comments New Informational check_box_outline_blank Select All check_box_outline…" at bounding box center [669, 125] width 446 height 350
click at [759, 209] on div "check_box Plumbing Disclaimers - Scope & Limitations" at bounding box center [669, 224] width 432 height 41
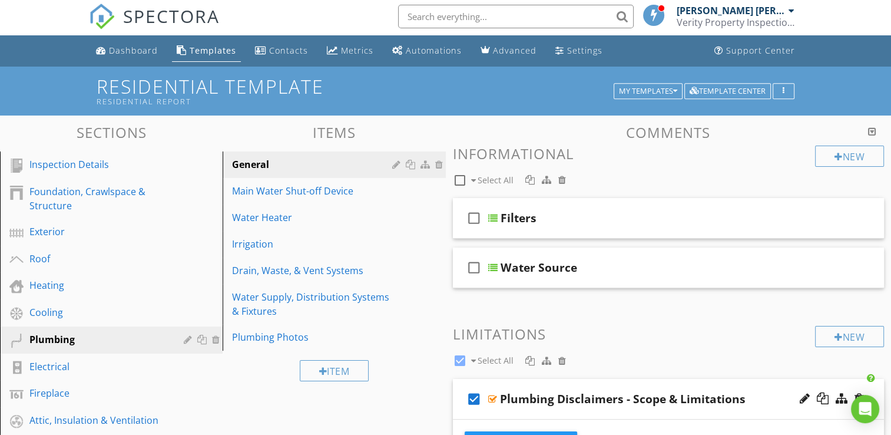
scroll to position [0, 0]
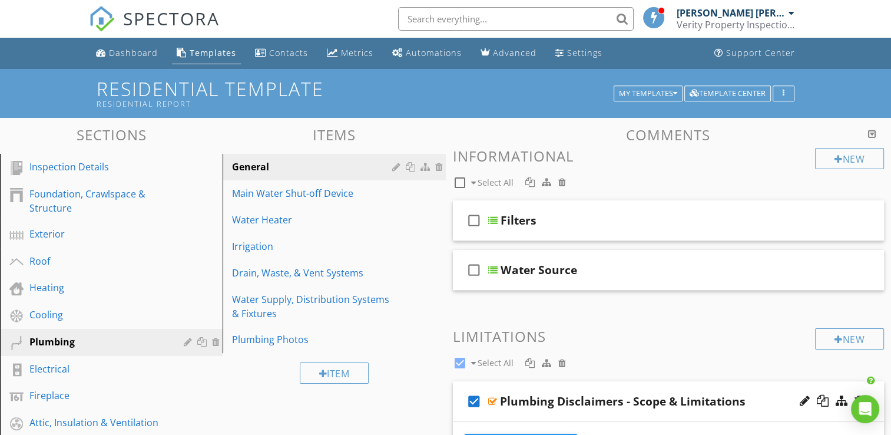
click at [872, 131] on div at bounding box center [872, 133] width 8 height 9
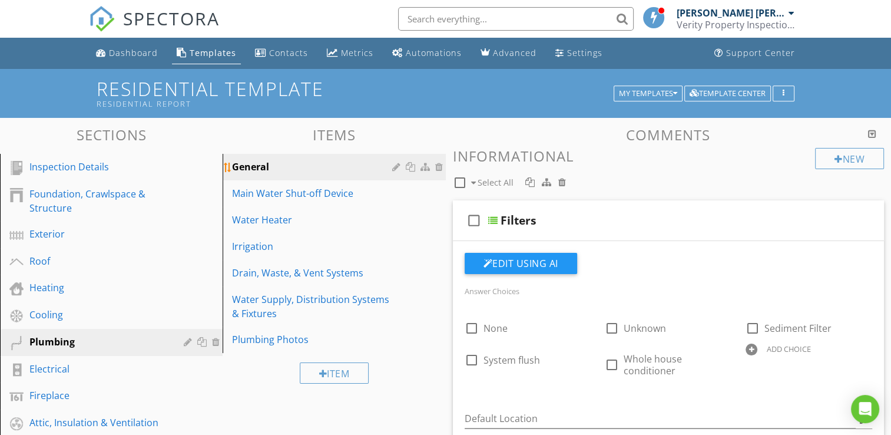
click at [266, 170] on div "General" at bounding box center [313, 167] width 163 height 14
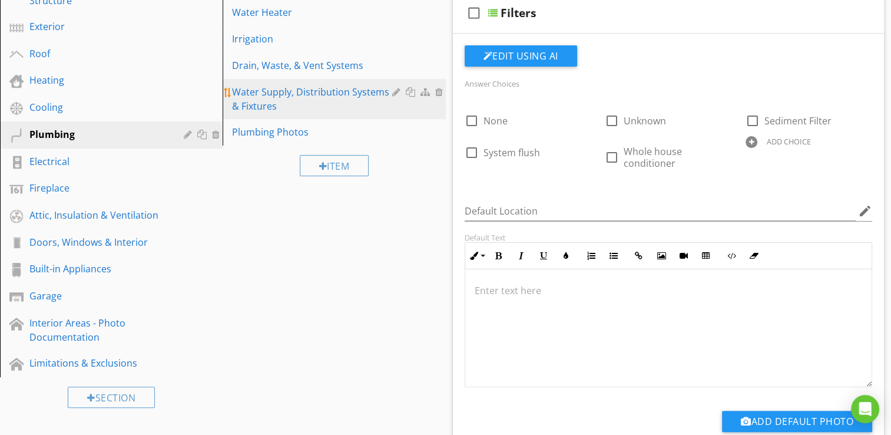
scroll to position [118, 0]
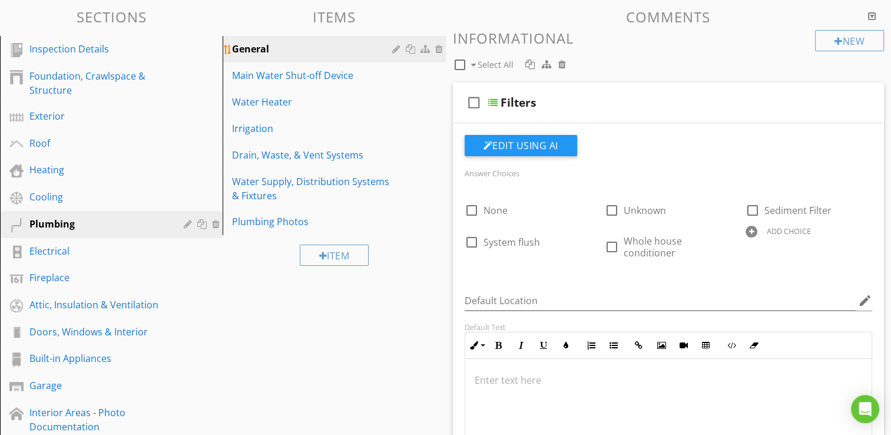
click at [277, 49] on div "General" at bounding box center [313, 49] width 163 height 14
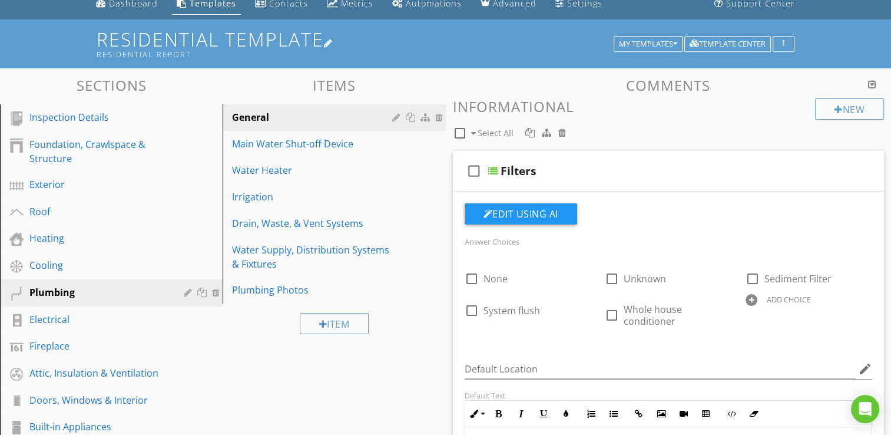
scroll to position [0, 0]
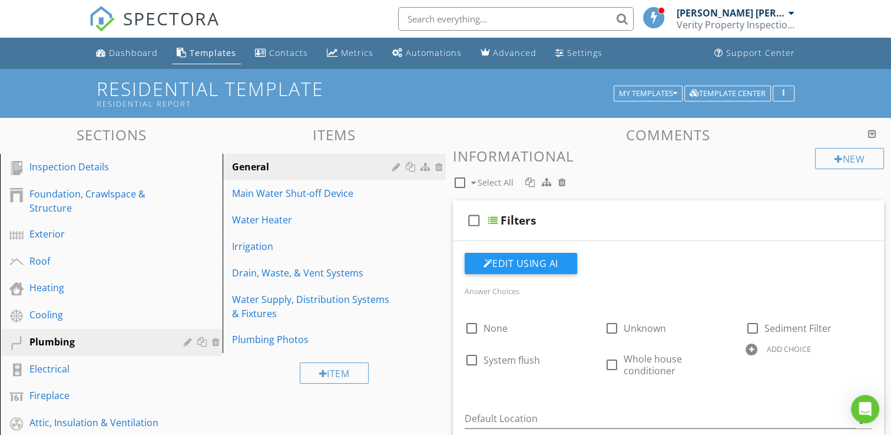
click at [872, 134] on div at bounding box center [872, 133] width 8 height 9
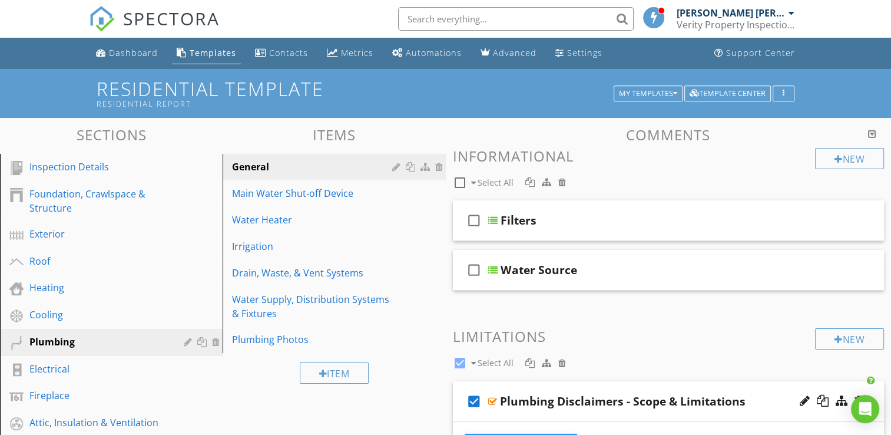
click at [872, 134] on div at bounding box center [872, 133] width 8 height 9
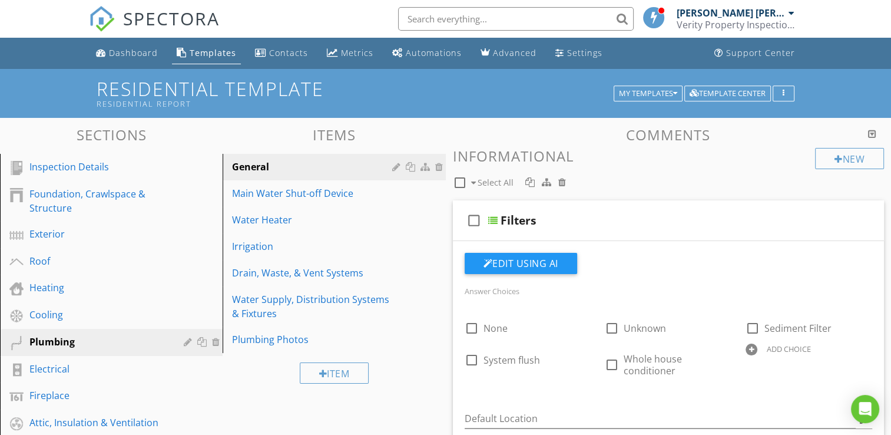
click at [872, 134] on div at bounding box center [872, 133] width 8 height 9
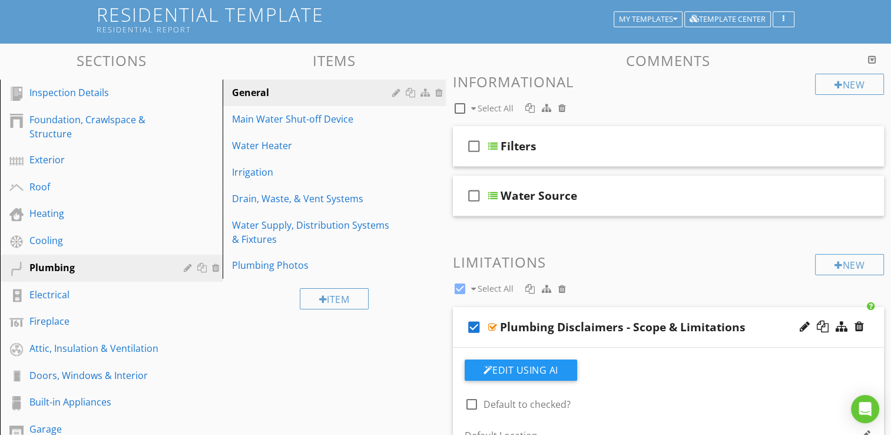
scroll to position [236, 0]
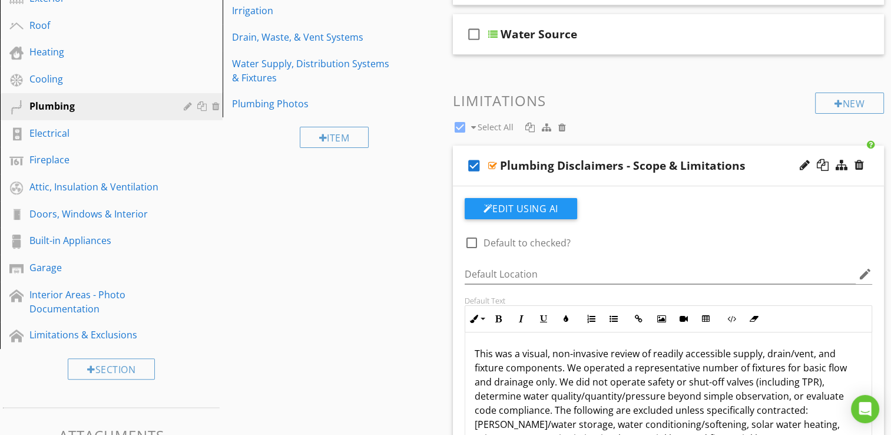
click at [471, 243] on div at bounding box center [472, 243] width 20 height 20
checkbox input "true"
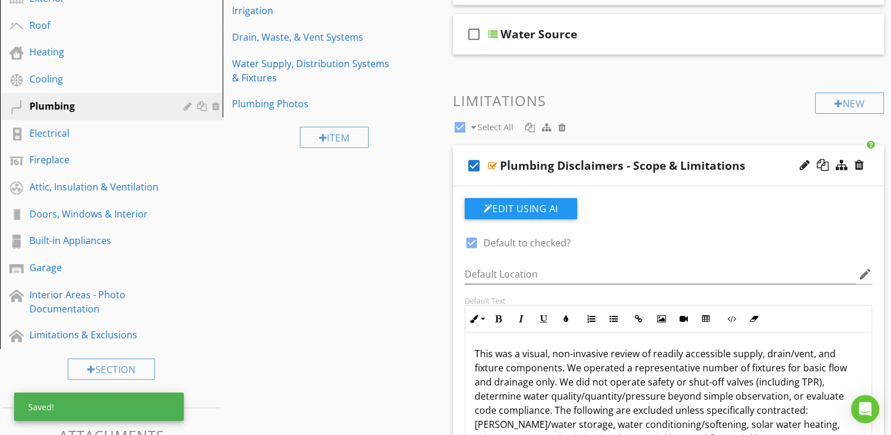
click at [433, 249] on div "Sections Inspection Details Foundation, Crawlspace & Structure Exterior Roof He…" at bounding box center [445, 229] width 891 height 694
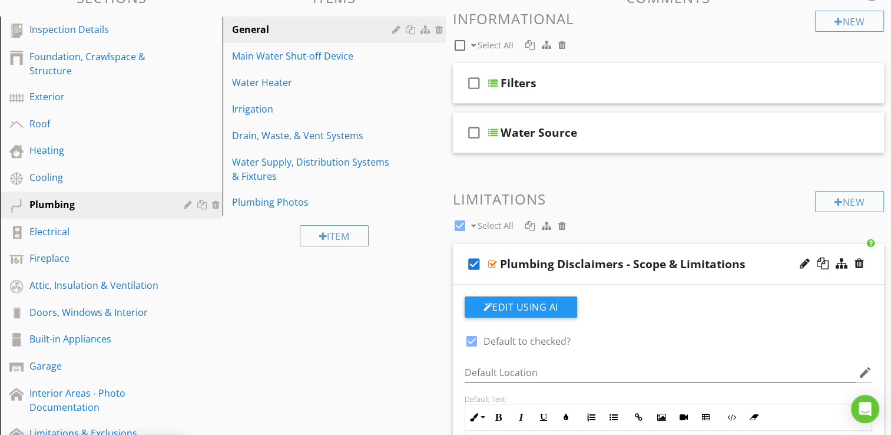
scroll to position [118, 0]
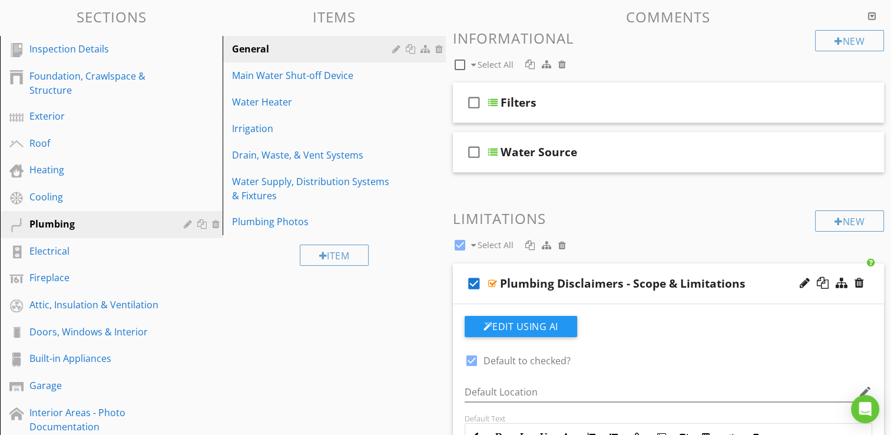
click at [695, 266] on div "check_box Plumbing Disclaimers - Scope & Limitations" at bounding box center [669, 283] width 432 height 41
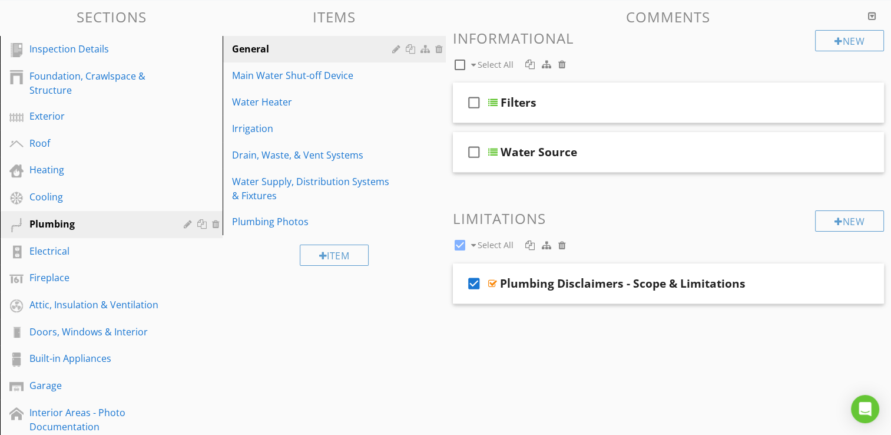
click at [423, 292] on div "Sections Inspection Details Foundation, Crawlspace & Structure Exterior Roof He…" at bounding box center [445, 305] width 891 height 611
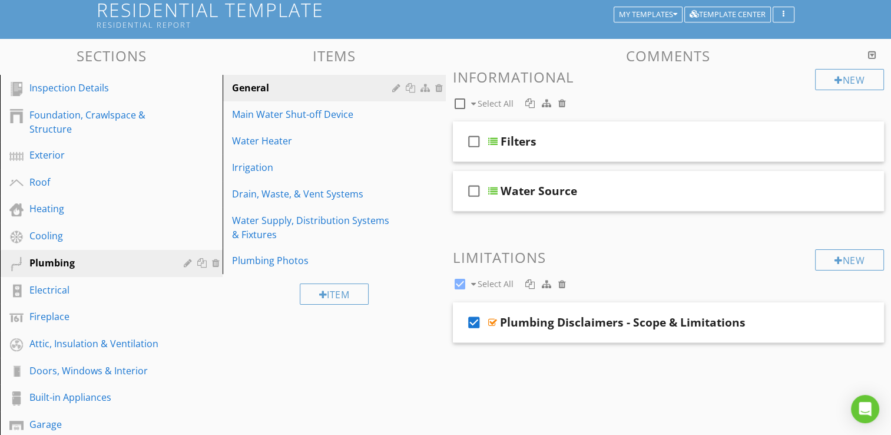
scroll to position [59, 0]
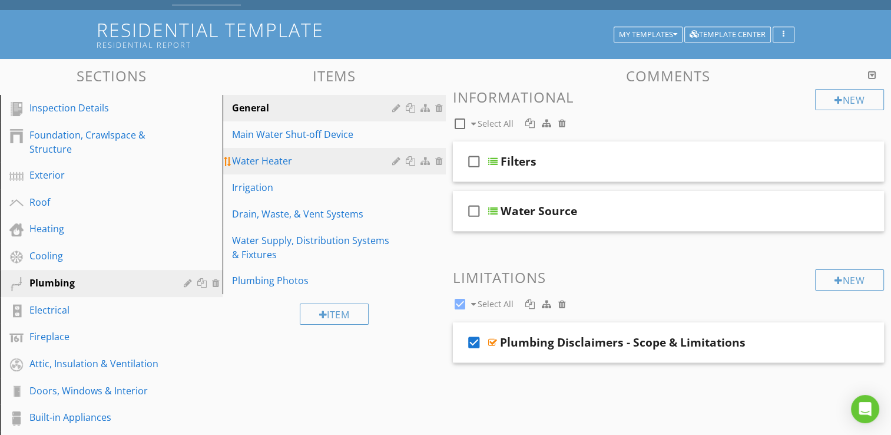
click at [267, 157] on div "Water Heater" at bounding box center [313, 161] width 163 height 14
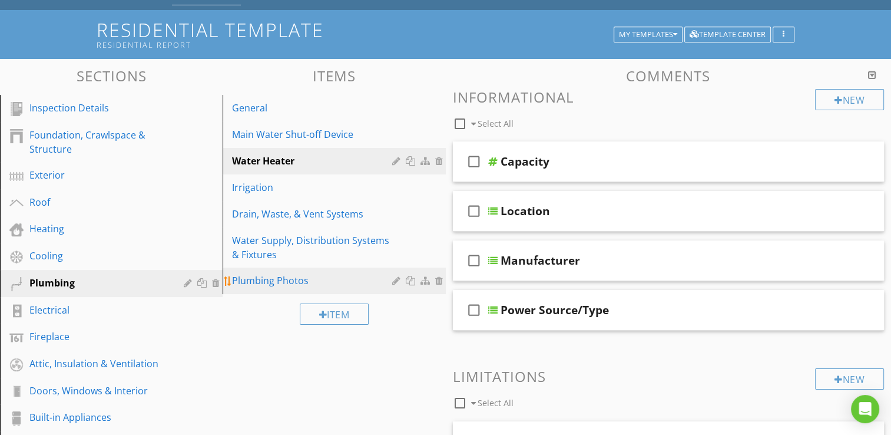
click at [295, 286] on div "Plumbing Photos" at bounding box center [313, 280] width 163 height 14
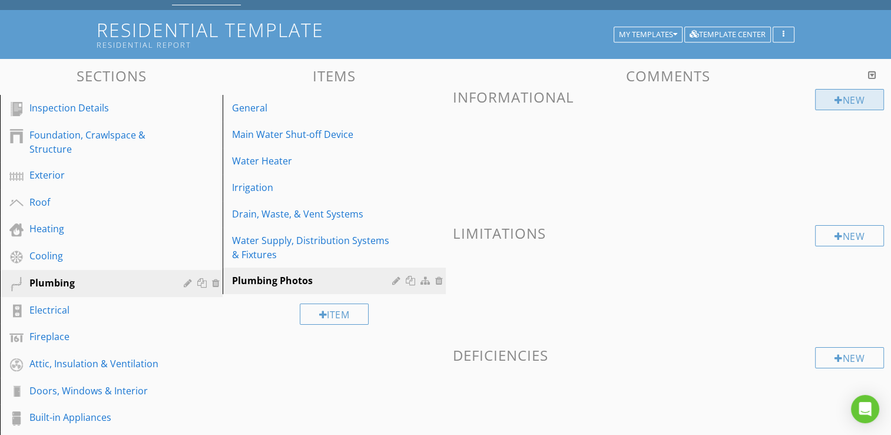
click at [841, 100] on div "New" at bounding box center [849, 99] width 69 height 21
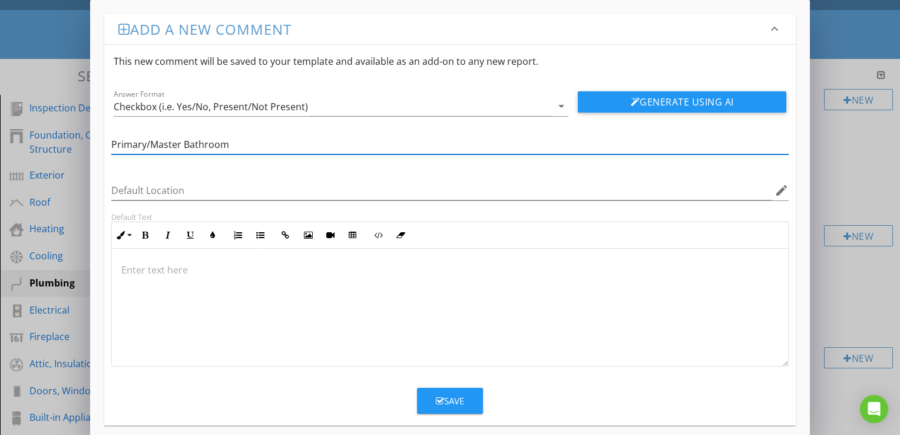
type input "Primary/Master Bathroom"
click at [464, 404] on div "Save" at bounding box center [450, 401] width 28 height 14
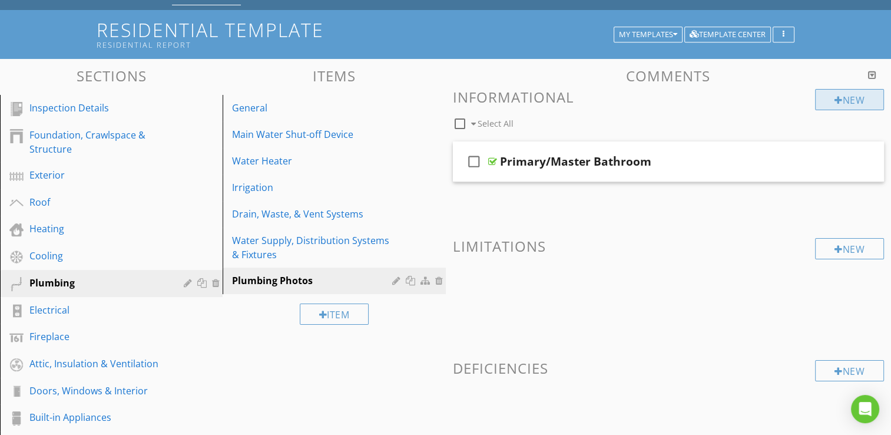
click at [851, 104] on div "New" at bounding box center [849, 99] width 69 height 21
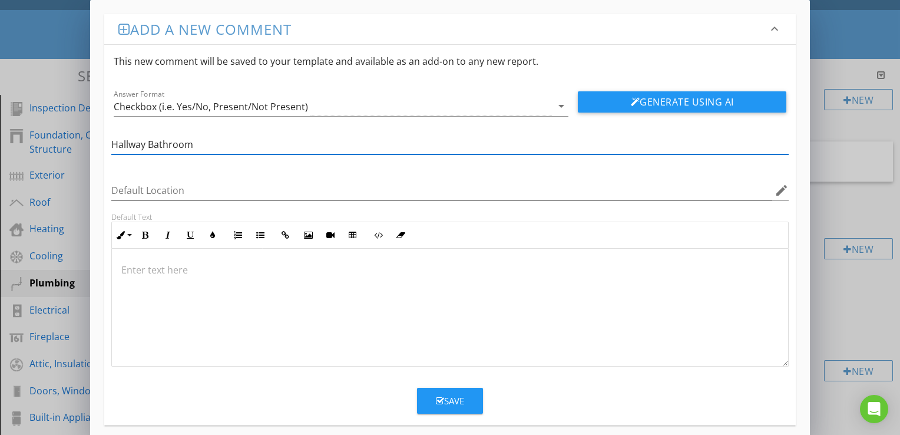
type input "Hallway Bathroom"
click at [458, 404] on div "Save" at bounding box center [450, 401] width 28 height 14
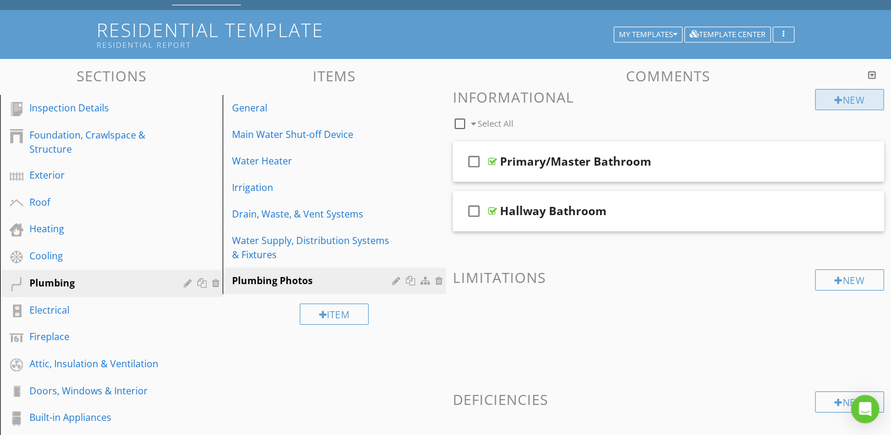
click at [857, 100] on div "New" at bounding box center [849, 99] width 69 height 21
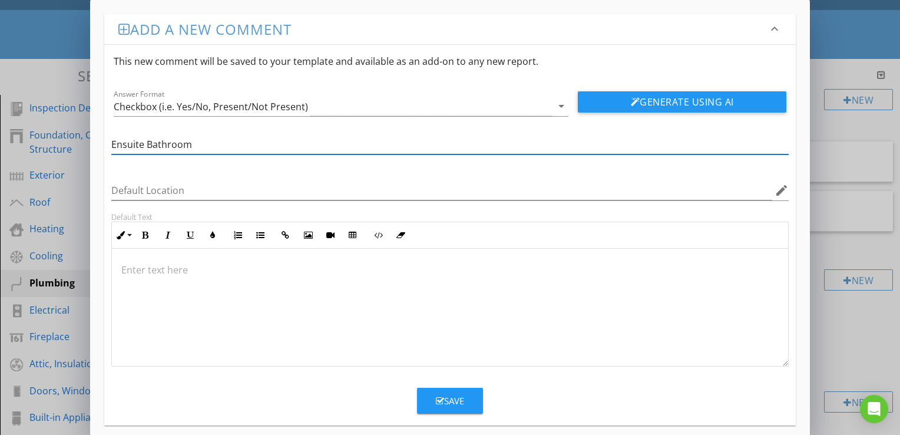
type input "Ensuite Bathroom"
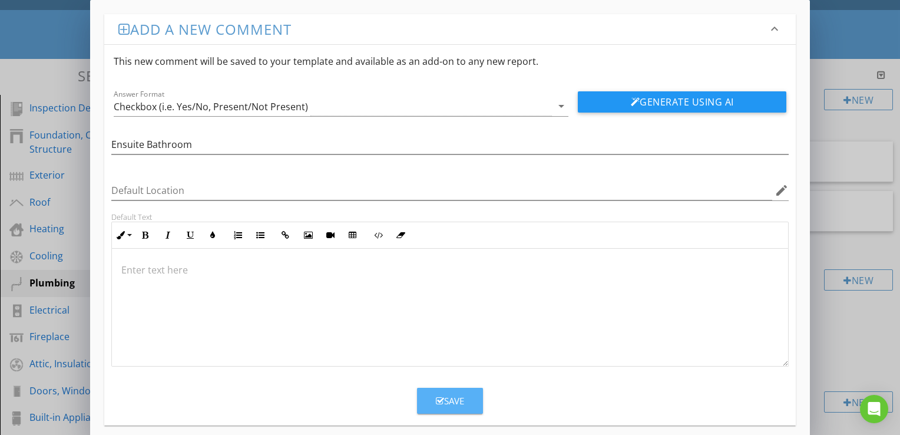
click at [471, 399] on button "Save" at bounding box center [450, 401] width 66 height 26
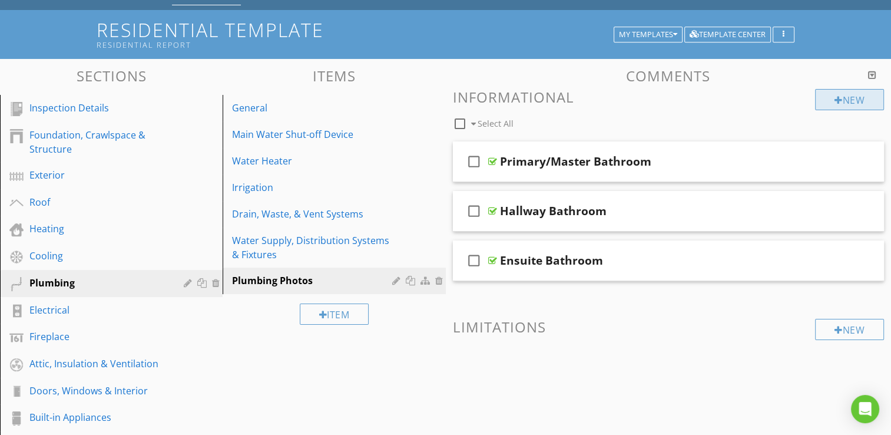
click at [864, 95] on div "New" at bounding box center [849, 99] width 69 height 21
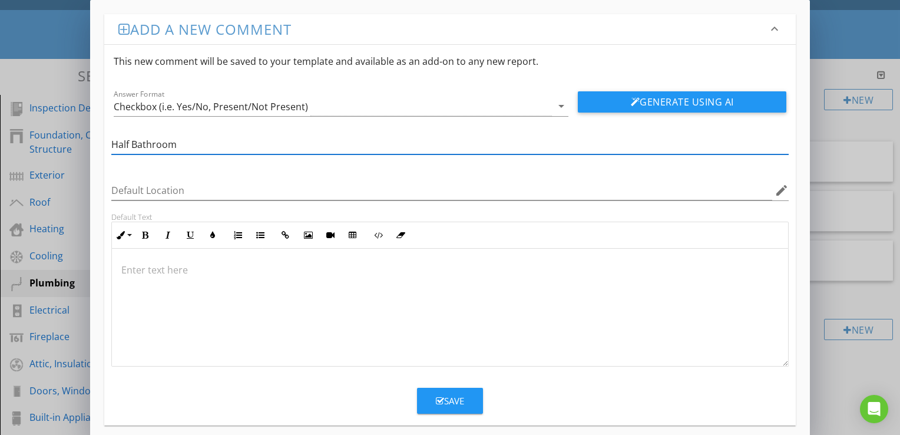
type input "Half Bathroom"
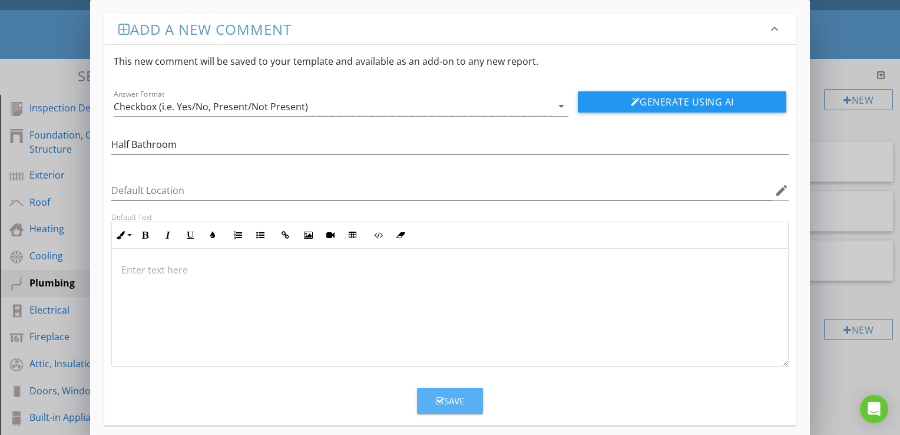
click at [457, 394] on div "Save" at bounding box center [450, 401] width 28 height 14
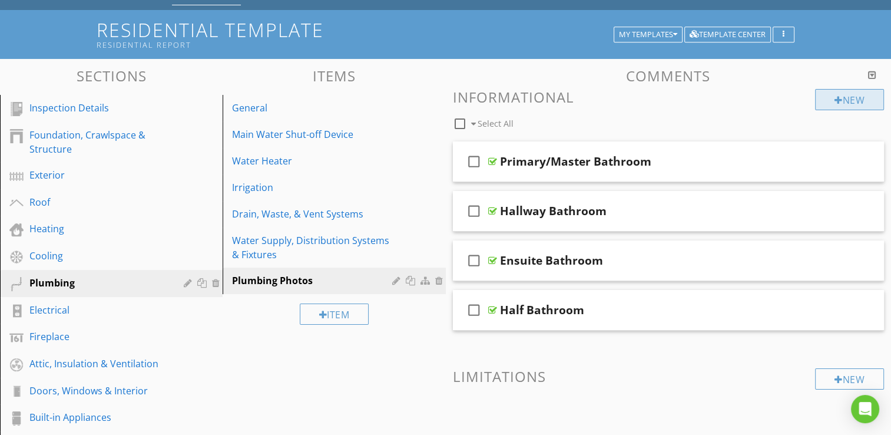
click at [859, 105] on div "New" at bounding box center [849, 99] width 69 height 21
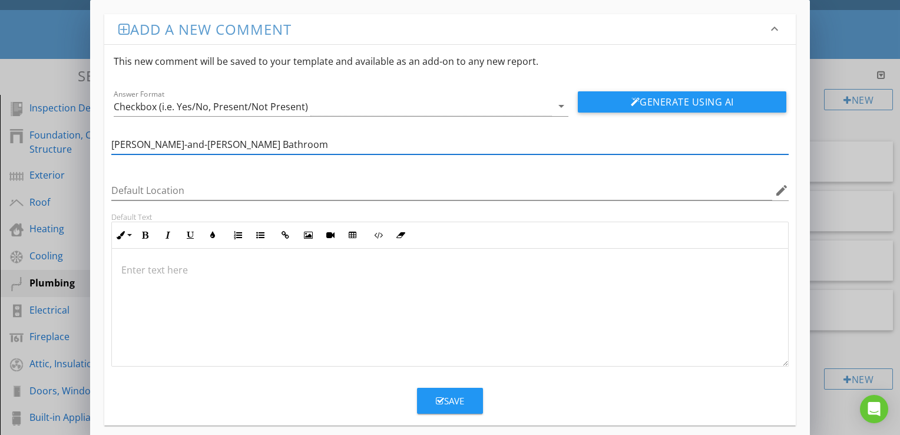
type input "Jack-and-Jill Bathroom"
click at [445, 404] on div "Save" at bounding box center [450, 401] width 28 height 14
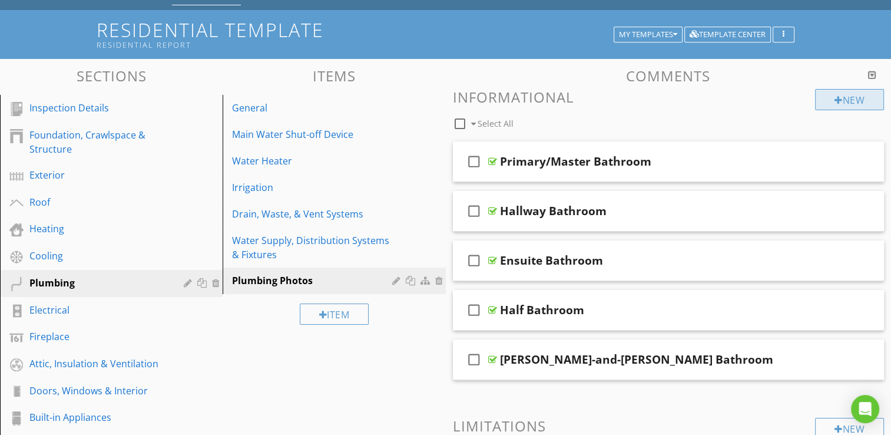
click at [839, 102] on div at bounding box center [839, 99] width 8 height 9
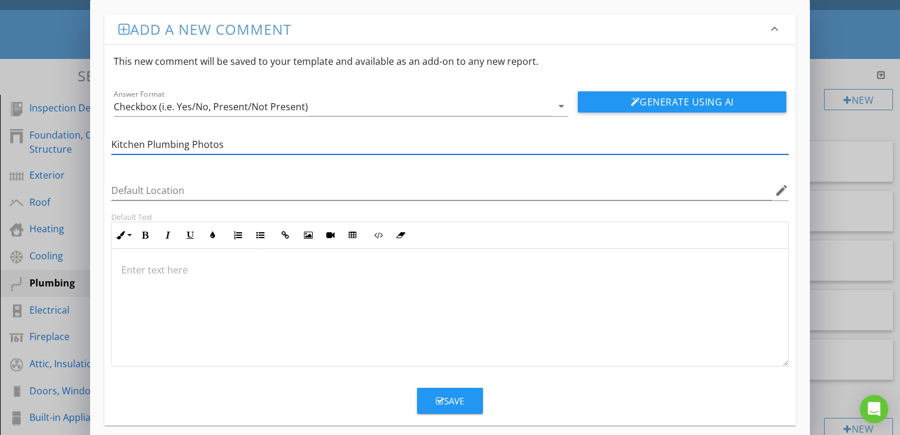
type input "Kitchen Plumbing Photos"
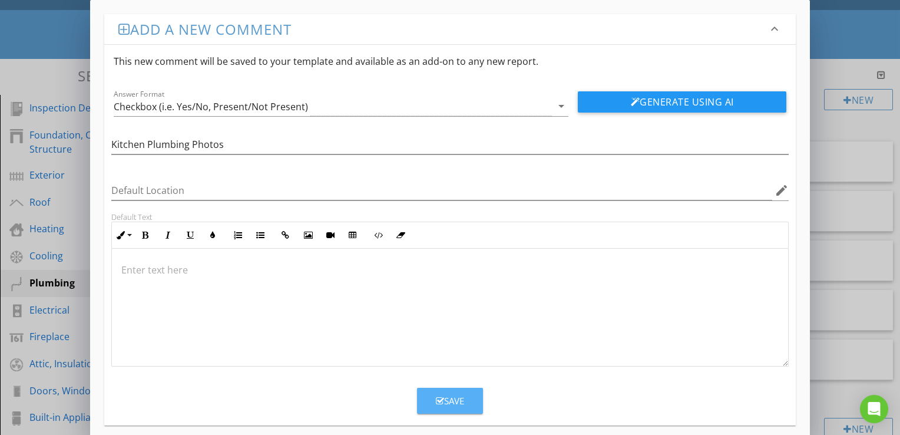
click at [457, 409] on button "Save" at bounding box center [450, 401] width 66 height 26
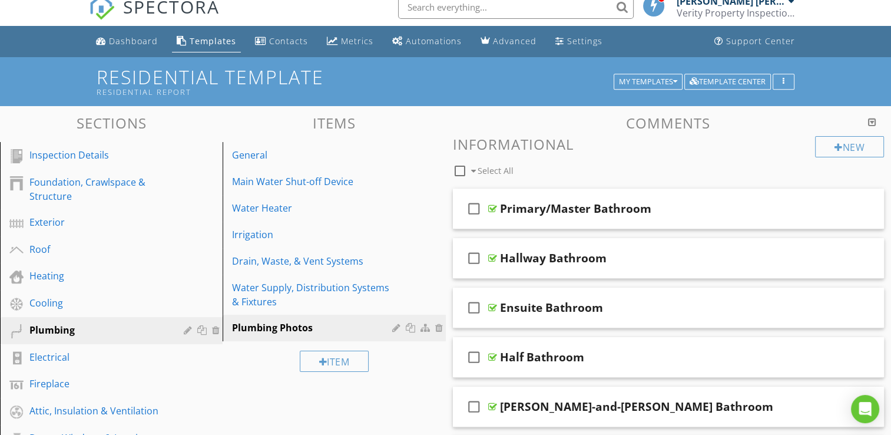
scroll to position [0, 0]
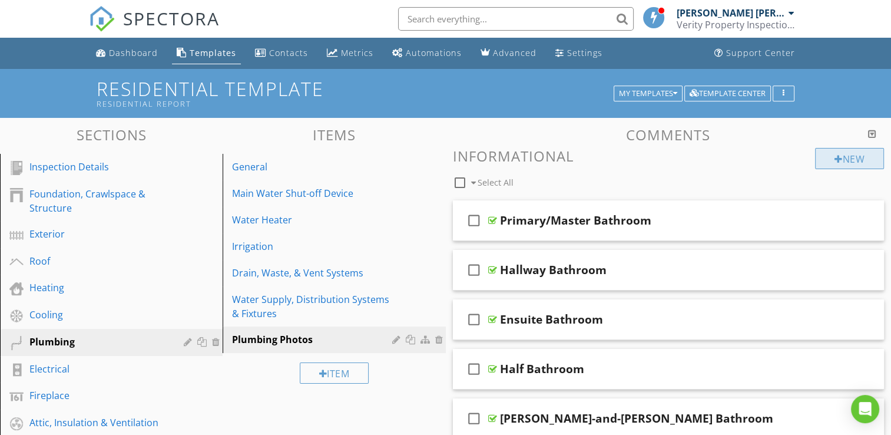
click at [842, 161] on div "New" at bounding box center [849, 158] width 69 height 21
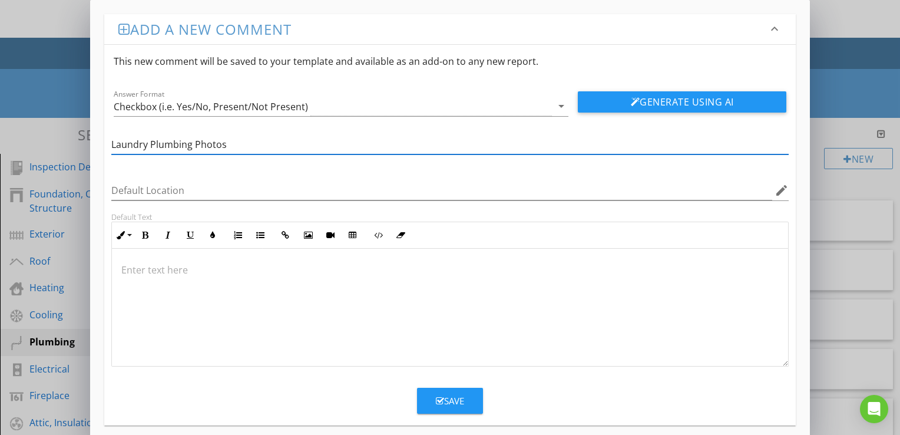
type input "Laundry Plumbing Photos"
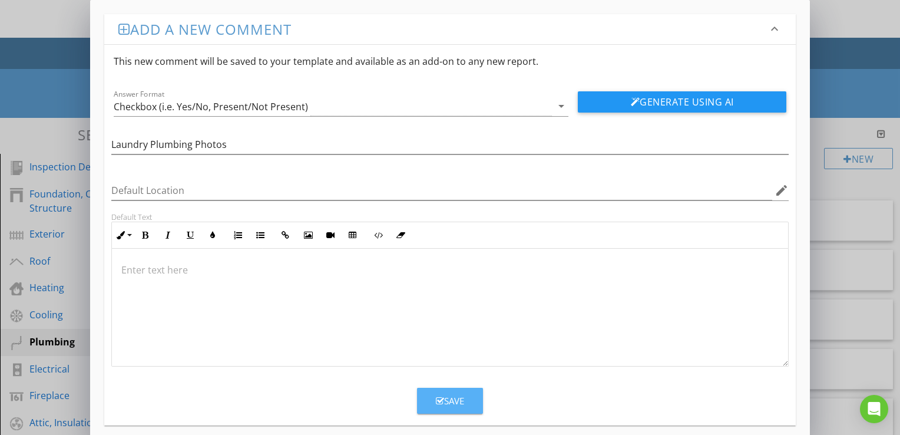
click at [468, 406] on button "Save" at bounding box center [450, 401] width 66 height 26
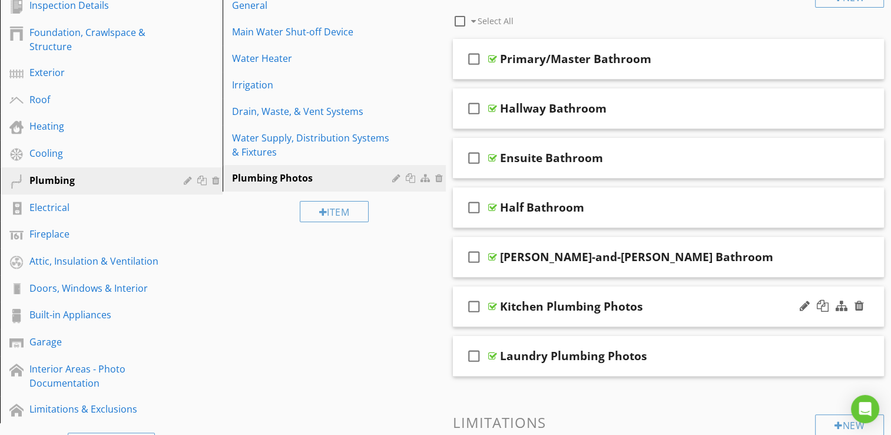
scroll to position [177, 0]
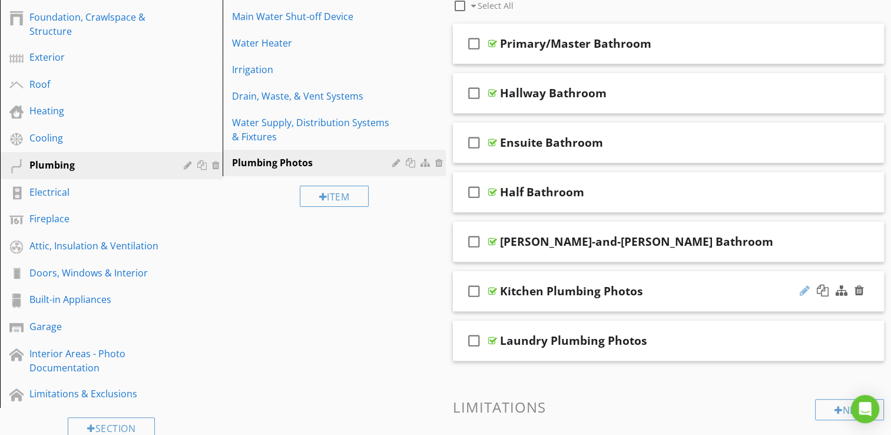
click at [803, 289] on div at bounding box center [805, 291] width 10 height 12
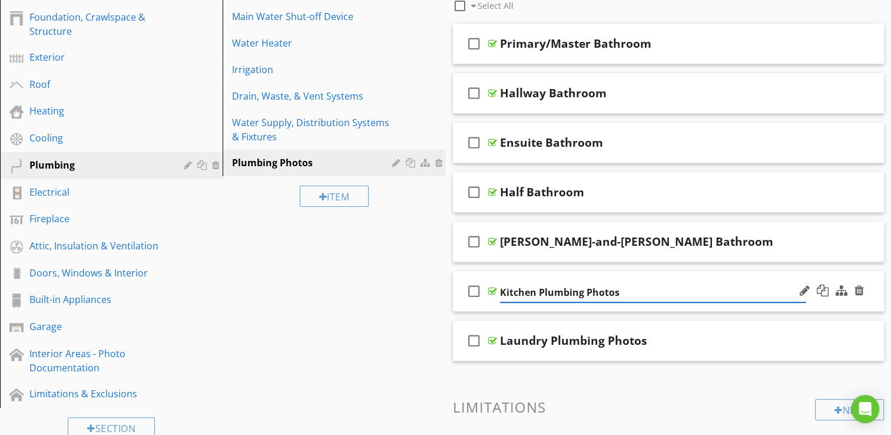
click at [535, 291] on input "Kitchen Plumbing Photos" at bounding box center [653, 292] width 306 height 19
type input "Kitchen/Miscellaneous Plumbing Photos"
click at [349, 345] on div "Sections Inspection Details Foundation, Crawlspace & Structure Exterior Roof He…" at bounding box center [445, 292] width 891 height 702
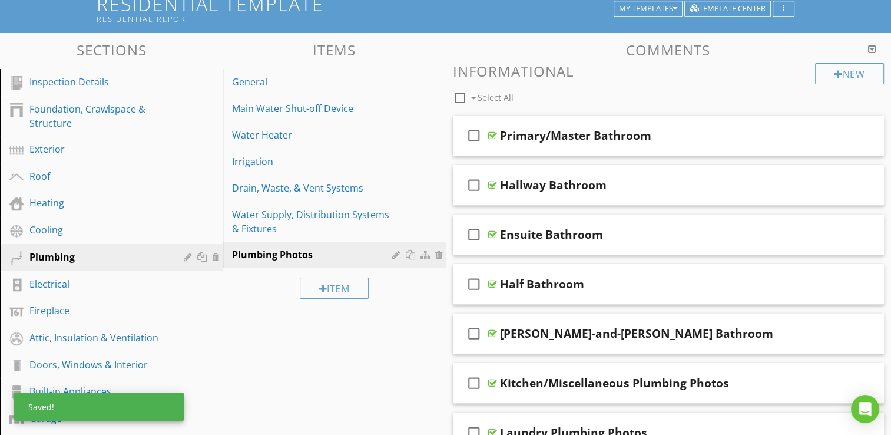
scroll to position [59, 0]
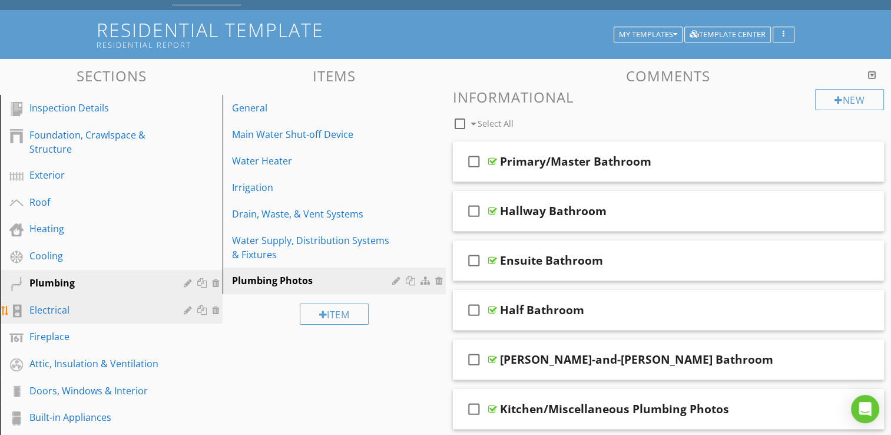
click at [72, 307] on div "Electrical" at bounding box center [97, 310] width 137 height 14
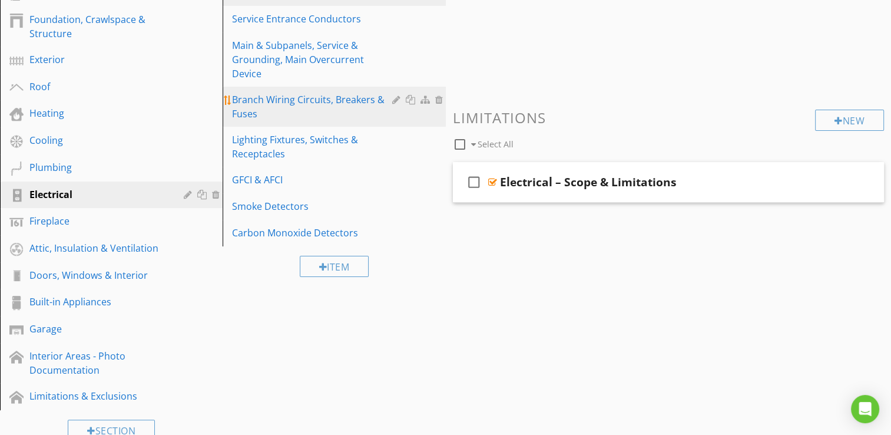
scroll to position [177, 0]
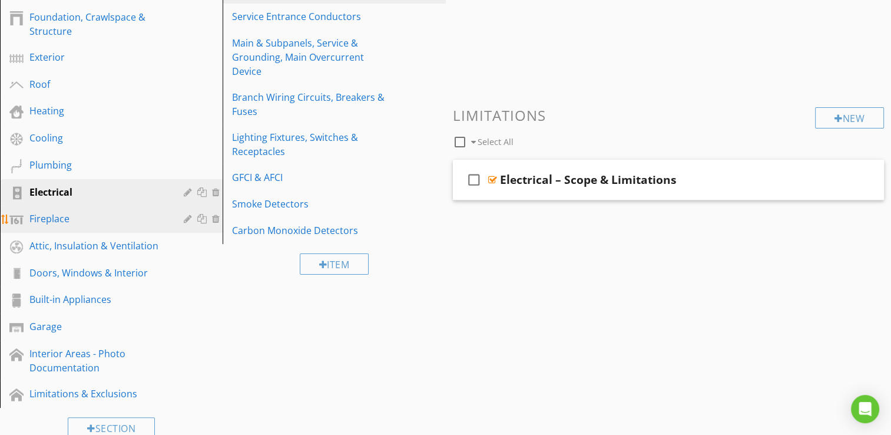
click at [219, 214] on div at bounding box center [217, 218] width 11 height 9
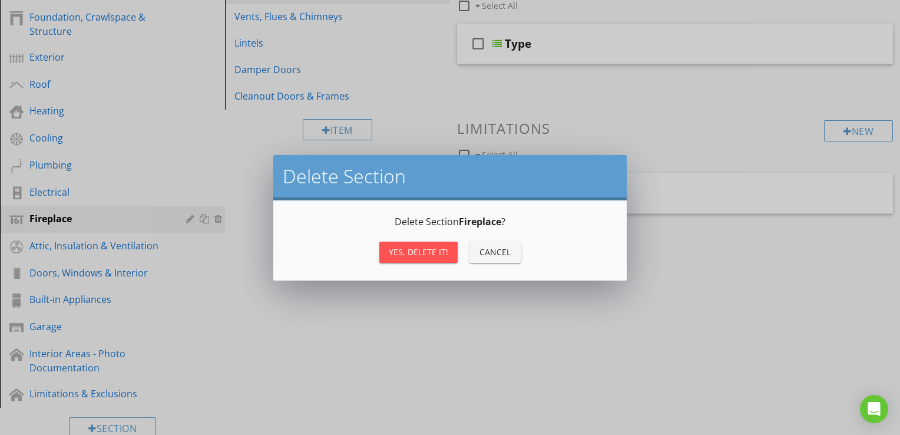
click at [408, 258] on button "Yes, Delete it!" at bounding box center [418, 252] width 78 height 21
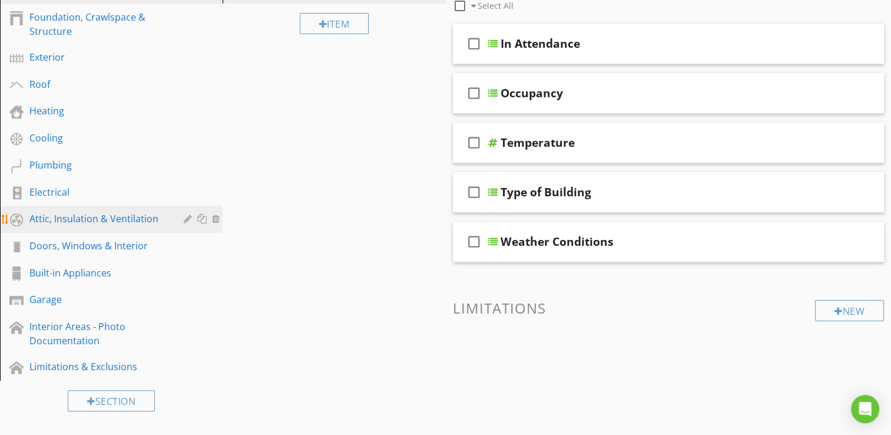
click at [80, 213] on div "Attic, Insulation & Ventilation" at bounding box center [97, 218] width 137 height 14
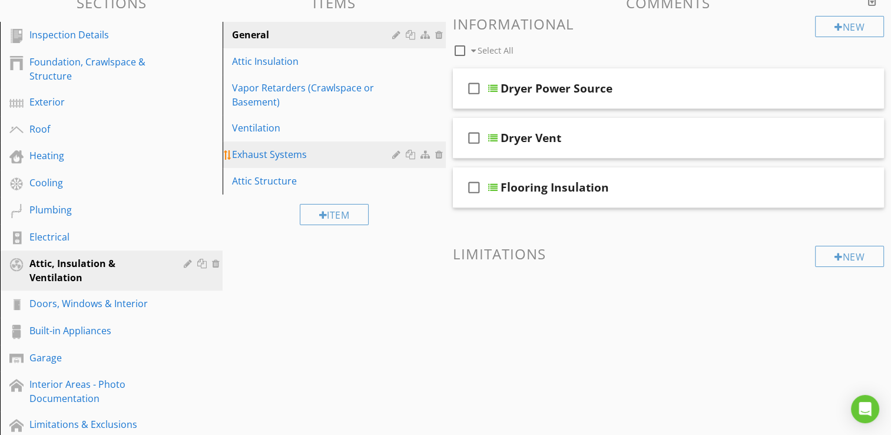
scroll to position [59, 0]
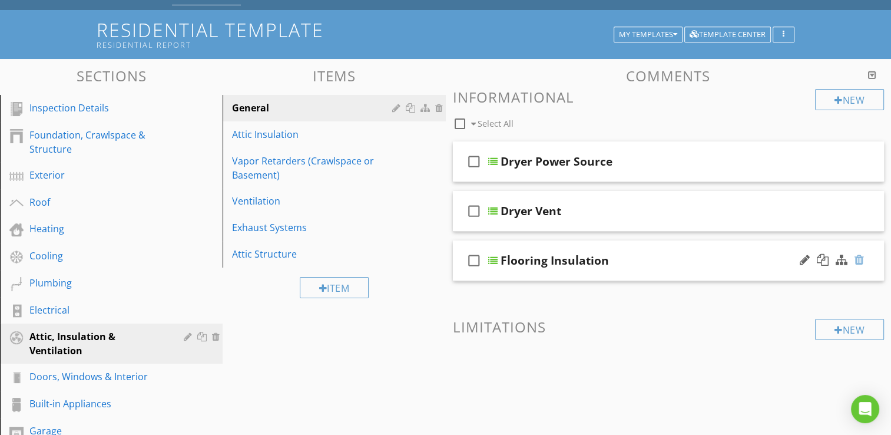
click at [858, 259] on div at bounding box center [859, 260] width 9 height 12
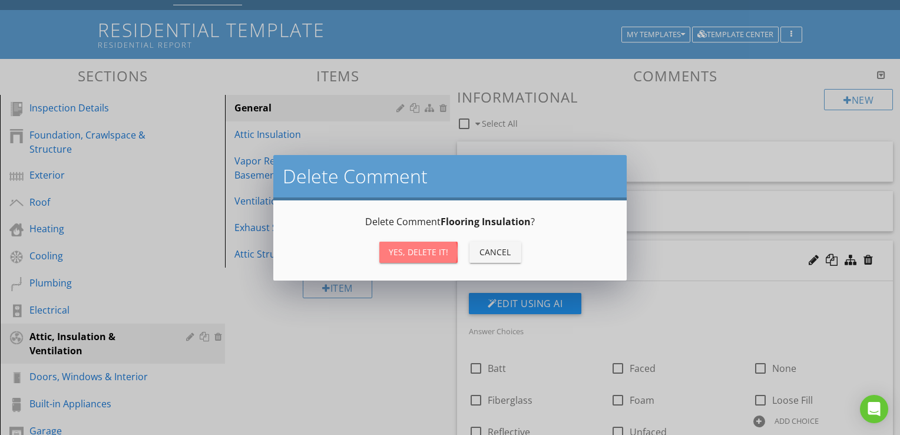
click at [435, 251] on div "Yes, Delete it!" at bounding box center [418, 252] width 59 height 12
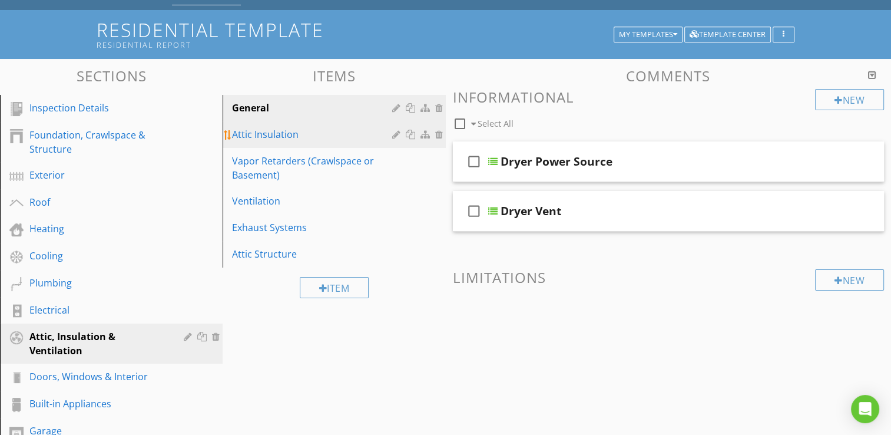
click at [269, 138] on div "Attic Insulation" at bounding box center [313, 134] width 163 height 14
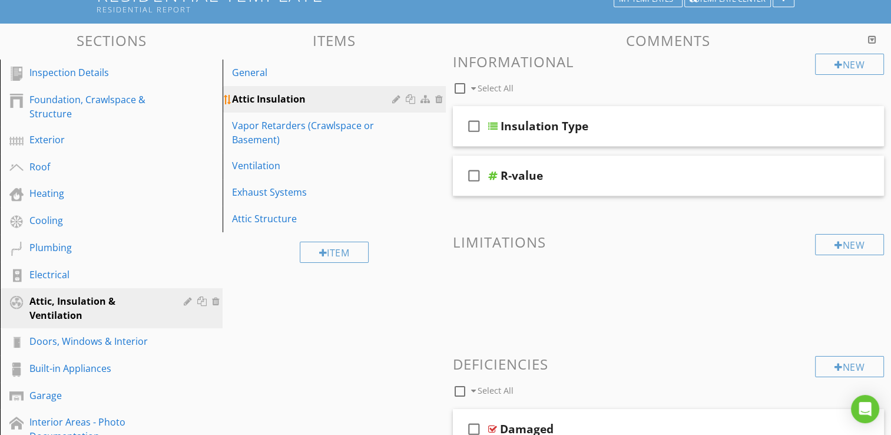
scroll to position [0, 0]
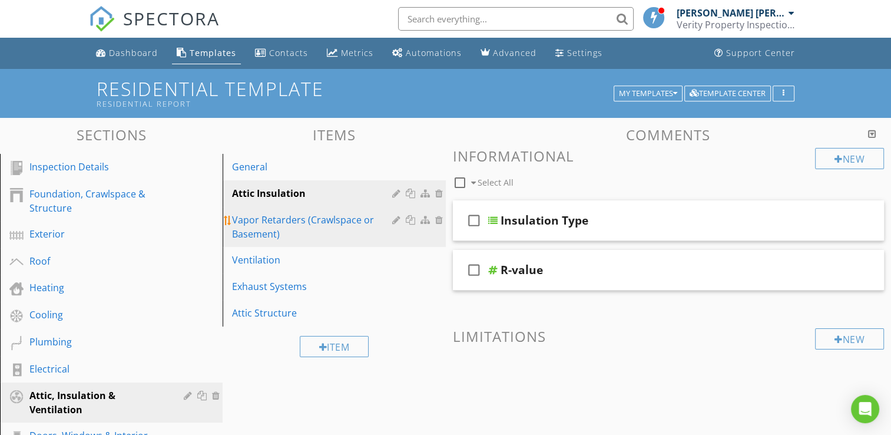
click at [438, 220] on div at bounding box center [440, 219] width 11 height 9
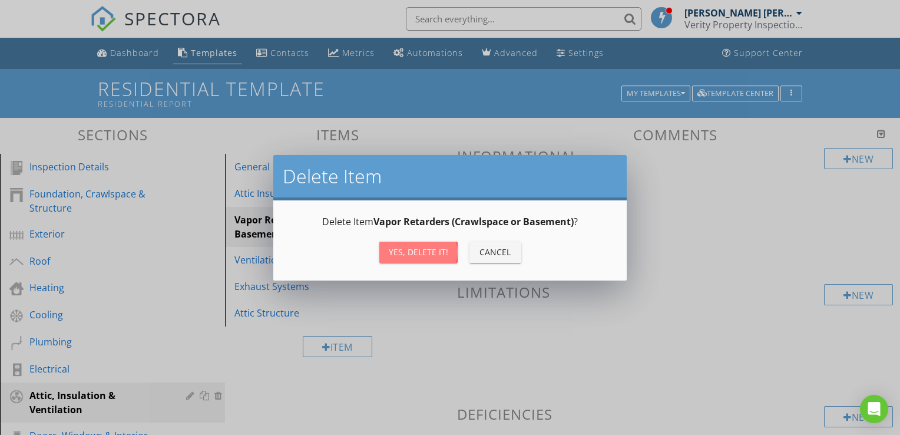
click at [441, 258] on button "Yes, Delete it!" at bounding box center [418, 252] width 78 height 21
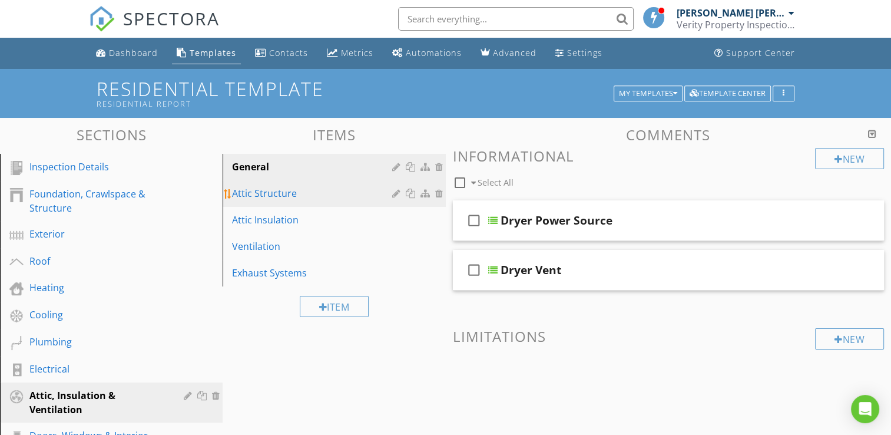
click at [278, 197] on div "Attic Structure" at bounding box center [313, 193] width 163 height 14
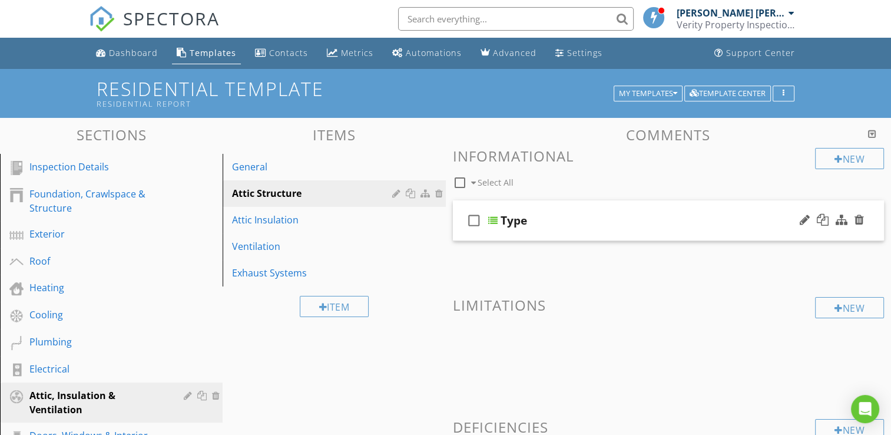
click at [554, 232] on div "check_box_outline_blank Type" at bounding box center [669, 220] width 432 height 41
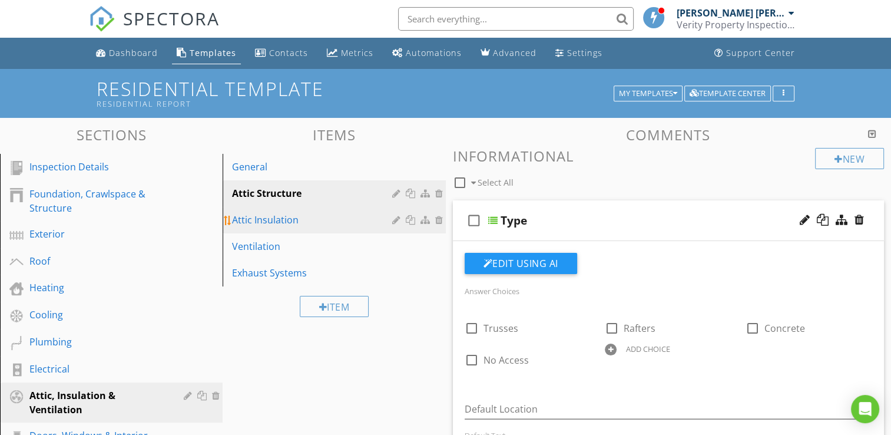
click at [279, 225] on div "Attic Insulation" at bounding box center [313, 220] width 163 height 14
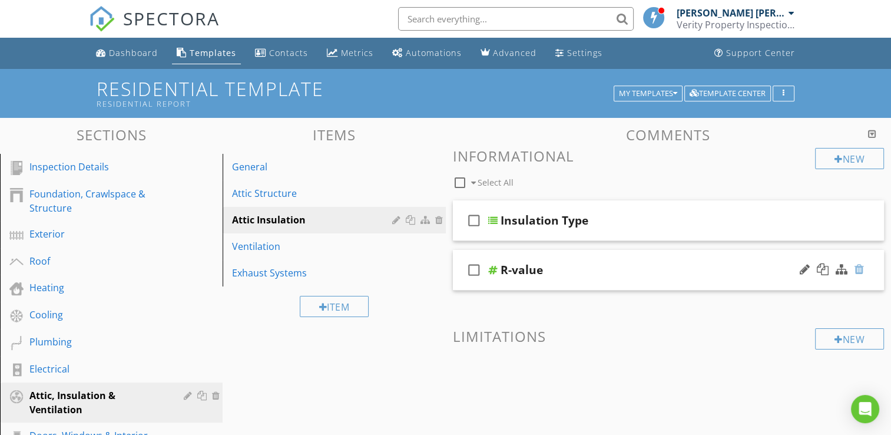
click at [862, 267] on div at bounding box center [859, 269] width 9 height 12
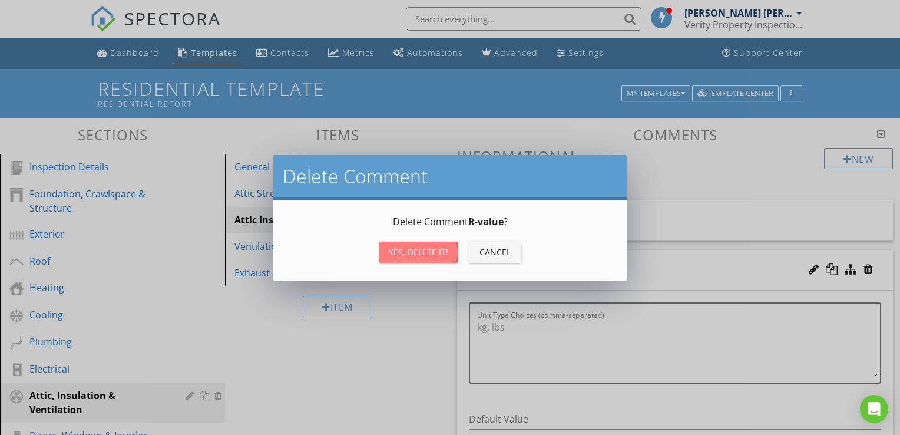
click at [422, 259] on button "Yes, Delete it!" at bounding box center [418, 252] width 78 height 21
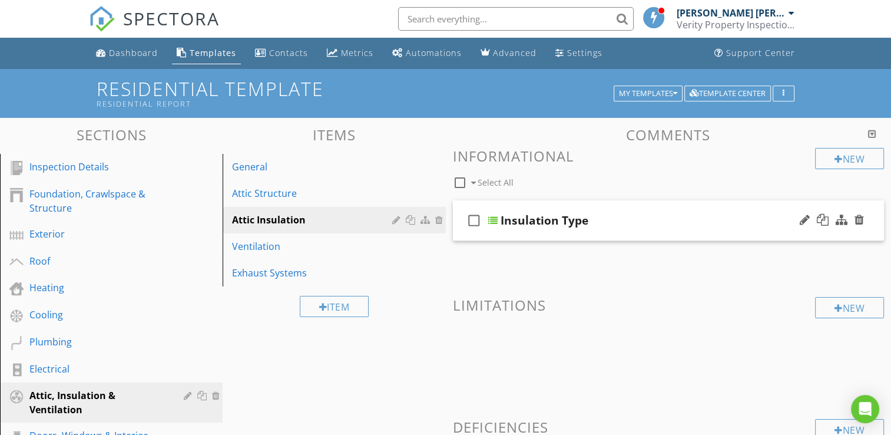
click at [603, 220] on div "Insulation Type" at bounding box center [654, 220] width 306 height 14
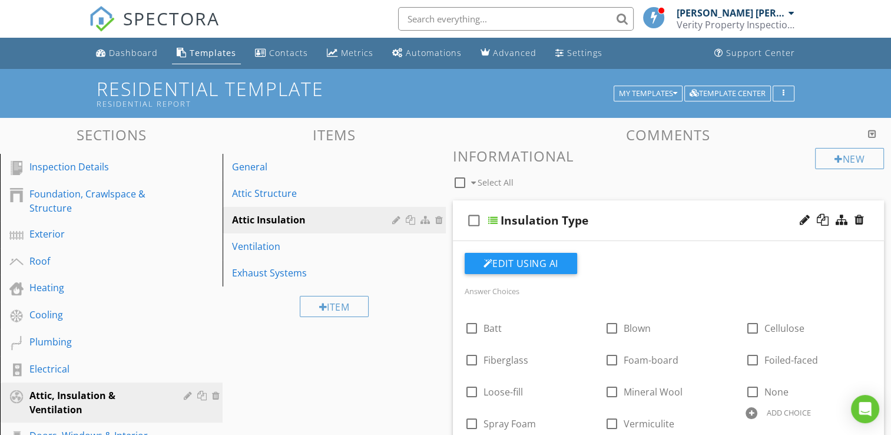
scroll to position [59, 0]
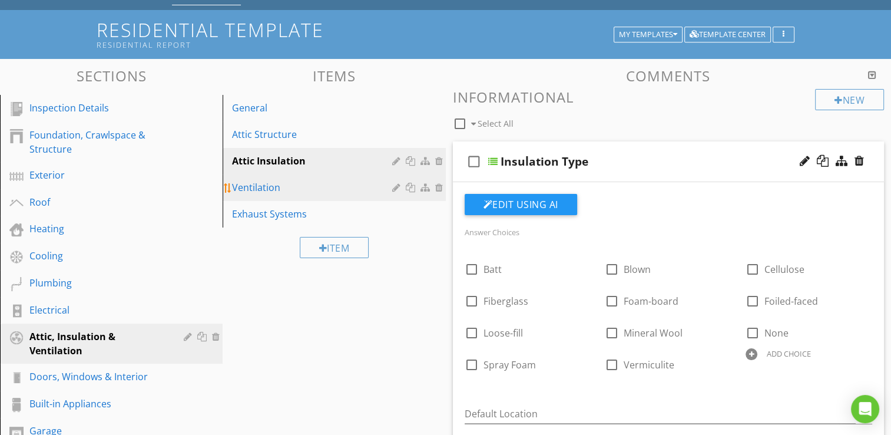
click at [272, 194] on div "Ventilation" at bounding box center [313, 187] width 163 height 14
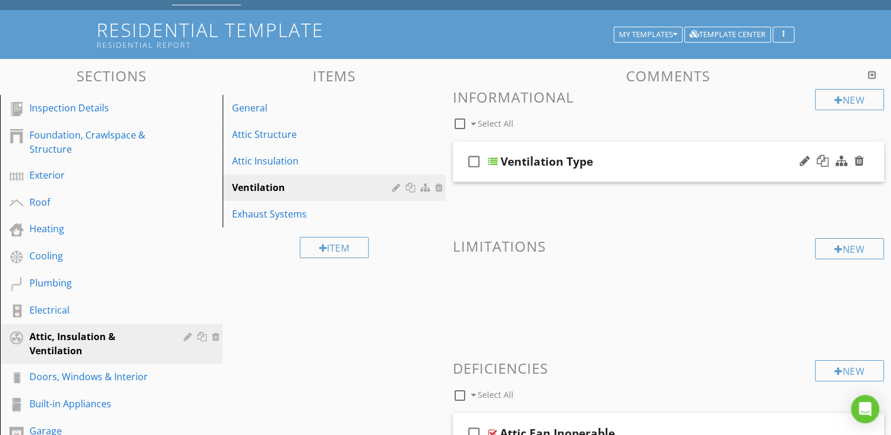
scroll to position [118, 0]
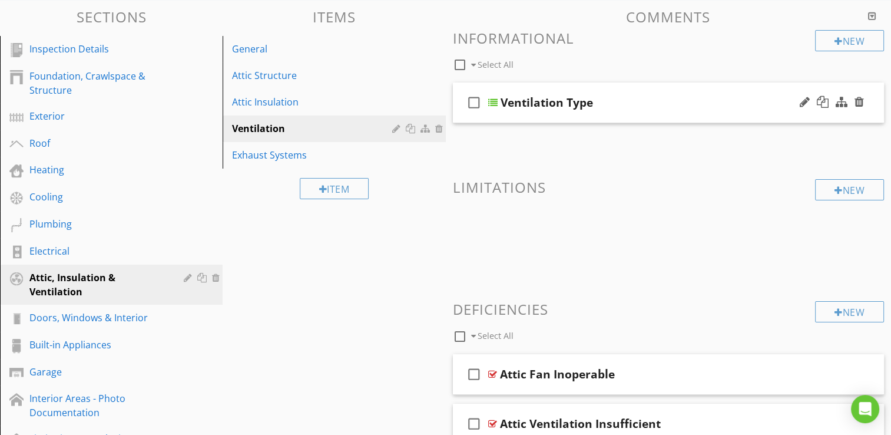
click at [619, 98] on div "Ventilation Type" at bounding box center [654, 102] width 306 height 14
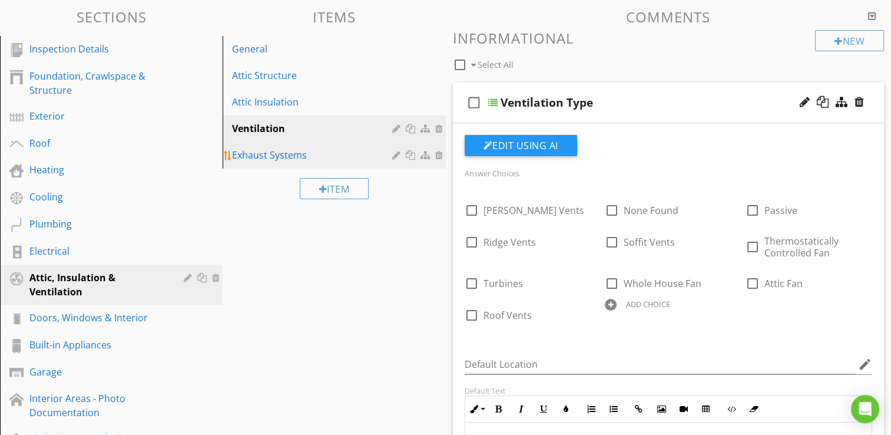
click at [266, 152] on div "Exhaust Systems" at bounding box center [313, 155] width 163 height 14
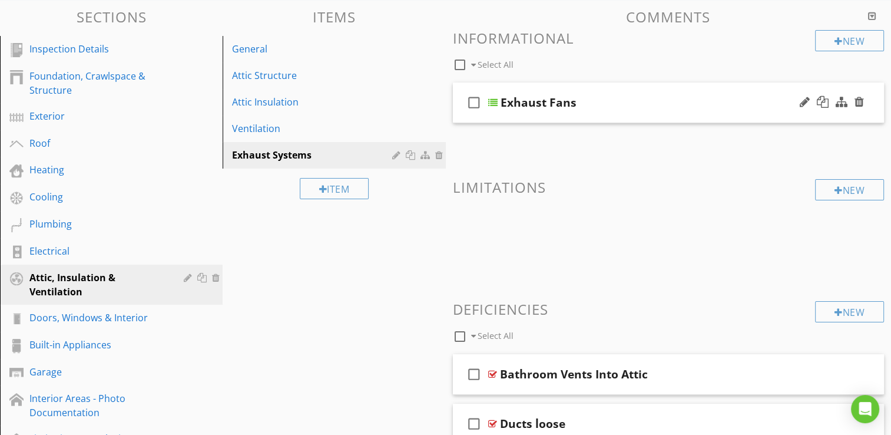
click at [620, 114] on div "check_box_outline_blank Exhaust Fans" at bounding box center [669, 102] width 432 height 41
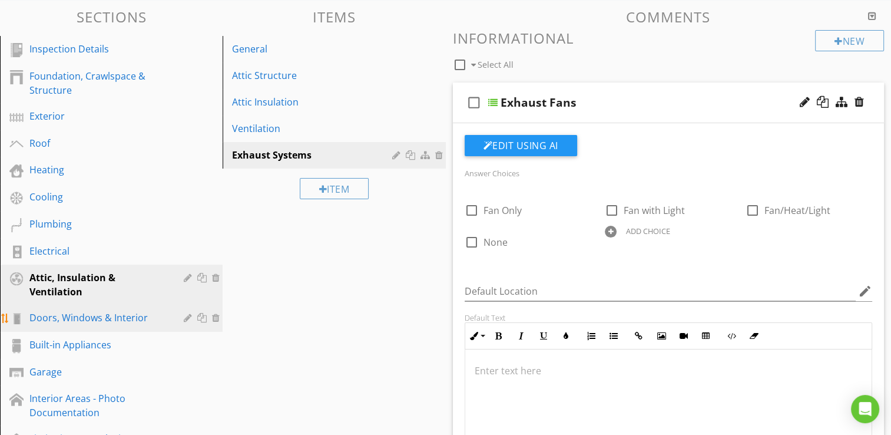
click at [82, 321] on div "Doors, Windows & Interior" at bounding box center [97, 317] width 137 height 14
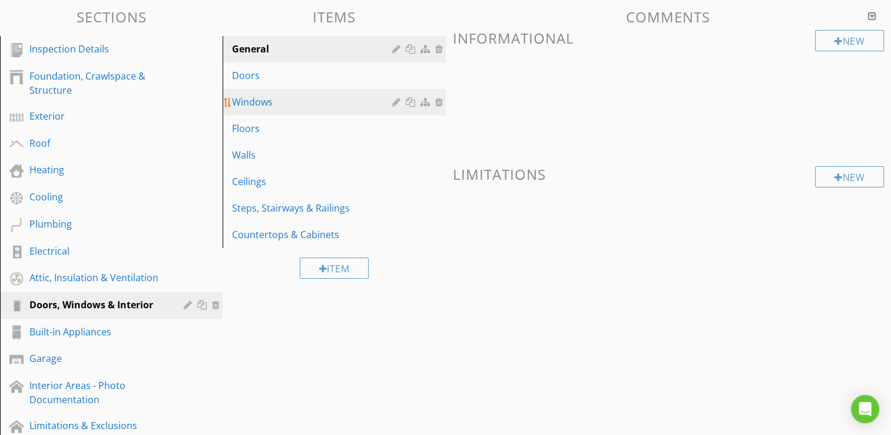
click at [262, 100] on div "Windows" at bounding box center [313, 102] width 163 height 14
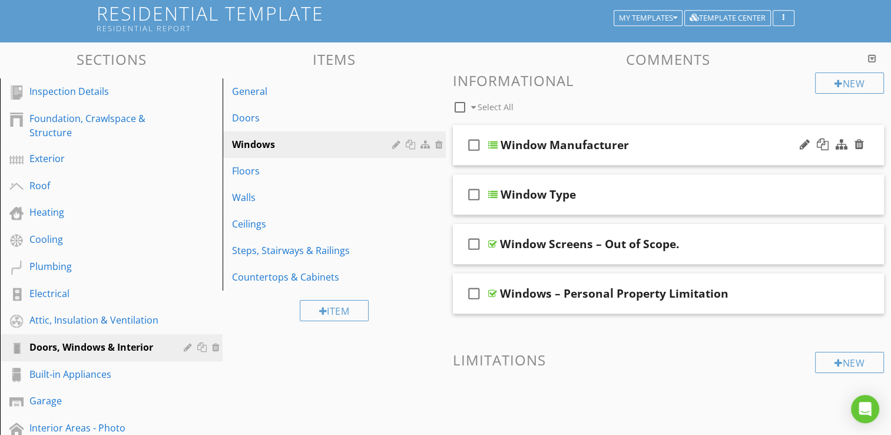
scroll to position [59, 0]
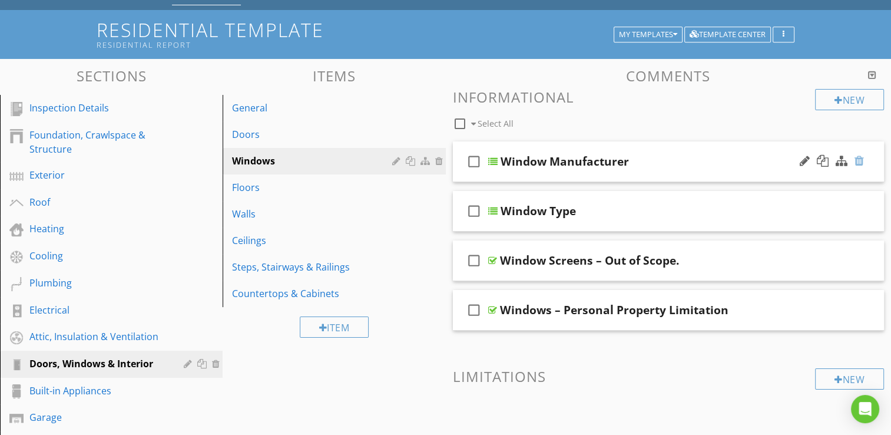
click at [859, 161] on div at bounding box center [859, 161] width 9 height 12
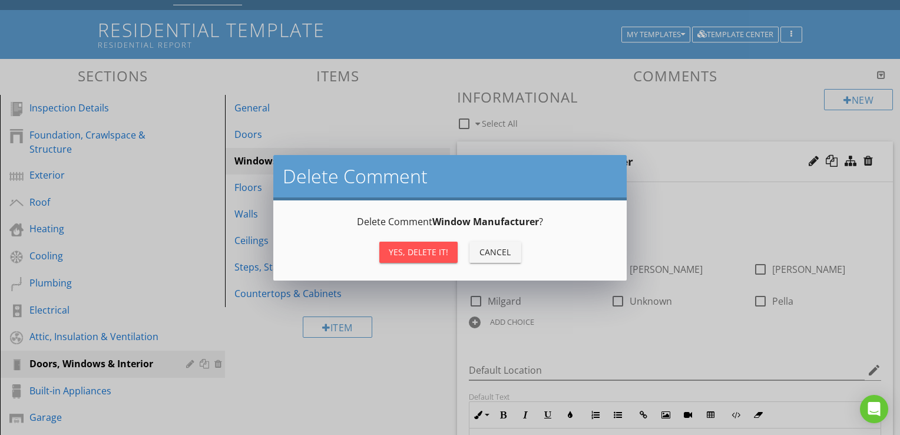
click at [445, 251] on div "Yes, Delete it!" at bounding box center [418, 252] width 59 height 12
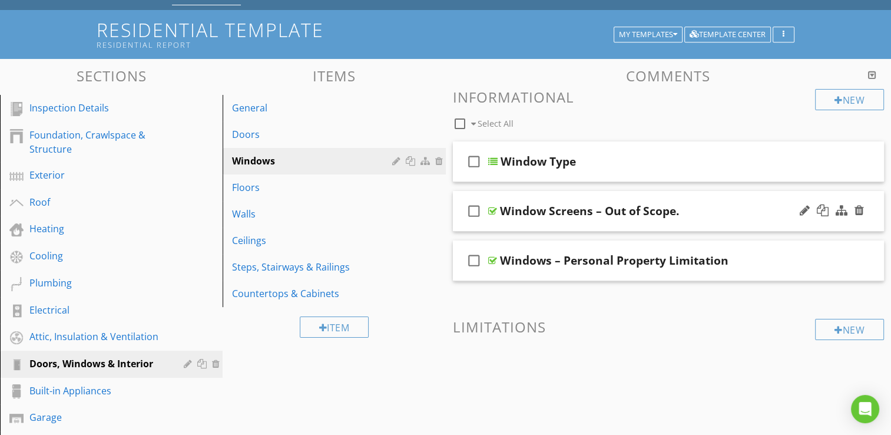
click at [606, 210] on div "Window Screens – Out of Scope." at bounding box center [589, 211] width 179 height 14
click at [266, 237] on div "Ceilings" at bounding box center [313, 240] width 163 height 14
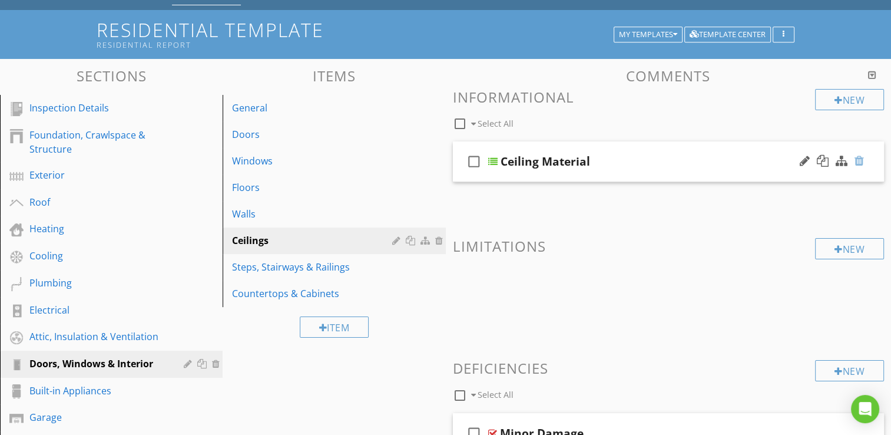
click at [859, 163] on div at bounding box center [859, 161] width 9 height 12
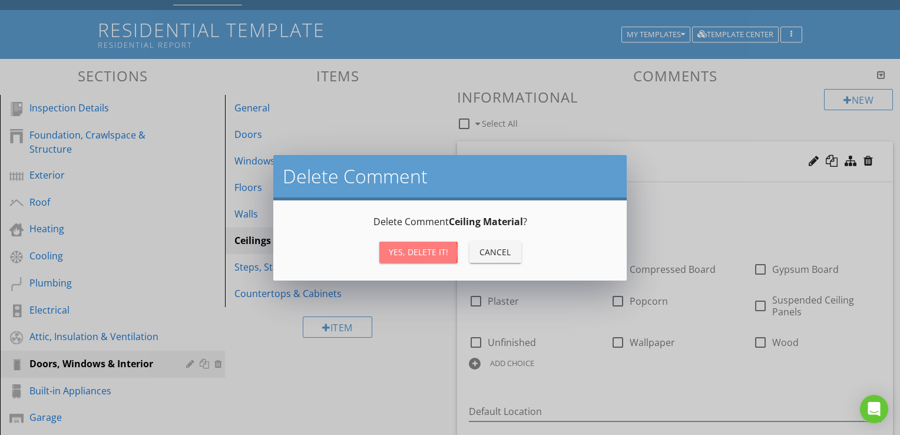
click at [444, 254] on div "Yes, Delete it!" at bounding box center [418, 252] width 59 height 12
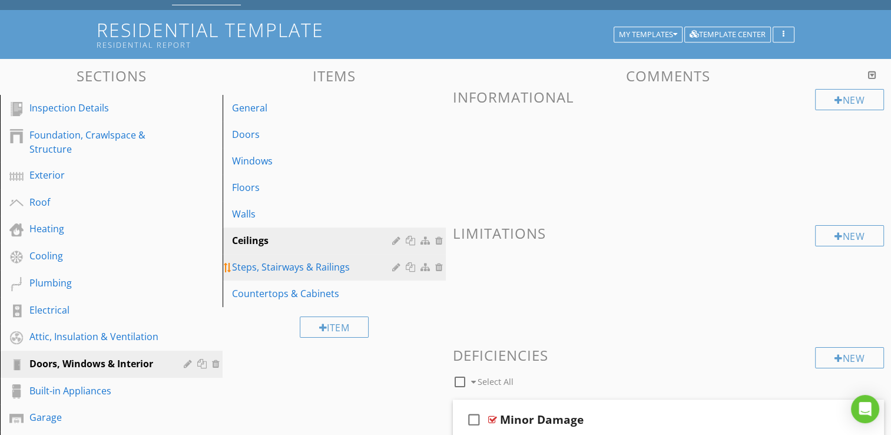
click at [305, 269] on div "Steps, Stairways & Railings" at bounding box center [313, 267] width 163 height 14
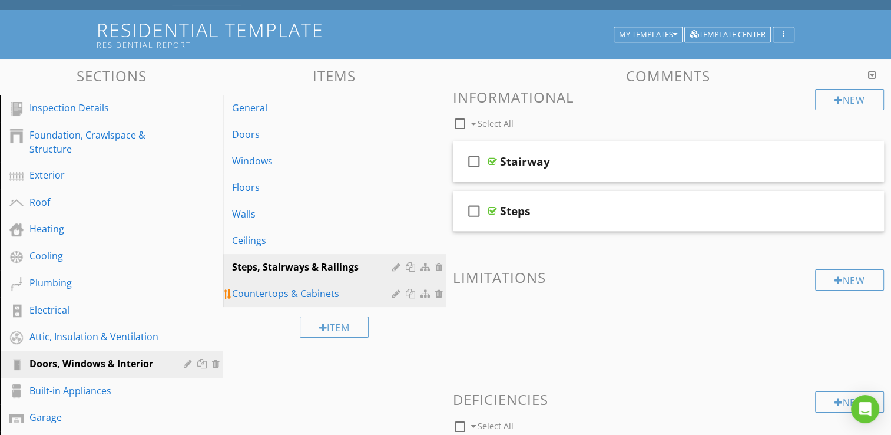
click at [337, 296] on div "Countertops & Cabinets" at bounding box center [313, 293] width 163 height 14
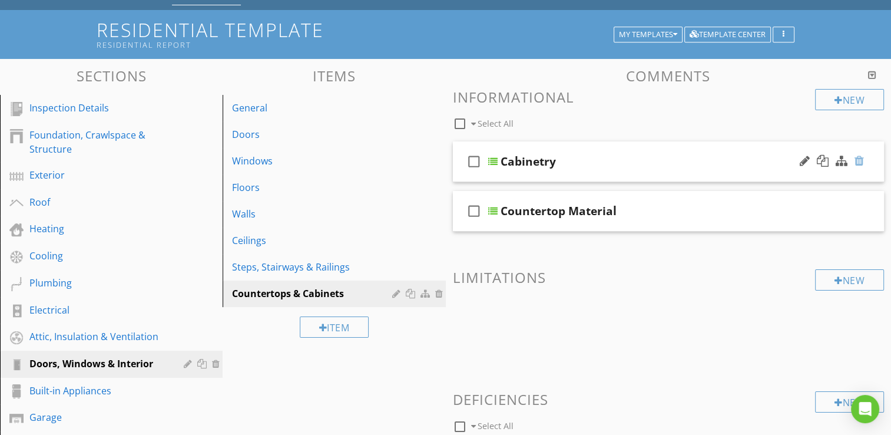
click at [858, 161] on div at bounding box center [859, 161] width 9 height 12
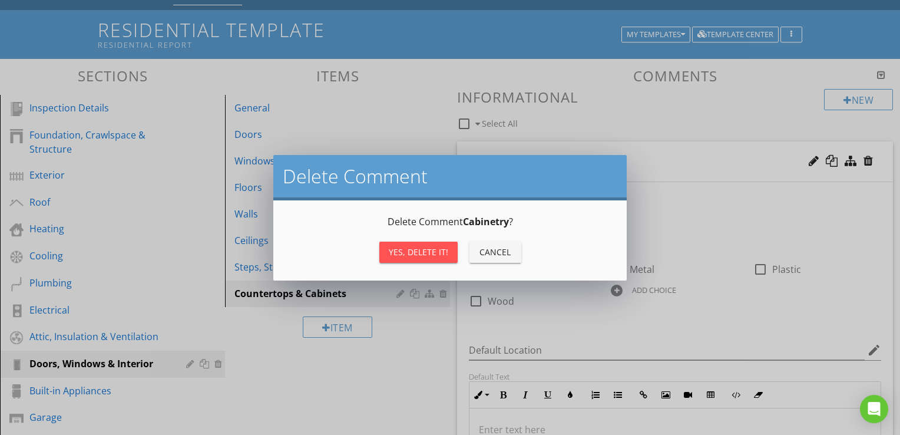
click at [433, 254] on div "Yes, Delete it!" at bounding box center [418, 252] width 59 height 12
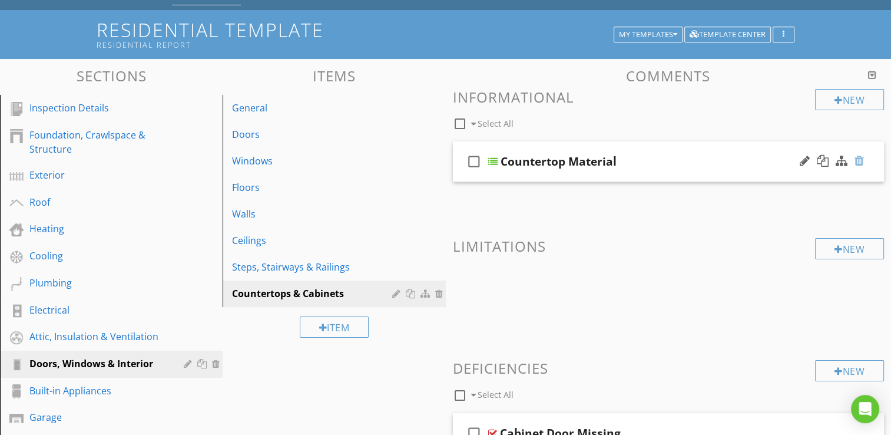
click at [858, 159] on div at bounding box center [859, 161] width 9 height 12
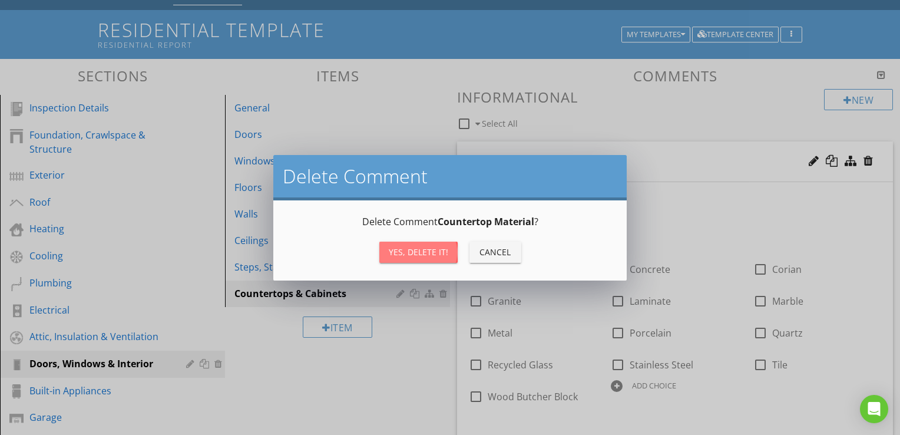
click at [436, 254] on div "Yes, Delete it!" at bounding box center [418, 252] width 59 height 12
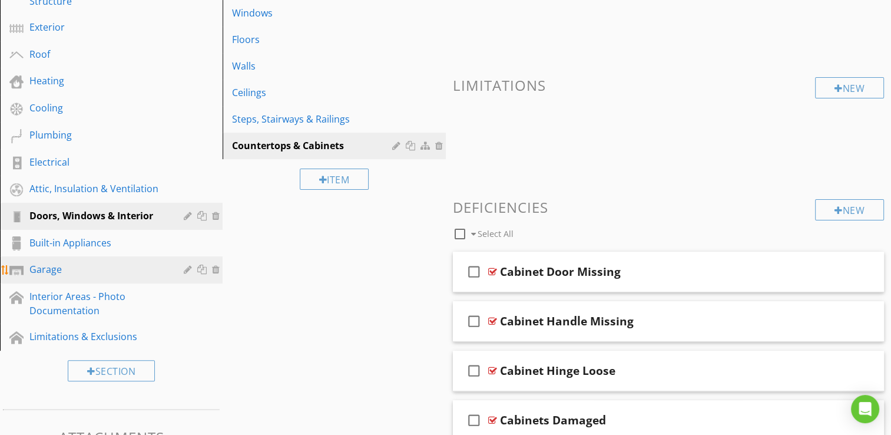
scroll to position [236, 0]
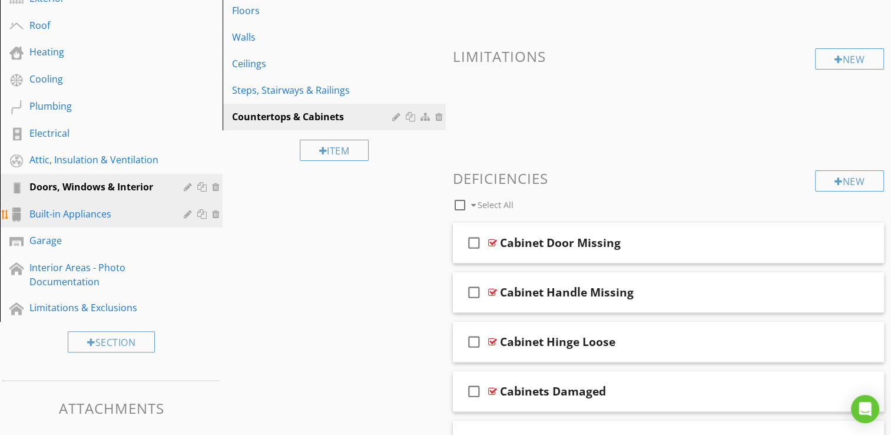
click at [67, 216] on div "Built-in Appliances" at bounding box center [97, 214] width 137 height 14
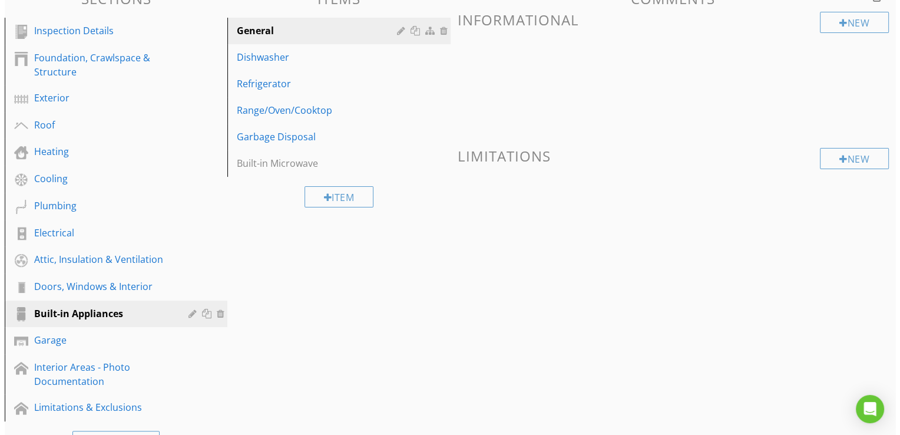
scroll to position [59, 0]
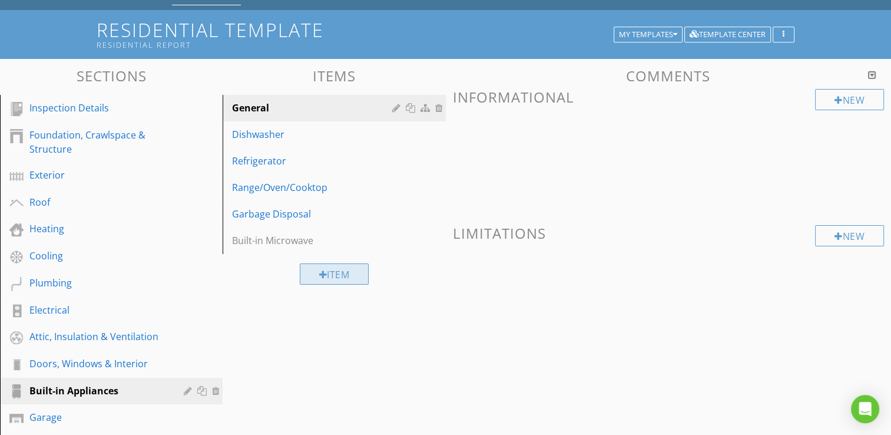
click at [332, 274] on div "Item" at bounding box center [335, 273] width 70 height 21
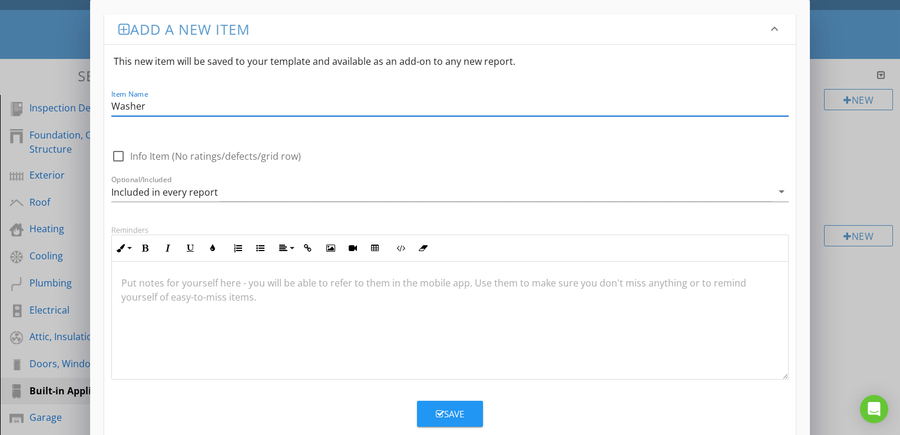
type input "Washer"
click at [443, 411] on icon "button" at bounding box center [440, 413] width 8 height 9
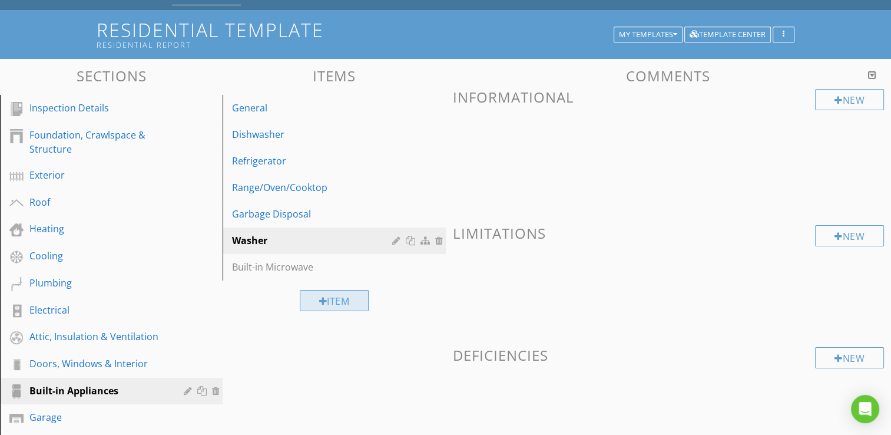
click at [325, 302] on div at bounding box center [323, 300] width 8 height 9
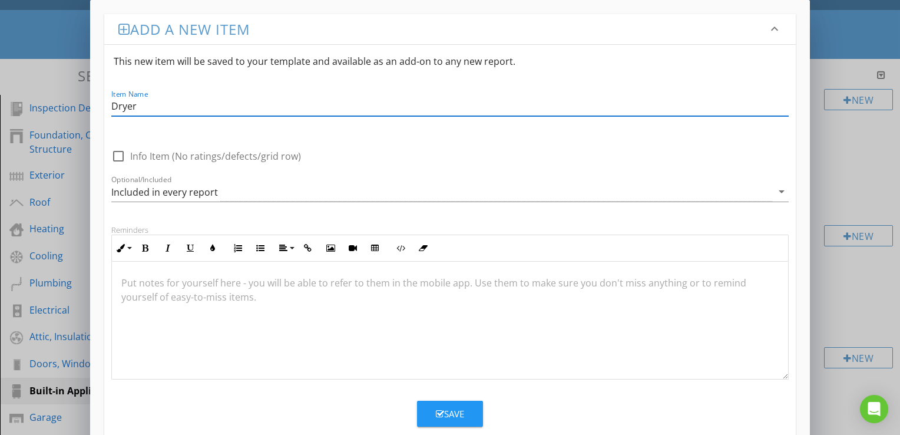
type input "Dryer"
click at [459, 417] on div "Save" at bounding box center [450, 414] width 28 height 14
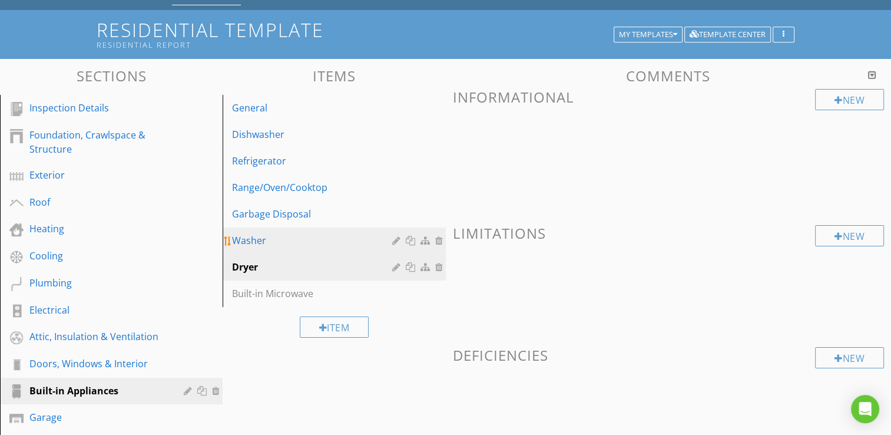
click at [259, 242] on div "Washer" at bounding box center [313, 240] width 163 height 14
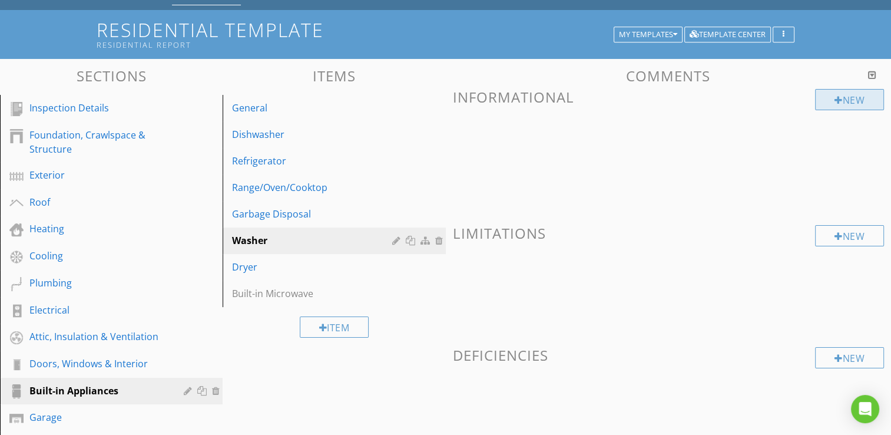
click at [835, 102] on div at bounding box center [839, 99] width 8 height 9
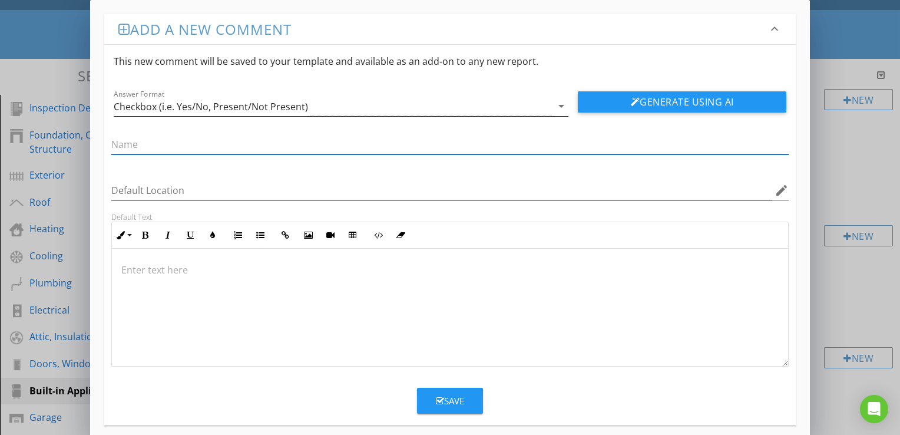
click at [561, 106] on icon "arrow_drop_down" at bounding box center [561, 106] width 14 height 14
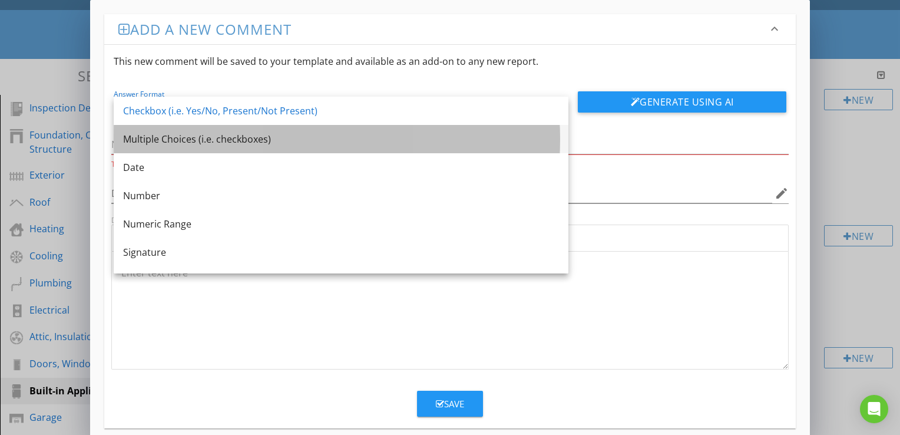
click at [183, 143] on div "Multiple Choices (i.e. checkboxes)" at bounding box center [341, 139] width 436 height 14
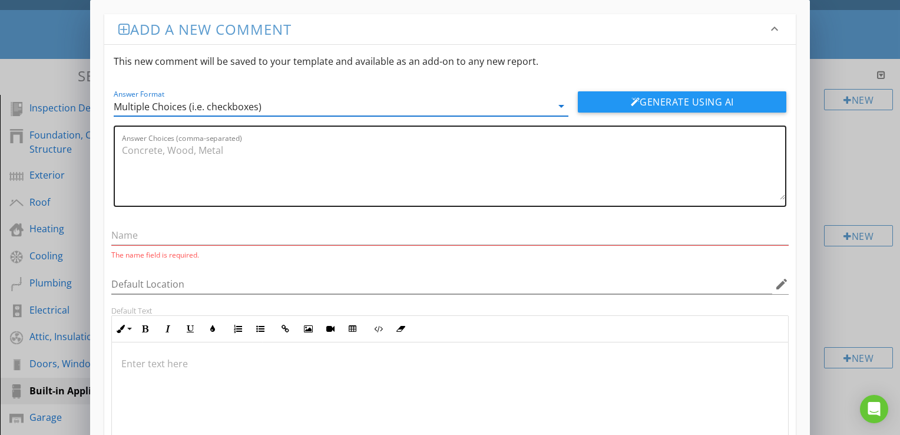
click at [382, 154] on textarea "Answer Choices (comma-separated)" at bounding box center [453, 170] width 663 height 59
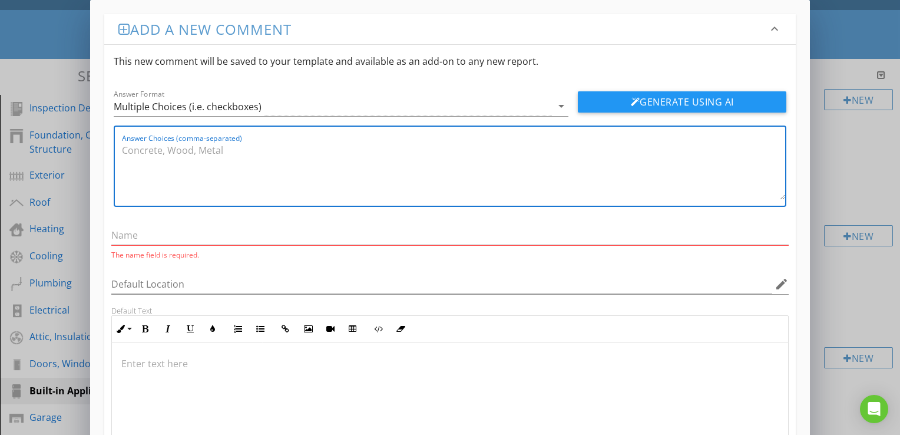
paste textarea "Kenmore Asko Bosch Maytag Electrolux Frigidaire GE Kitchenaid Miele Samsung Unk…"
click at [122, 171] on textarea "Kenmore Asko Bosch Maytag Electrolux Frigidaire GE Kitchenaid Miele Samsung Unk…" at bounding box center [453, 170] width 663 height 59
click at [118, 178] on div "Answer Choices (comma-separated) Kenmore, Asko Bosch Maytag Electrolux Frigidai…" at bounding box center [450, 165] width 673 height 81
click at [123, 170] on textarea "Kenmore, Asko Bosch Maytag Electrolux Frigidaire GE Kitchenaid Miele Samsung Un…" at bounding box center [453, 170] width 663 height 59
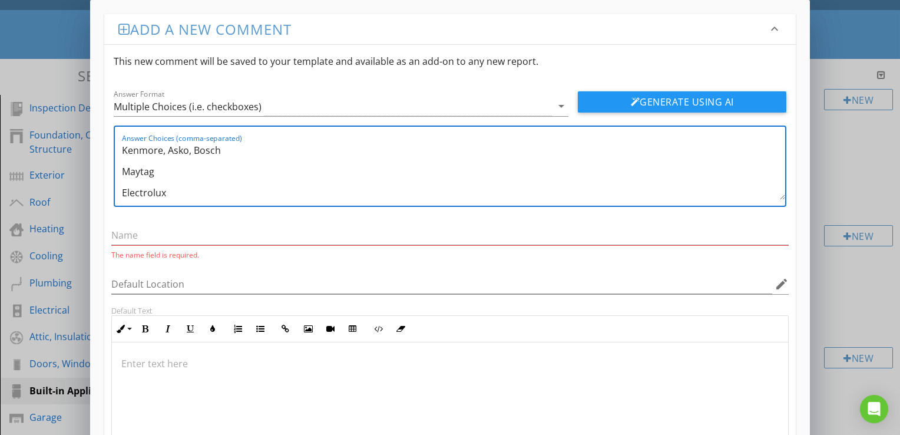
click at [120, 175] on div "Answer Choices (comma-separated) Kenmore, Asko, Bosch Maytag Electrolux Frigida…" at bounding box center [450, 165] width 673 height 81
click at [125, 168] on textarea "Kenmore, Asko, Bosch Maytag Electrolux Frigidaire GE Kitchenaid Miele Samsung U…" at bounding box center [453, 170] width 663 height 59
click at [125, 168] on textarea "Kenmore, Asko, Bosch, Maytag Electrolux Frigidaire GE Kitchenaid Miele Samsung …" at bounding box center [453, 170] width 663 height 59
click at [119, 164] on div "Answer Choices (comma-separated) Kenmore, Asko, Bosch, Maytag, Electrolux Frigi…" at bounding box center [450, 165] width 673 height 81
click at [122, 167] on textarea "Kenmore, Asko, Bosch, Maytag, Electrolux Frigidaire GE Kitchenaid Miele Samsung…" at bounding box center [453, 170] width 663 height 59
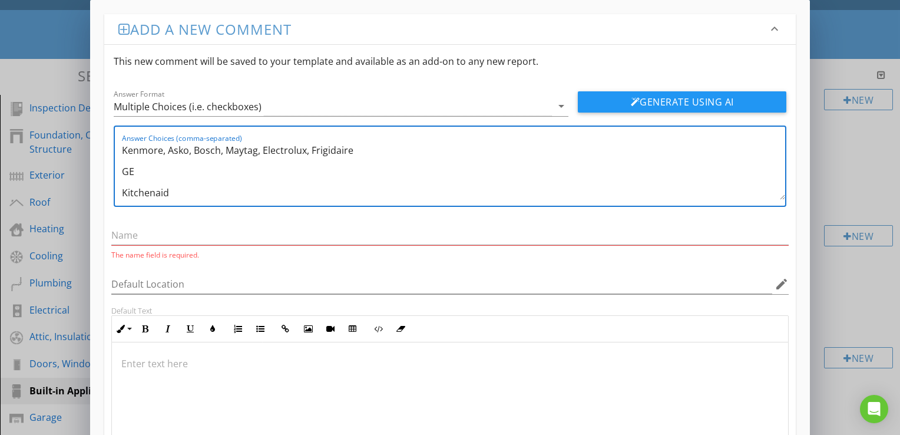
click at [122, 167] on textarea "Kenmore, Asko, Bosch, Maytag, Electrolux, Frigidaire GE Kitchenaid Miele Samsun…" at bounding box center [453, 170] width 663 height 59
click at [122, 170] on textarea "Kenmore, Asko, Bosch, Maytag, Electrolux, Frigidaire, GE, Kitchenaid Miele Sams…" at bounding box center [453, 170] width 663 height 59
click at [122, 170] on textarea "Kenmore, Asko, Bosch, Maytag, Electrolux, Frigidaire, GE, Kitchenaid, Miele Sam…" at bounding box center [453, 170] width 663 height 59
click at [122, 170] on textarea "Kenmore, Asko, Bosch, Maytag, Electrolux, Frigidaire, GE, Kitchenaid, Miele, Sa…" at bounding box center [453, 170] width 663 height 59
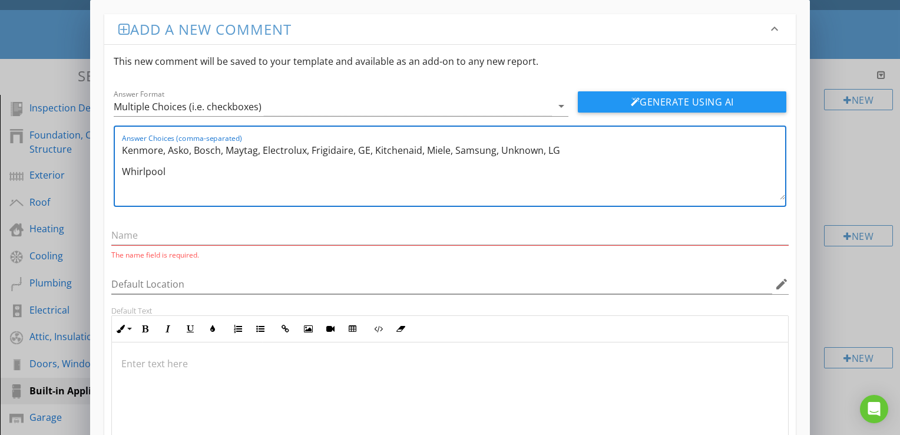
click at [125, 171] on textarea "Kenmore, Asko, Bosch, Maytag, Electrolux, Frigidaire, GE, Kitchenaid, Miele, Sa…" at bounding box center [453, 170] width 663 height 59
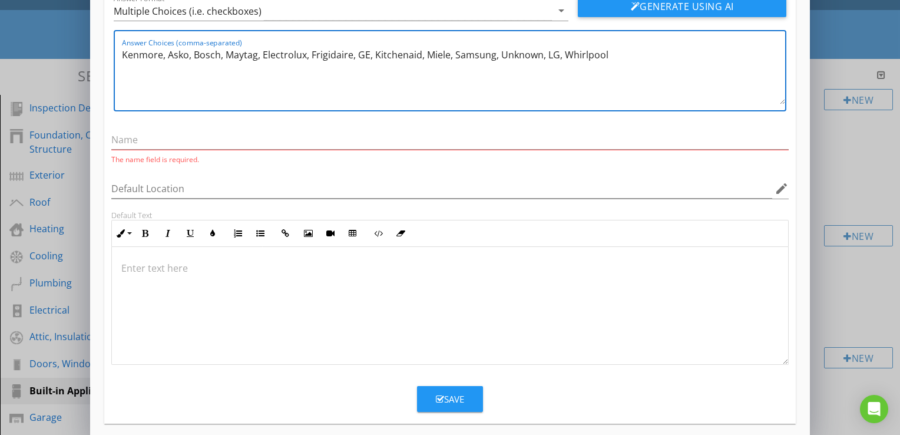
scroll to position [104, 0]
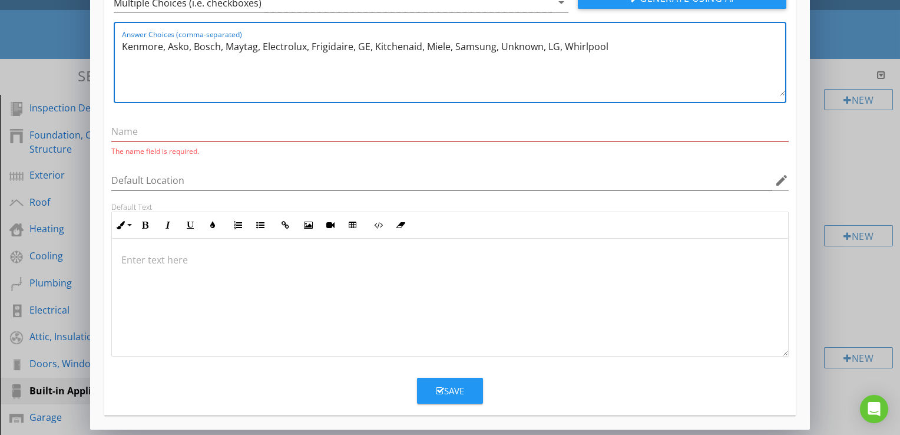
type textarea "Kenmore, Asko, Bosch, Maytag, Electrolux, Frigidaire, GE, Kitchenaid, Miele, Sa…"
click at [449, 393] on div "Save" at bounding box center [450, 391] width 28 height 14
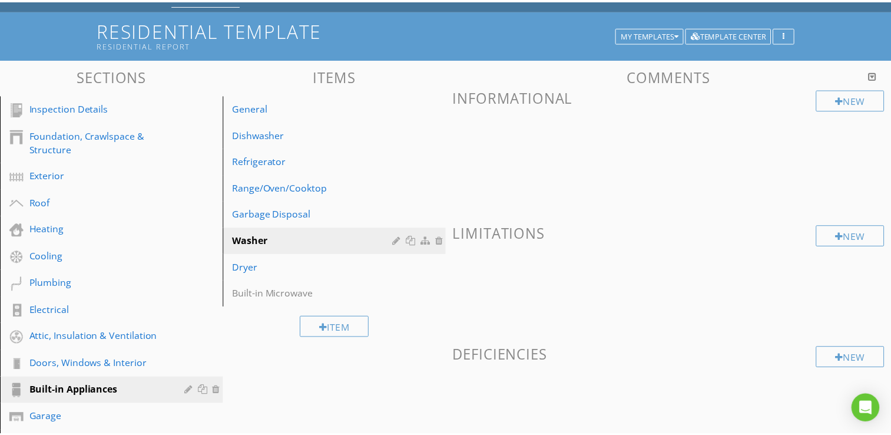
scroll to position [47, 0]
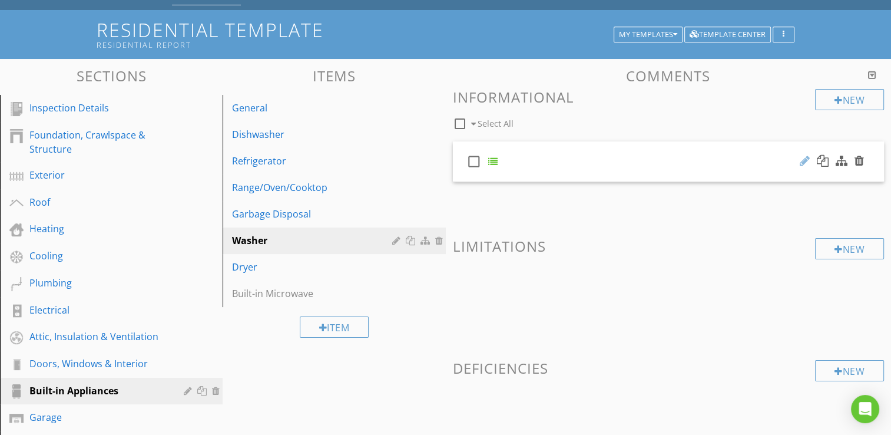
click at [802, 159] on div at bounding box center [805, 161] width 10 height 12
type input "Brand"
click at [615, 216] on div "New Informational check_box_outline_blank Select All check_box_outline_blank Br…" at bounding box center [669, 267] width 432 height 356
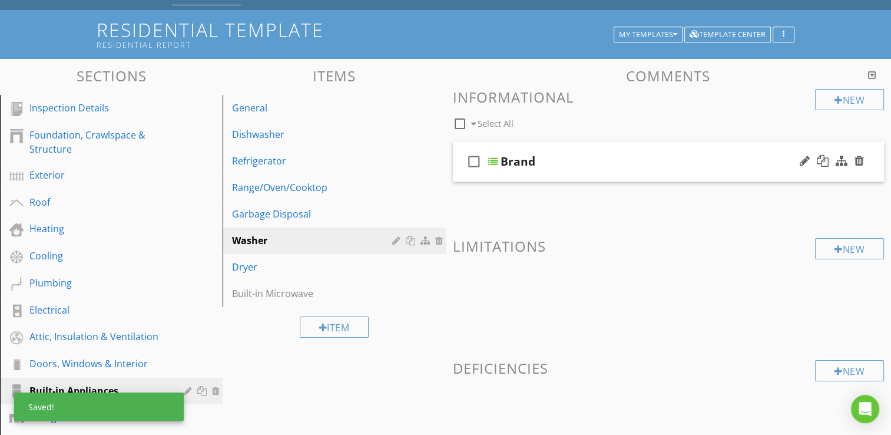
click at [653, 154] on div "Brand" at bounding box center [654, 161] width 306 height 14
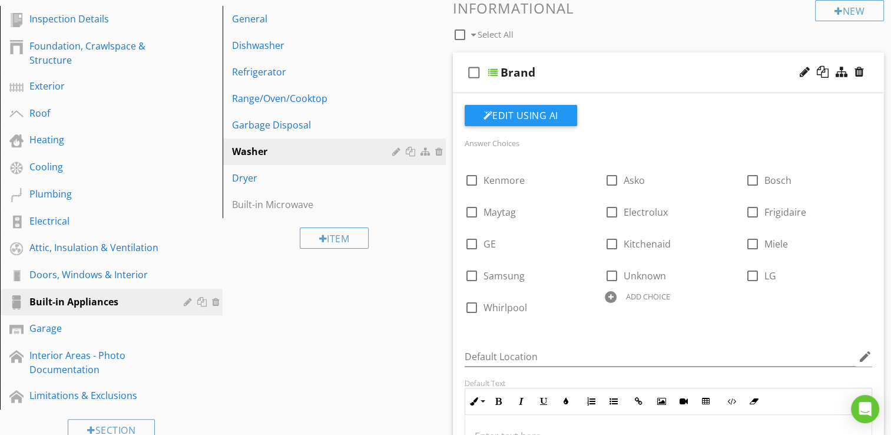
scroll to position [177, 0]
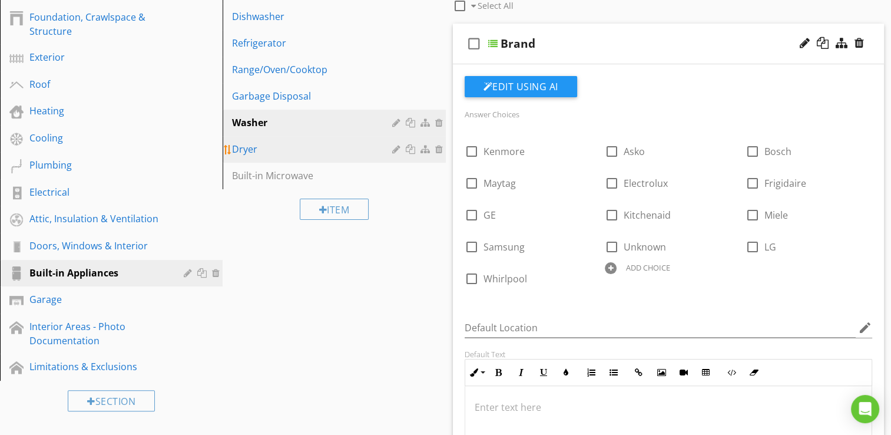
click at [282, 147] on div "Dryer" at bounding box center [313, 149] width 163 height 14
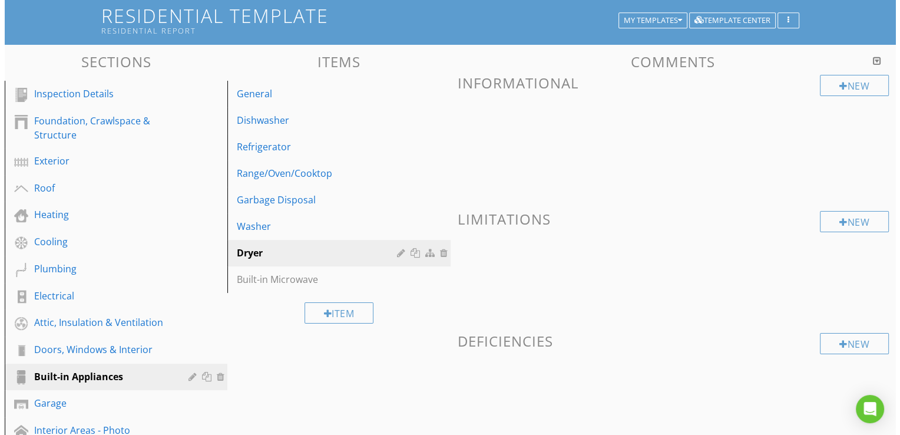
scroll to position [0, 0]
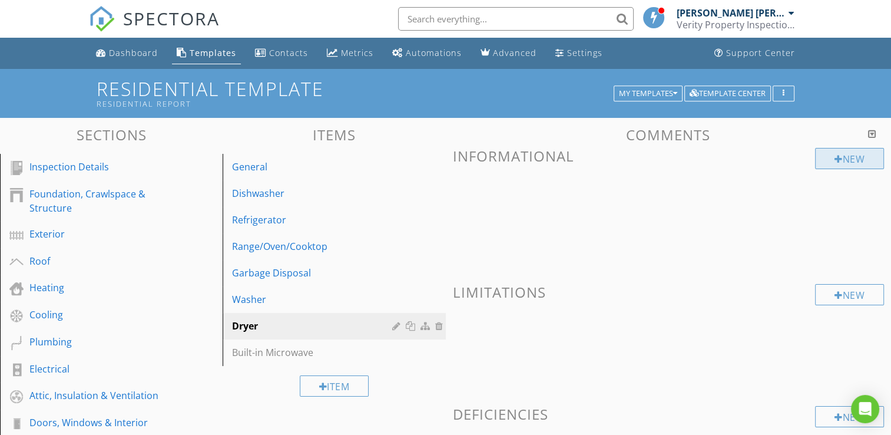
click at [827, 161] on div "New" at bounding box center [849, 158] width 69 height 21
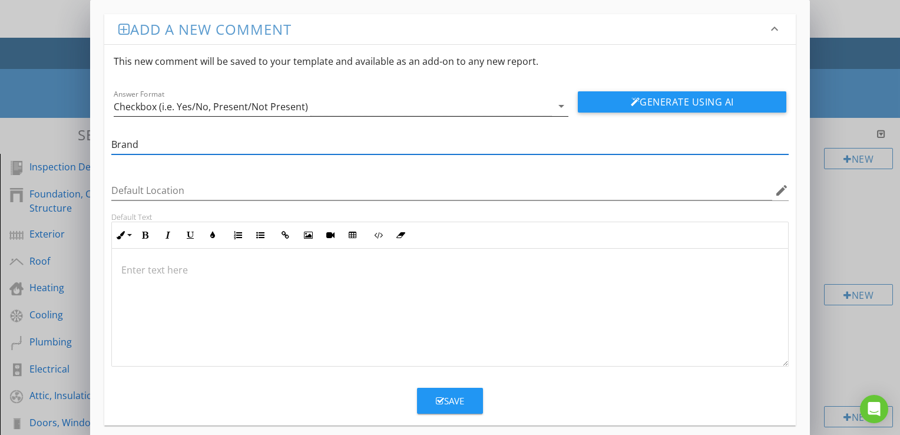
type input "Brand"
click at [566, 106] on icon "arrow_drop_down" at bounding box center [561, 106] width 14 height 14
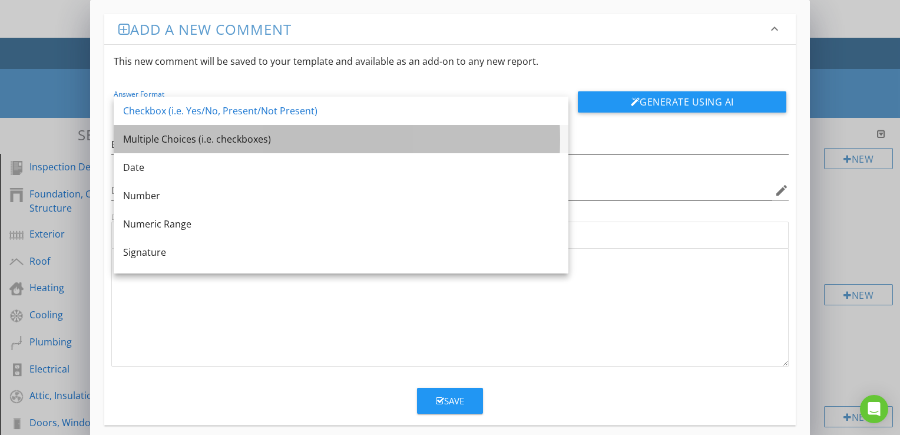
click at [219, 135] on div "Multiple Choices (i.e. checkboxes)" at bounding box center [341, 139] width 436 height 14
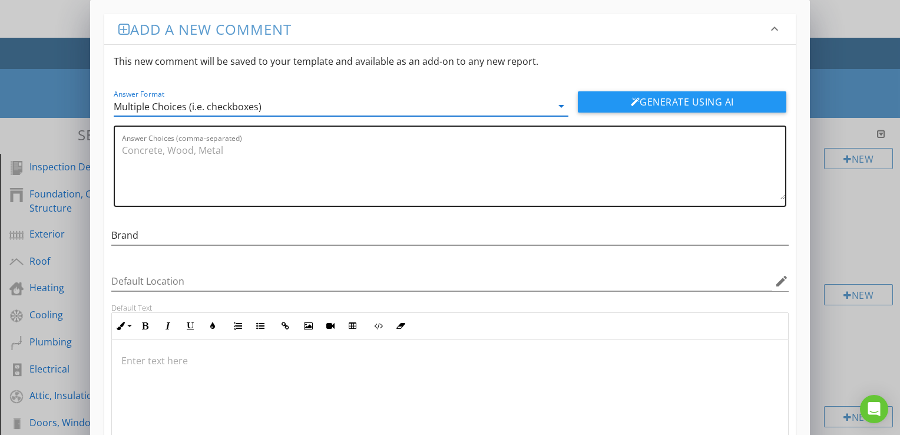
click at [258, 167] on textarea "Answer Choices (comma-separated)" at bounding box center [453, 170] width 663 height 59
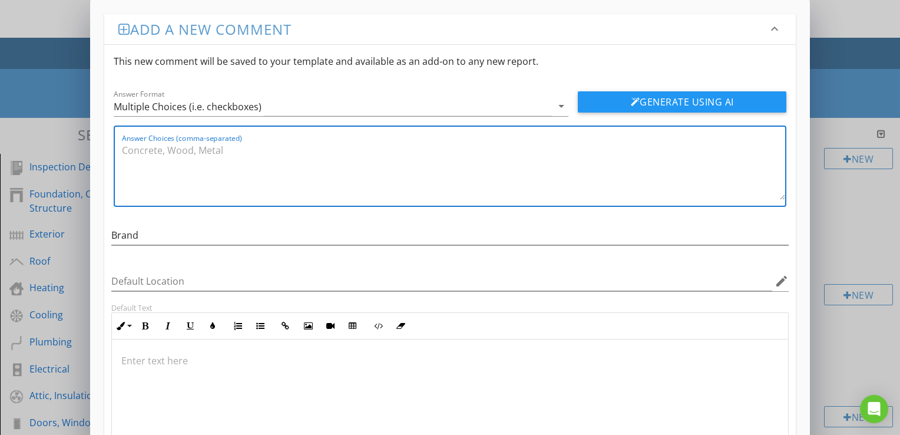
paste textarea "Kenmore Asko Bosch Maytag Electrolux Frigidaire GE Kitchenaid Miele Samsung Unk…"
click at [118, 173] on div "Answer Choices (comma-separated) Kenmore Asko Bosch Maytag Electrolux Frigidair…" at bounding box center [450, 165] width 673 height 81
click at [120, 173] on div "Answer Choices (comma-separated) Kenmore Asko Bosch Maytag Electrolux Frigidair…" at bounding box center [450, 165] width 673 height 81
click at [123, 172] on textarea "Kenmore Asko Bosch Maytag Electrolux Frigidaire GE Kitchenaid Miele Samsung Unk…" at bounding box center [453, 170] width 663 height 59
click at [122, 172] on textarea "Kenmore, Asko Bosch Maytag Electrolux Frigidaire GE Kitchenaid Miele Samsung Un…" at bounding box center [453, 170] width 663 height 59
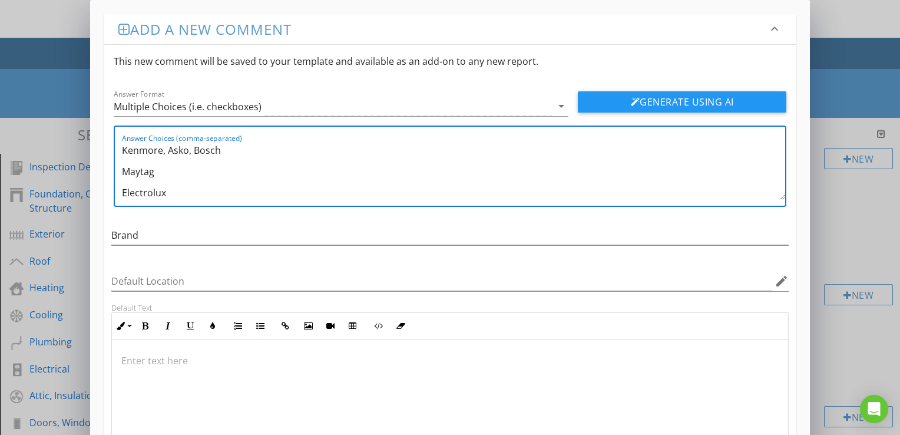
click at [122, 172] on textarea "Kenmore, Asko, Bosch Maytag Electrolux Frigidaire GE Kitchenaid Miele Samsung U…" at bounding box center [453, 170] width 663 height 59
click at [122, 172] on textarea "Kenmore, Asko, Bosch, Maytag Electrolux Frigidaire GE Kitchenaid Miele Samsung …" at bounding box center [453, 170] width 663 height 59
click at [92, 138] on div "Add a new comment keyboard_arrow_down This new comment will be saved to your te…" at bounding box center [450, 265] width 720 height 530
click at [123, 171] on textarea "Kenmore, Asko, Bosch, Maytag, Electrolux Frigidaire GE Kitchenaid Miele Samsung…" at bounding box center [453, 170] width 663 height 59
click at [123, 170] on textarea "Kenmore, Asko, Bosch, Maytag, Electrolux, Frigidaire GE Kitchenaid Miele Samsun…" at bounding box center [453, 170] width 663 height 59
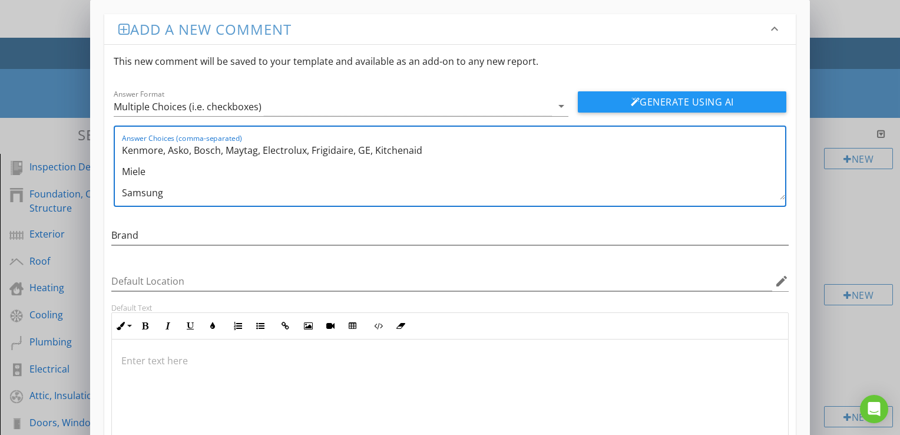
click at [122, 169] on textarea "Kenmore, Asko, Bosch, Maytag, Electrolux, Frigidaire, GE, Kitchenaid Miele Sams…" at bounding box center [453, 170] width 663 height 59
click at [122, 169] on textarea "Kenmore, Asko, Bosch, Maytag, Electrolux, Frigidaire, GE, Kitchenaid, Miele Sam…" at bounding box center [453, 170] width 663 height 59
click at [122, 169] on textarea "Kenmore, Asko, Bosch, Maytag, Electrolux, Frigidaire, GE, Kitchenaid, Miele, Sa…" at bounding box center [453, 170] width 663 height 59
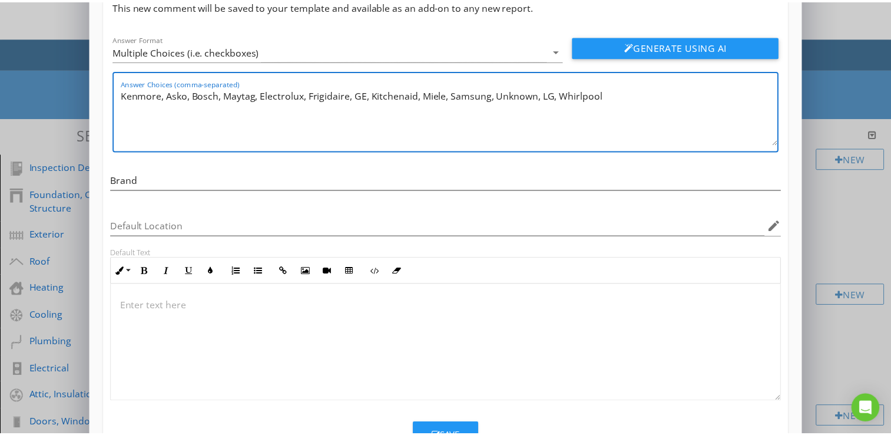
scroll to position [101, 0]
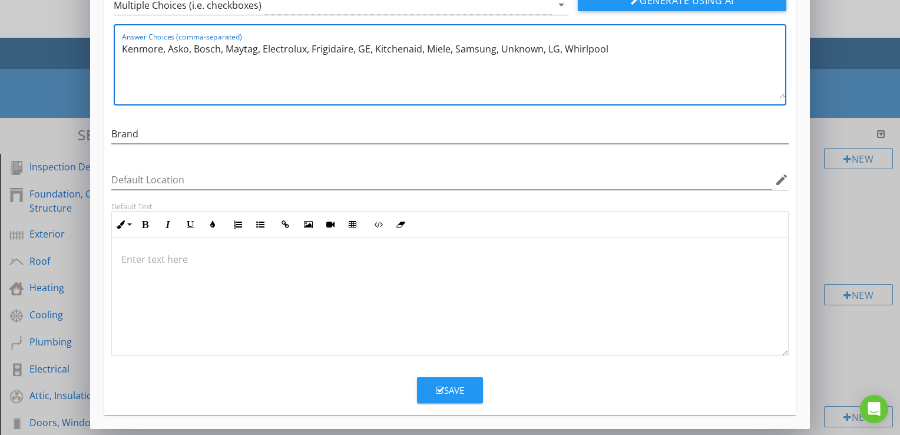
type textarea "Kenmore, Asko, Bosch, Maytag, Electrolux, Frigidaire, GE, Kitchenaid, Miele, Sa…"
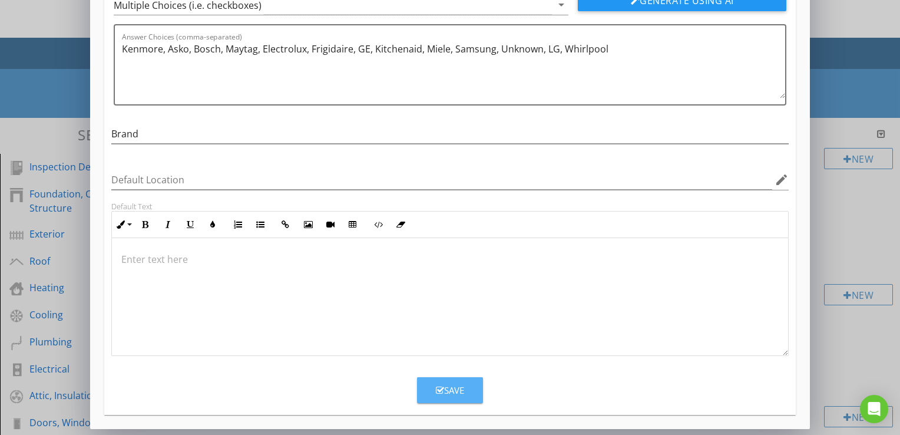
click at [466, 386] on button "Save" at bounding box center [450, 390] width 66 height 26
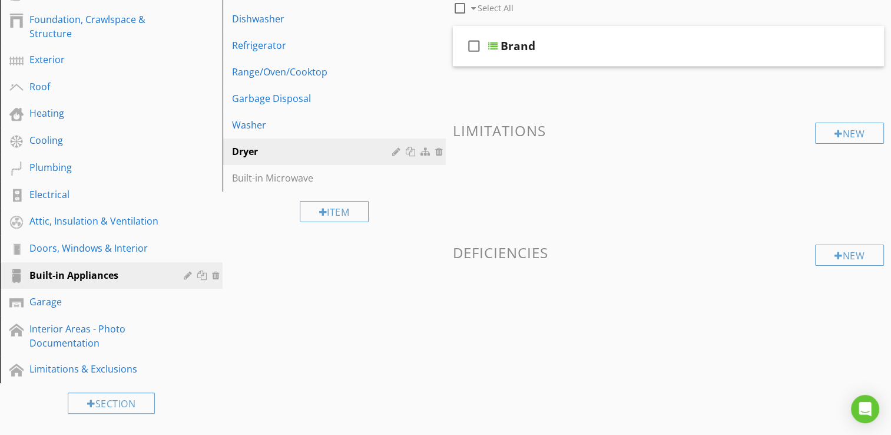
scroll to position [177, 0]
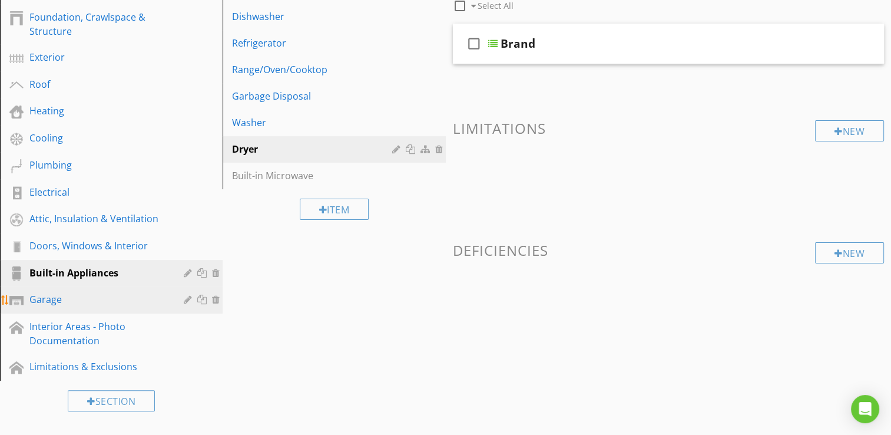
click at [75, 303] on div "Garage" at bounding box center [97, 299] width 137 height 14
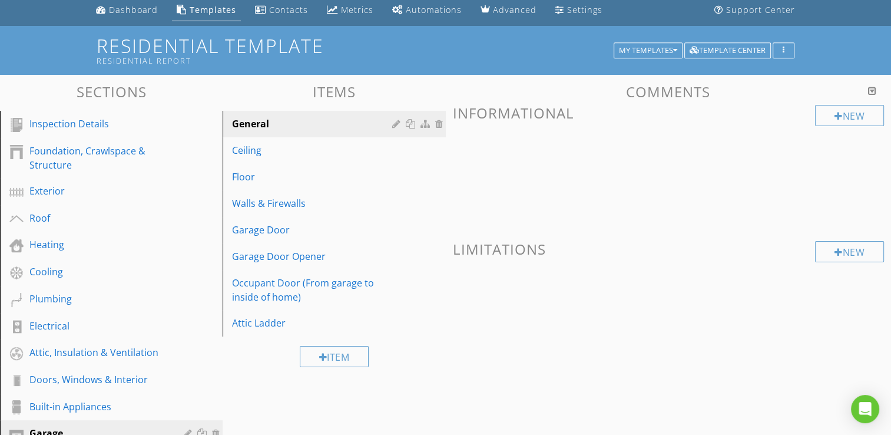
scroll to position [0, 0]
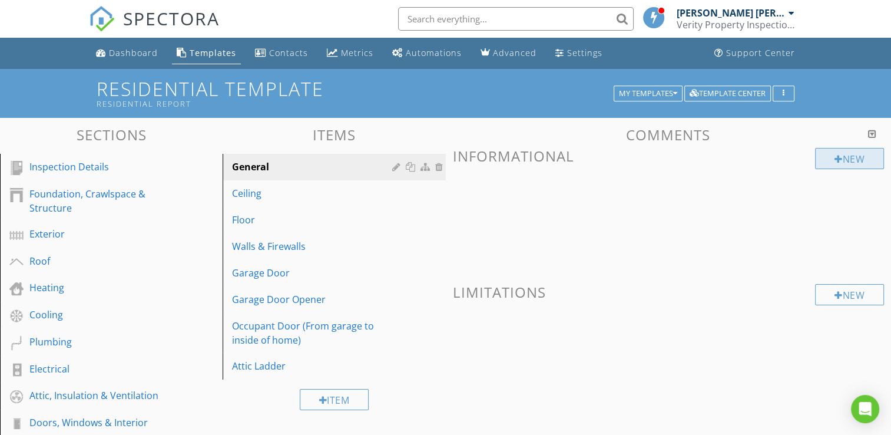
click at [841, 158] on div "New" at bounding box center [849, 158] width 69 height 21
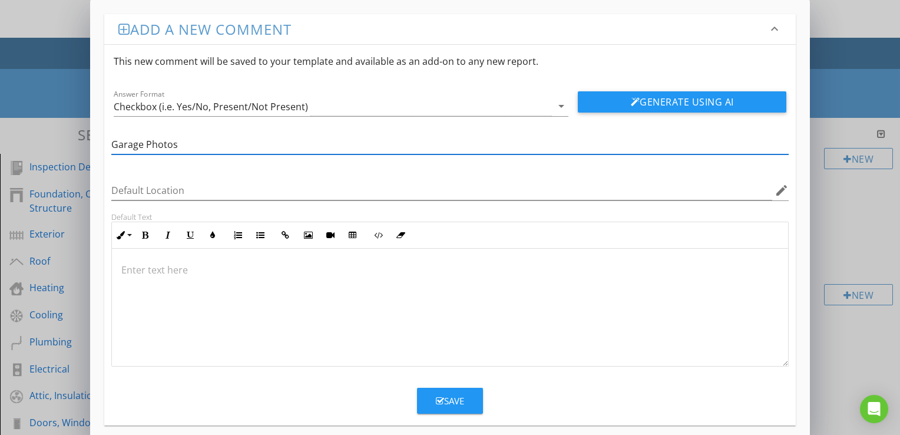
type input "Garage Photos"
click at [464, 402] on div "Save" at bounding box center [450, 401] width 28 height 14
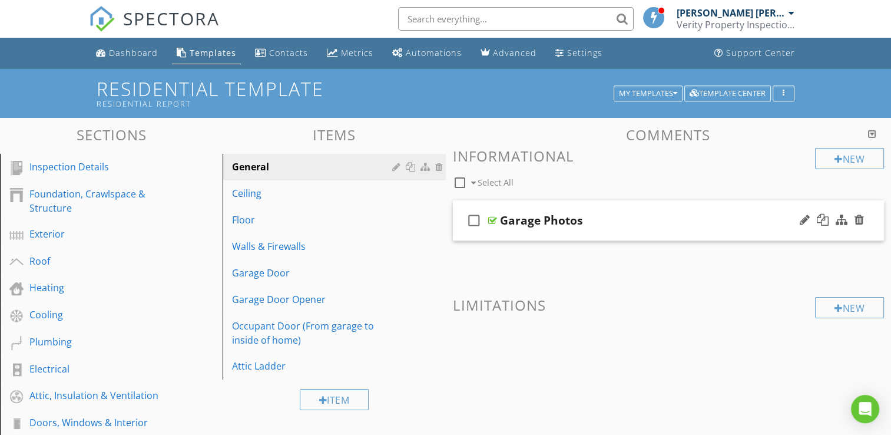
click at [708, 218] on div "Garage Photos" at bounding box center [653, 220] width 306 height 14
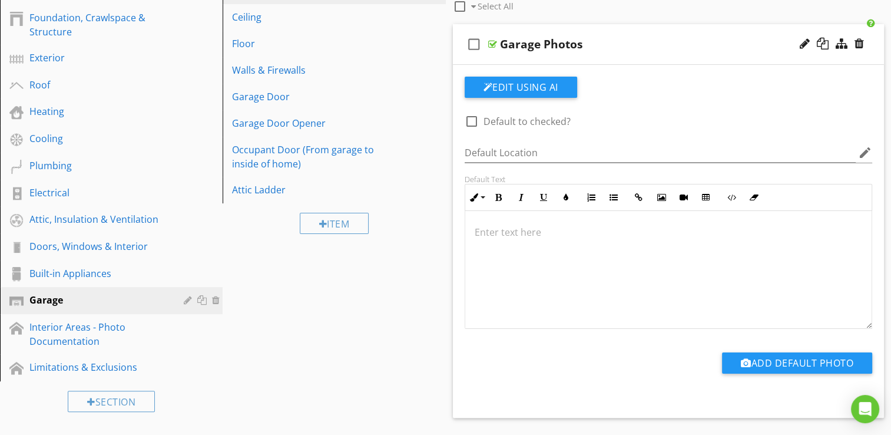
scroll to position [177, 0]
click at [564, 286] on div at bounding box center [668, 269] width 407 height 118
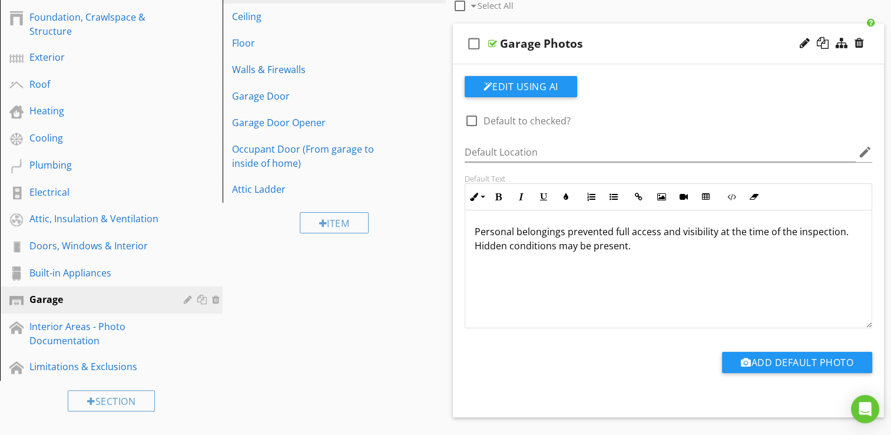
click at [420, 318] on div "Sections Inspection Details Foundation, Crawlspace & Structure Exterior Roof He…" at bounding box center [445, 259] width 891 height 636
click at [699, 46] on div "Garage Photos" at bounding box center [653, 44] width 306 height 14
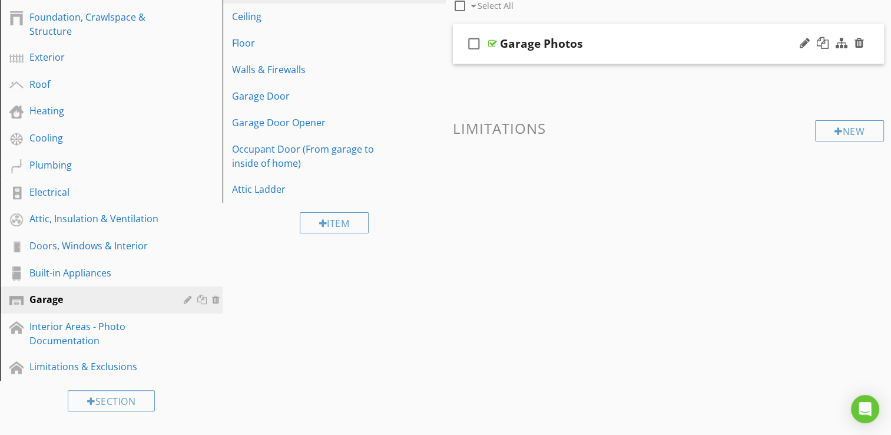
click at [669, 49] on div "Garage Photos" at bounding box center [653, 44] width 306 height 14
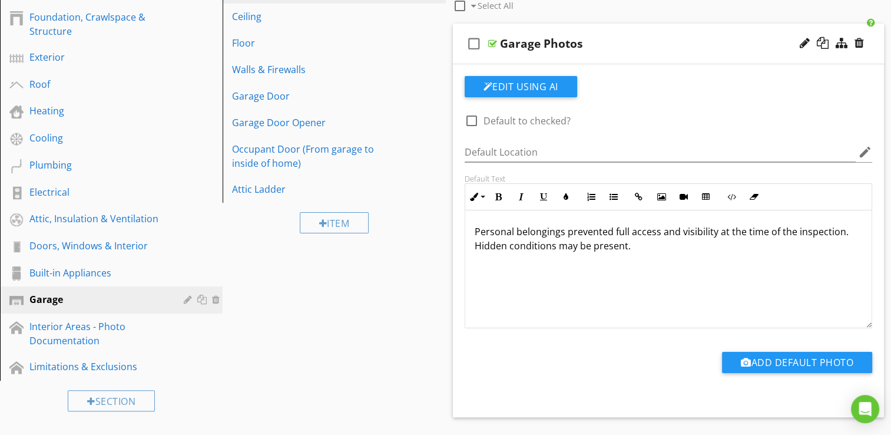
click at [409, 319] on div "Sections Inspection Details Foundation, Crawlspace & Structure Exterior Roof He…" at bounding box center [445, 259] width 891 height 636
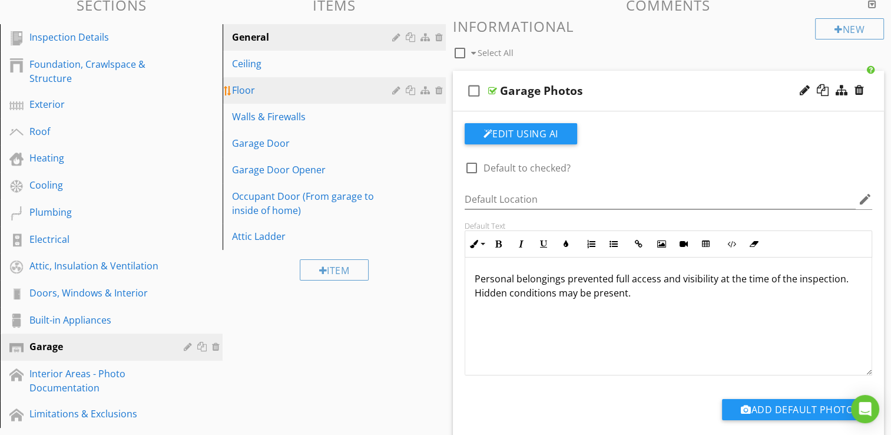
scroll to position [118, 0]
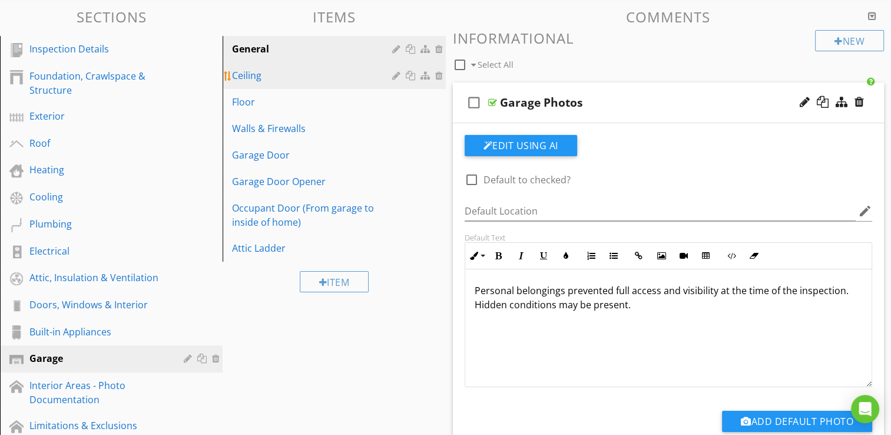
click at [272, 78] on div "Ceiling" at bounding box center [313, 75] width 163 height 14
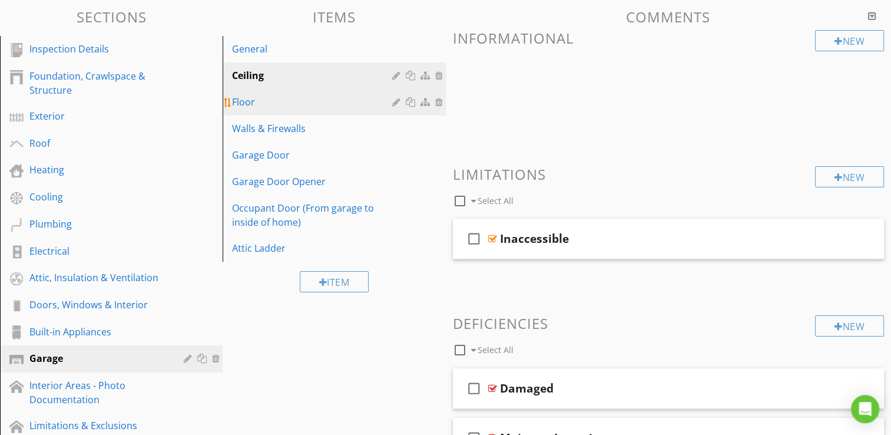
click at [276, 106] on div "Floor" at bounding box center [313, 102] width 163 height 14
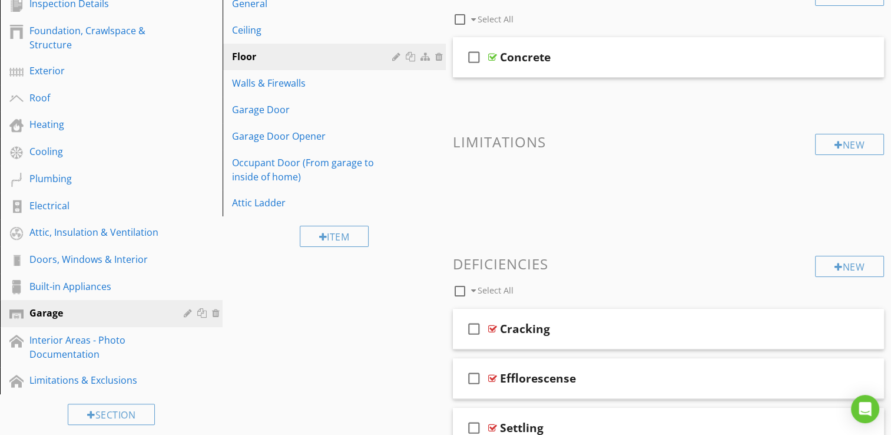
scroll to position [177, 0]
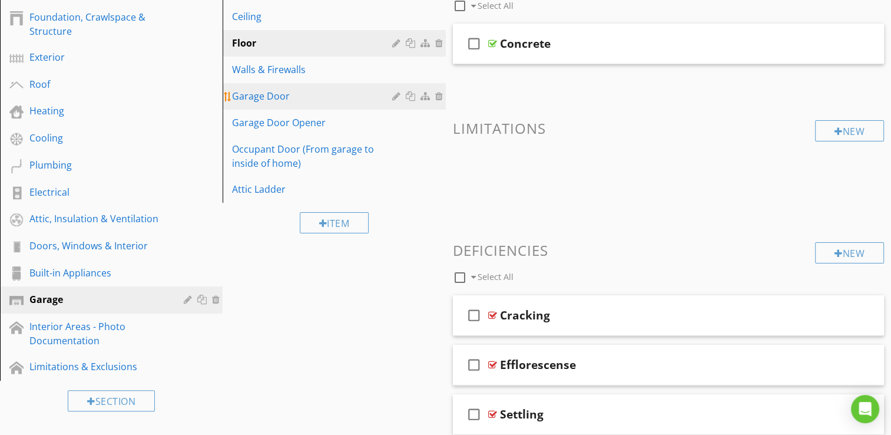
click at [266, 87] on link "Garage Door" at bounding box center [335, 96] width 219 height 26
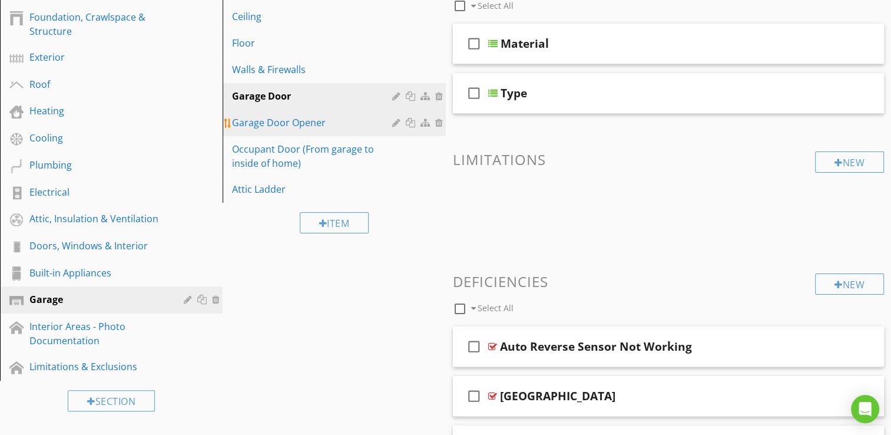
click at [288, 114] on link "Garage Door Opener" at bounding box center [335, 123] width 219 height 26
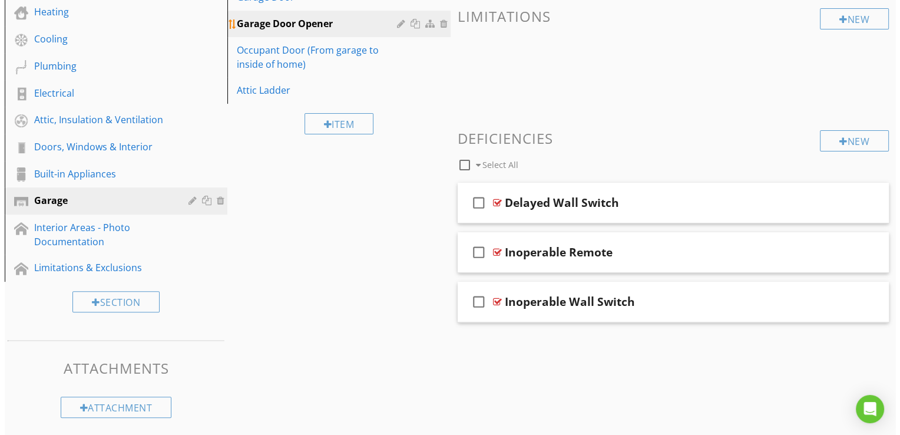
scroll to position [0, 0]
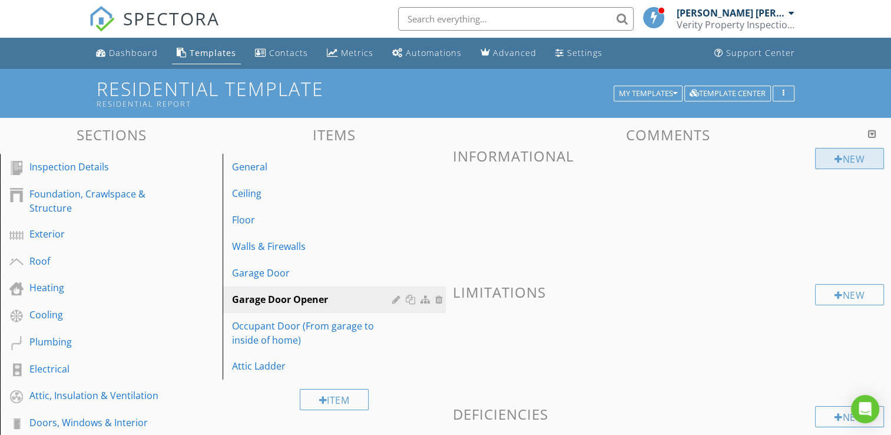
click at [829, 161] on div "New" at bounding box center [849, 158] width 69 height 21
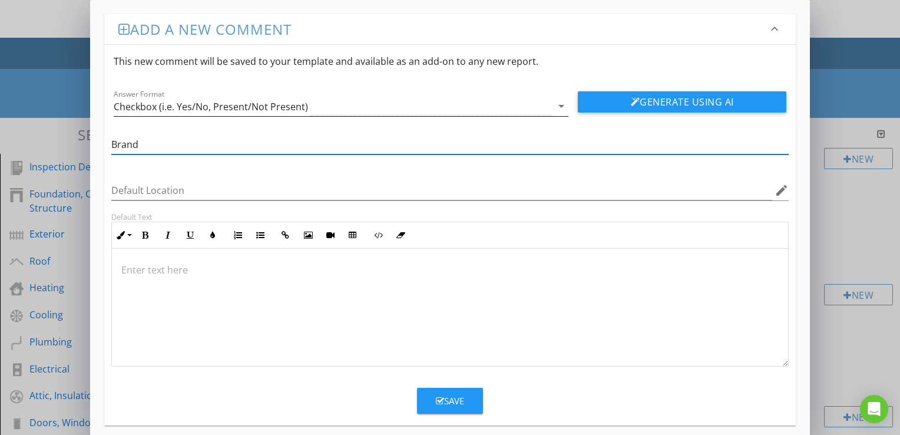
type input "Brand"
click at [550, 111] on div "Checkbox (i.e. Yes/No, Present/Not Present)" at bounding box center [333, 106] width 438 height 19
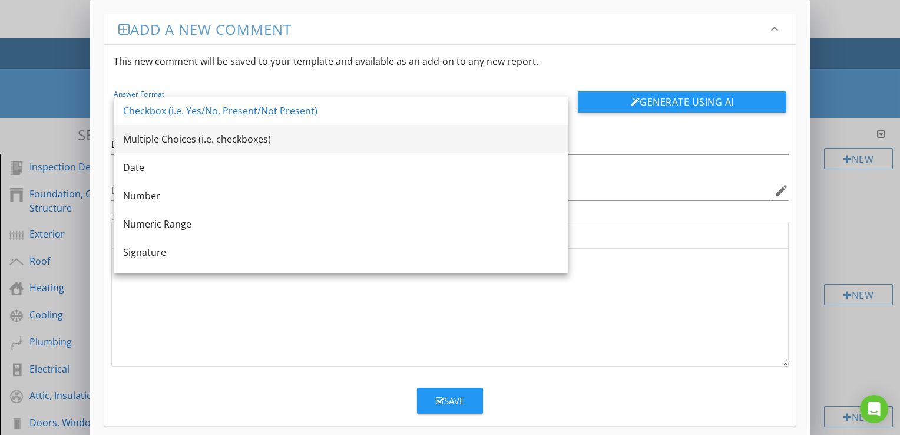
click at [184, 145] on div "Multiple Choices (i.e. checkboxes)" at bounding box center [341, 139] width 436 height 14
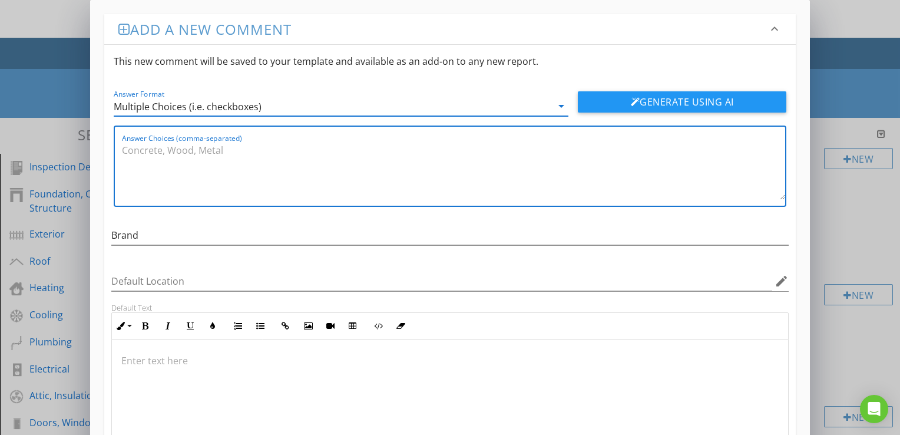
click at [221, 171] on textarea "Answer Choices (comma-separated)" at bounding box center [453, 170] width 663 height 59
paste textarea "LiftMaster Chamberlain Genie EDL Raynor Broten Sears Overhead"
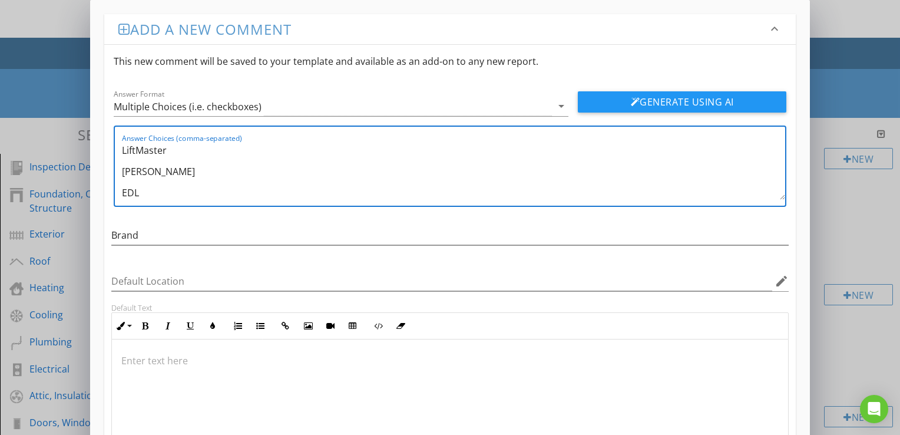
click at [124, 178] on textarea "LiftMaster Chamberlain Genie EDL Raynor Broten Sears Overhead" at bounding box center [453, 170] width 663 height 59
click at [122, 167] on textarea "LiftMaster Chamberlain Genie EDL Raynor Broten Sears Overhead" at bounding box center [453, 170] width 663 height 59
click at [120, 170] on div "Answer Choices (comma-separated) LiftMaster, Chamberlain Genie EDL Raynor Brote…" at bounding box center [450, 165] width 673 height 81
click at [119, 170] on div "Answer Choices (comma-separated) LiftMaster, Chamberlain Genie EDL Raynor Brote…" at bounding box center [450, 165] width 673 height 81
click at [124, 169] on textarea "LiftMaster, Chamberlain Genie EDL Raynor Broten Sears Overhead" at bounding box center [453, 170] width 663 height 59
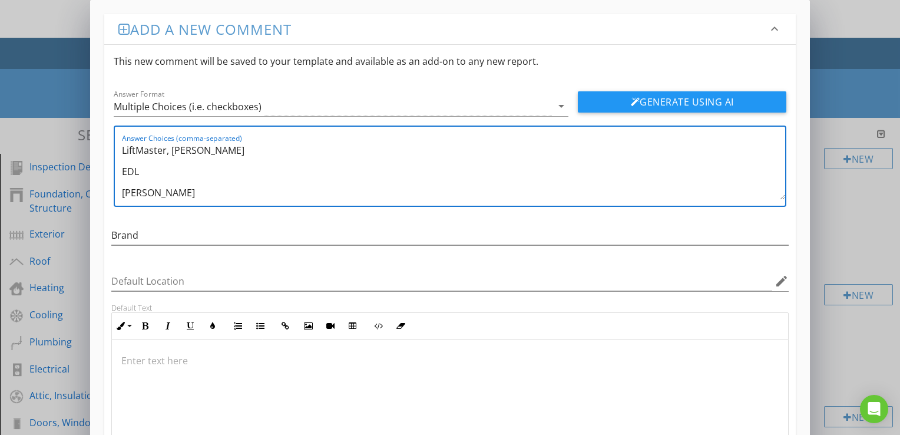
click at [124, 169] on textarea "LiftMaster, Chamberlain, Genie EDL Raynor Broten Sears Overhead" at bounding box center [453, 170] width 663 height 59
click at [120, 169] on div "Answer Choices (comma-separated) LiftMaster, Chamberlain, Genie, EDL Raynor Bro…" at bounding box center [450, 165] width 673 height 81
click at [121, 170] on div "Answer Choices (comma-separated) LiftMaster, Chamberlain, Genie, EDL Raynor Bro…" at bounding box center [450, 165] width 673 height 81
click at [125, 173] on textarea "LiftMaster, Chamberlain, Genie, EDL Raynor Broten Sears Overhead" at bounding box center [453, 170] width 663 height 59
click at [121, 171] on div "Answer Choices (comma-separated) LiftMaster, Chamberlain, Genie, EDL, Raynor Br…" at bounding box center [450, 165] width 673 height 81
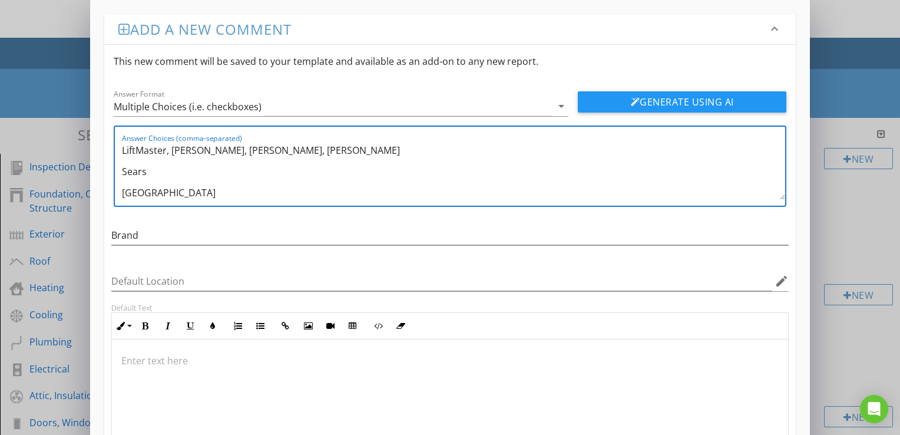
click at [122, 171] on textarea "LiftMaster, Chamberlain, Genie, EDL, Raynor Broten Sears Overhead" at bounding box center [453, 170] width 663 height 59
click at [122, 170] on textarea "LiftMaster, Chamberlain, Genie, EDL, Raynor, Broten Sears Overhead" at bounding box center [453, 170] width 663 height 59
click at [124, 170] on textarea "LiftMaster, Chamberlain, Genie, EDL, Raynor, Broten, Sears Overhead" at bounding box center [453, 170] width 663 height 59
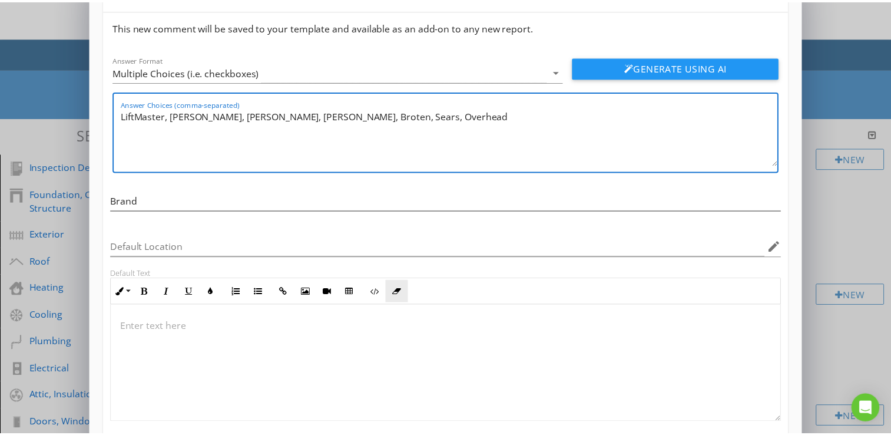
scroll to position [101, 0]
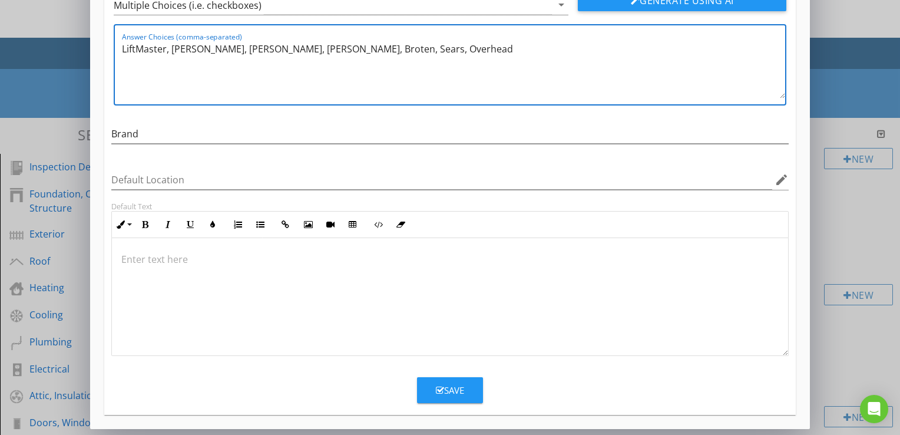
type textarea "LiftMaster, Chamberlain, Genie, EDL, Raynor, Broten, Sears, Overhead"
click at [454, 386] on div "Save" at bounding box center [450, 390] width 28 height 14
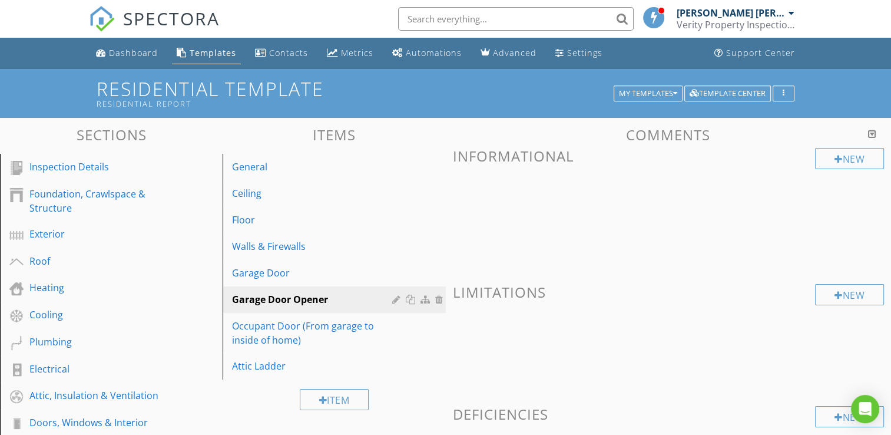
scroll to position [45, 0]
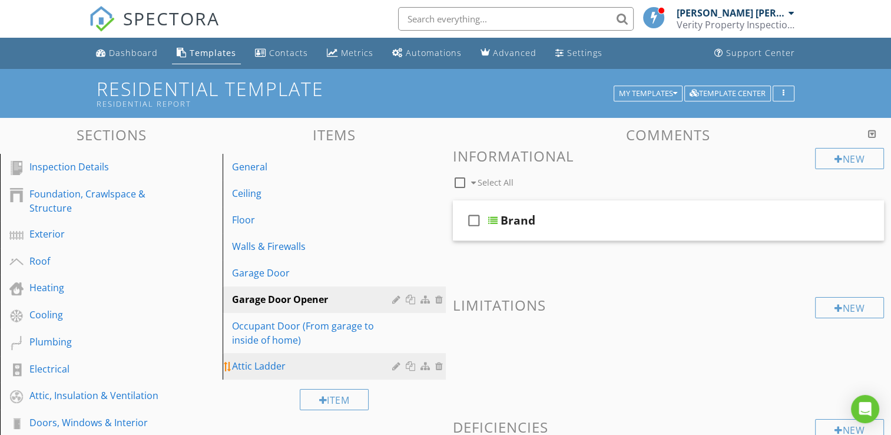
click at [263, 362] on div "Attic Ladder" at bounding box center [313, 366] width 163 height 14
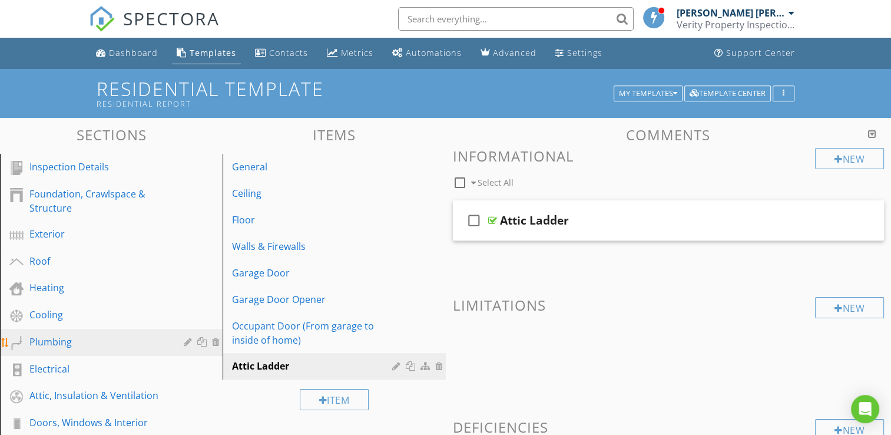
click at [80, 343] on div "Plumbing" at bounding box center [97, 342] width 137 height 14
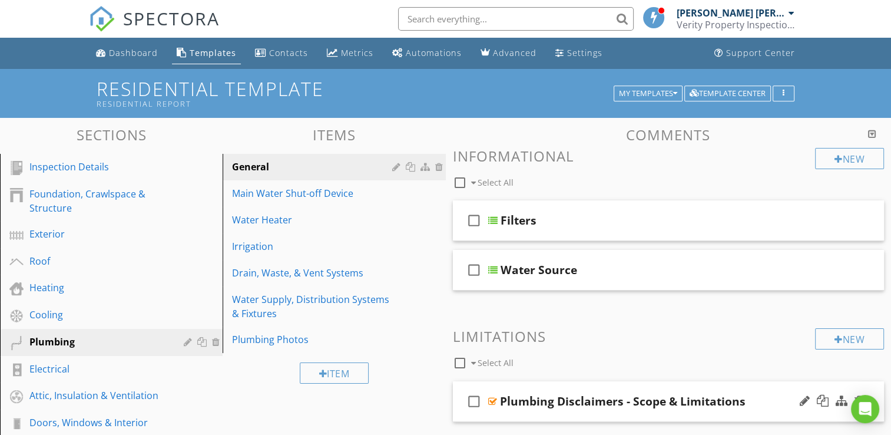
click at [560, 391] on div "check_box_outline_blank Plumbing Disclaimers - Scope & Limitations" at bounding box center [669, 401] width 432 height 41
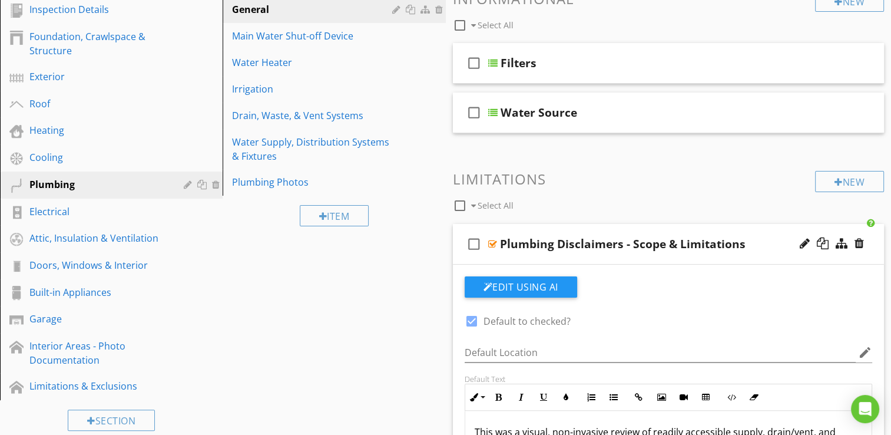
scroll to position [177, 0]
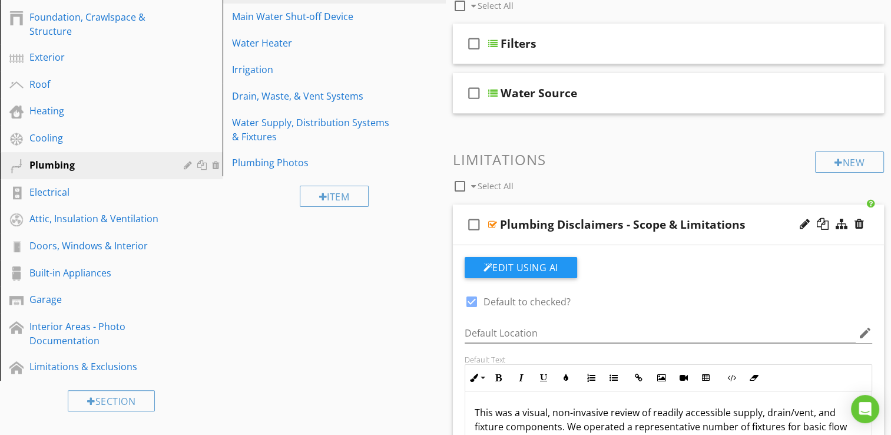
click at [469, 224] on icon "check_box_outline_blank" at bounding box center [474, 224] width 19 height 28
checkbox input "true"
click at [393, 275] on div "Sections Inspection Details Foundation, Crawlspace & Structure Exterior Roof He…" at bounding box center [445, 288] width 891 height 694
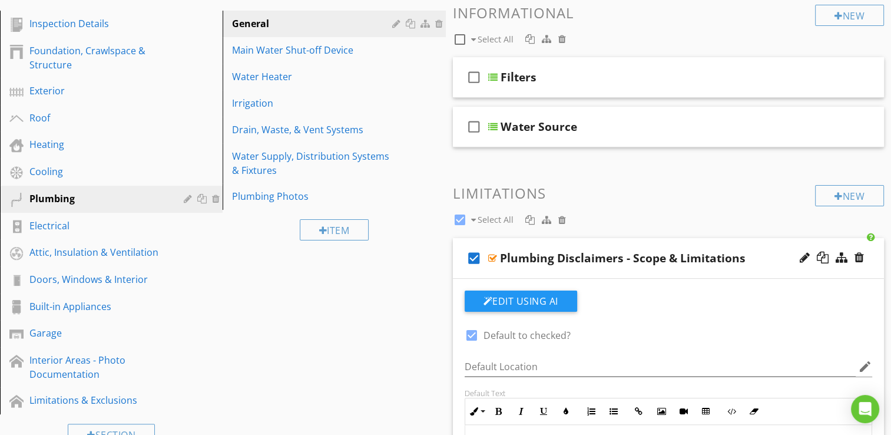
scroll to position [118, 0]
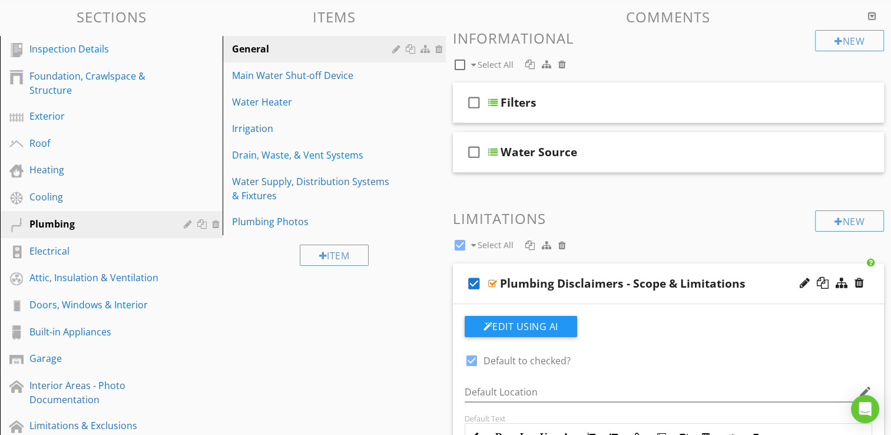
click at [359, 336] on div "Sections Inspection Details Foundation, Crawlspace & Structure Exterior Roof He…" at bounding box center [445, 347] width 891 height 694
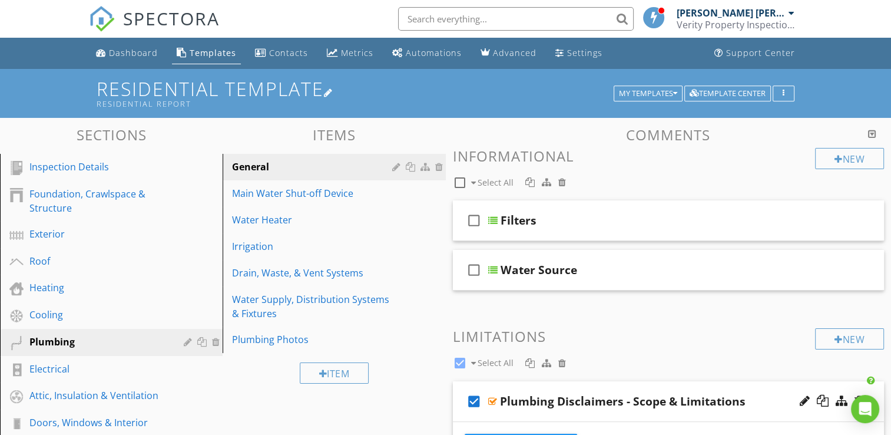
click at [455, 92] on h1 "Residential Template Residential Report" at bounding box center [446, 93] width 698 height 30
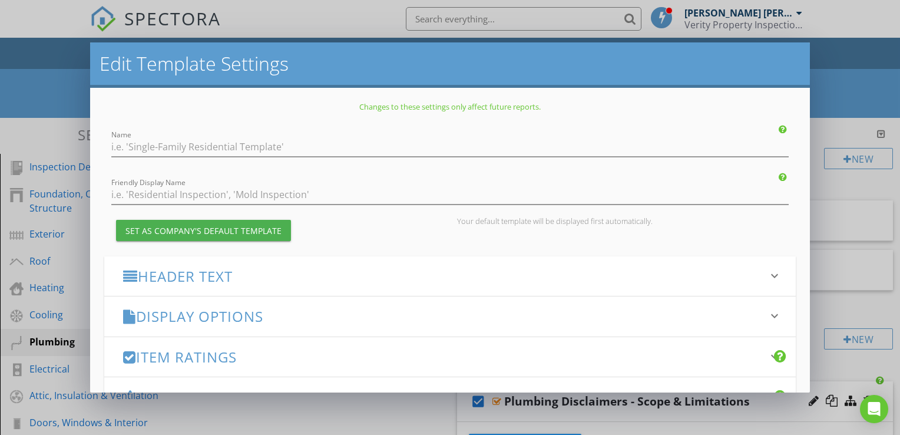
type input "Residential Template"
type input "Residential Report"
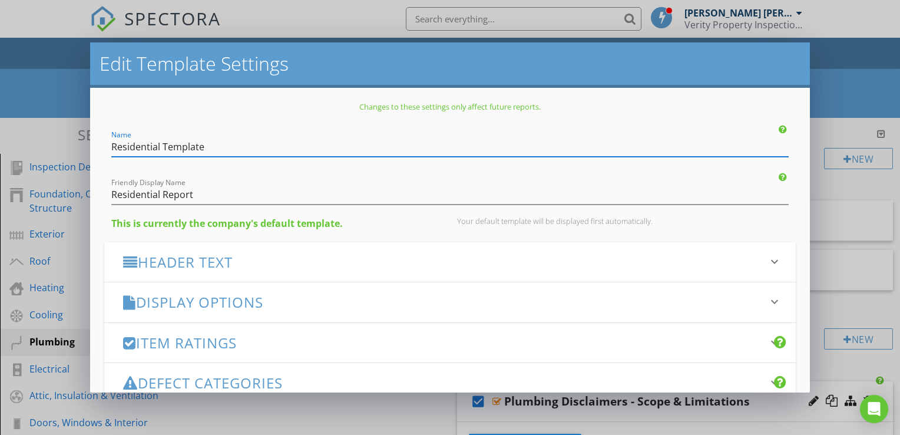
click at [867, 98] on div "Edit Template Settings Changes to these settings only affect future reports. Na…" at bounding box center [450, 217] width 900 height 435
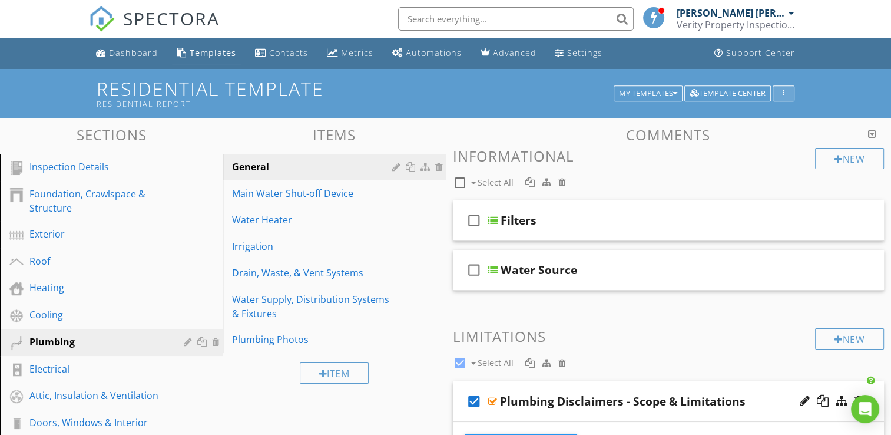
click at [785, 95] on div "button" at bounding box center [783, 94] width 11 height 8
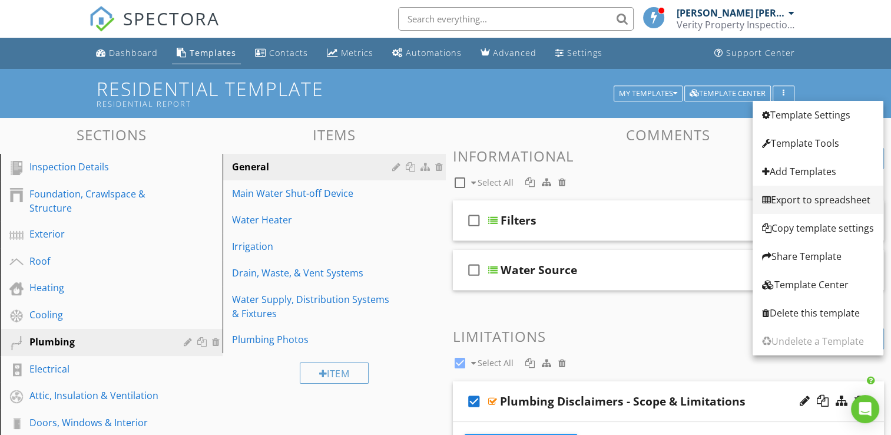
click at [828, 204] on div "Export to spreadsheet" at bounding box center [818, 200] width 112 height 14
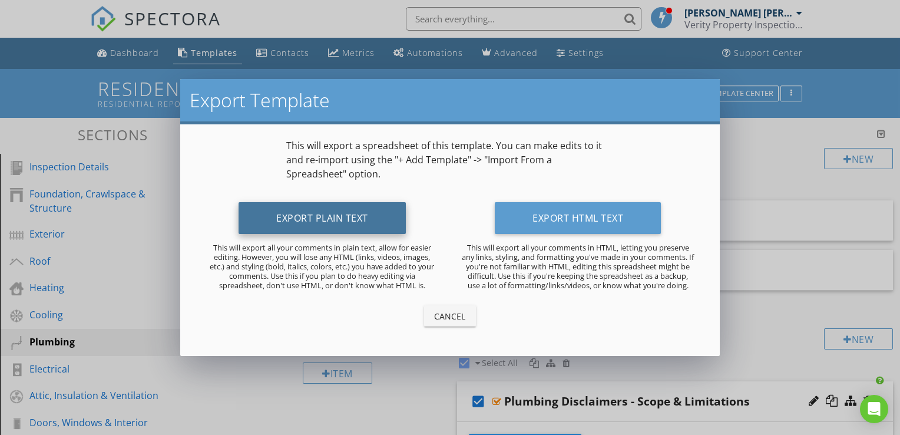
click at [382, 217] on button "Export Plain Text" at bounding box center [322, 218] width 167 height 32
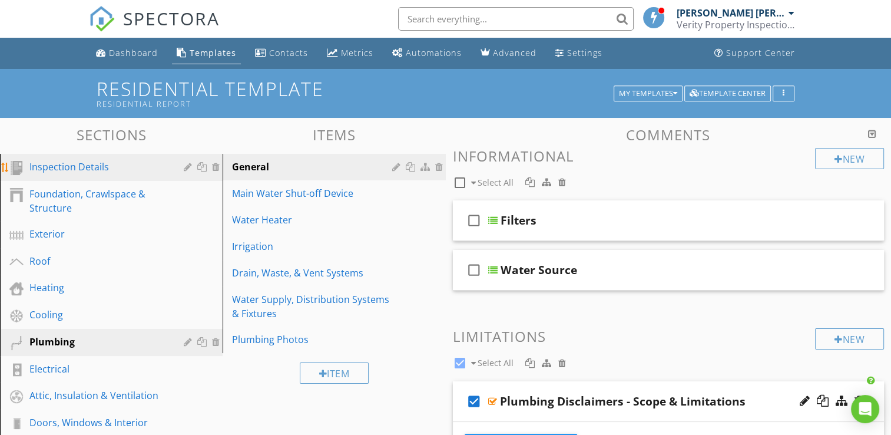
click at [99, 162] on div "Inspection Details" at bounding box center [97, 167] width 137 height 14
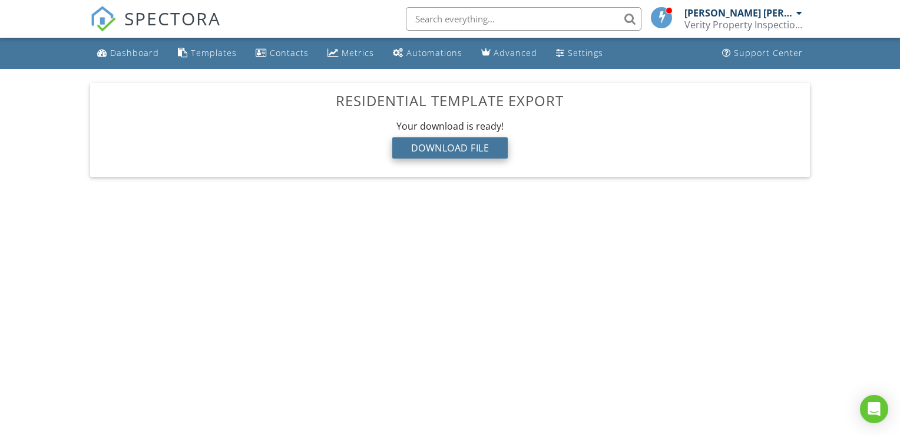
click at [435, 152] on div "Download File" at bounding box center [450, 147] width 116 height 21
click at [426, 303] on body "SPECTORA Thierry-[PERSON_NAME]-[PERSON_NAME] Property Inspections Role: Inspect…" at bounding box center [450, 213] width 900 height 426
